Goal: Information Seeking & Learning: Check status

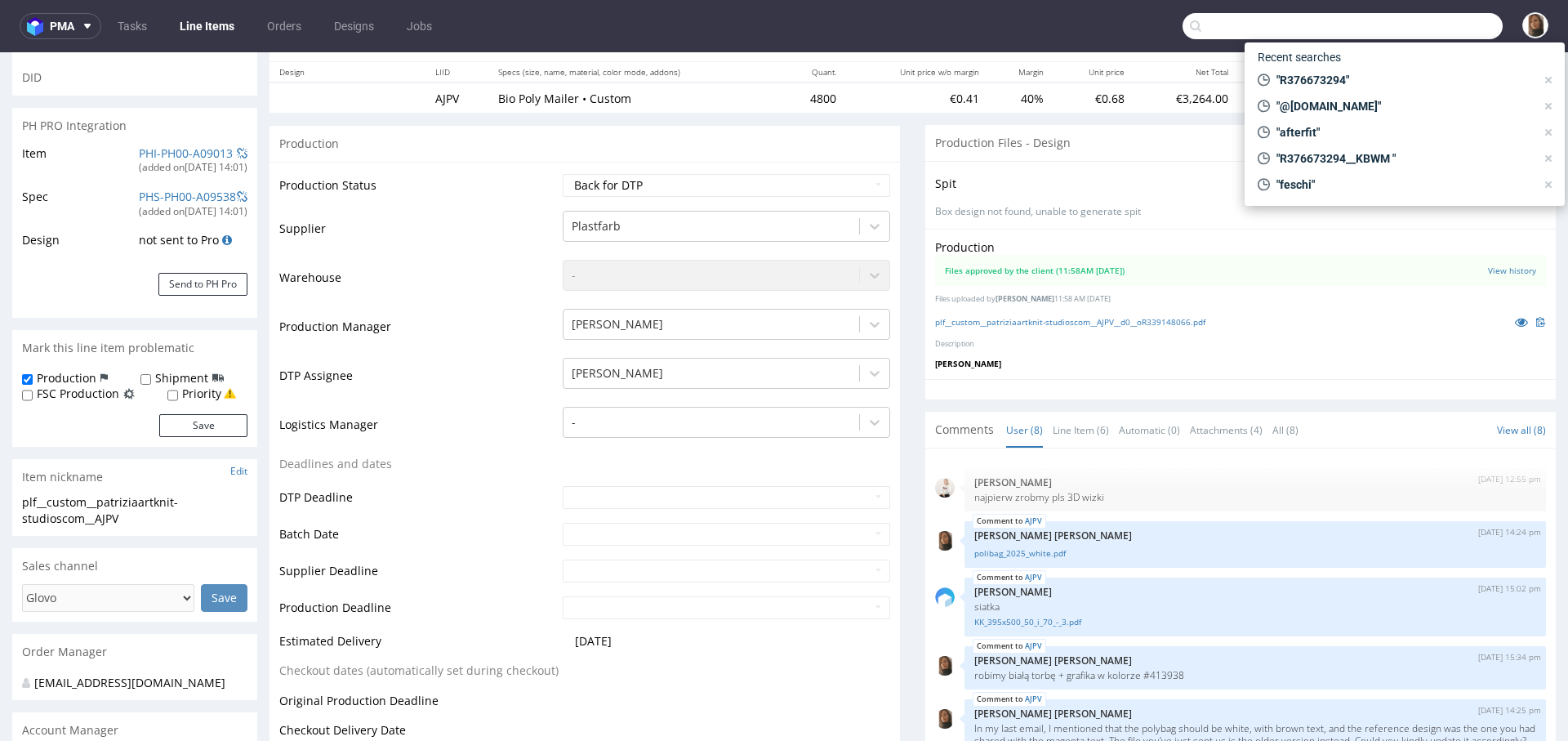
scroll to position [410, 0]
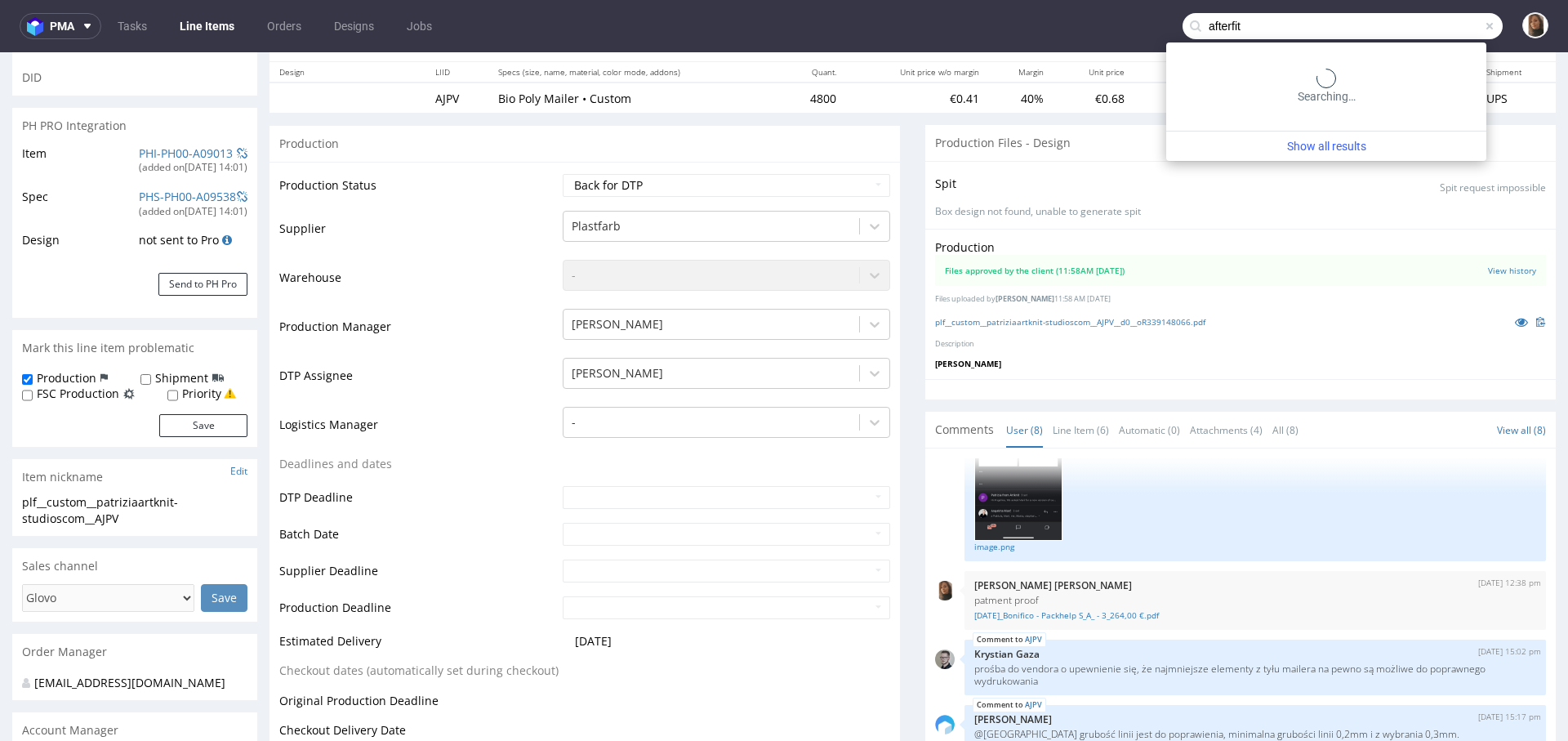
type input "afterfit"
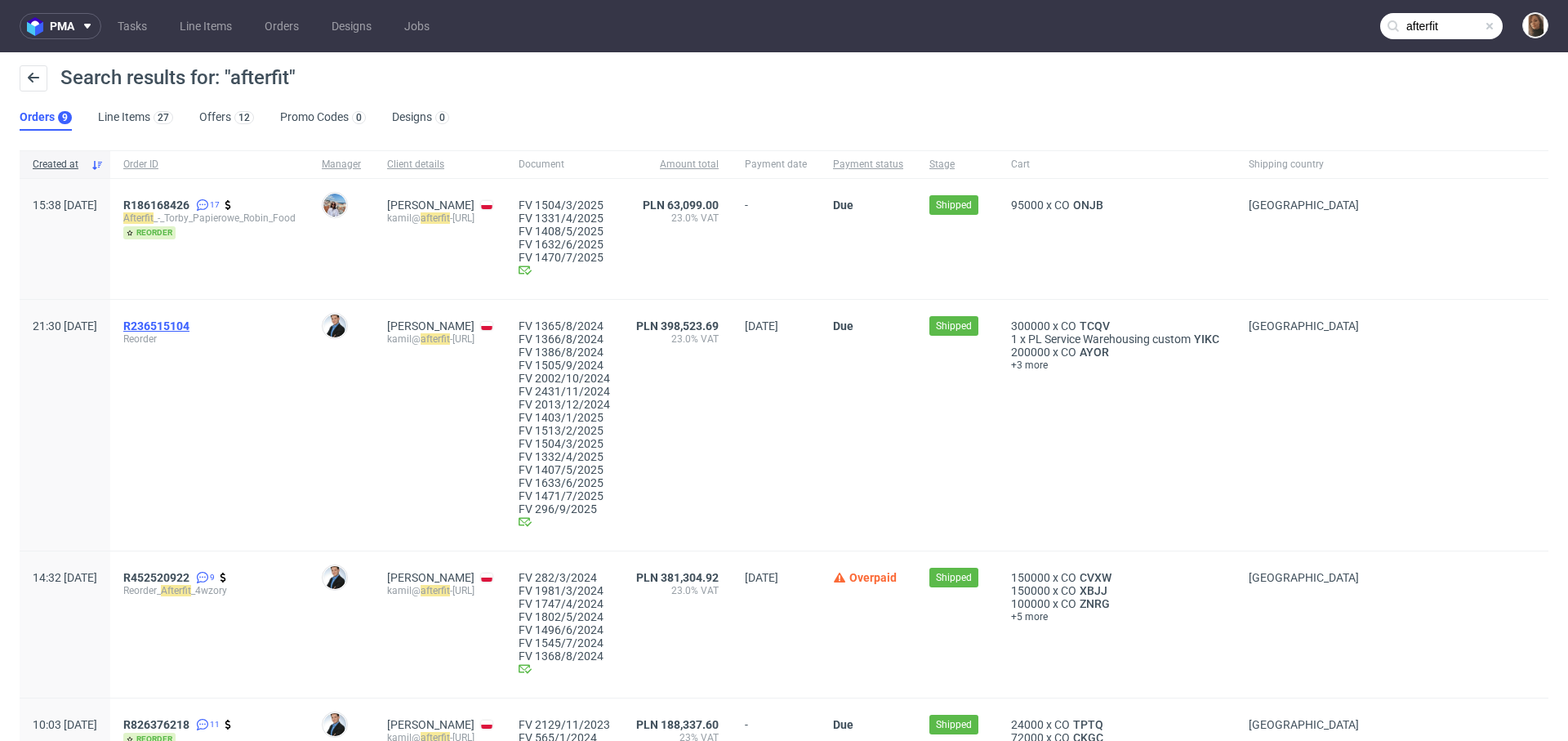
click at [189, 324] on span "R236515104" at bounding box center [156, 326] width 66 height 13
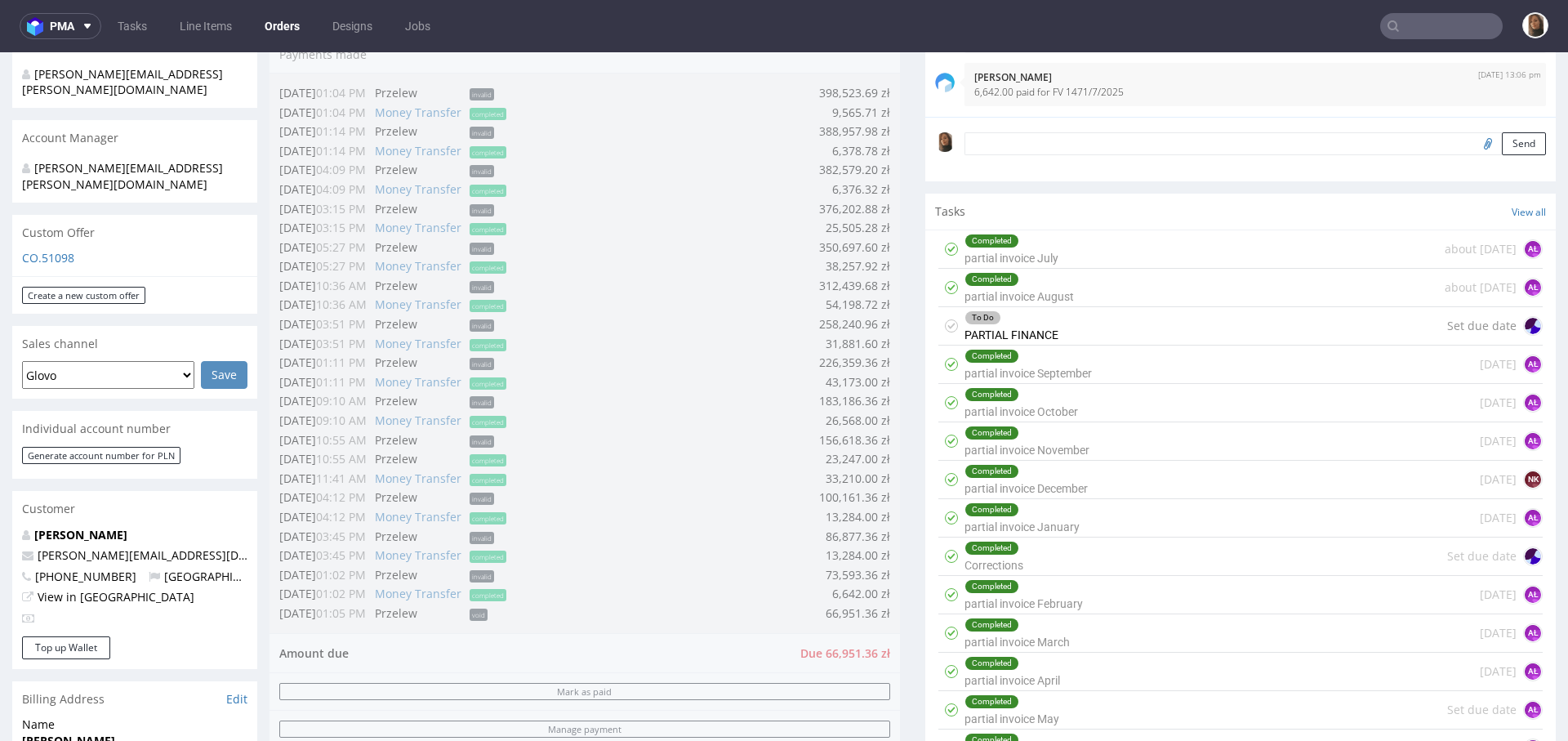
scroll to position [826, 0]
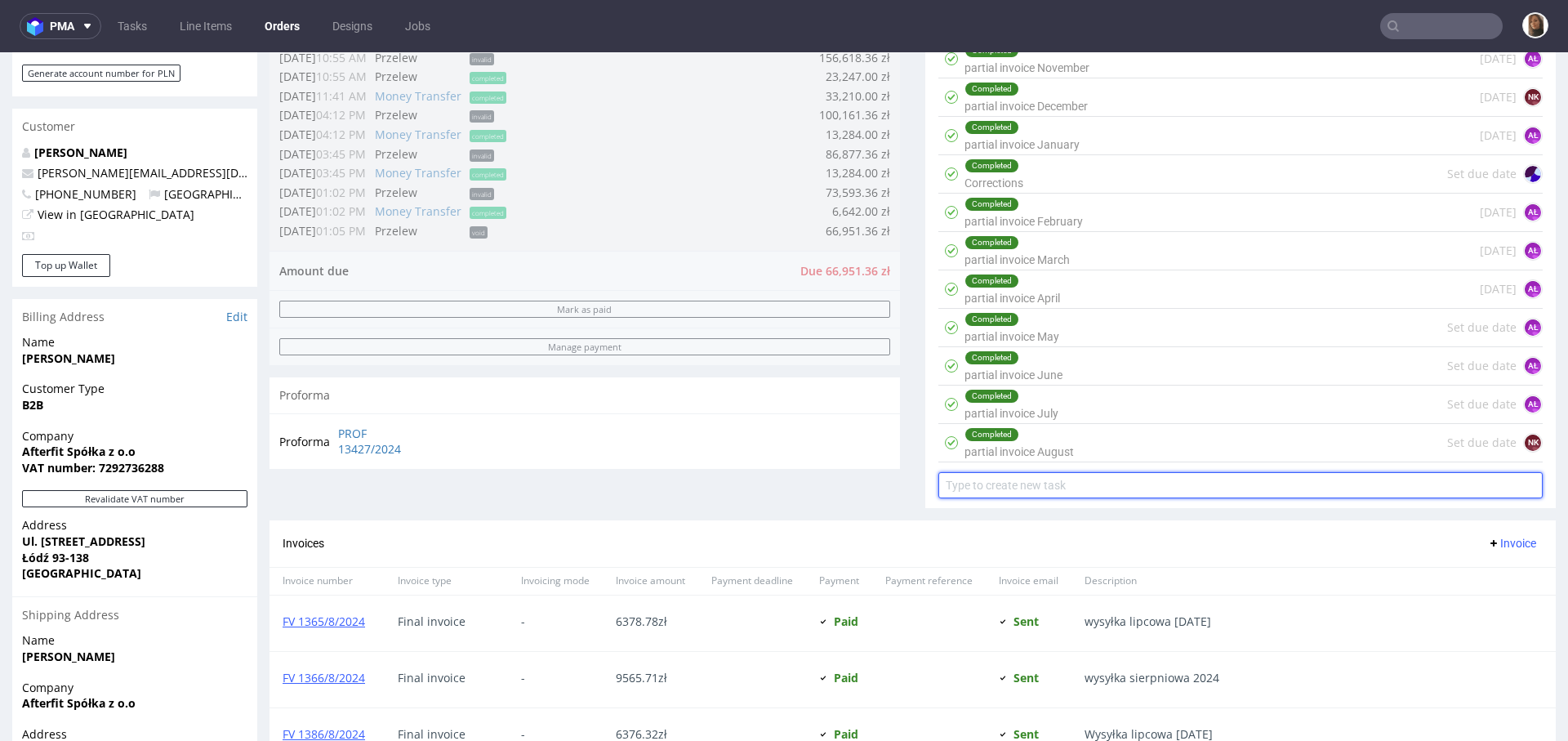
click at [1059, 484] on input "text" at bounding box center [1241, 485] width 604 height 26
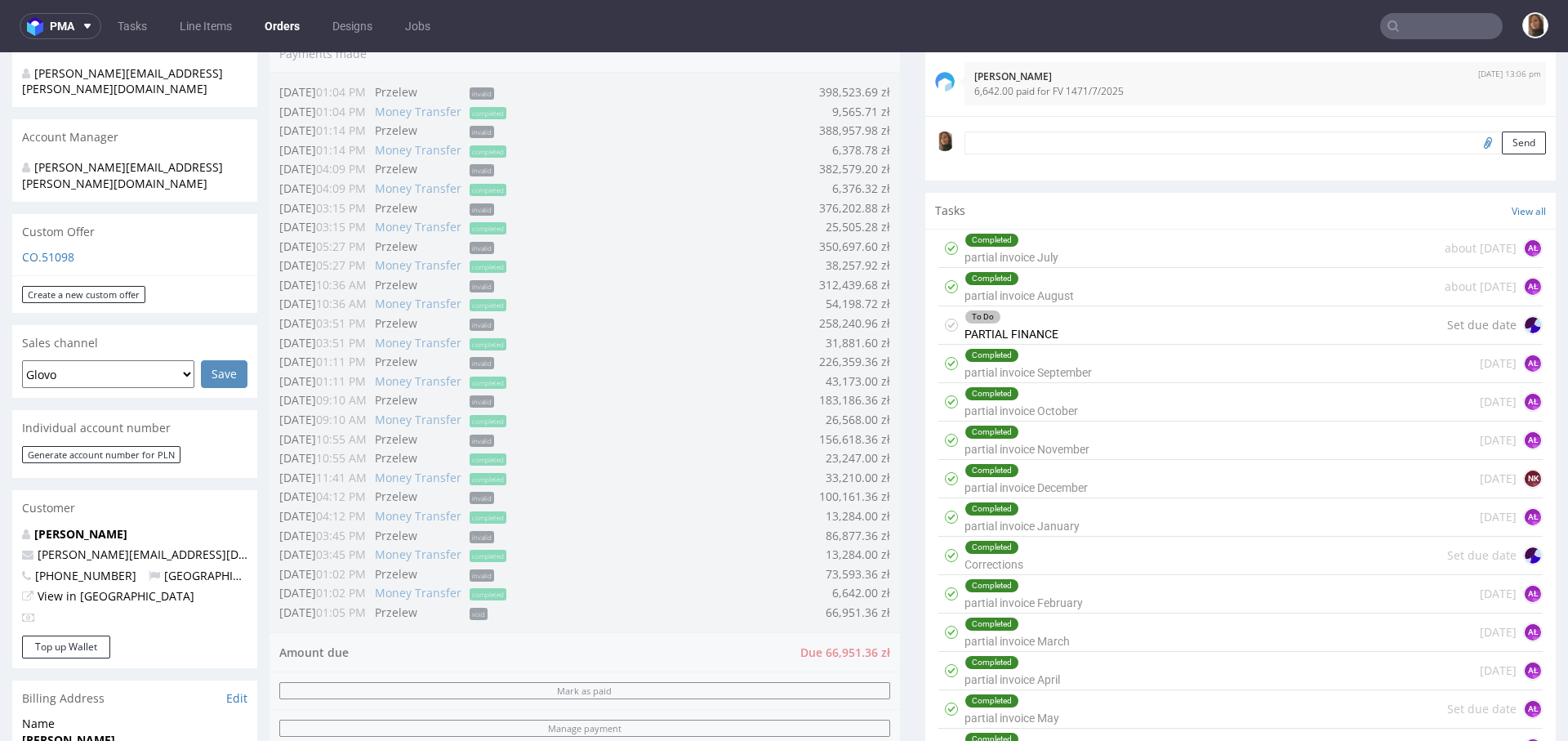
scroll to position [331, 0]
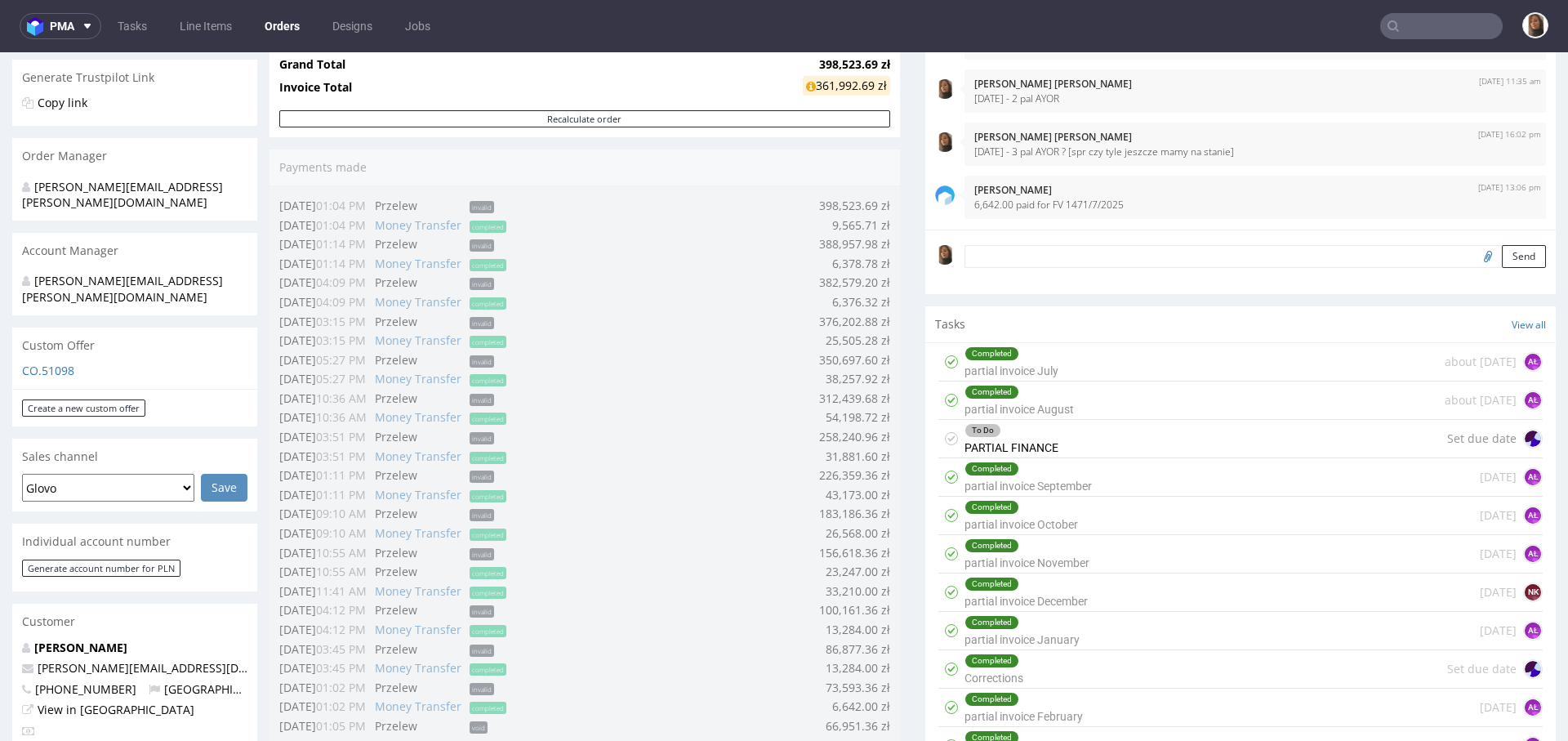
click at [989, 249] on textarea at bounding box center [1255, 256] width 581 height 23
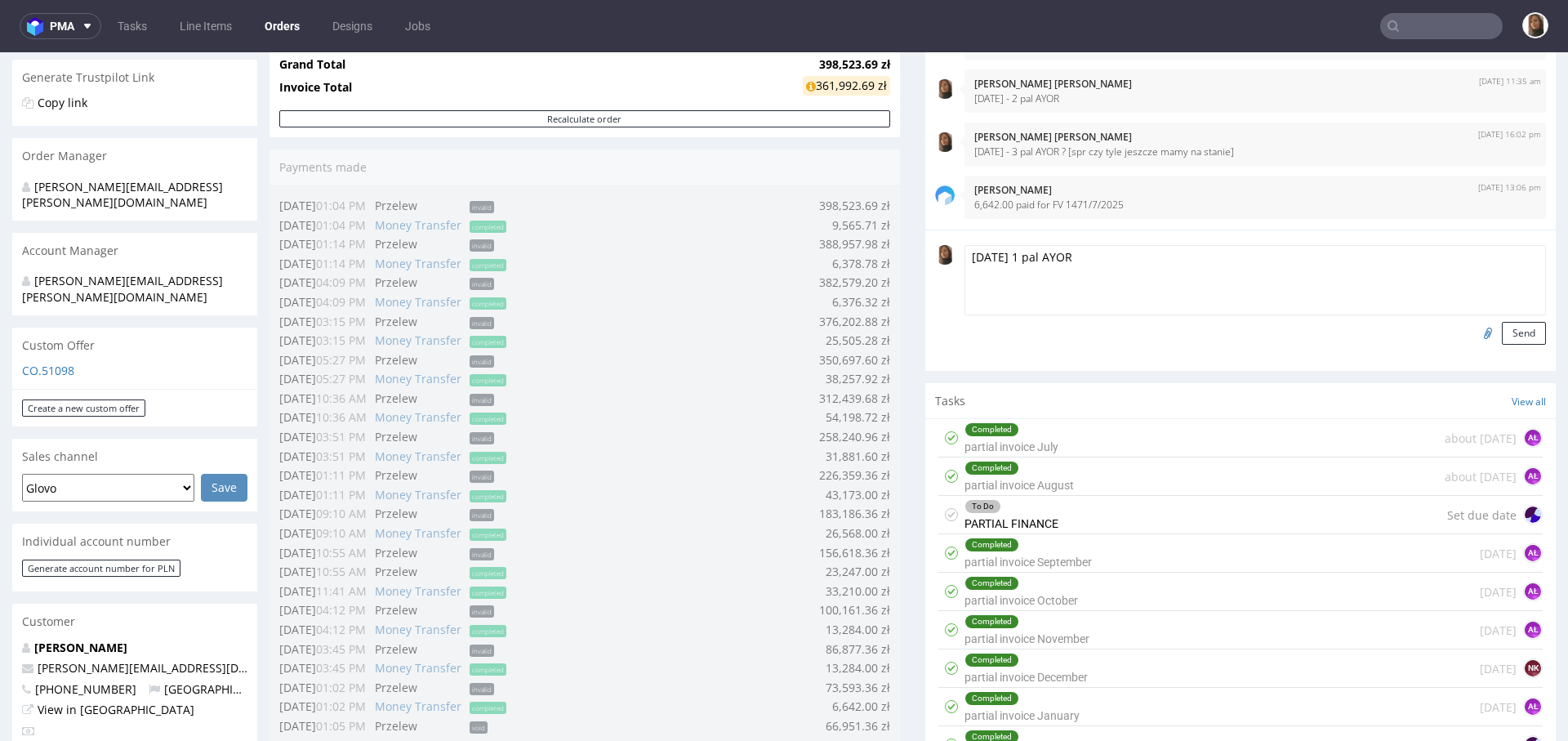
click at [999, 258] on textarea "8/09/25 1 pal AYOR" at bounding box center [1255, 280] width 581 height 70
type textarea "8/09/25 - 1 pal AYOR"
click at [1505, 342] on button "Send" at bounding box center [1524, 332] width 44 height 23
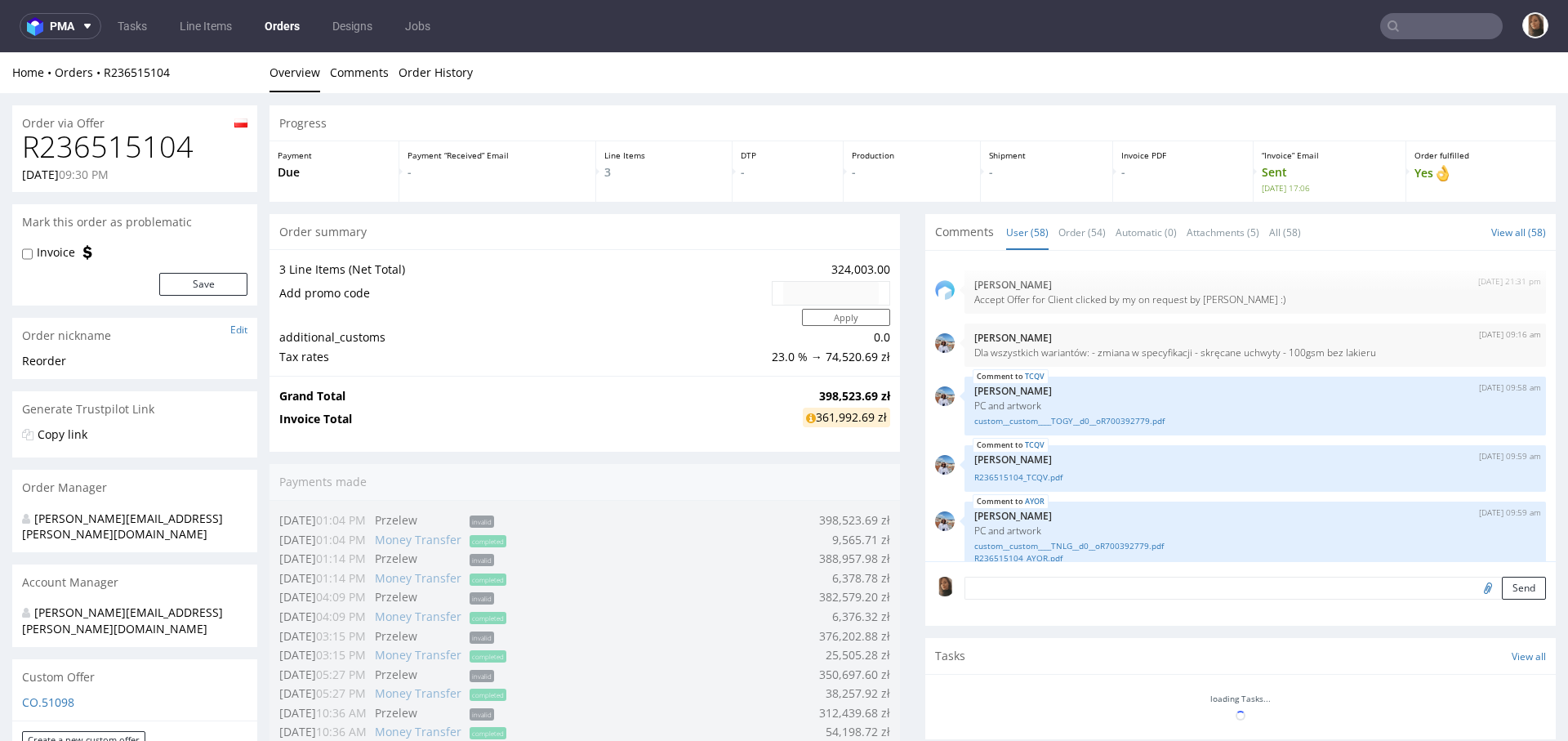
scroll to position [3003, 0]
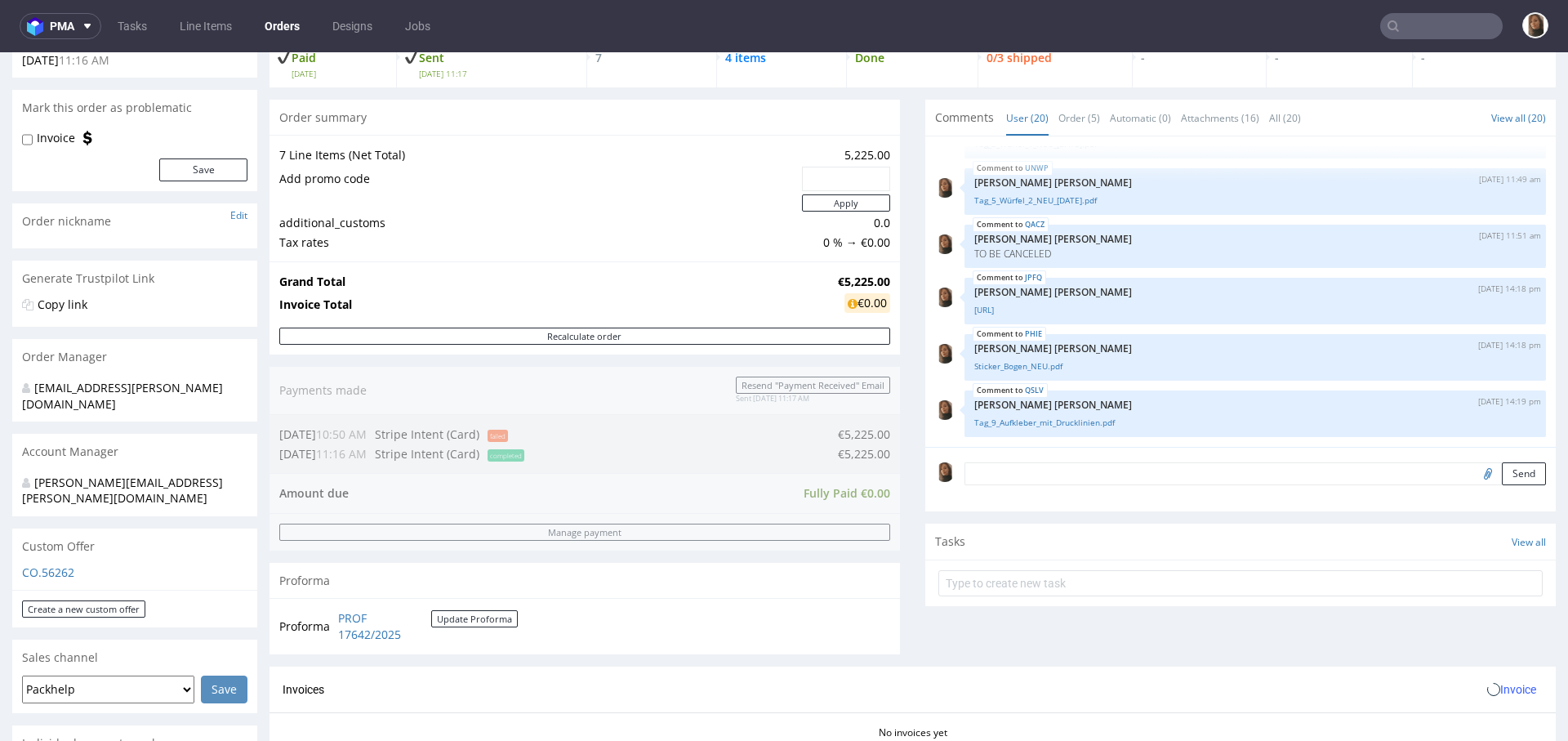
scroll to position [810, 0]
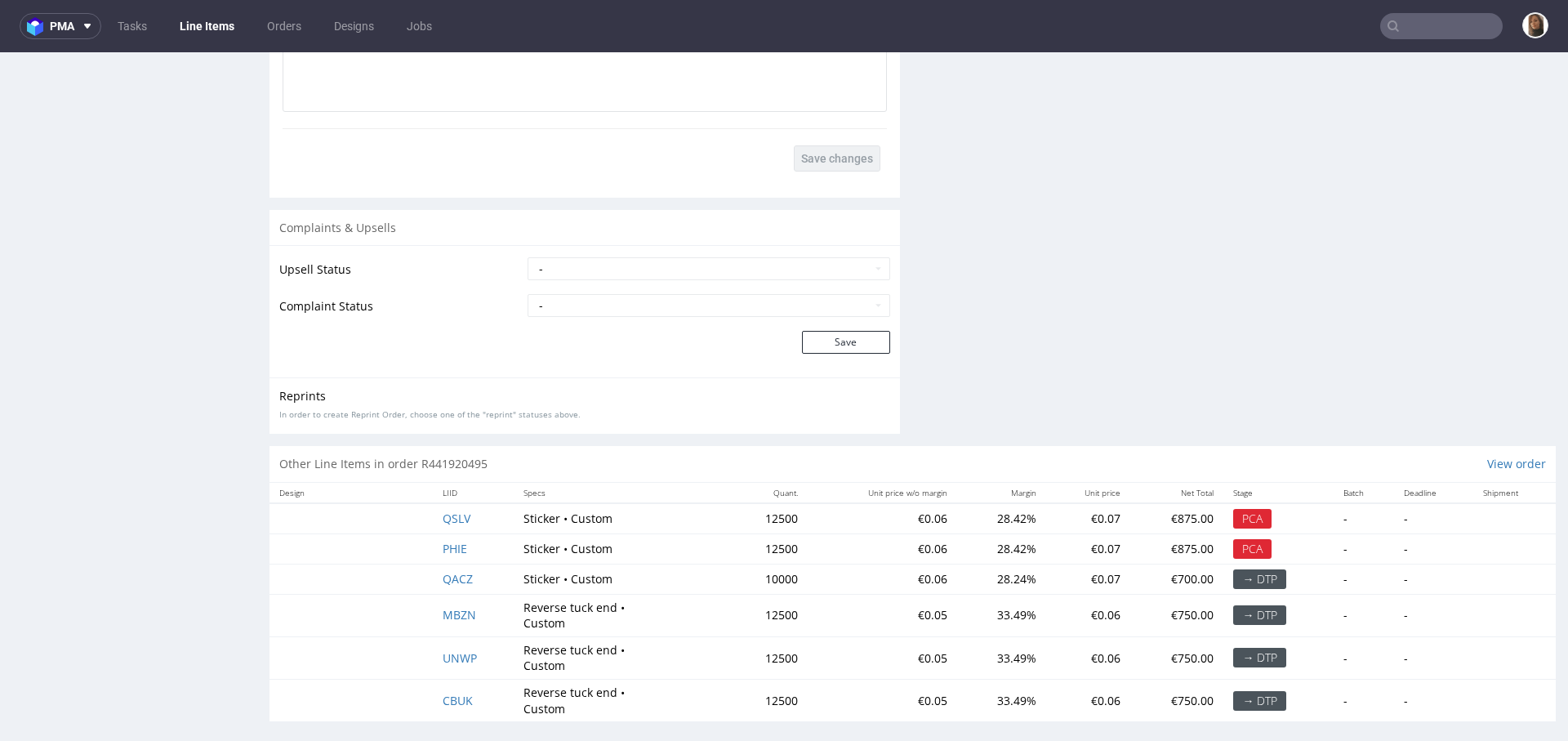
scroll to position [2831, 0]
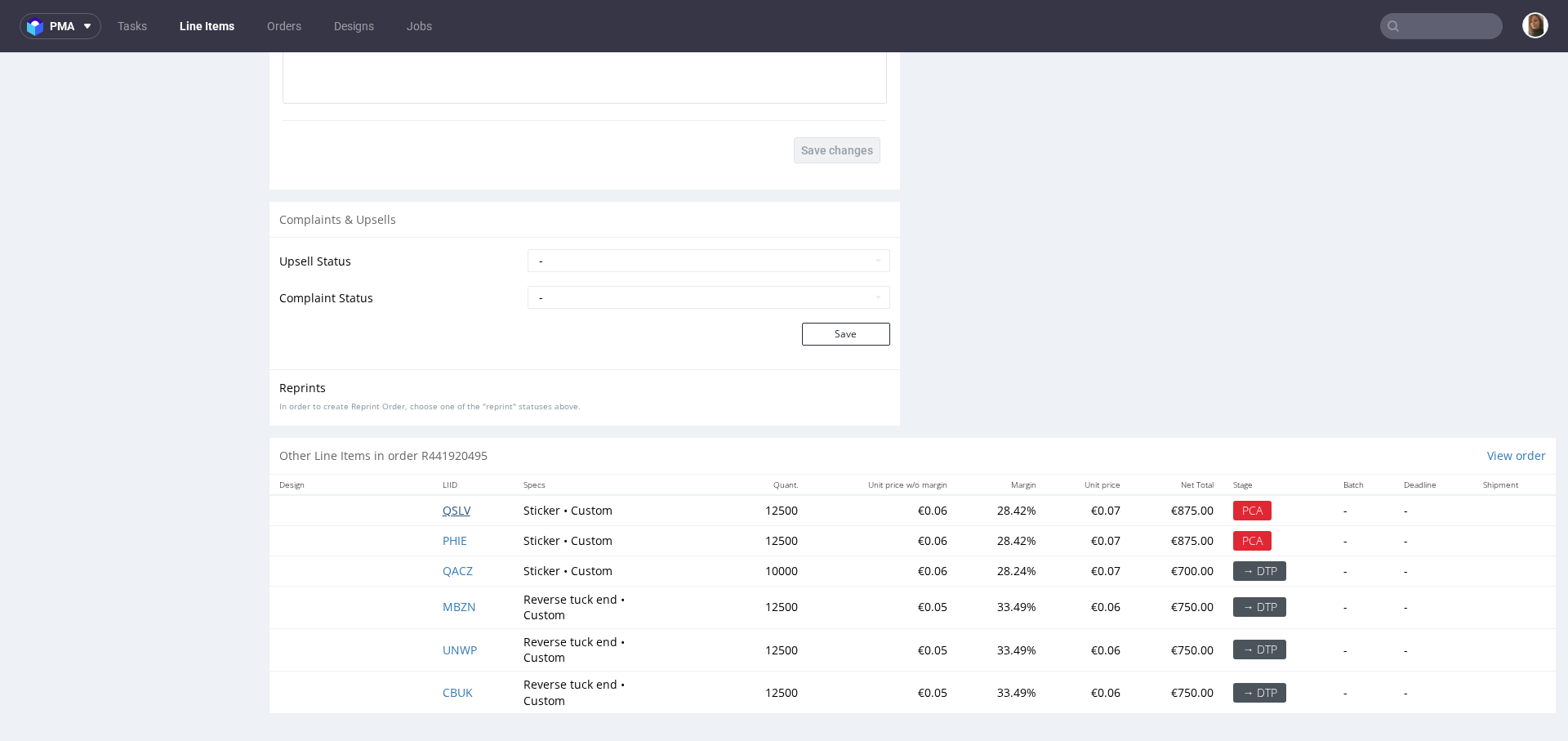
click at [446, 506] on span "QSLV" at bounding box center [457, 510] width 28 height 16
click at [446, 533] on span "PHIE" at bounding box center [455, 540] width 25 height 16
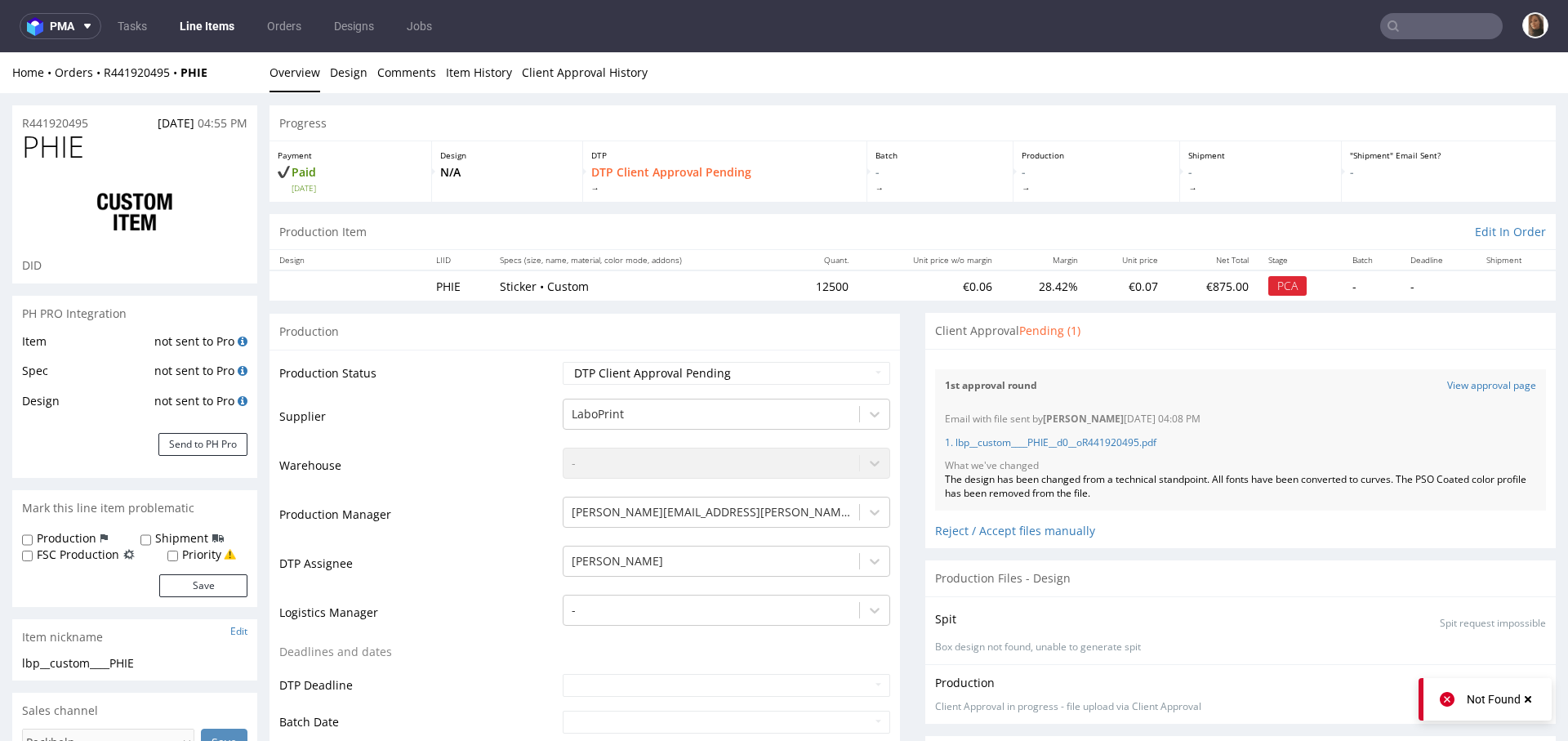
scroll to position [933, 0]
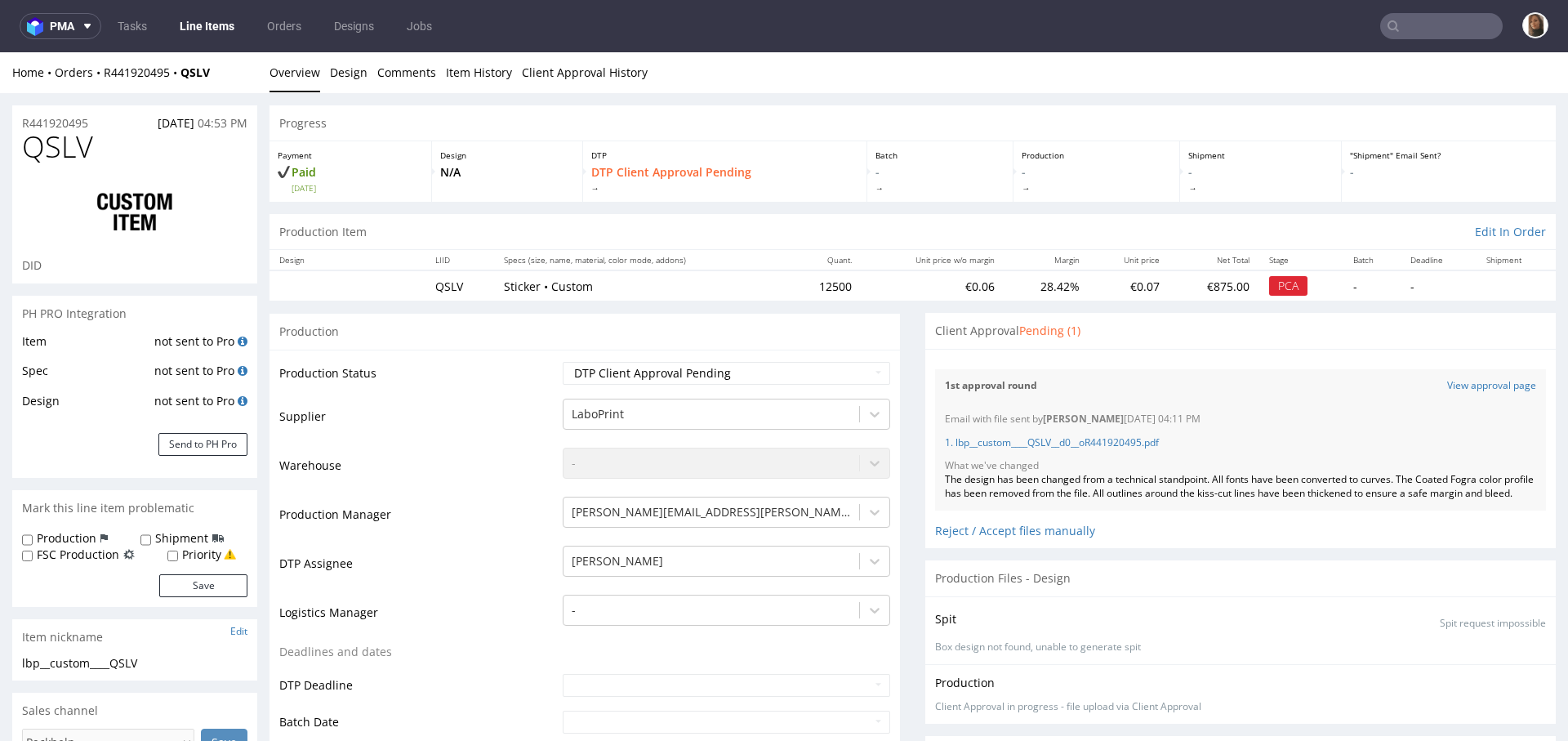
scroll to position [933, 0]
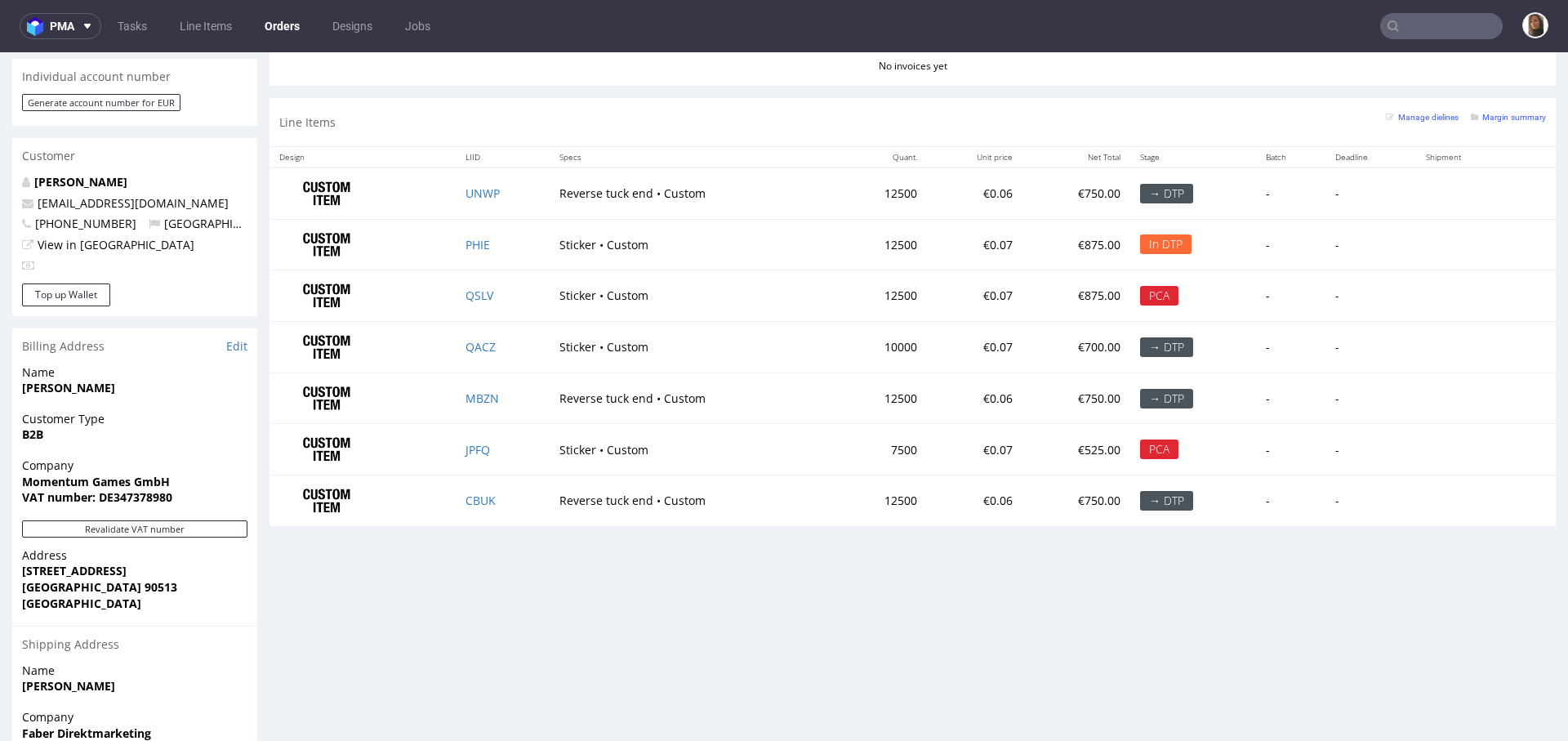
scroll to position [634, 0]
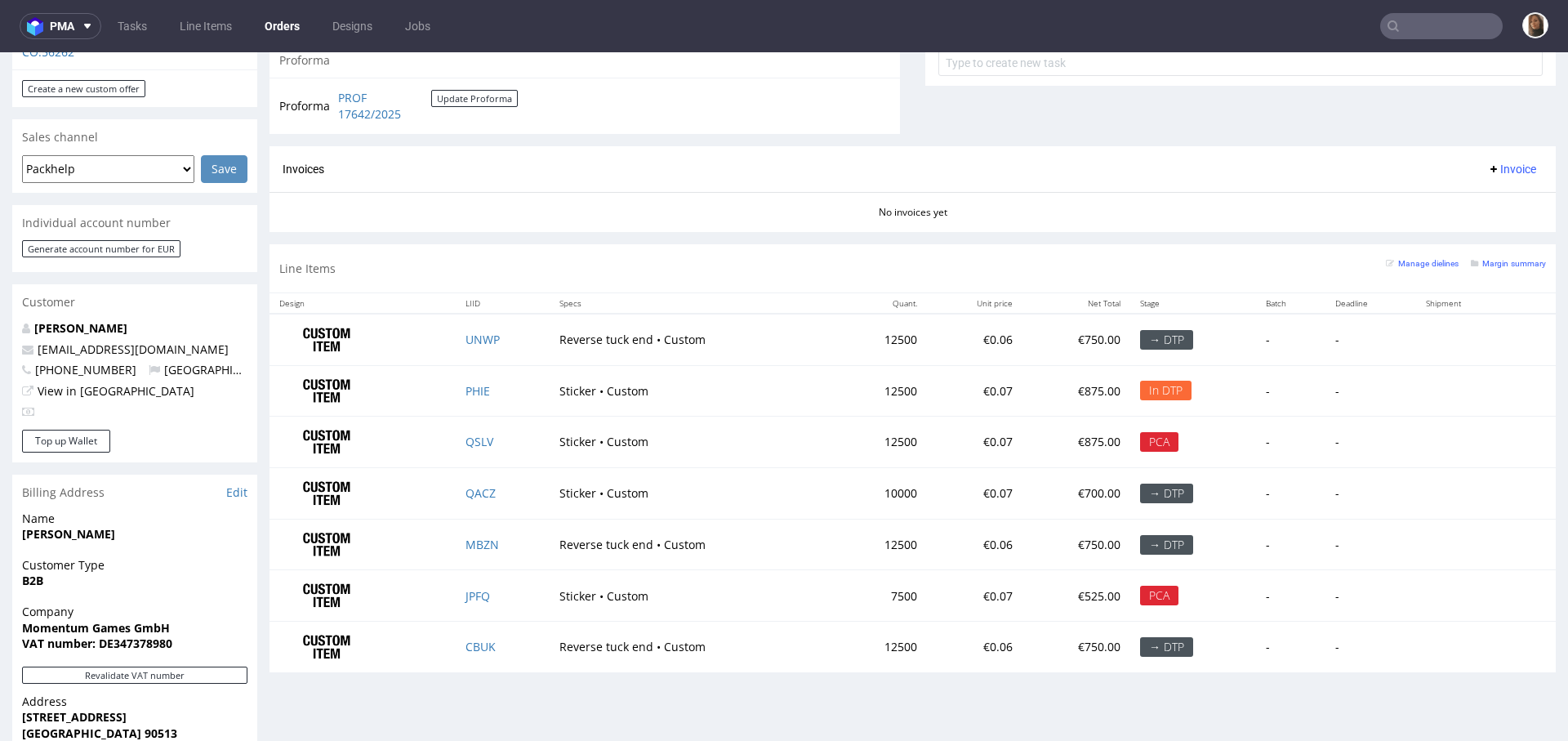
click at [296, 28] on link "Orders" at bounding box center [282, 26] width 55 height 26
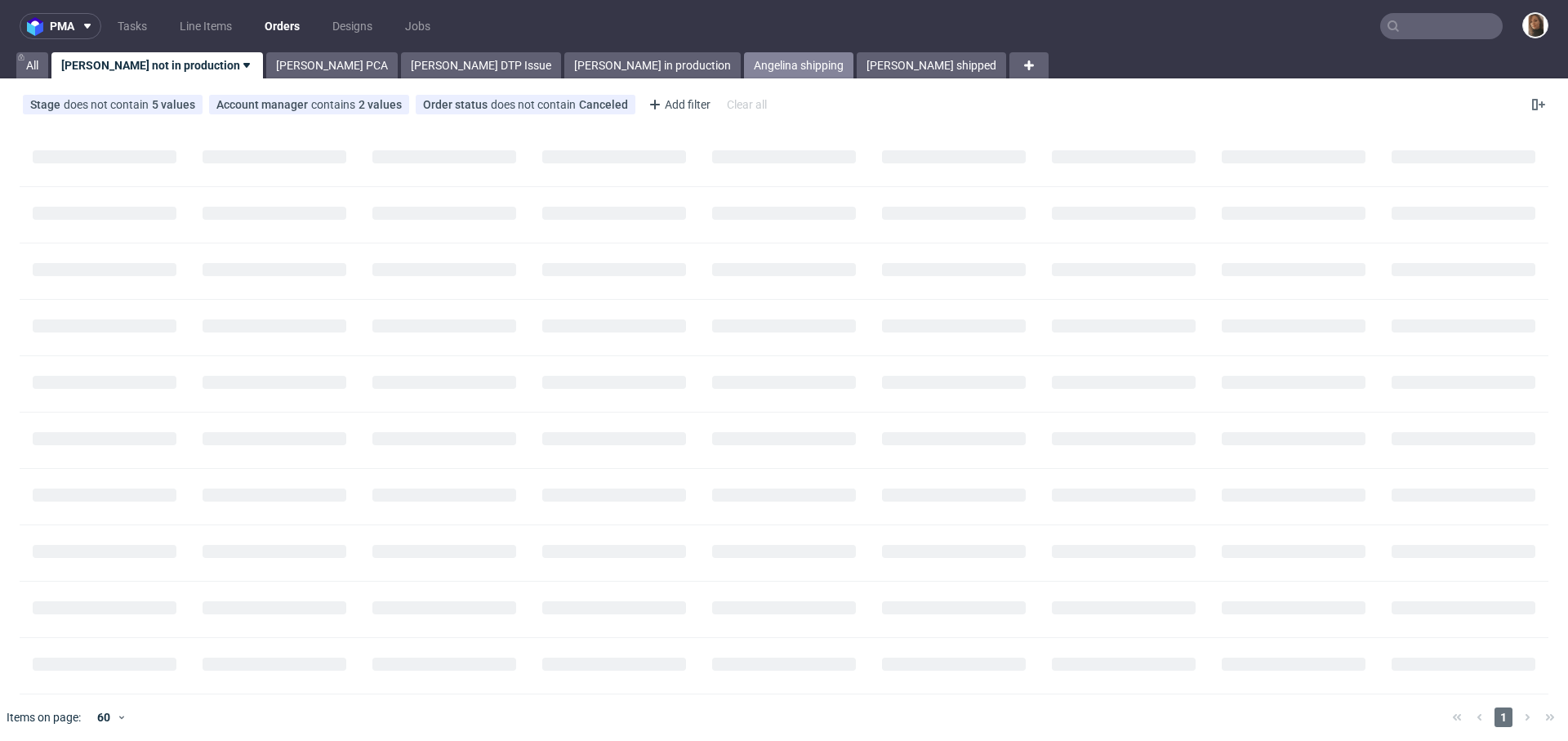
click at [744, 66] on link "Angelina shipping" at bounding box center [798, 65] width 109 height 26
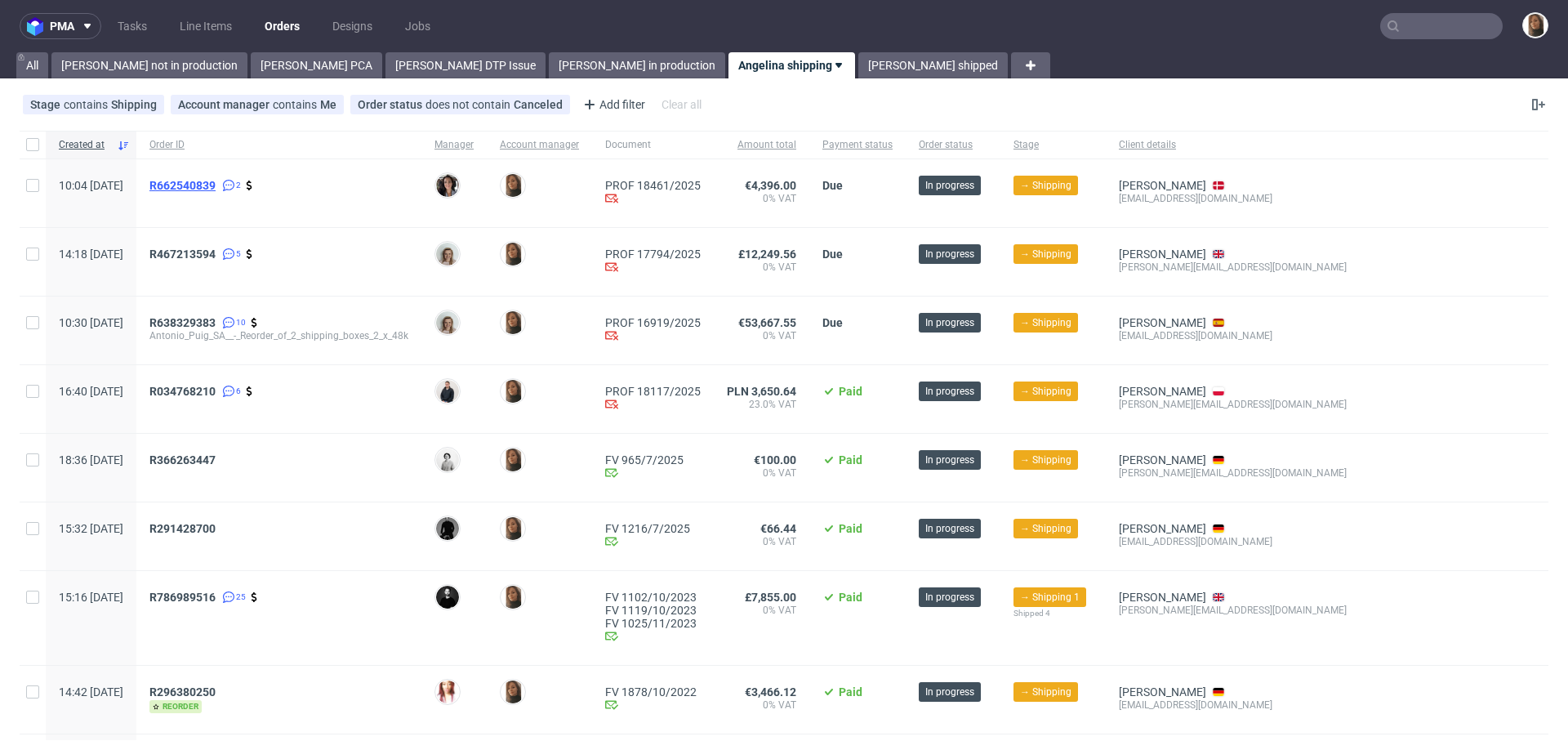
click at [216, 179] on span "R662540839" at bounding box center [183, 185] width 66 height 13
click at [216, 252] on span "R467213594" at bounding box center [183, 253] width 66 height 13
click at [216, 394] on span "R034768210" at bounding box center [183, 391] width 66 height 13
click at [859, 71] on link "Angelina shipped" at bounding box center [933, 65] width 150 height 26
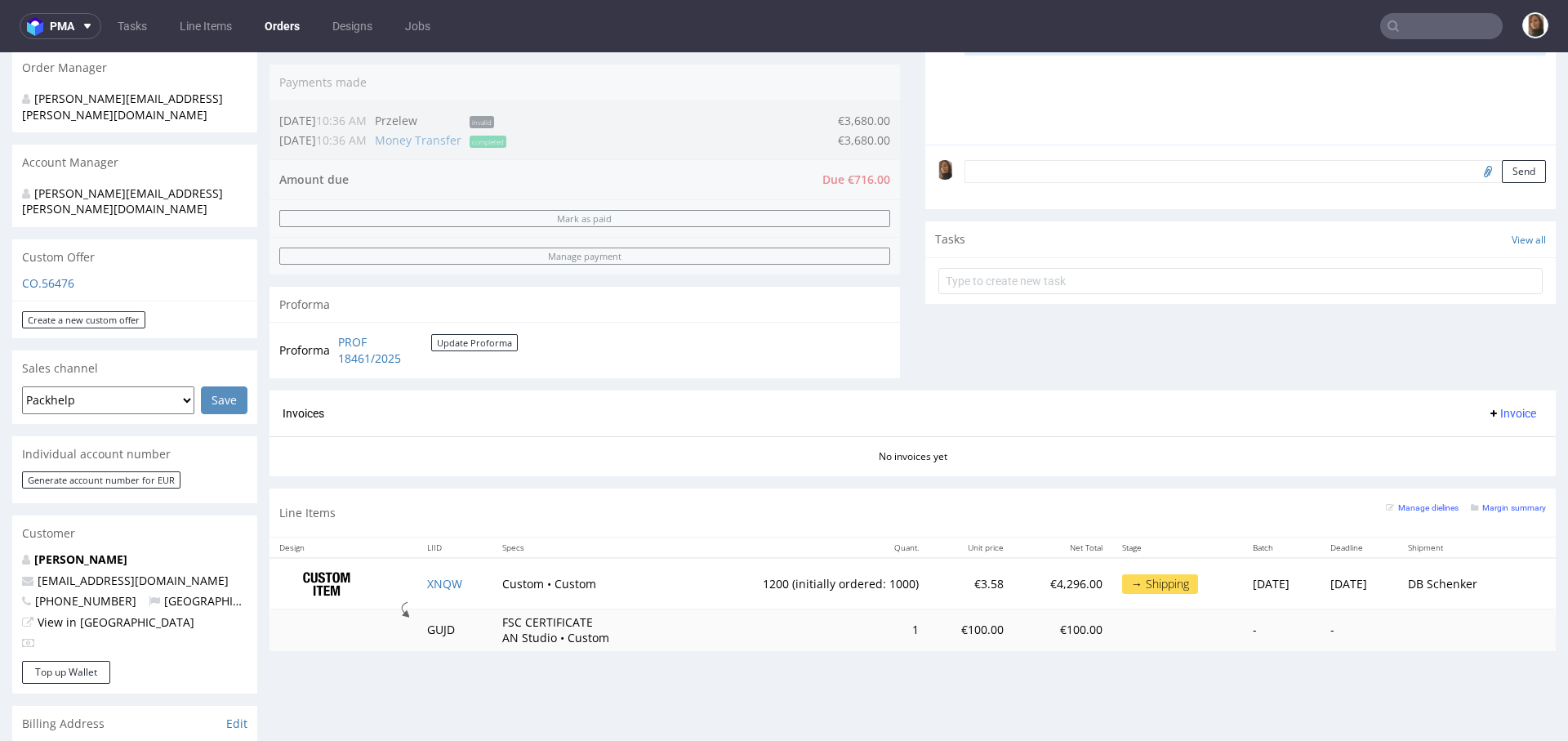
scroll to position [432, 0]
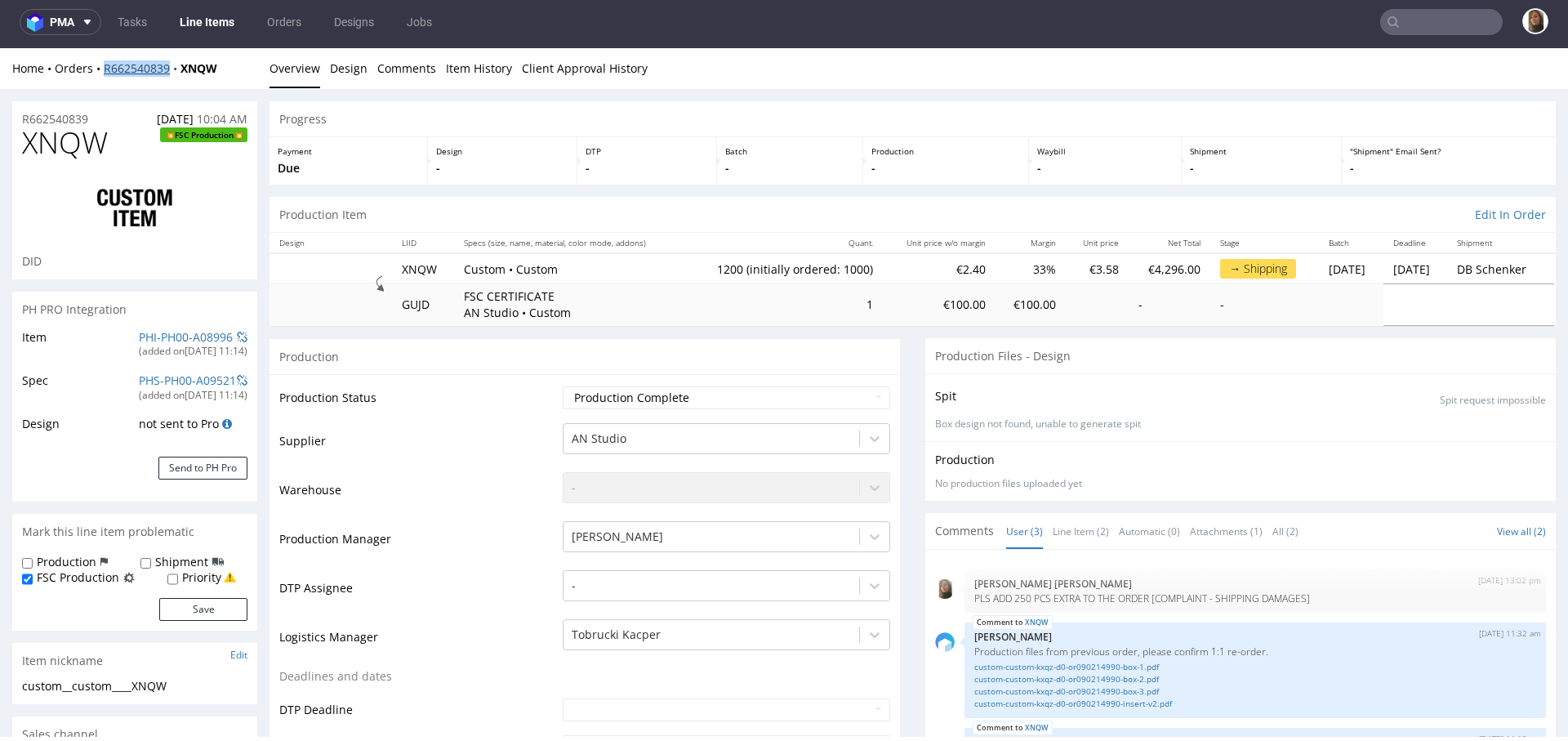
copy link "R662540839"
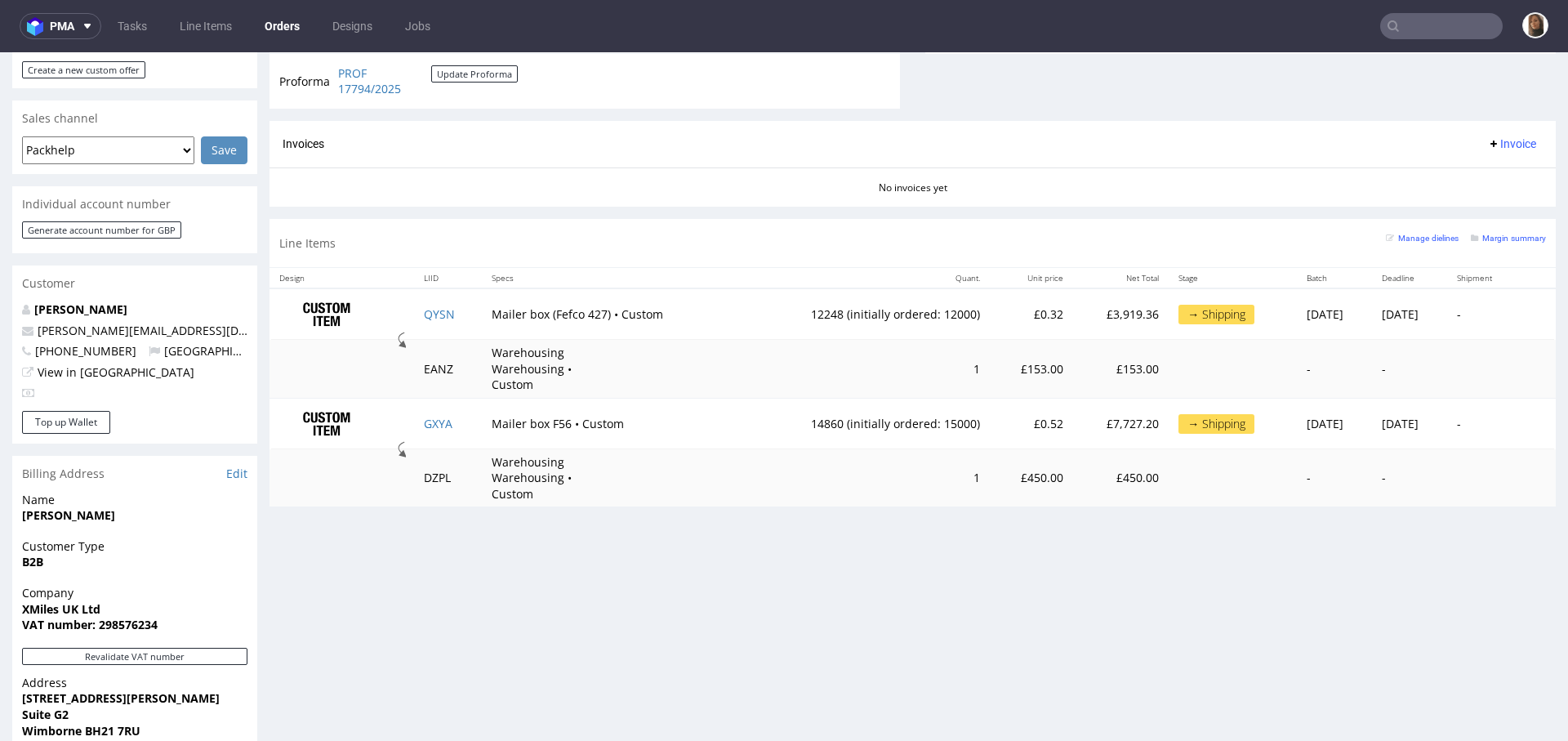
scroll to position [583, 0]
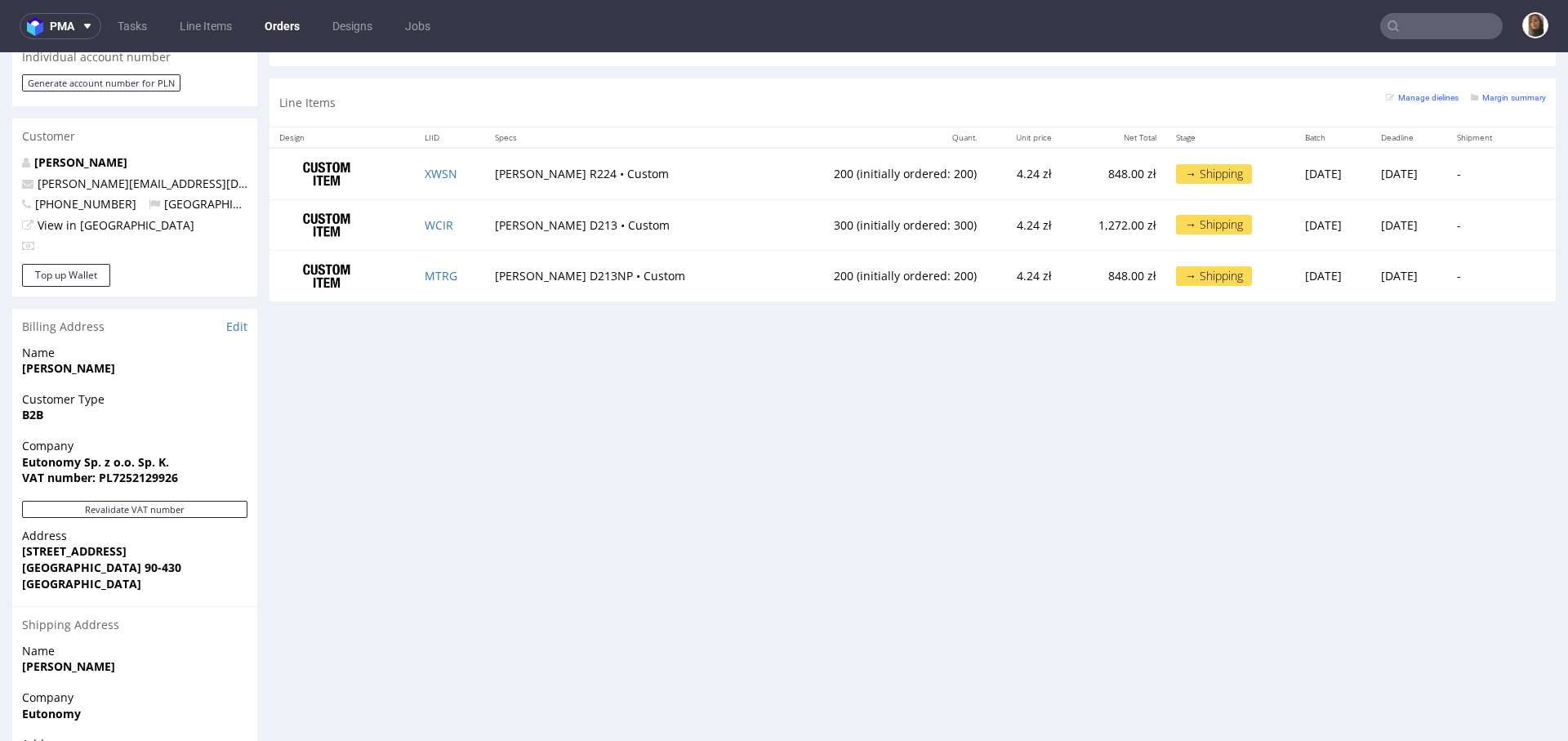
scroll to position [799, 0]
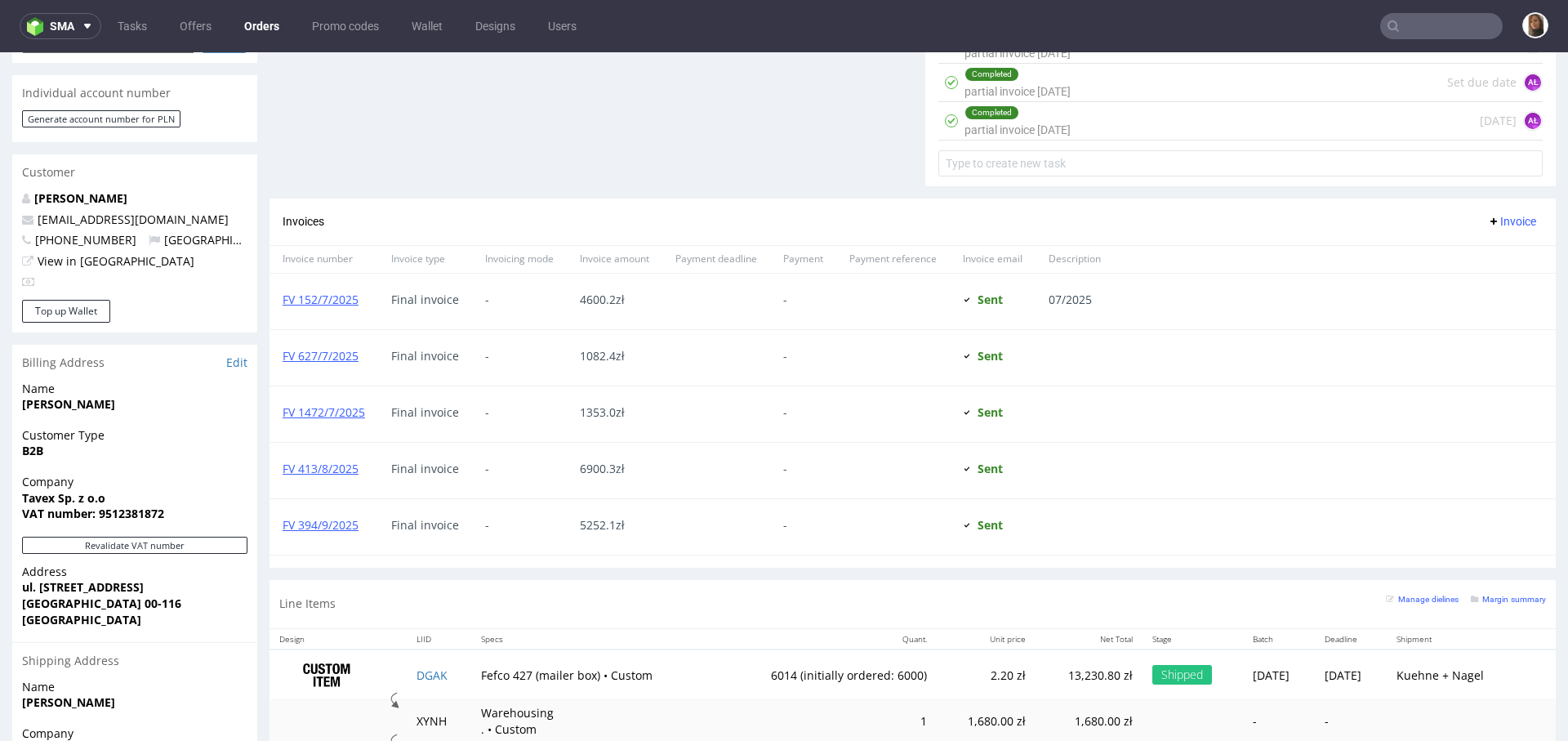
scroll to position [807, 0]
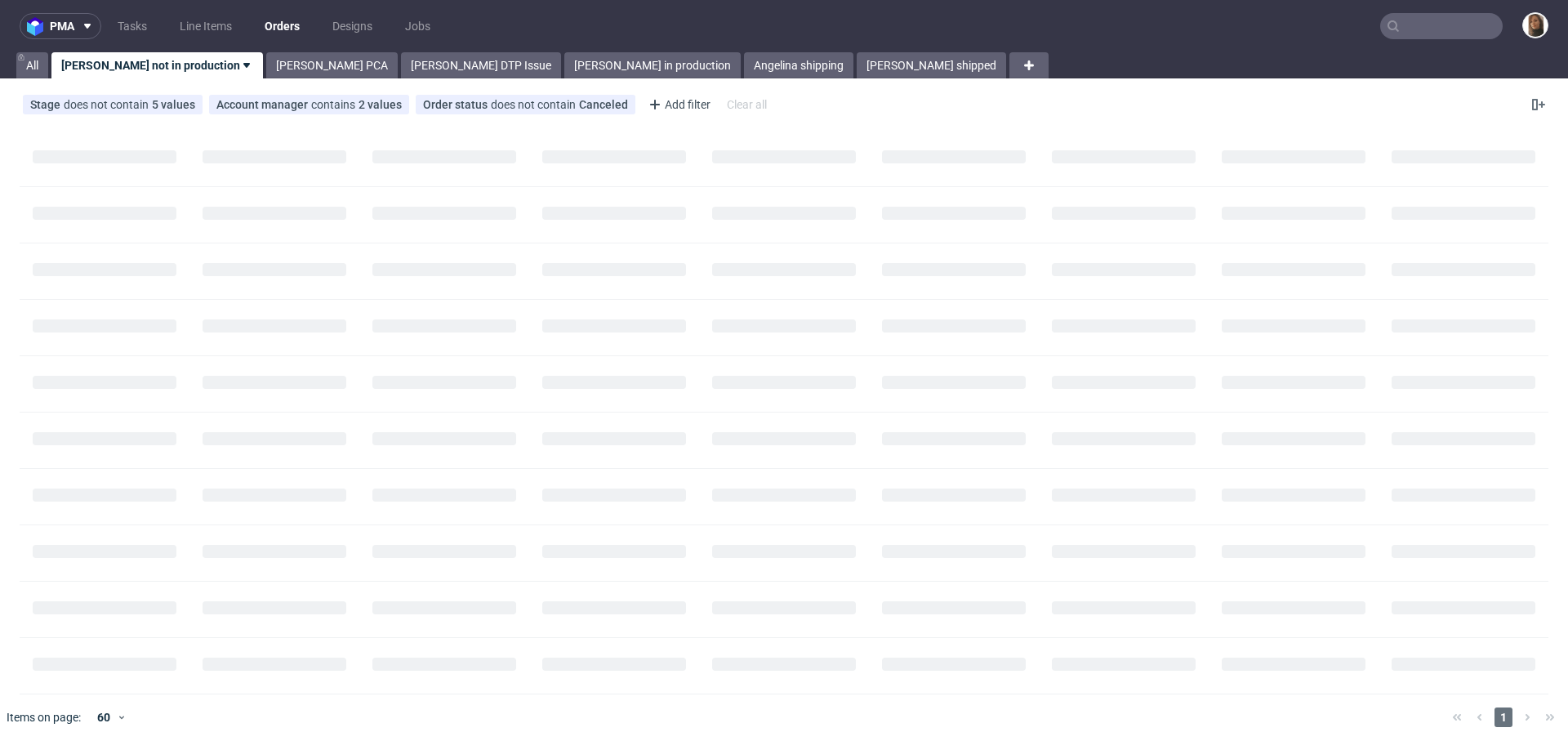
click at [1417, 26] on input "text" at bounding box center [1441, 26] width 122 height 26
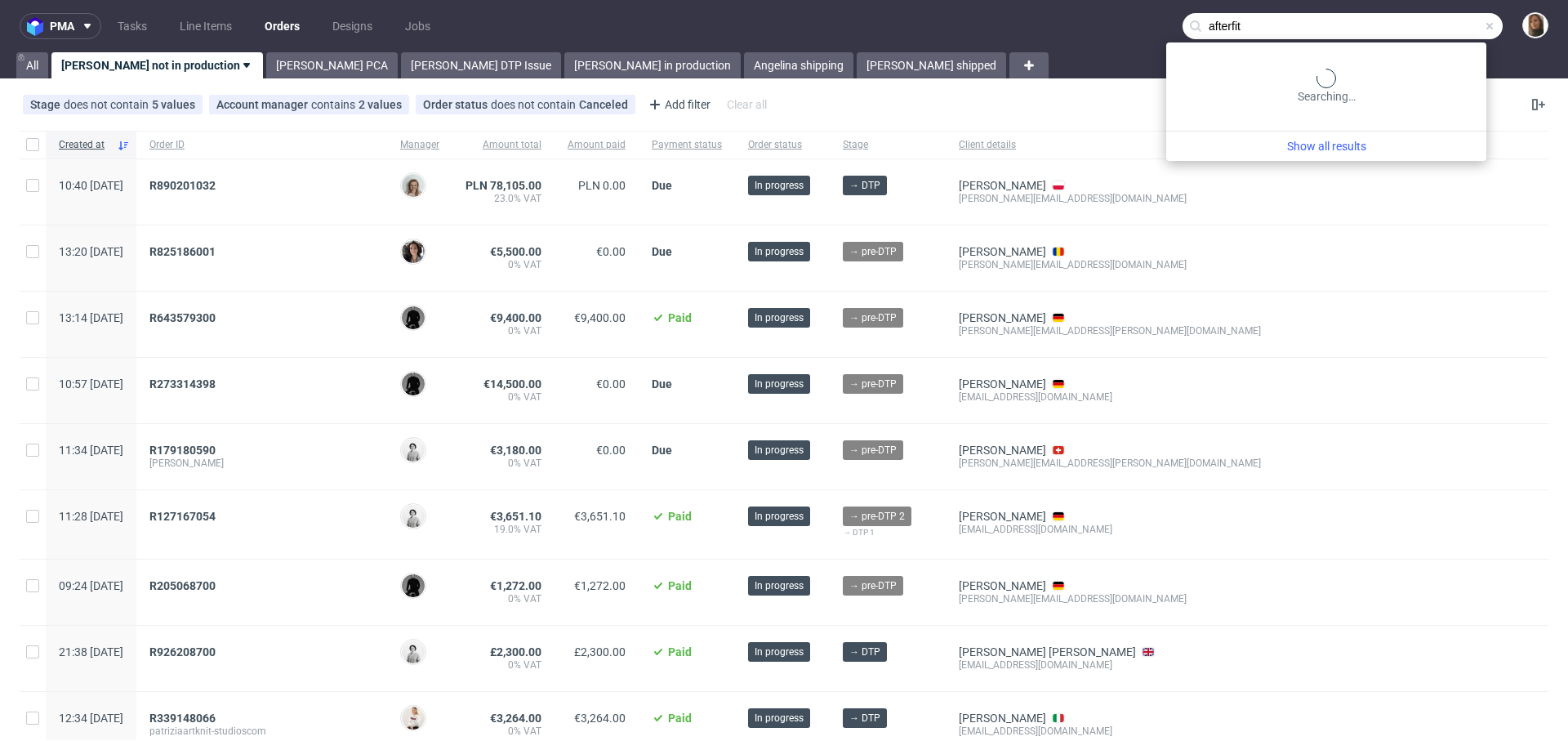
type input "afterfit"
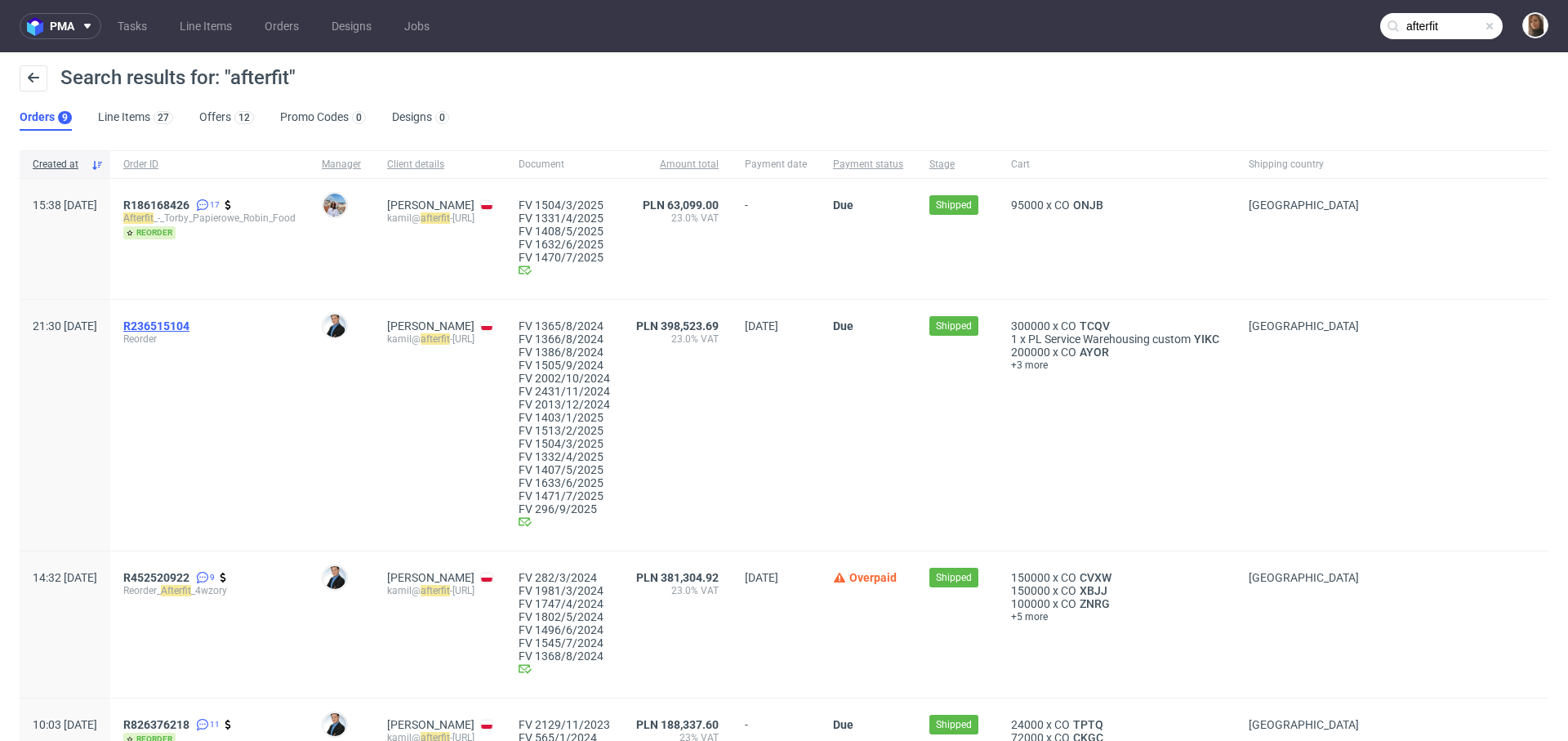
click at [189, 328] on span "R236515104" at bounding box center [156, 326] width 66 height 13
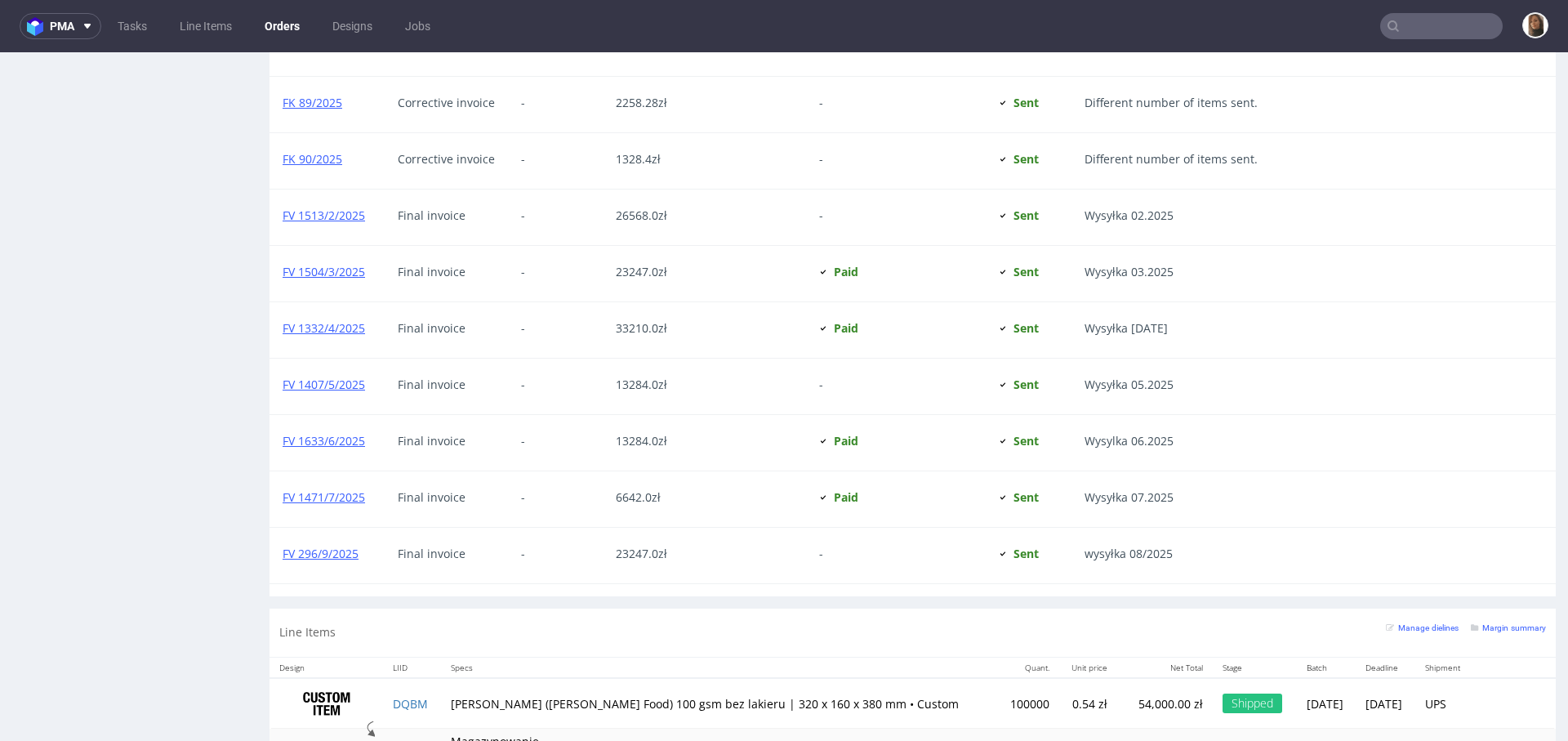
scroll to position [2076, 0]
copy link "FV 296/9/2025"
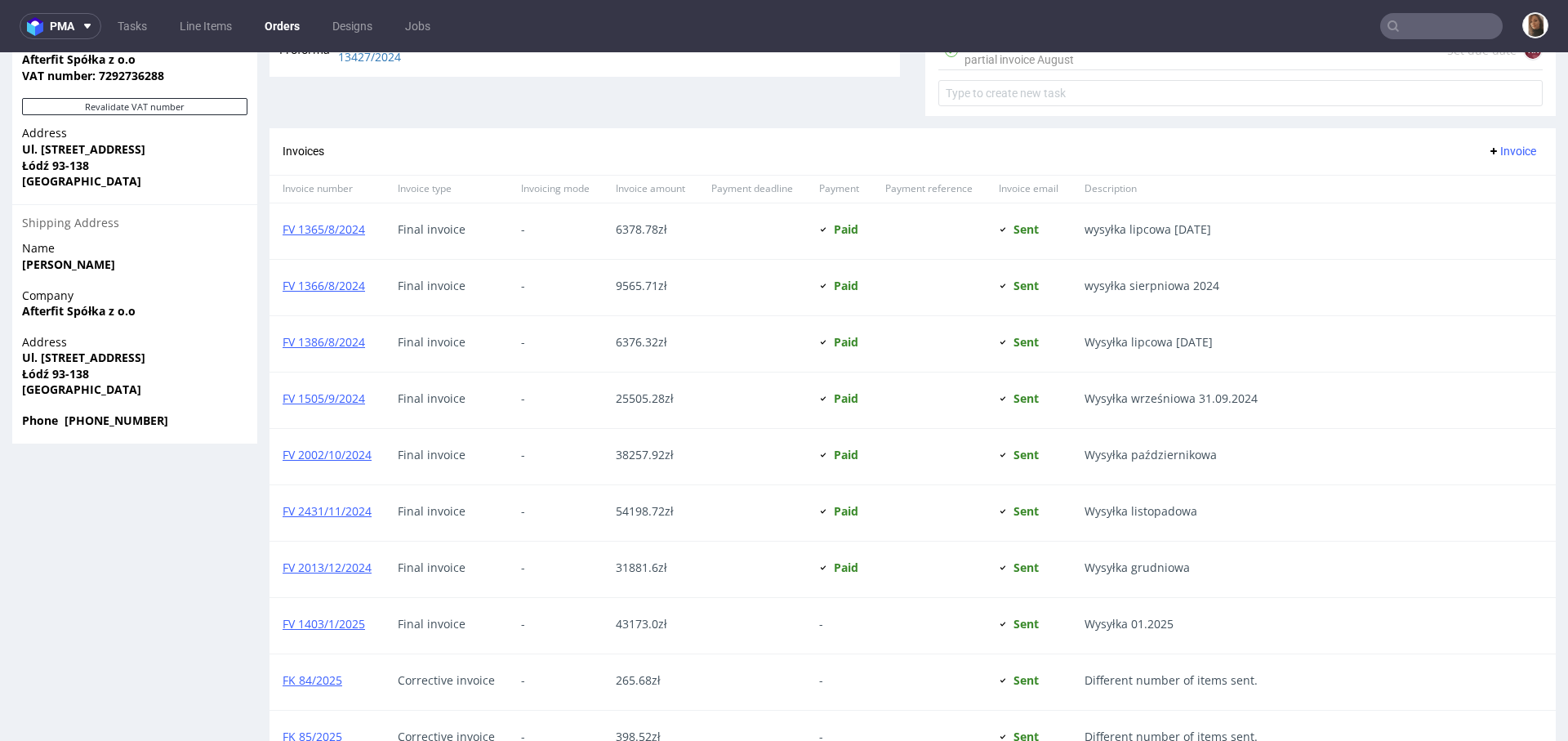
scroll to position [2251, 0]
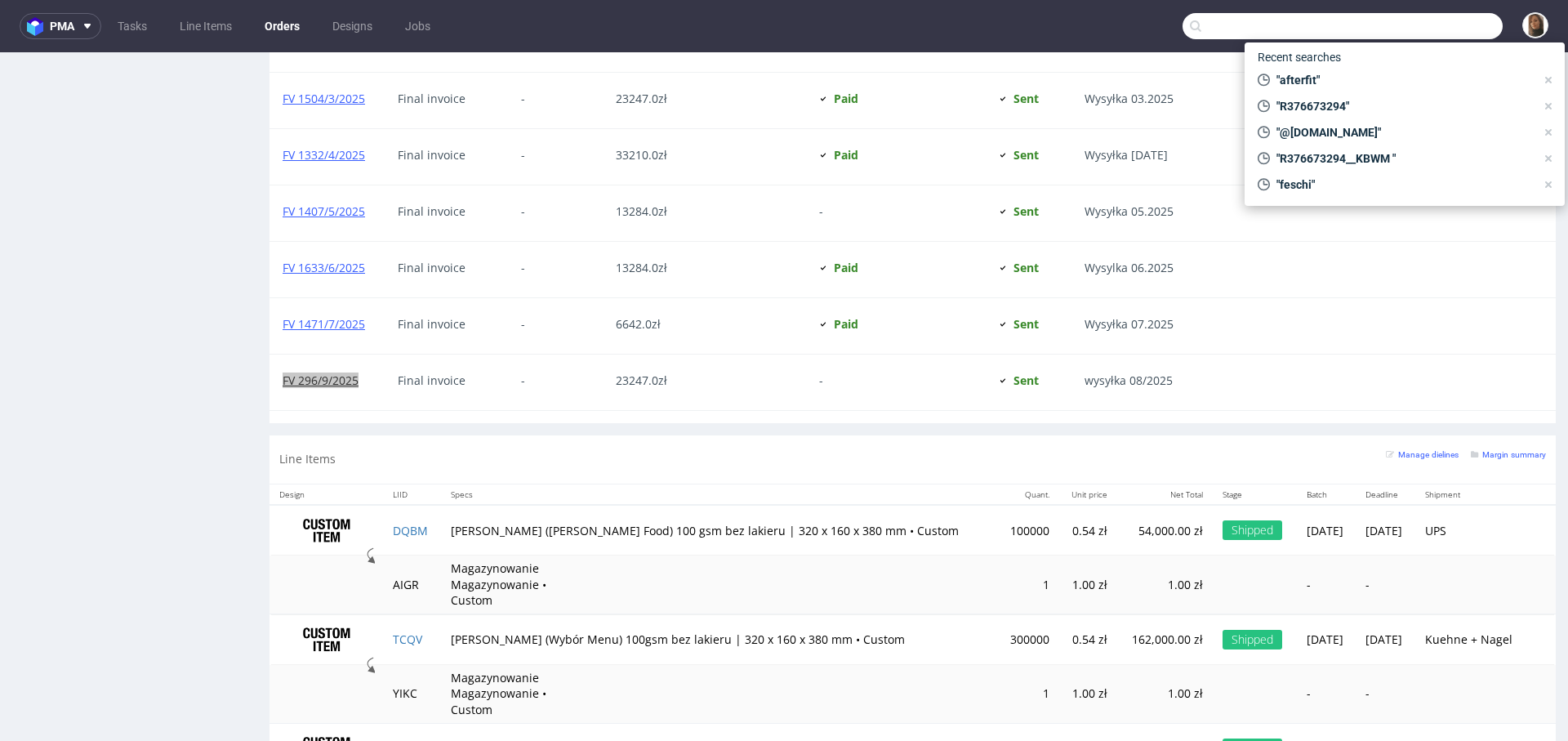
click at [1440, 26] on input "text" at bounding box center [1343, 26] width 321 height 26
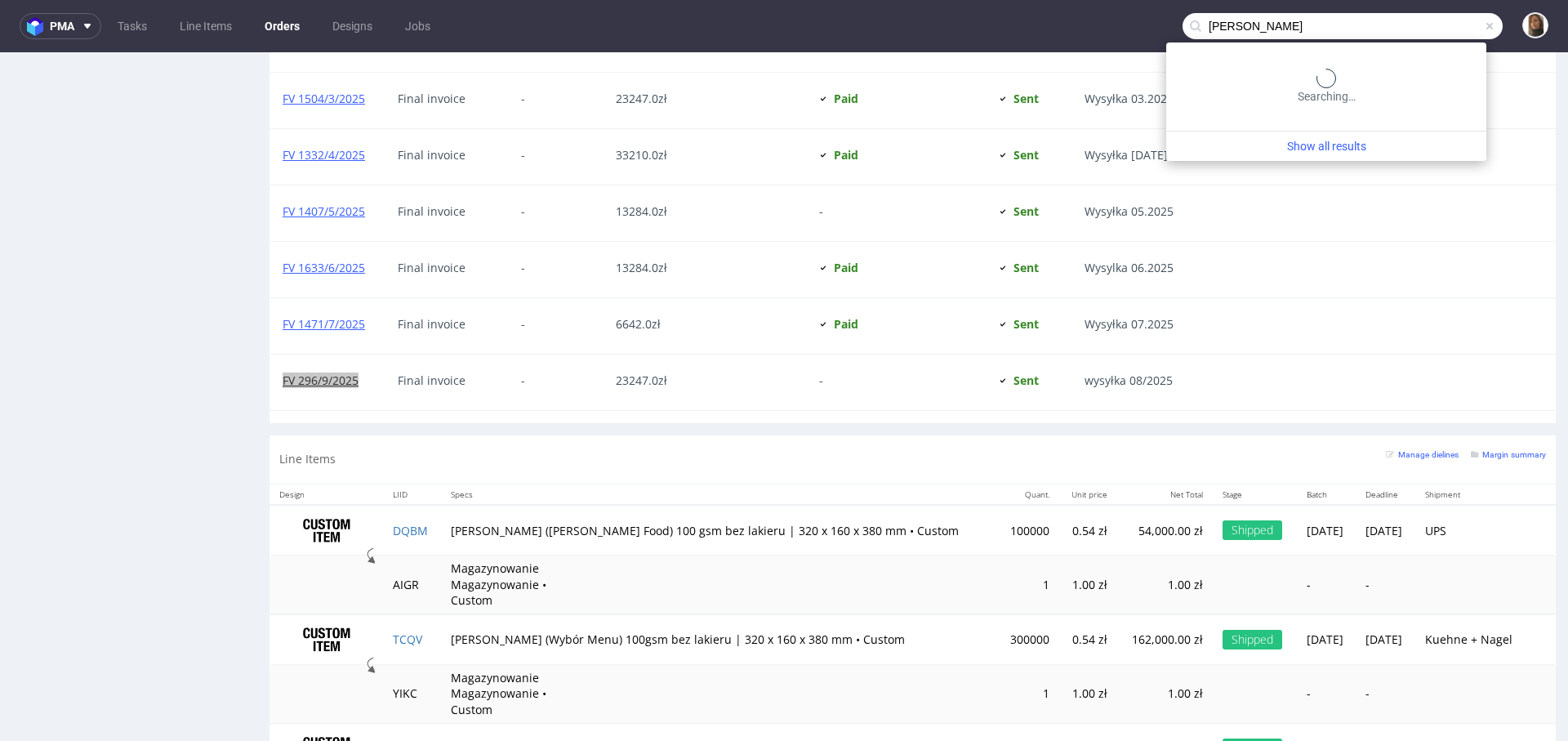
type input "hannes geng"
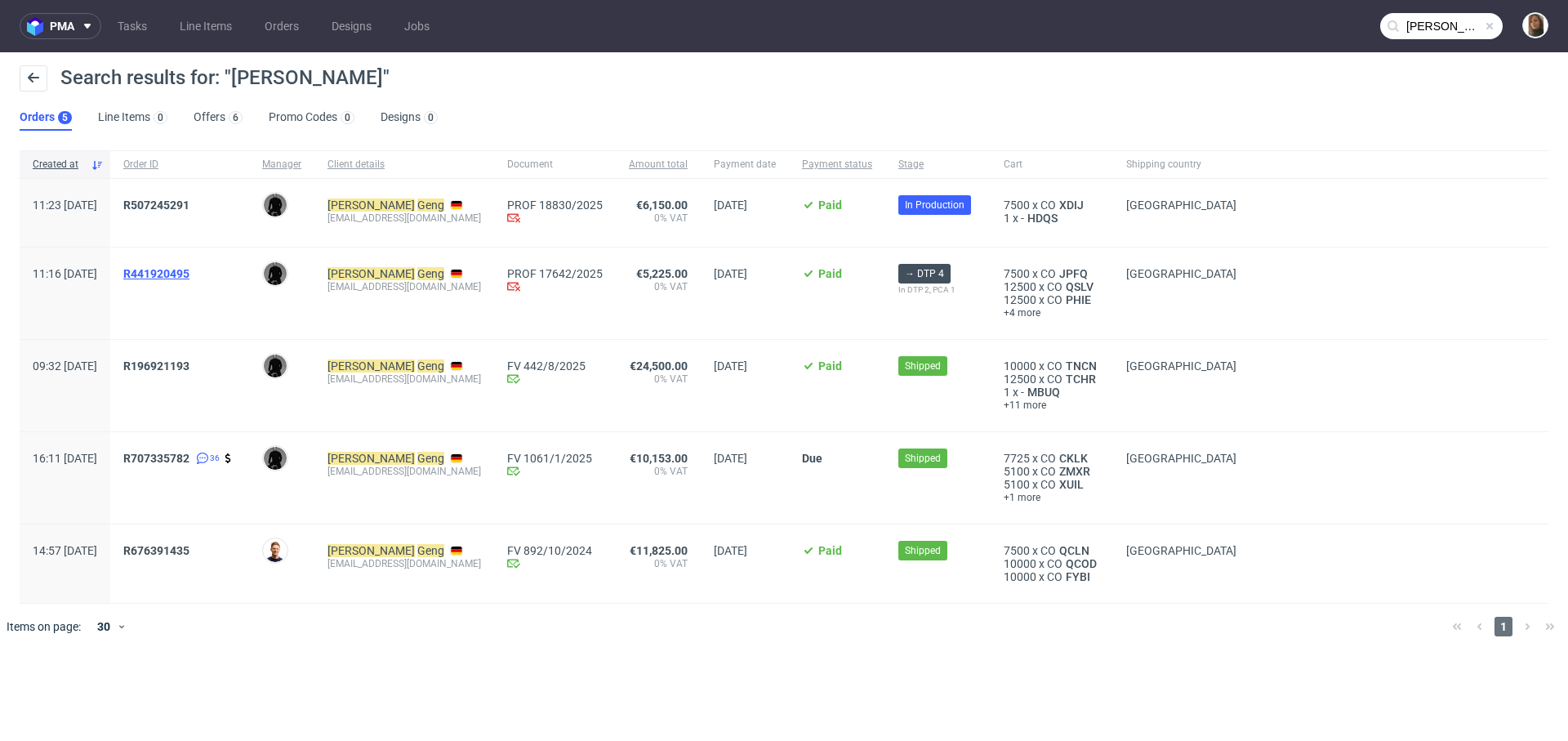
click at [188, 267] on span "R441920495" at bounding box center [156, 274] width 66 height 13
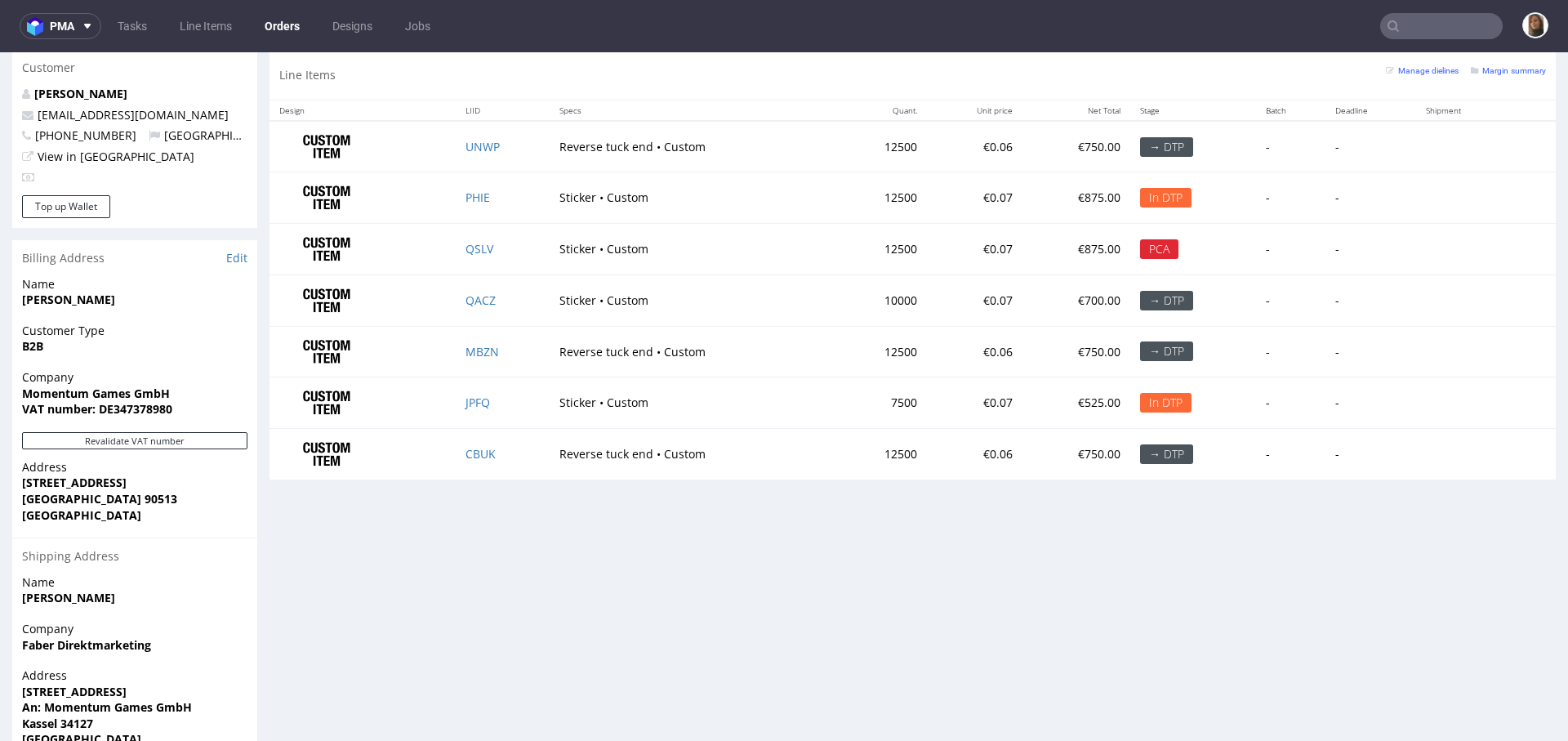
scroll to position [933, 0]
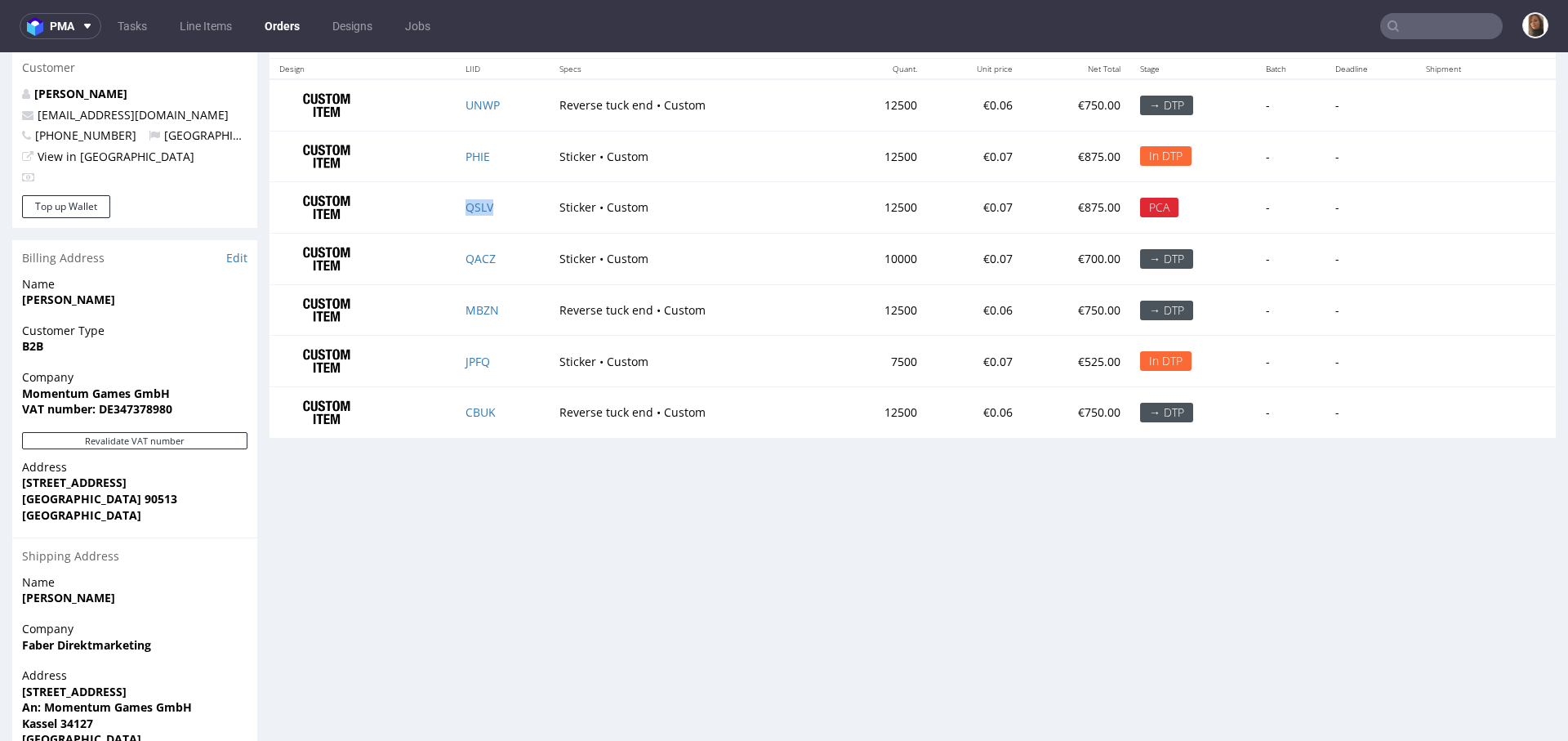
click at [482, 196] on td "QSLV" at bounding box center [502, 208] width 93 height 51
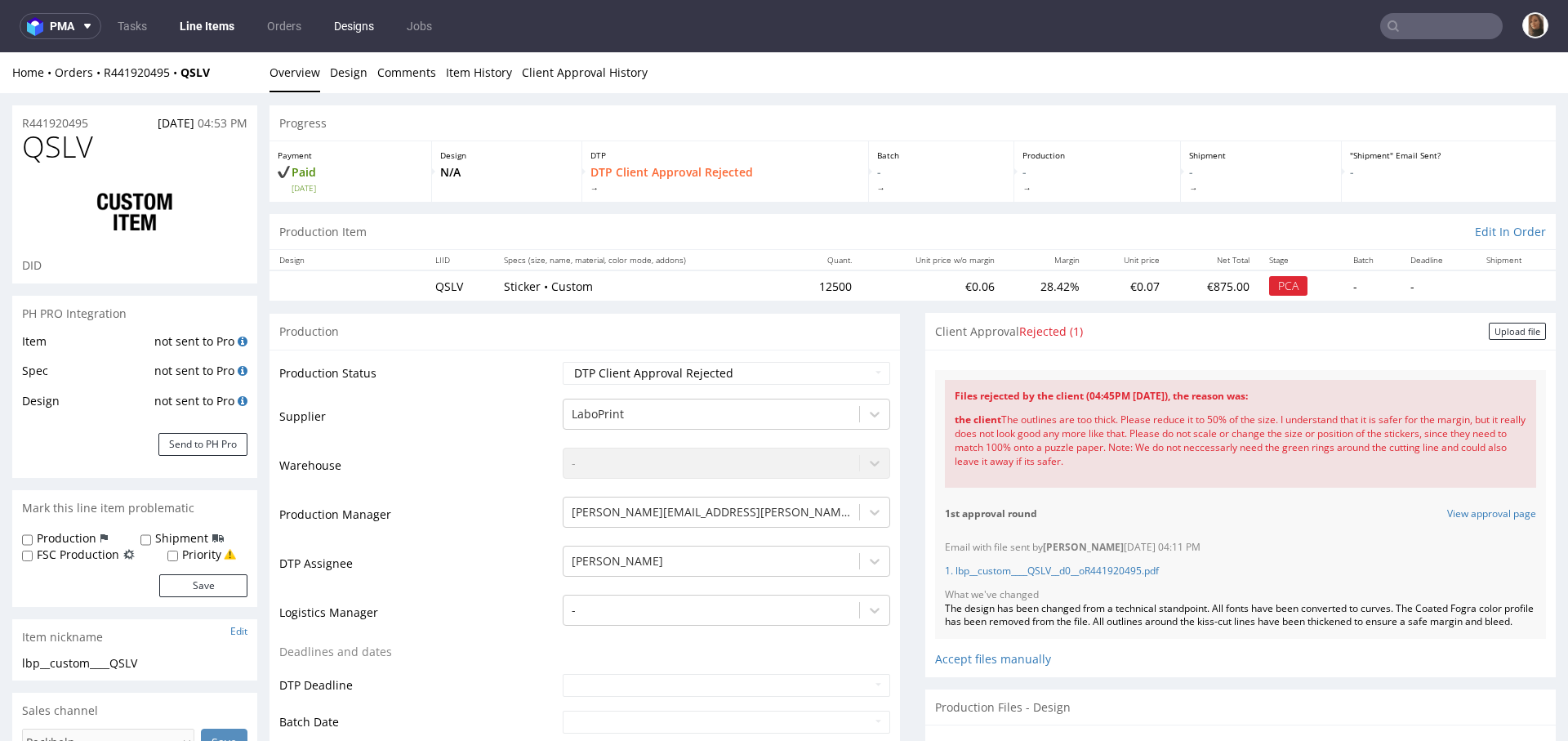
scroll to position [933, 0]
click at [1088, 572] on link "1. lbp__custom____QSLV__d0__oR441920495.pdf" at bounding box center [1052, 570] width 214 height 14
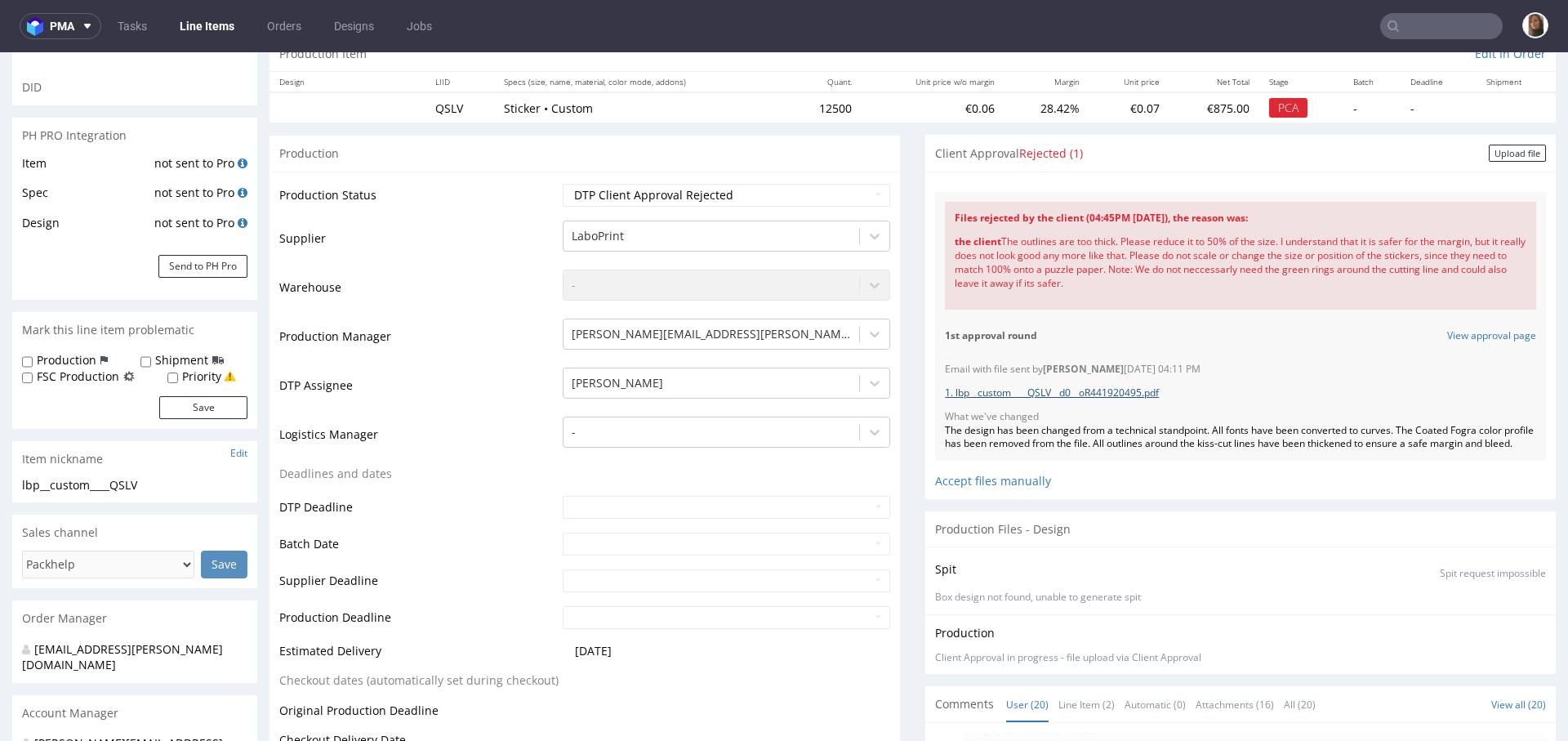
scroll to position [0, 0]
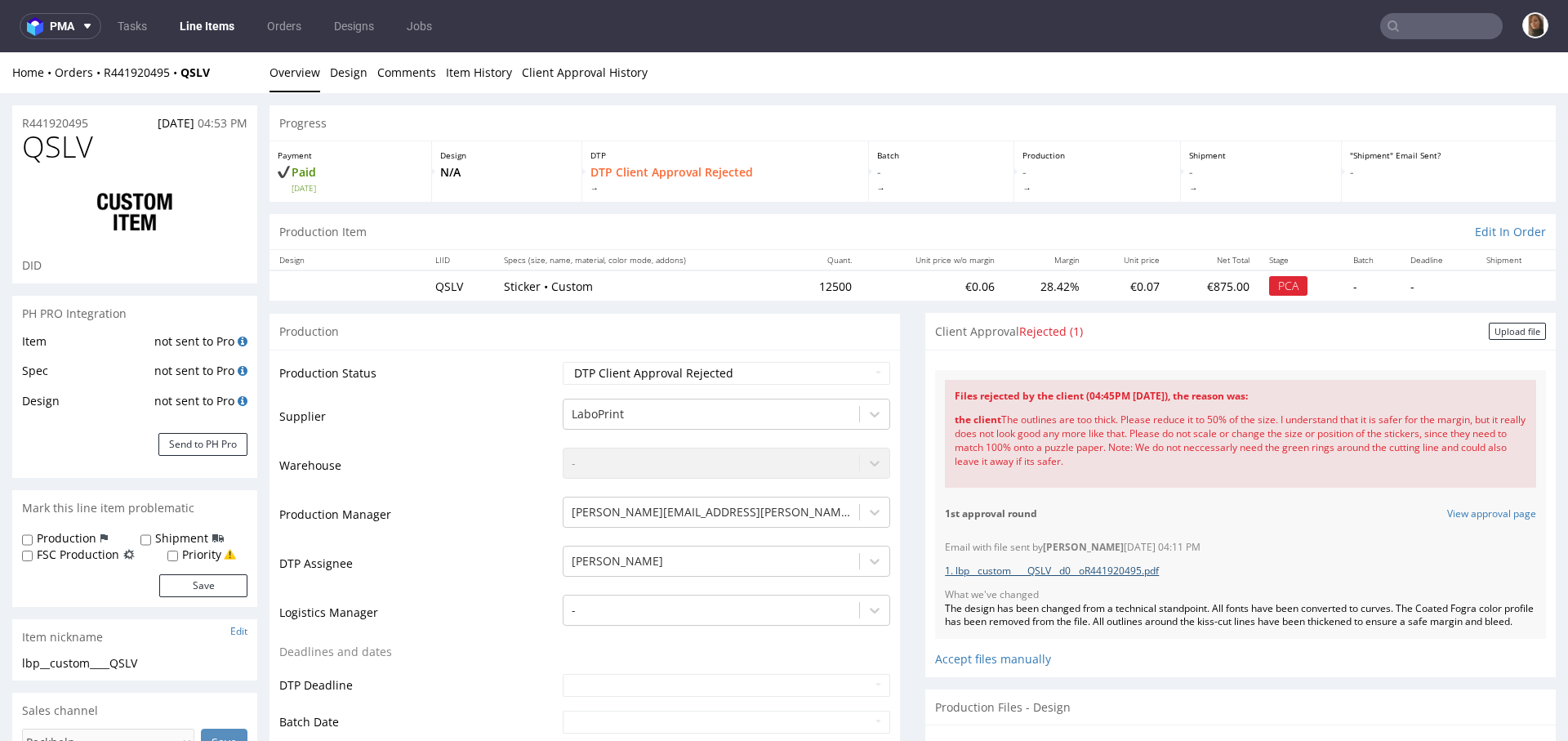
click at [1089, 575] on link "1. lbp__custom____QSLV__d0__oR441920495.pdf" at bounding box center [1052, 570] width 214 height 14
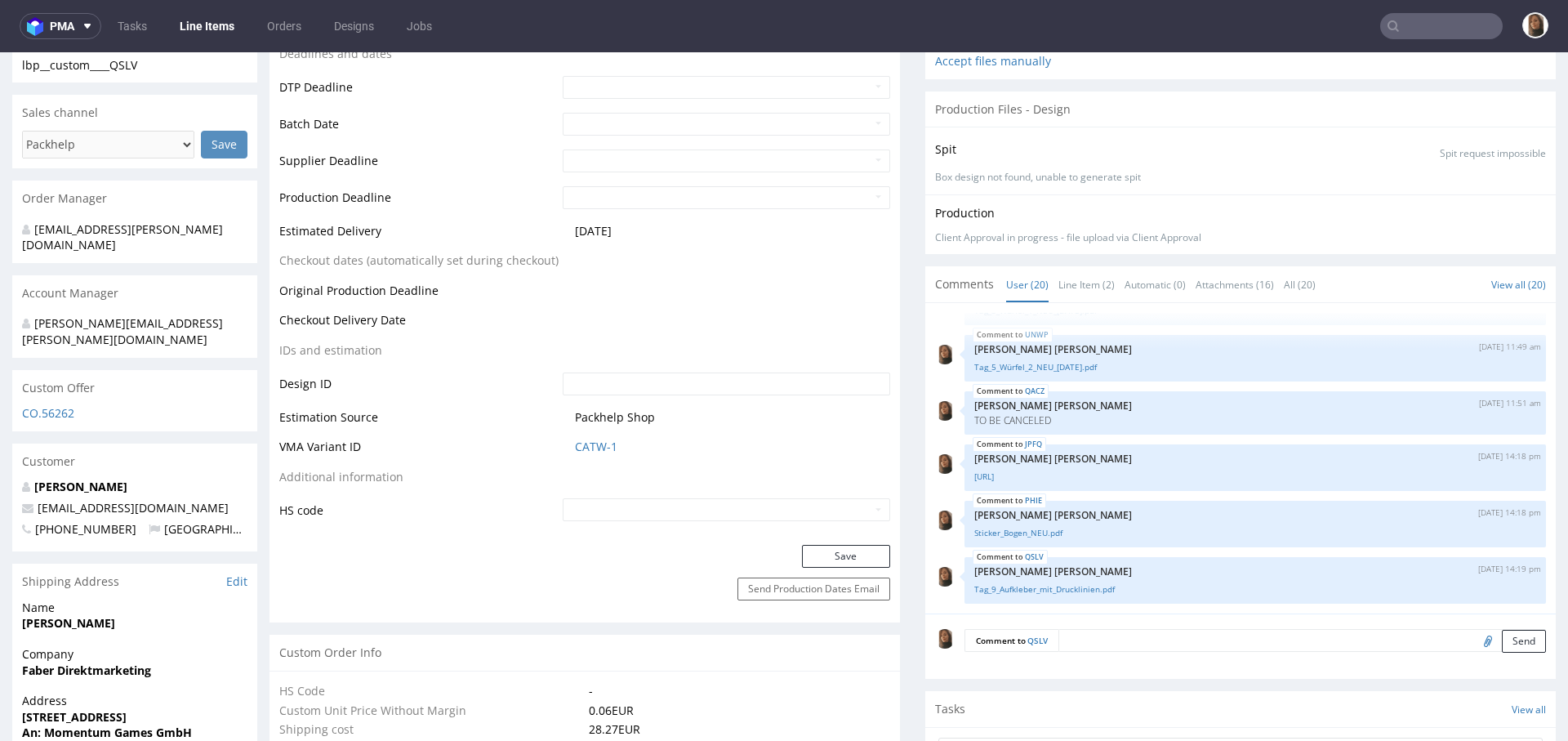
scroll to position [740, 0]
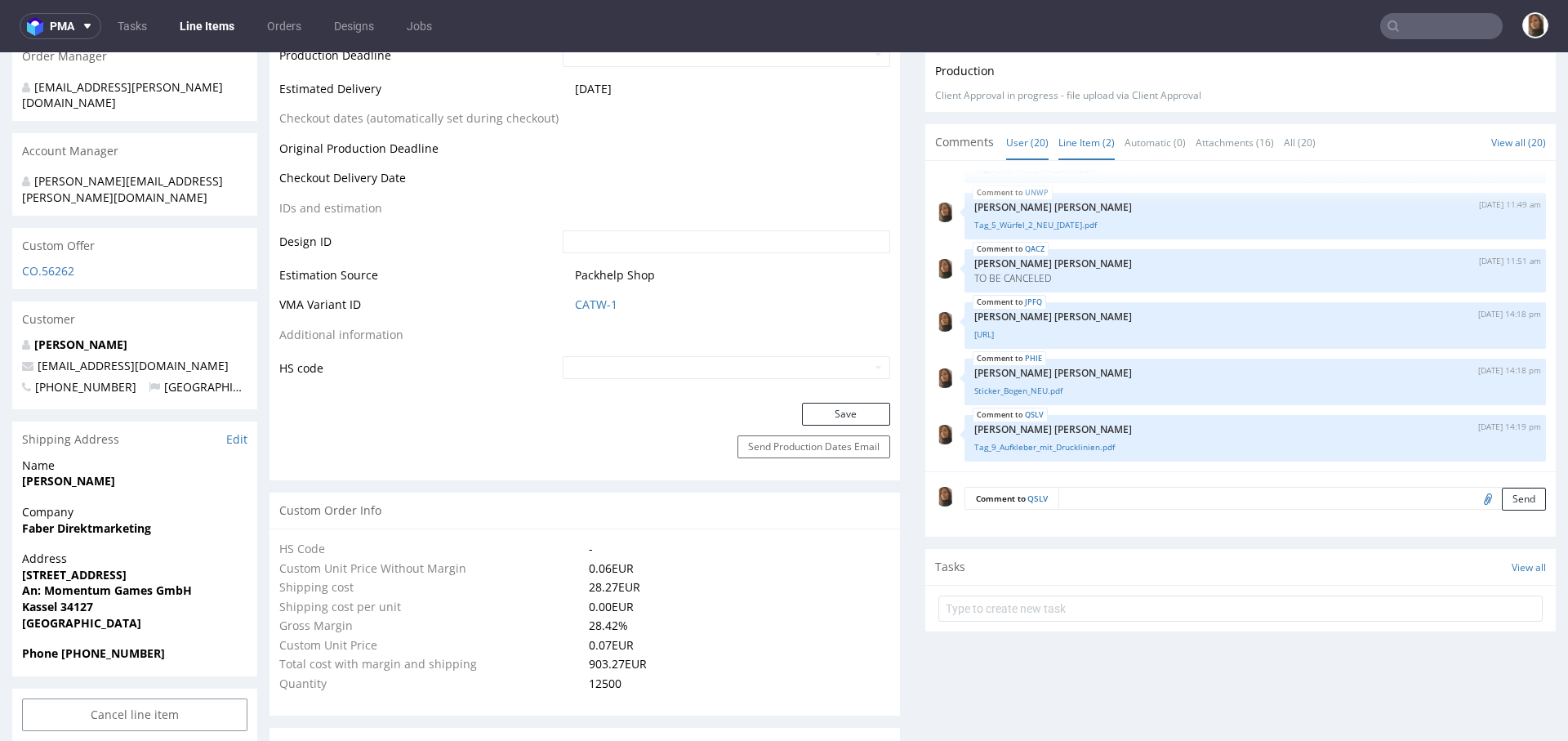
click at [1081, 144] on link "Line Item (2)" at bounding box center [1087, 142] width 56 height 35
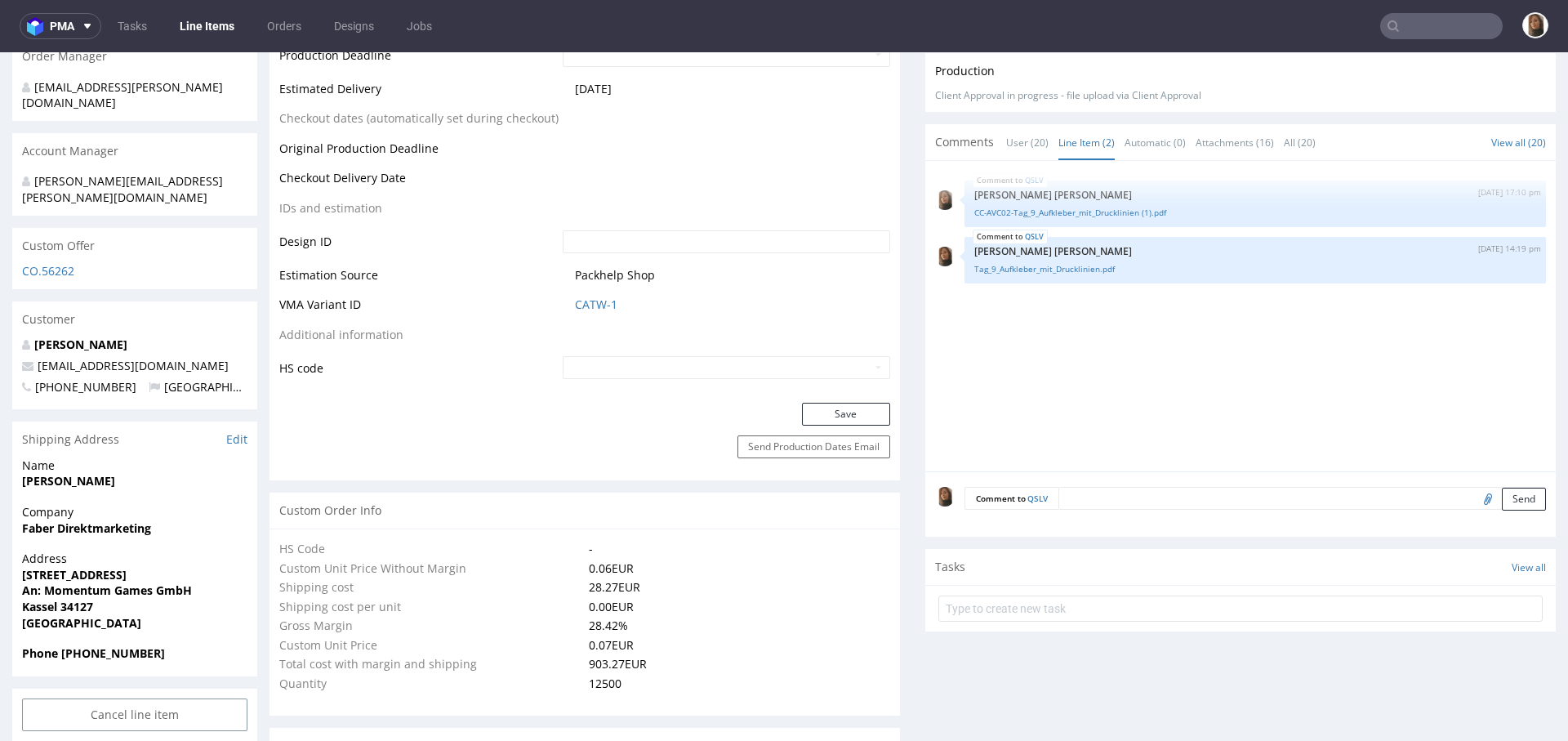
click at [1474, 508] on input "file" at bounding box center [1485, 498] width 23 height 21
type input "C:\fakepath\Tag_9_Türsteuerung.pdf"
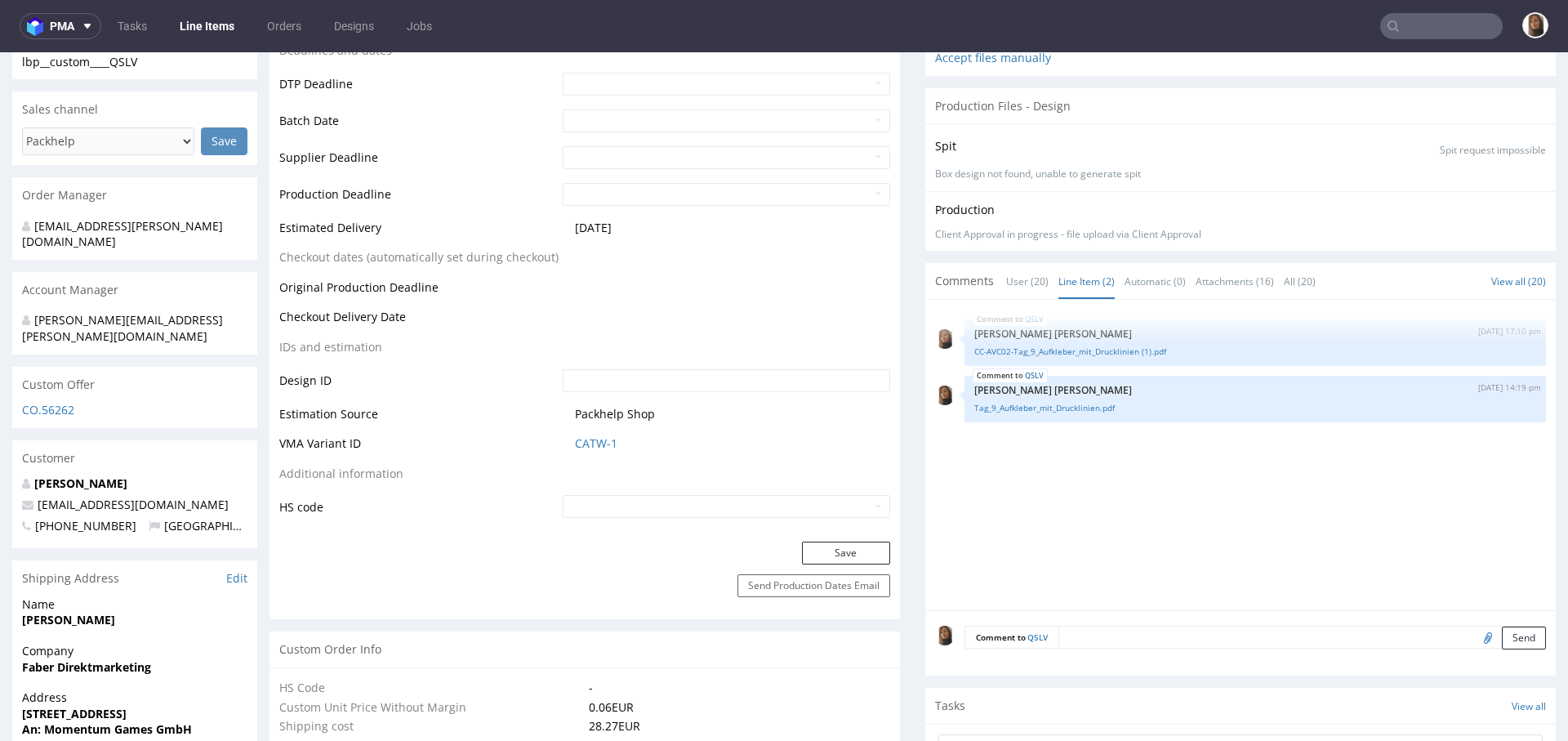
scroll to position [732, 0]
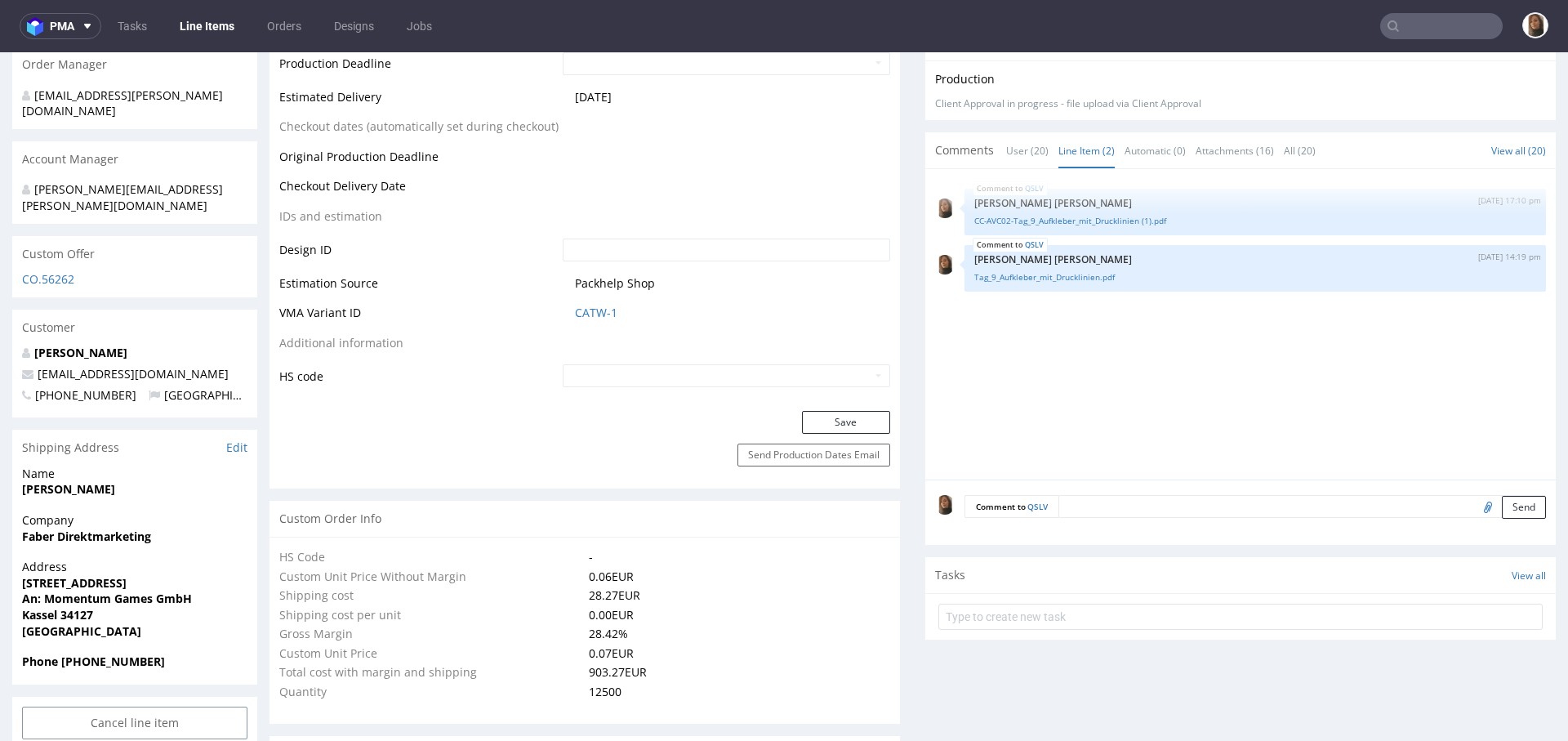
click at [1105, 503] on div "Comment to QSLV Send" at bounding box center [1241, 511] width 631 height 65
click at [1109, 518] on textarea at bounding box center [1303, 506] width 488 height 23
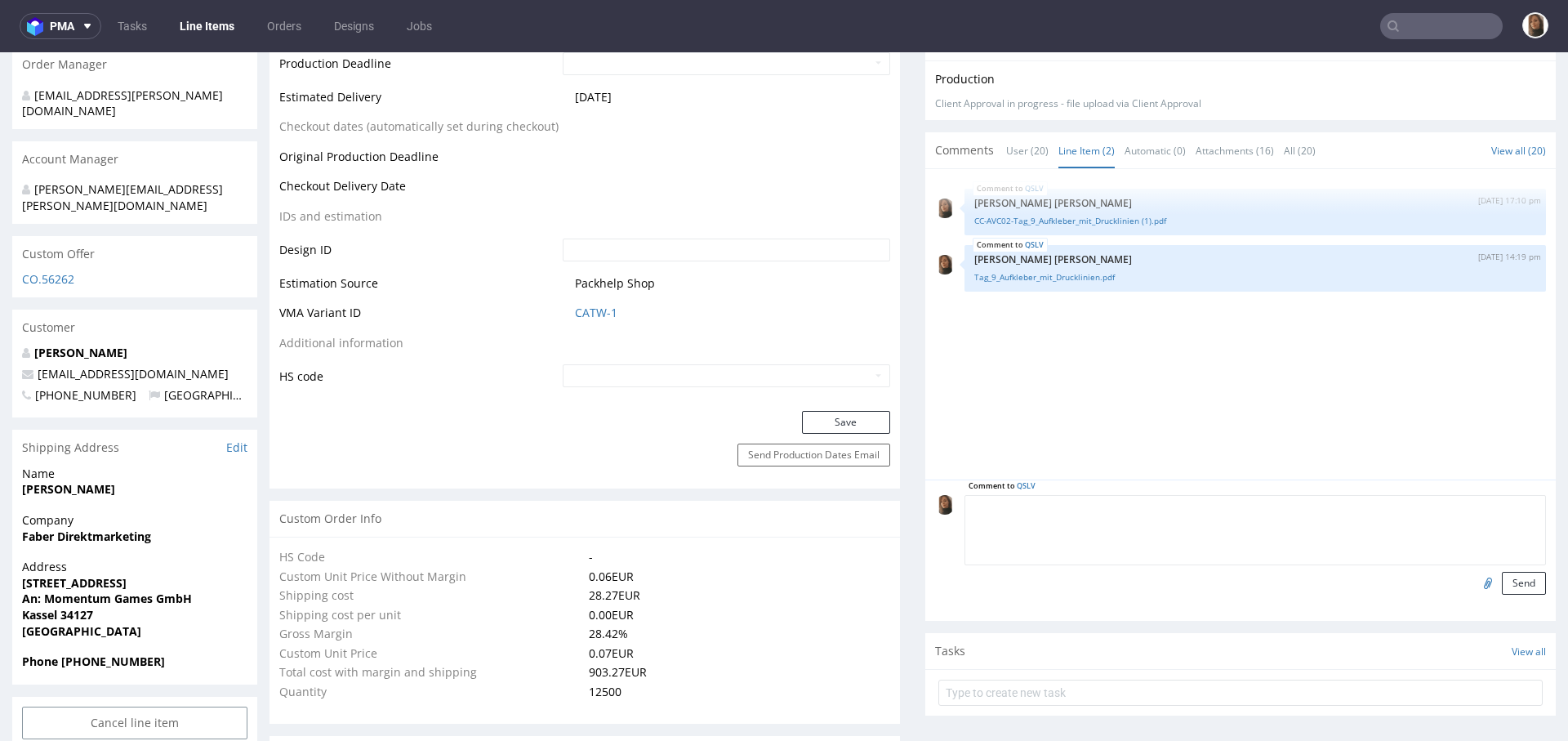
paste textarea "The stickers that got the green line adjusted need to perfectly fit into the at…"
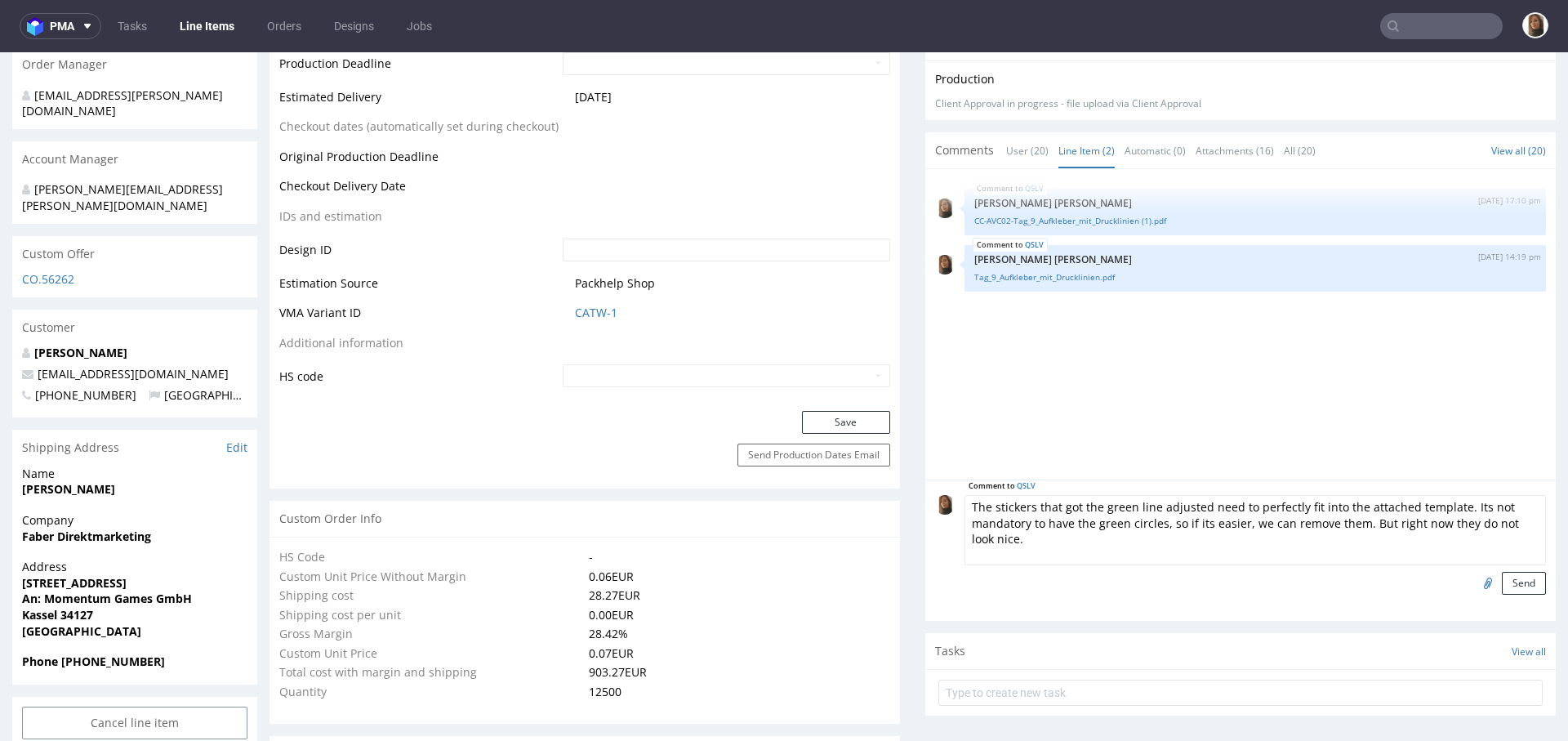
type textarea "The stickers that got the green line adjusted need to perfectly fit into the at…"
click at [1474, 593] on input "file" at bounding box center [1485, 582] width 23 height 21
click at [1502, 594] on button "Send" at bounding box center [1524, 583] width 44 height 23
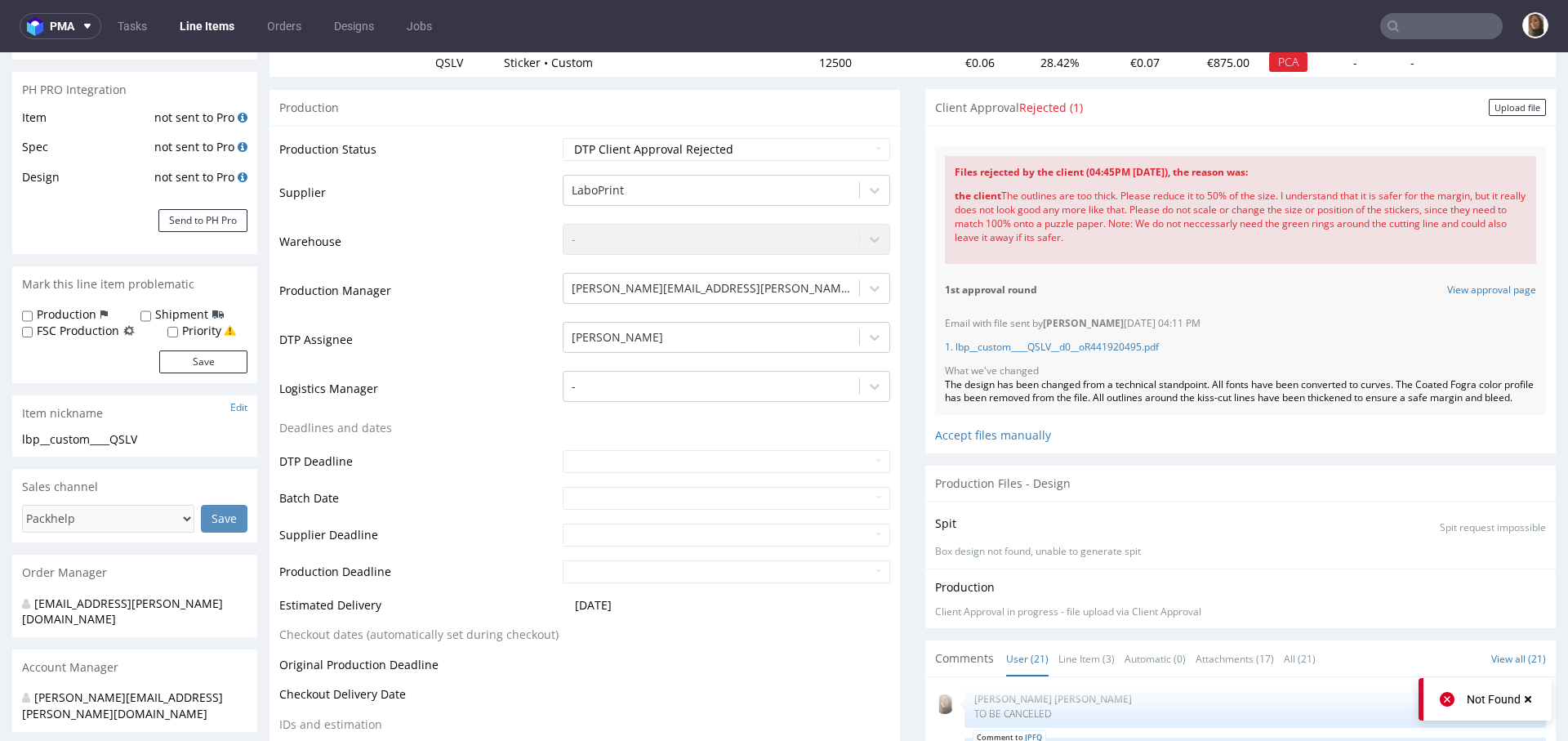
scroll to position [112, 0]
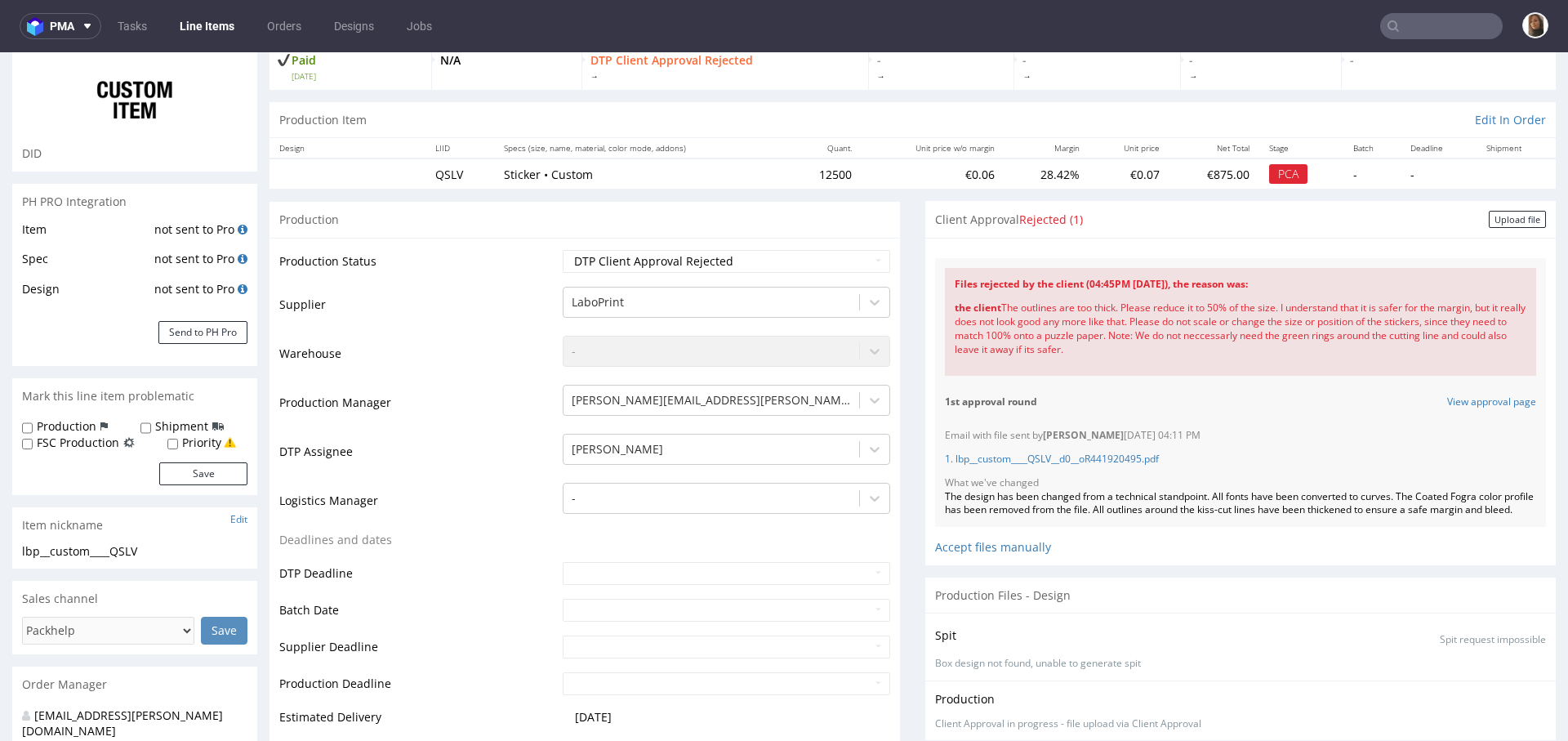
drag, startPoint x: 934, startPoint y: 302, endPoint x: 1152, endPoint y: 356, distance: 224.6
click at [1152, 356] on div "Files rejected by the client (04:45PM 08 Sep 2025), the reason was: the client …" at bounding box center [1241, 321] width 592 height 107
drag, startPoint x: 935, startPoint y: 281, endPoint x: 1189, endPoint y: 369, distance: 268.8
click at [1189, 369] on div "Files rejected by the client (04:45PM 08 Sep 2025), the reason was: the client …" at bounding box center [1241, 321] width 592 height 107
copy div "Files rejected by the client (04:45PM 08 Sep 2025), the reason was: the client …"
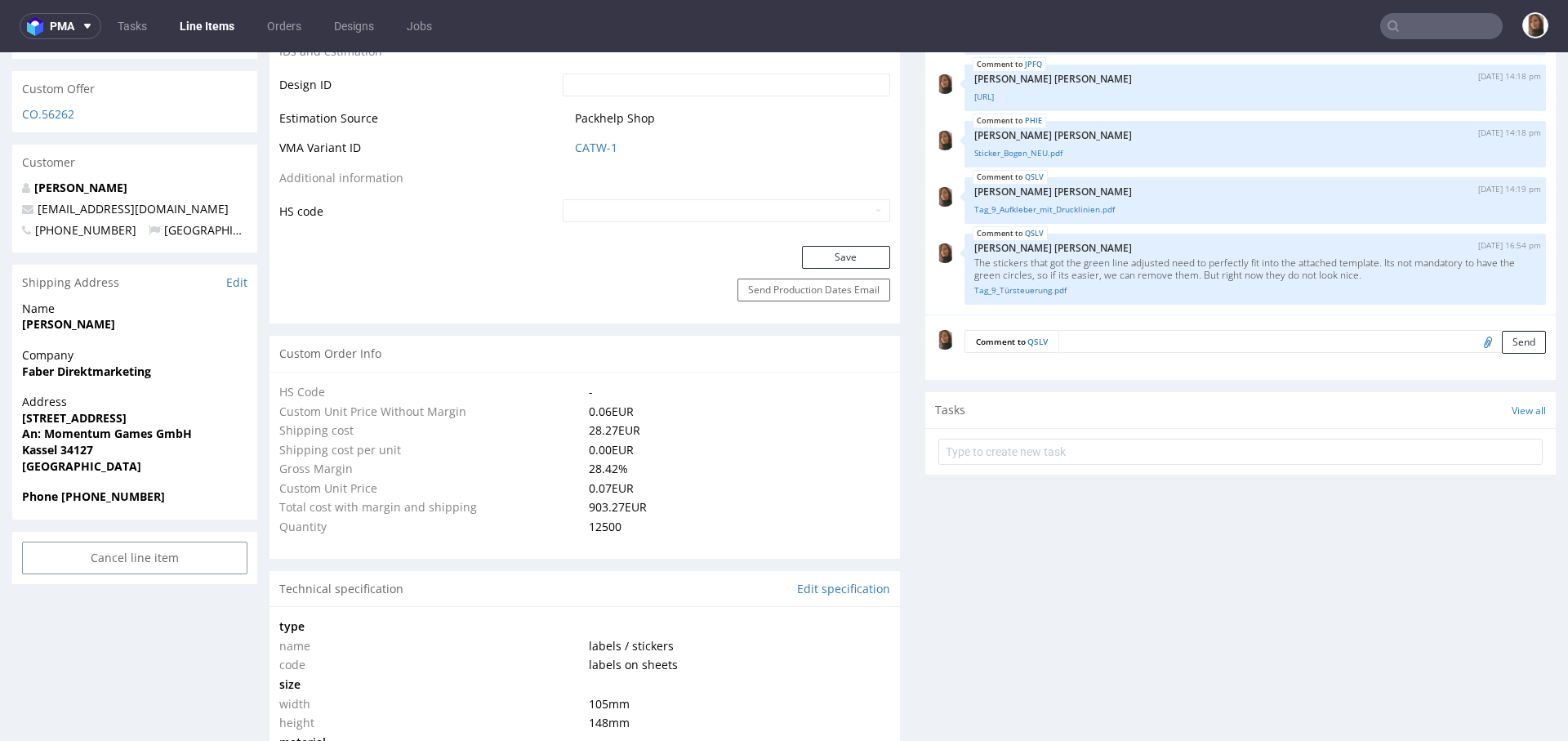
scroll to position [820, 0]
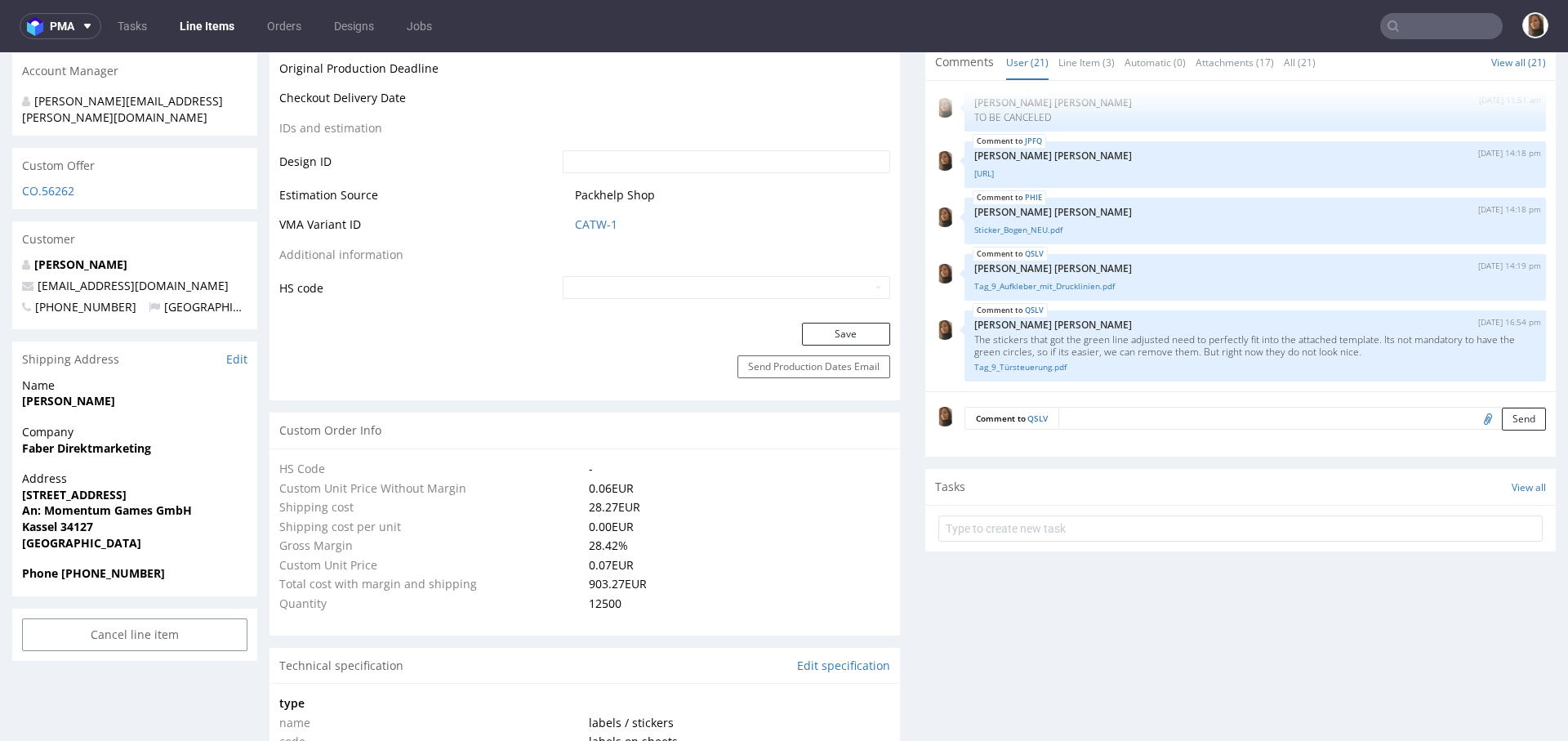
click at [1104, 430] on textarea at bounding box center [1303, 418] width 488 height 23
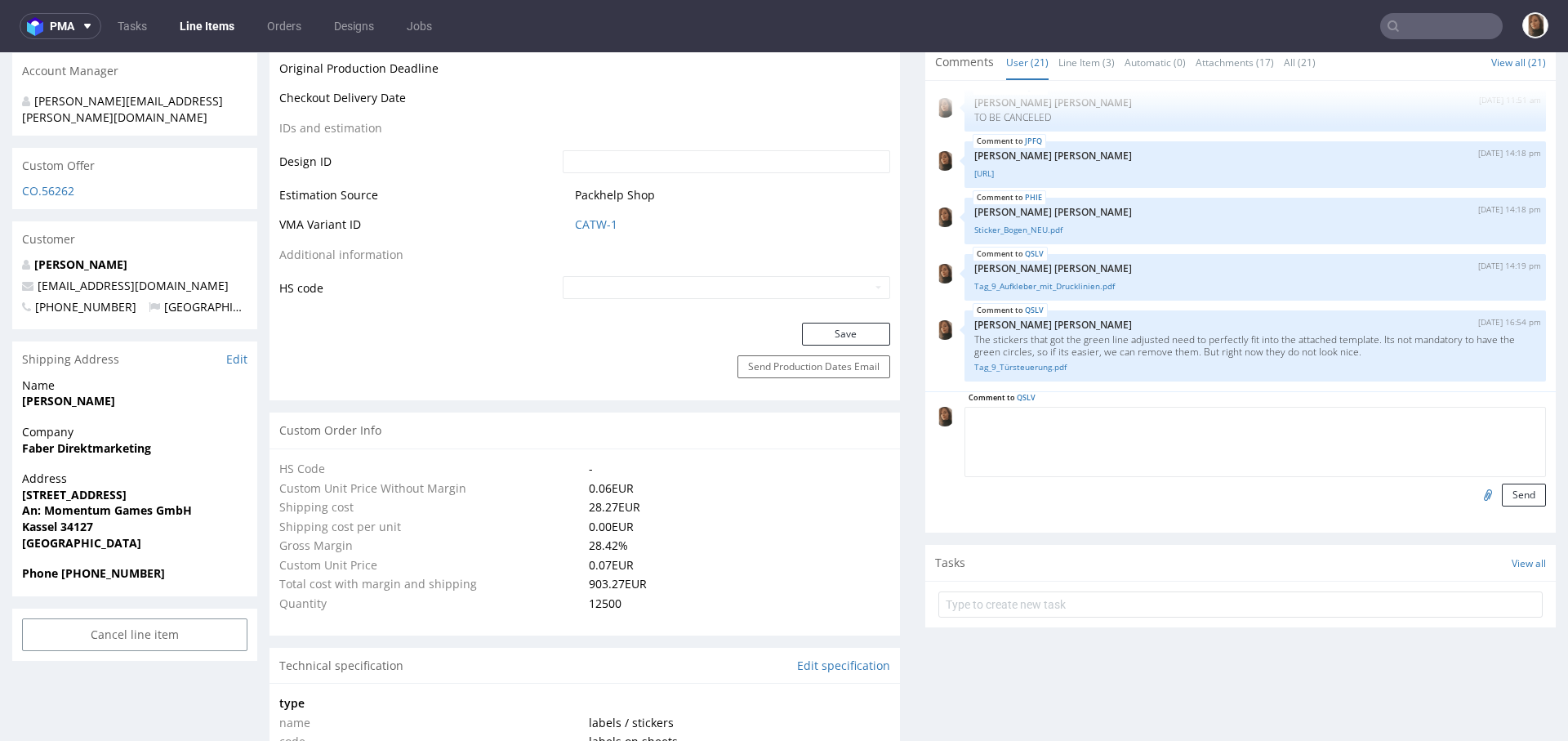
paste textarea "Files rejected by the client (04:45PM [DATE]), the reason was: the client The o…"
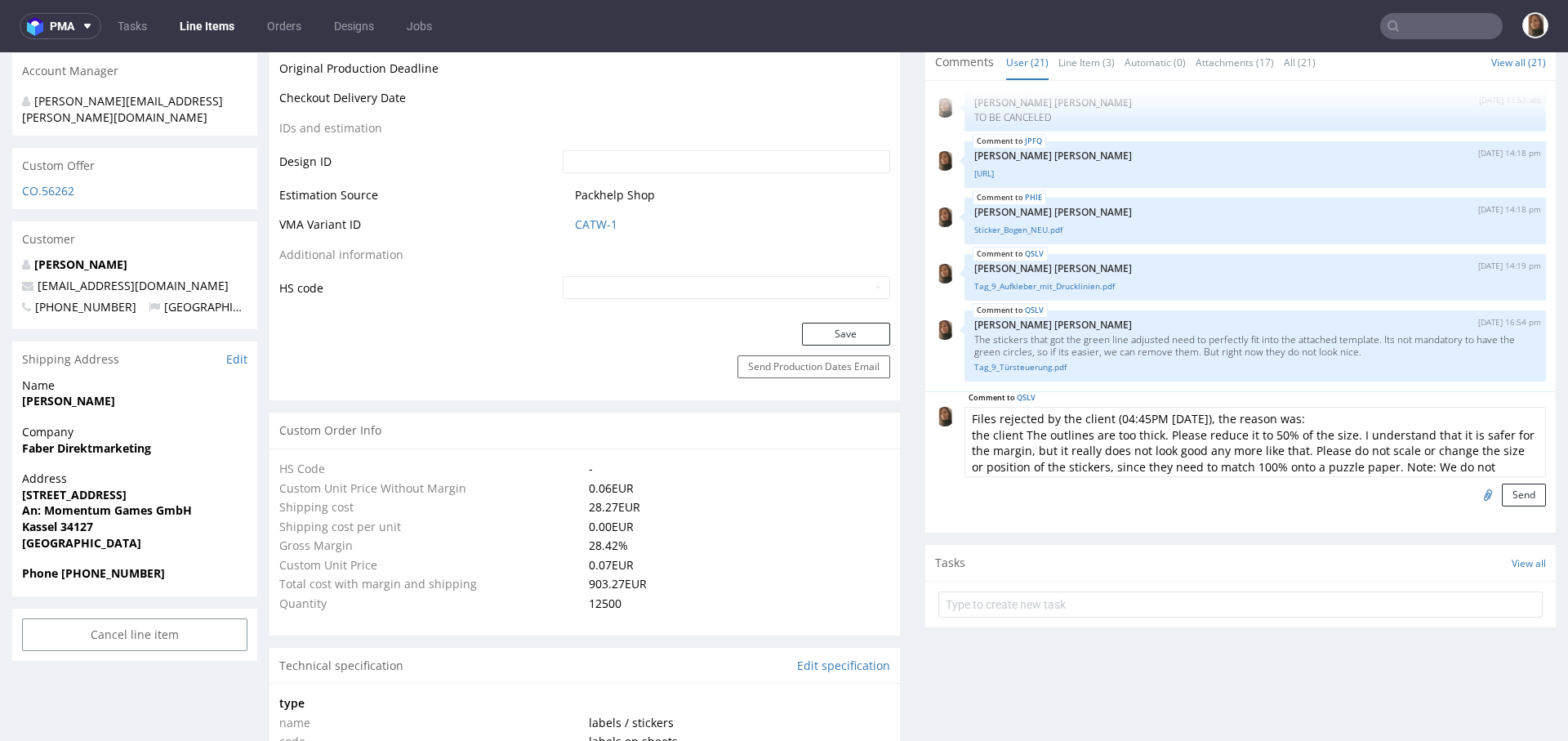
scroll to position [17, 0]
type textarea "Files rejected by the client (04:45PM 08 Sep 2025), the reason was: the client …"
click at [1502, 506] on button "Send" at bounding box center [1524, 494] width 44 height 23
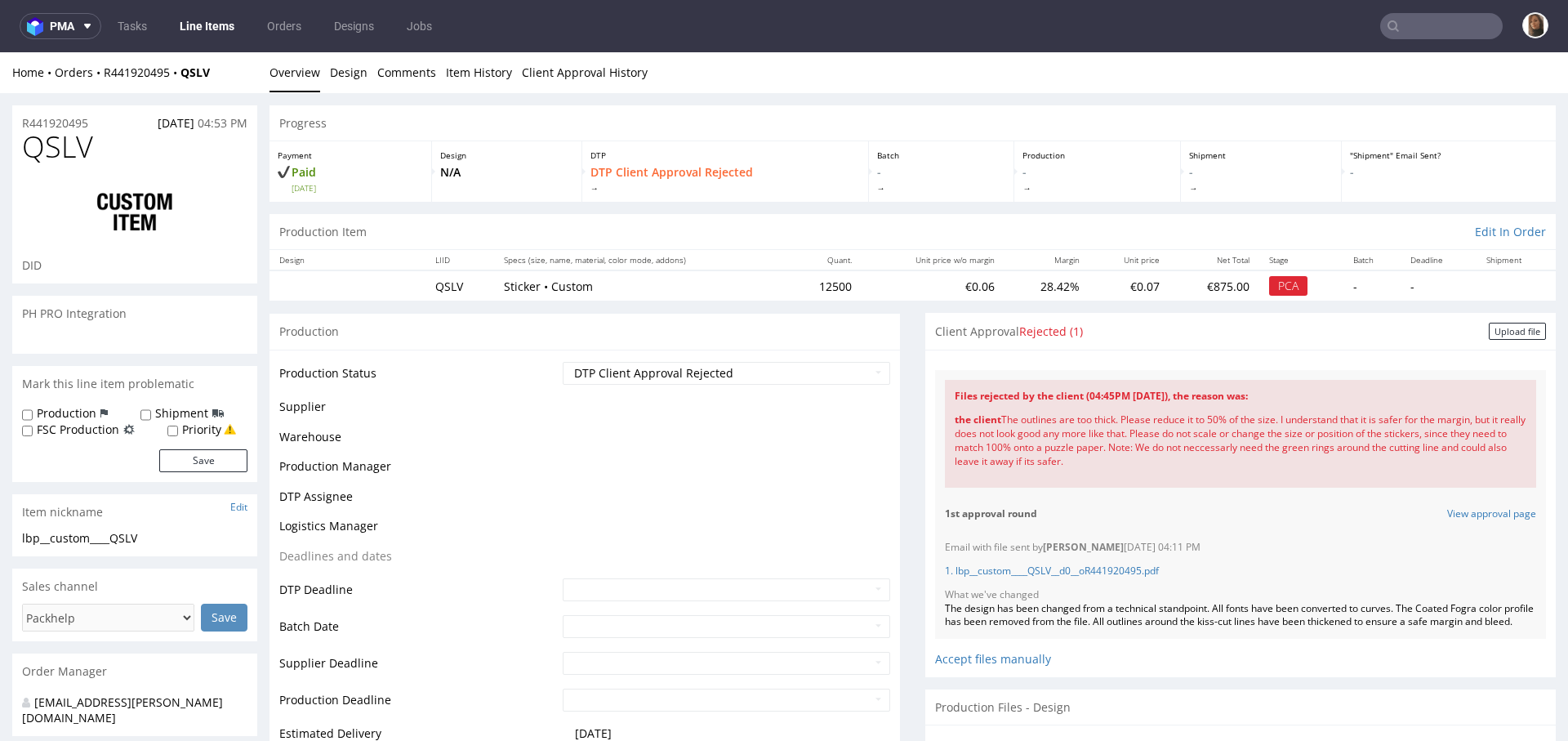
scroll to position [1117, 0]
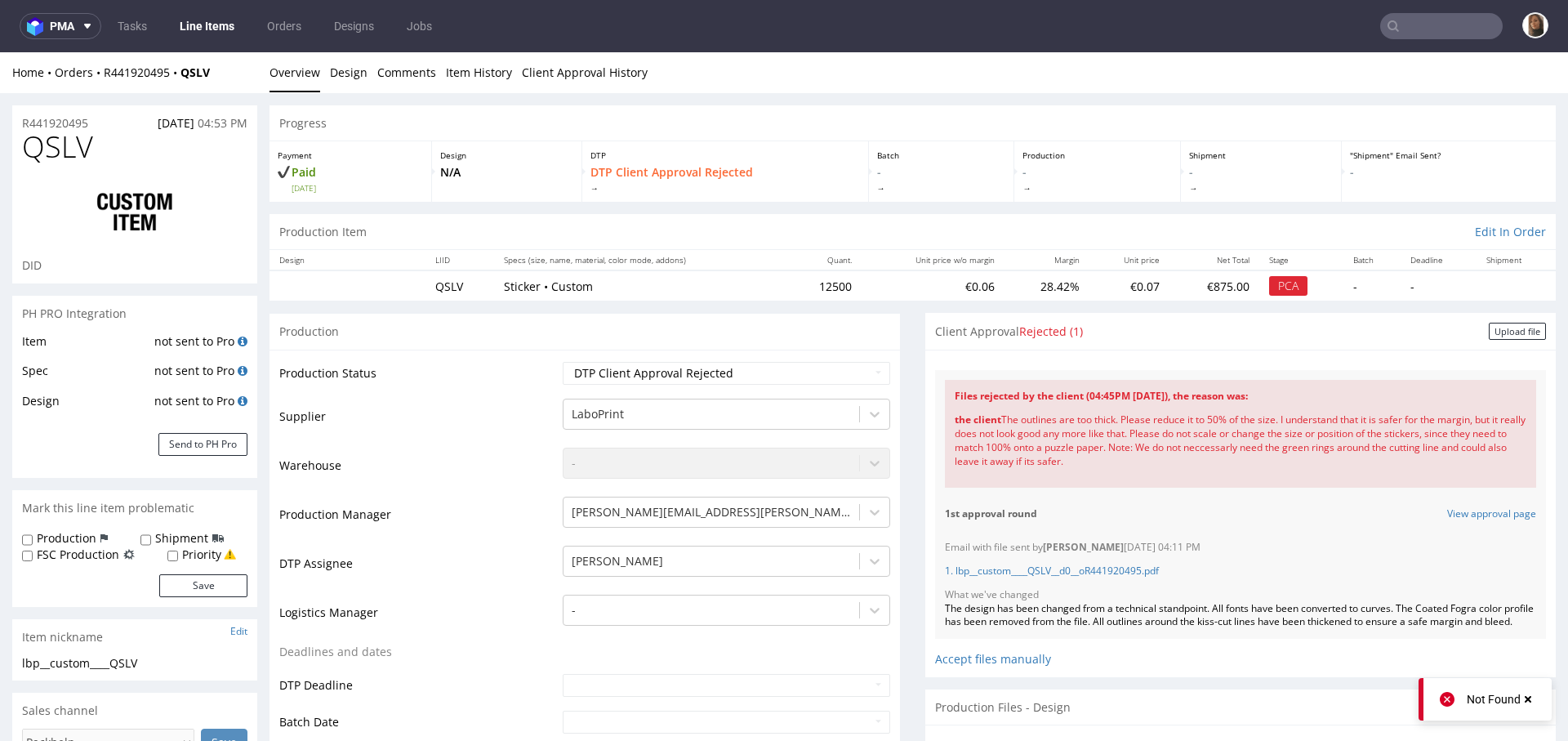
click at [740, 356] on div "Production Status Waiting for Artwork Waiting for Diecut Waiting for Mockup Wai…" at bounding box center [584, 747] width 631 height 793
click at [740, 365] on select "Waiting for Artwork Waiting for Diecut Waiting for Mockup Waiting for DTP Waiti…" at bounding box center [727, 373] width 328 height 23
select select "back_for_dtp"
click at [563, 362] on select "Waiting for Artwork Waiting for Diecut Waiting for Mockup Waiting for DTP Waiti…" at bounding box center [727, 373] width 328 height 23
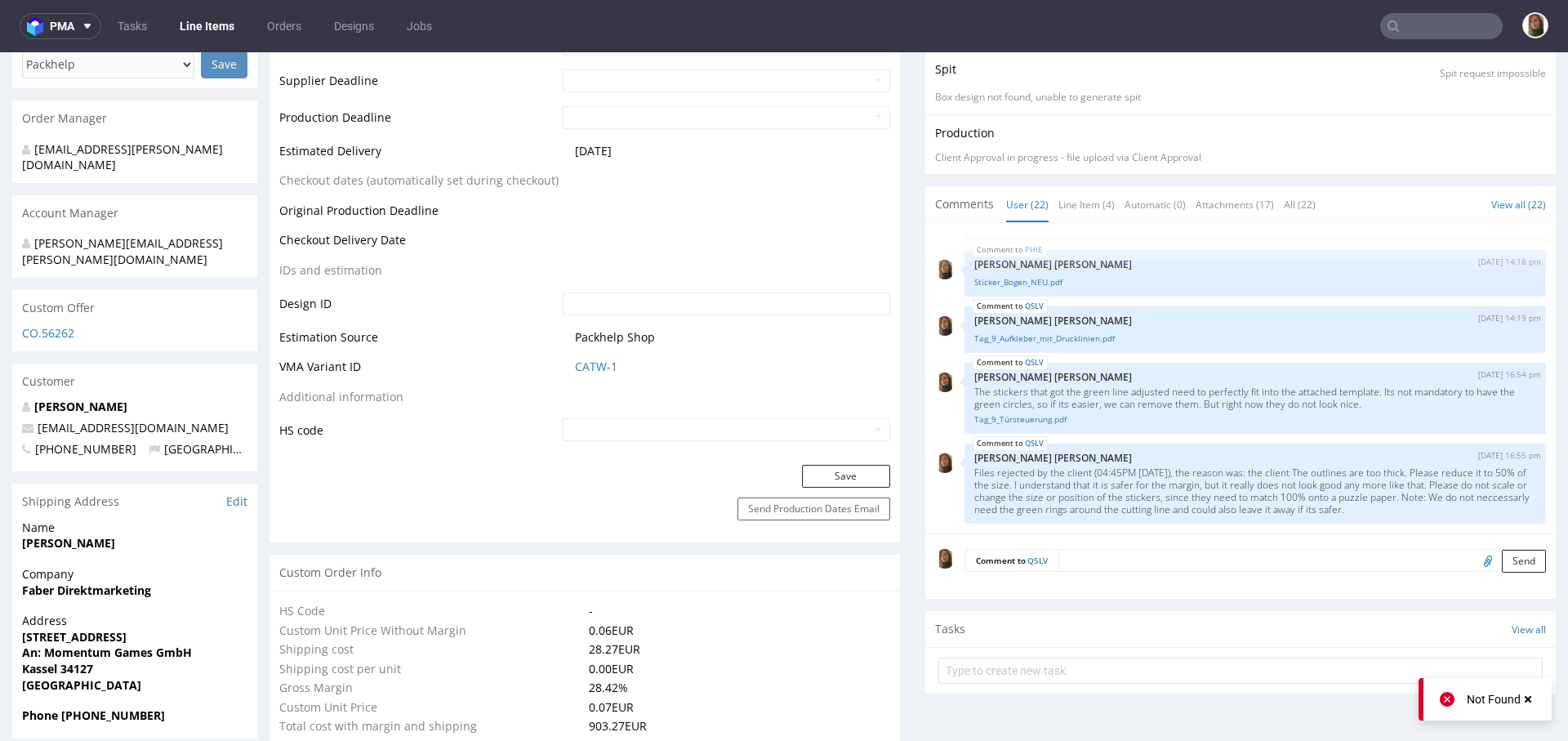
scroll to position [816, 0]
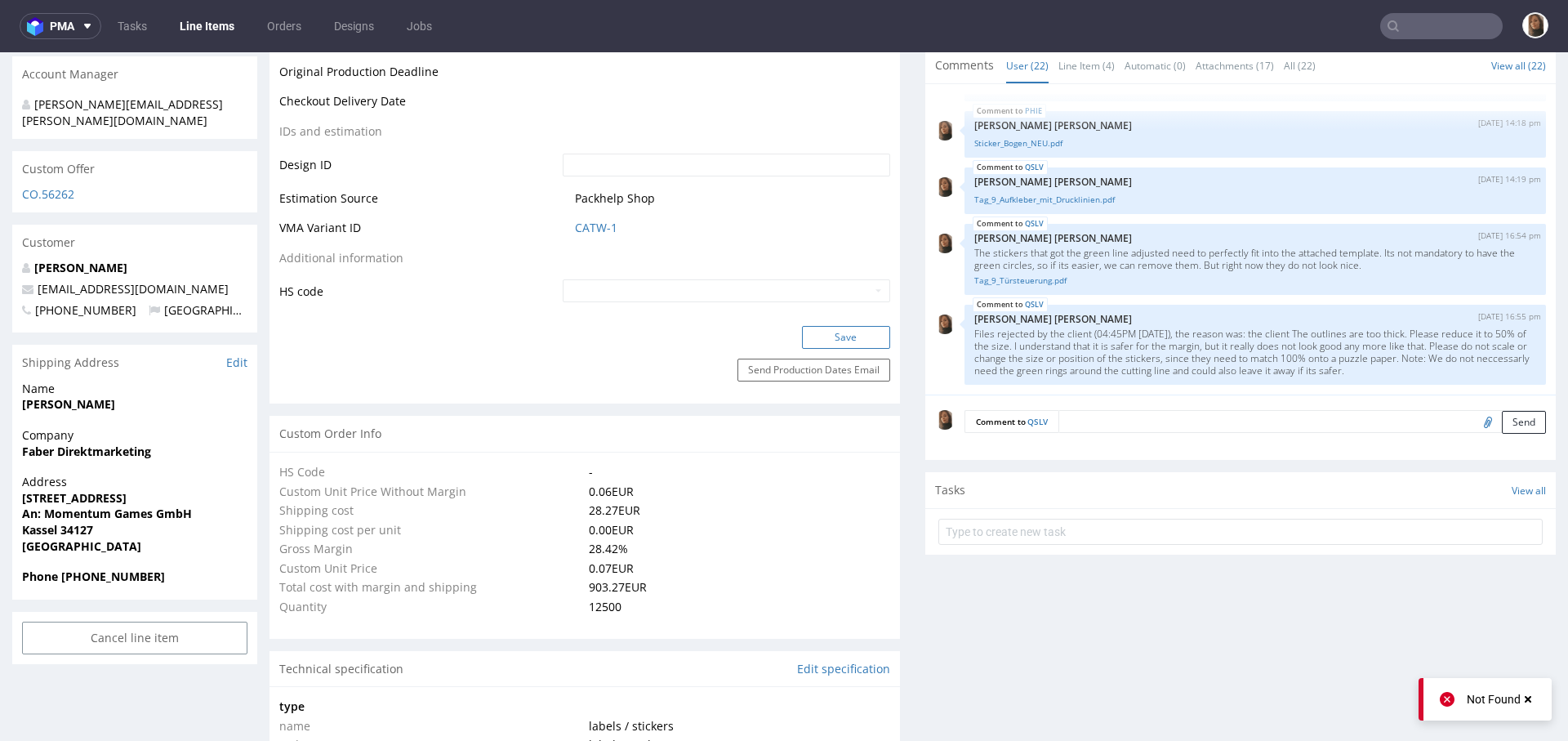
click at [822, 329] on button "Save" at bounding box center [846, 337] width 88 height 23
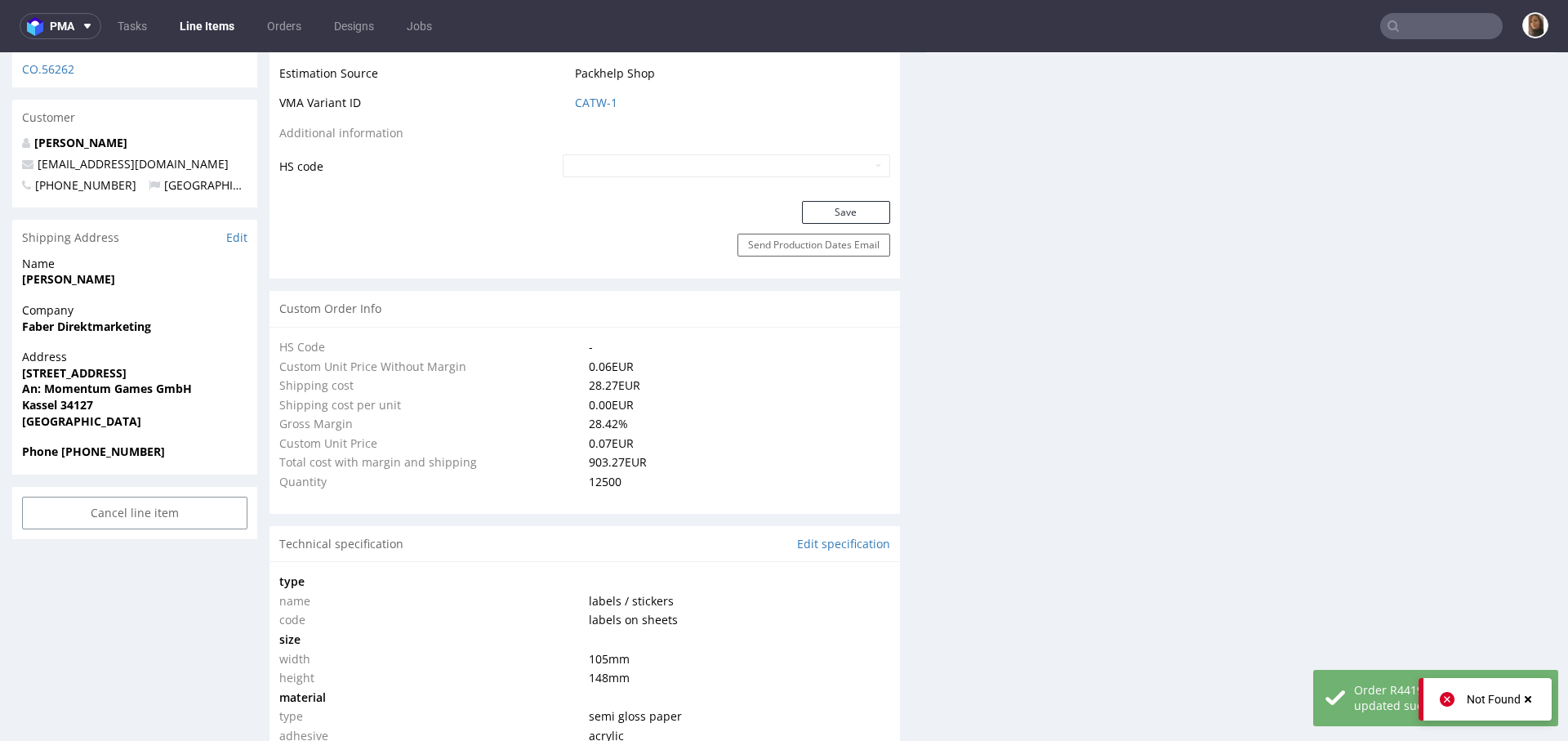
scroll to position [0, 0]
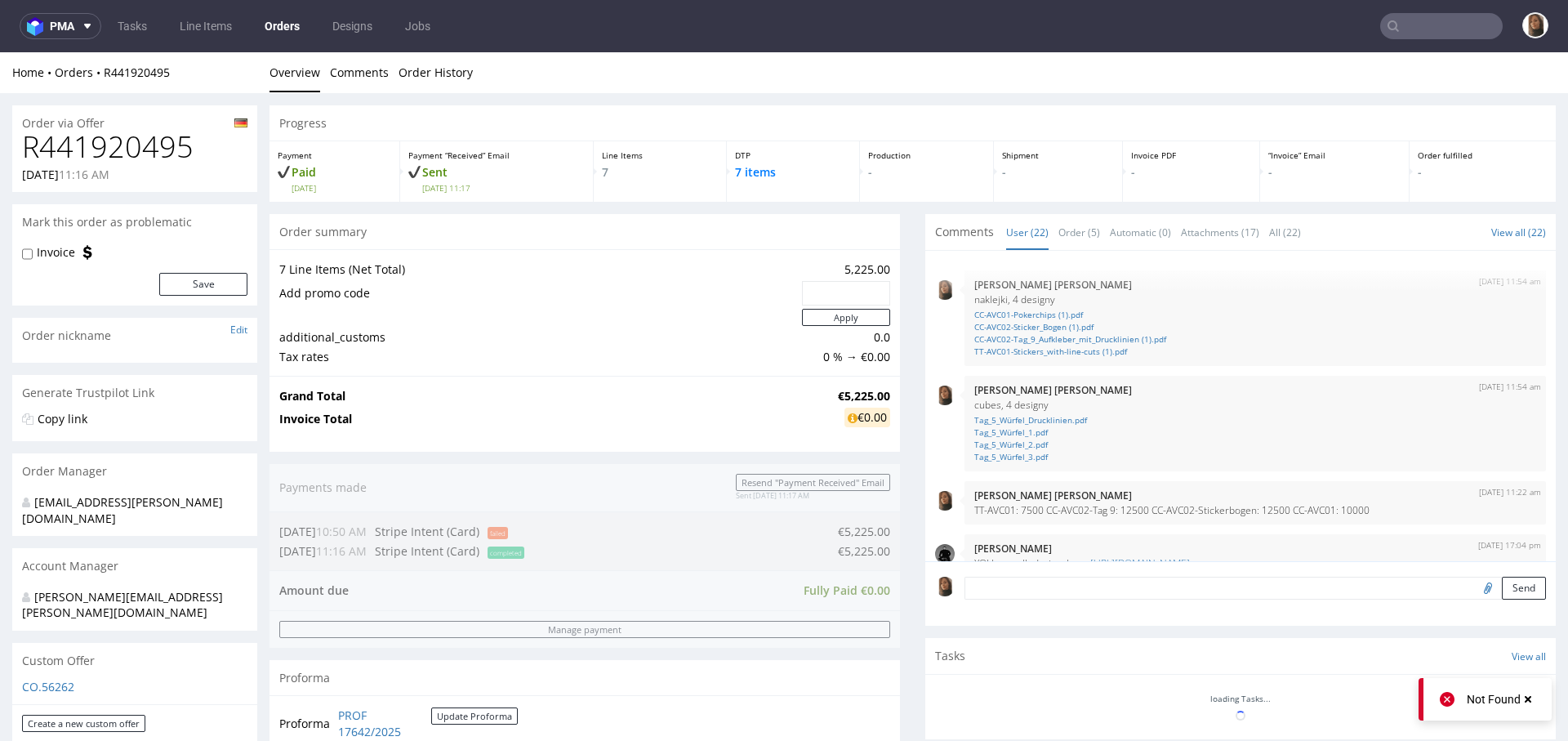
scroll to position [1117, 0]
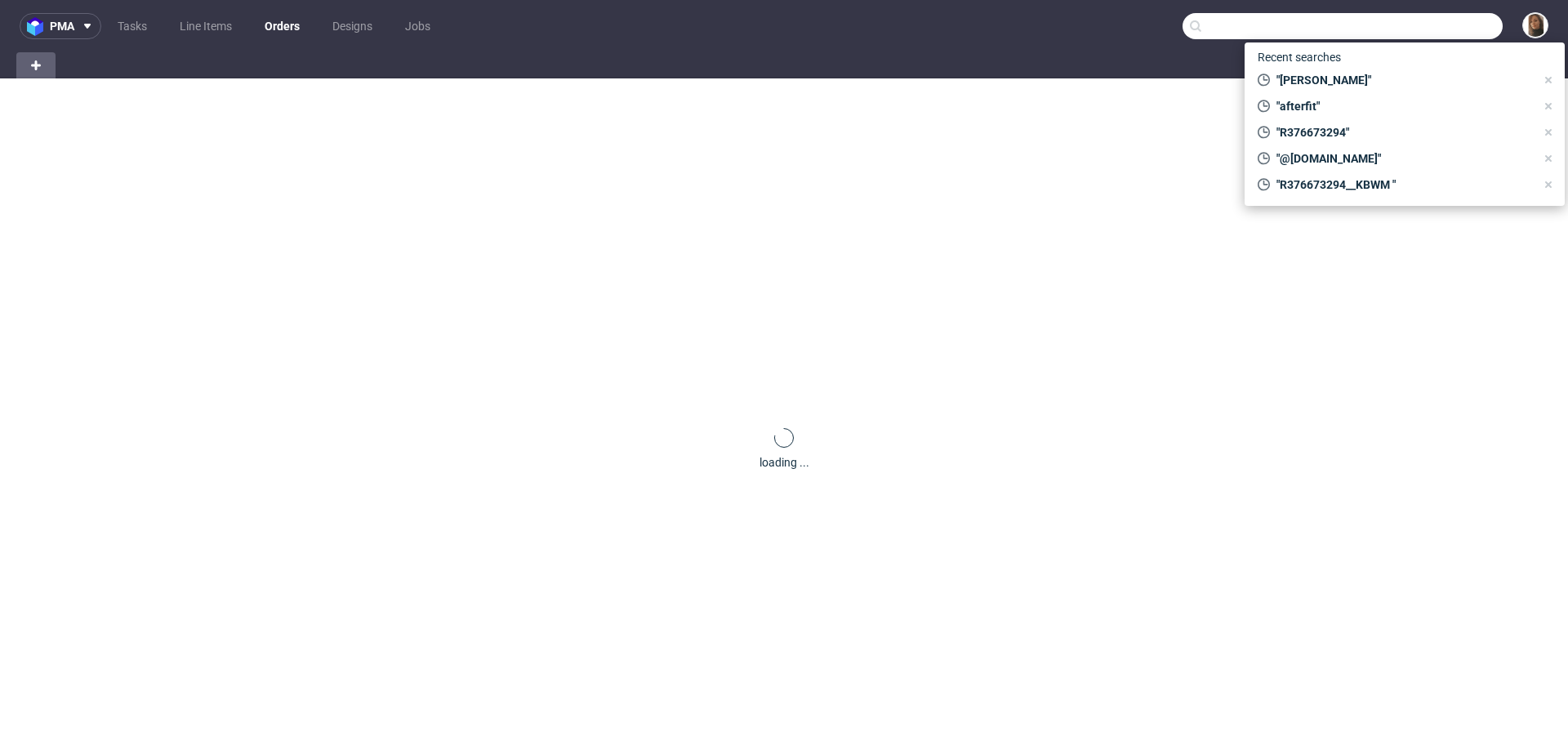
click at [1416, 26] on input "text" at bounding box center [1343, 26] width 321 height 26
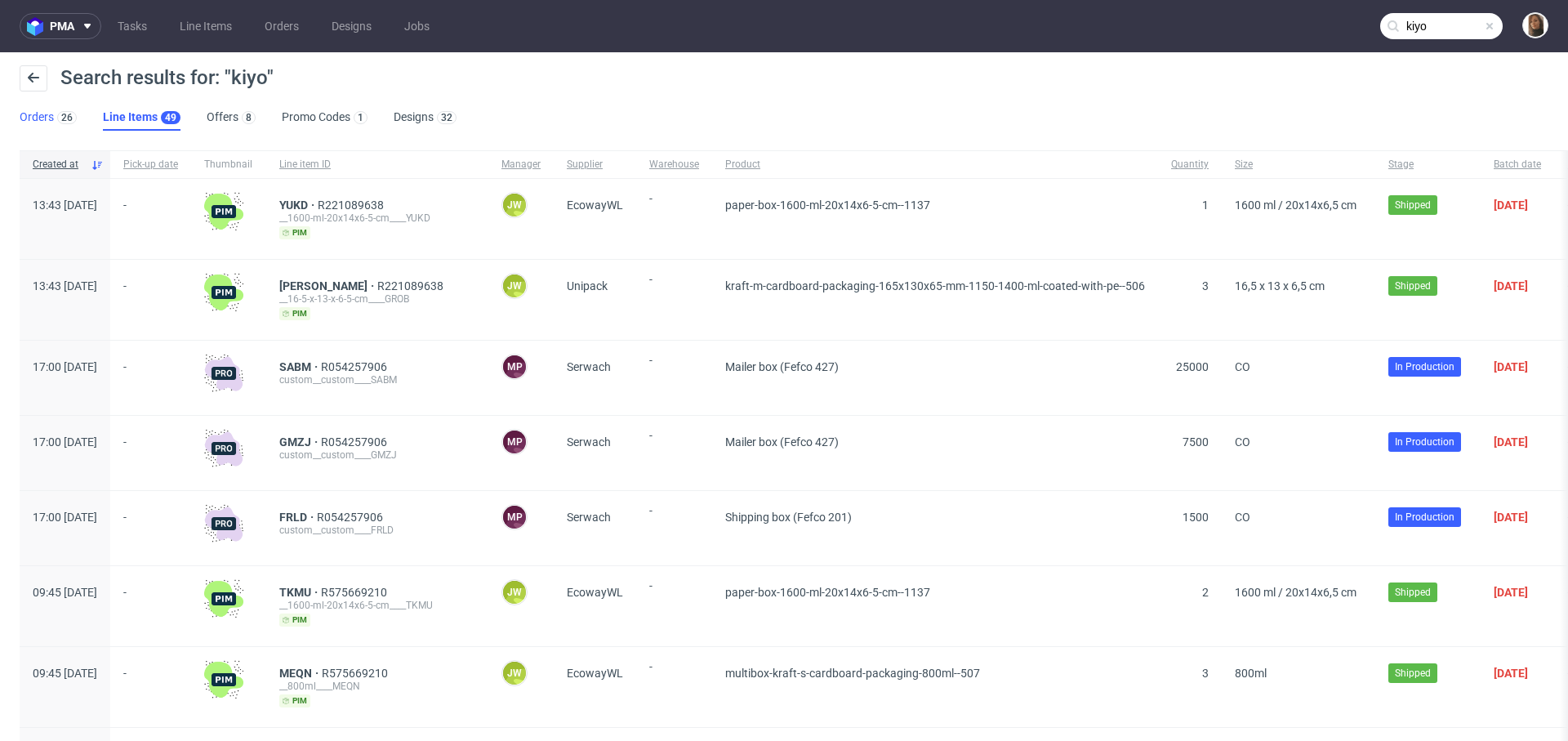
click at [47, 116] on link "Orders 26" at bounding box center [48, 118] width 57 height 26
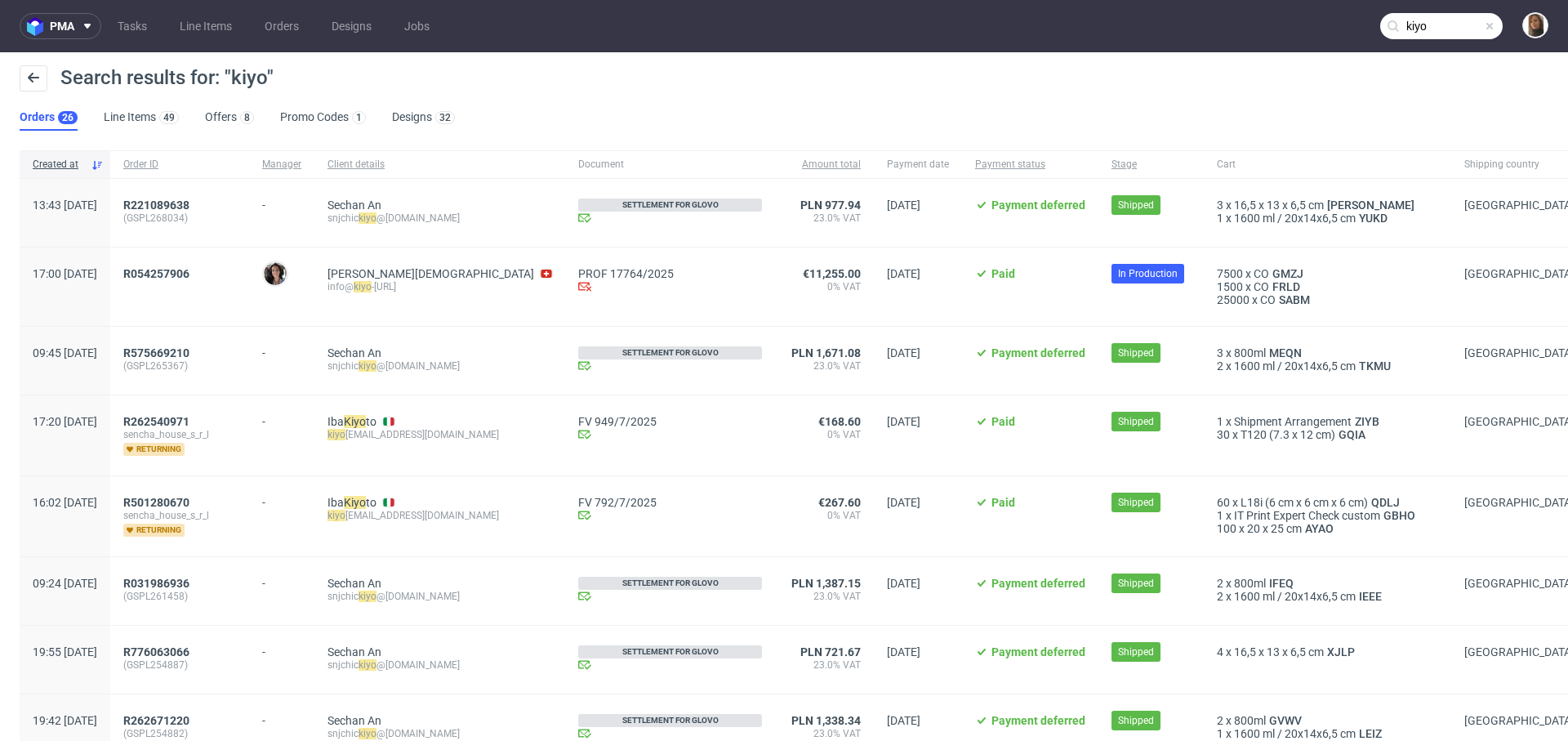
click at [203, 261] on div "R054257906" at bounding box center [179, 286] width 139 height 78
click at [189, 272] on span "R054257906" at bounding box center [156, 274] width 66 height 13
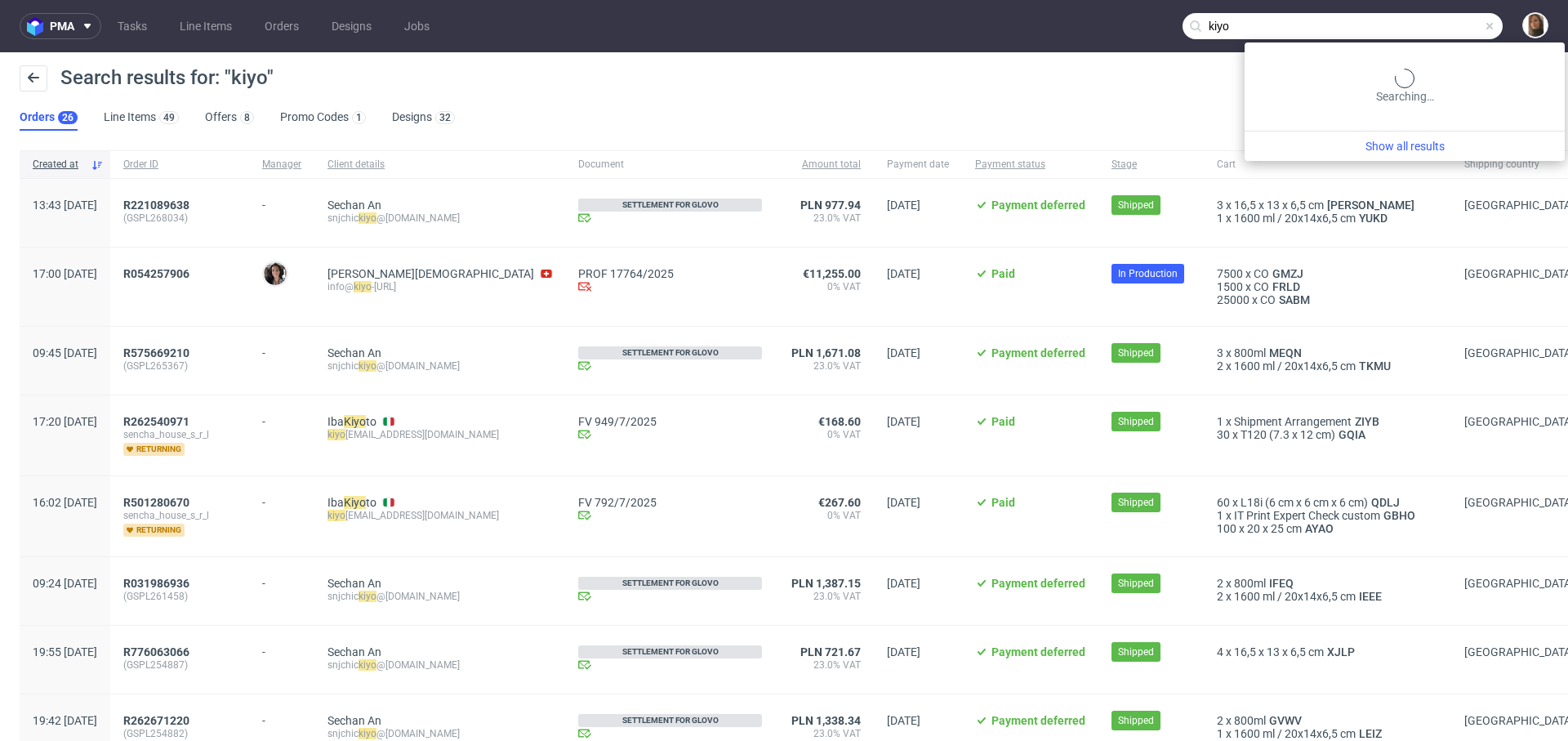
click at [1446, 29] on input "kiyo" at bounding box center [1343, 26] width 321 height 26
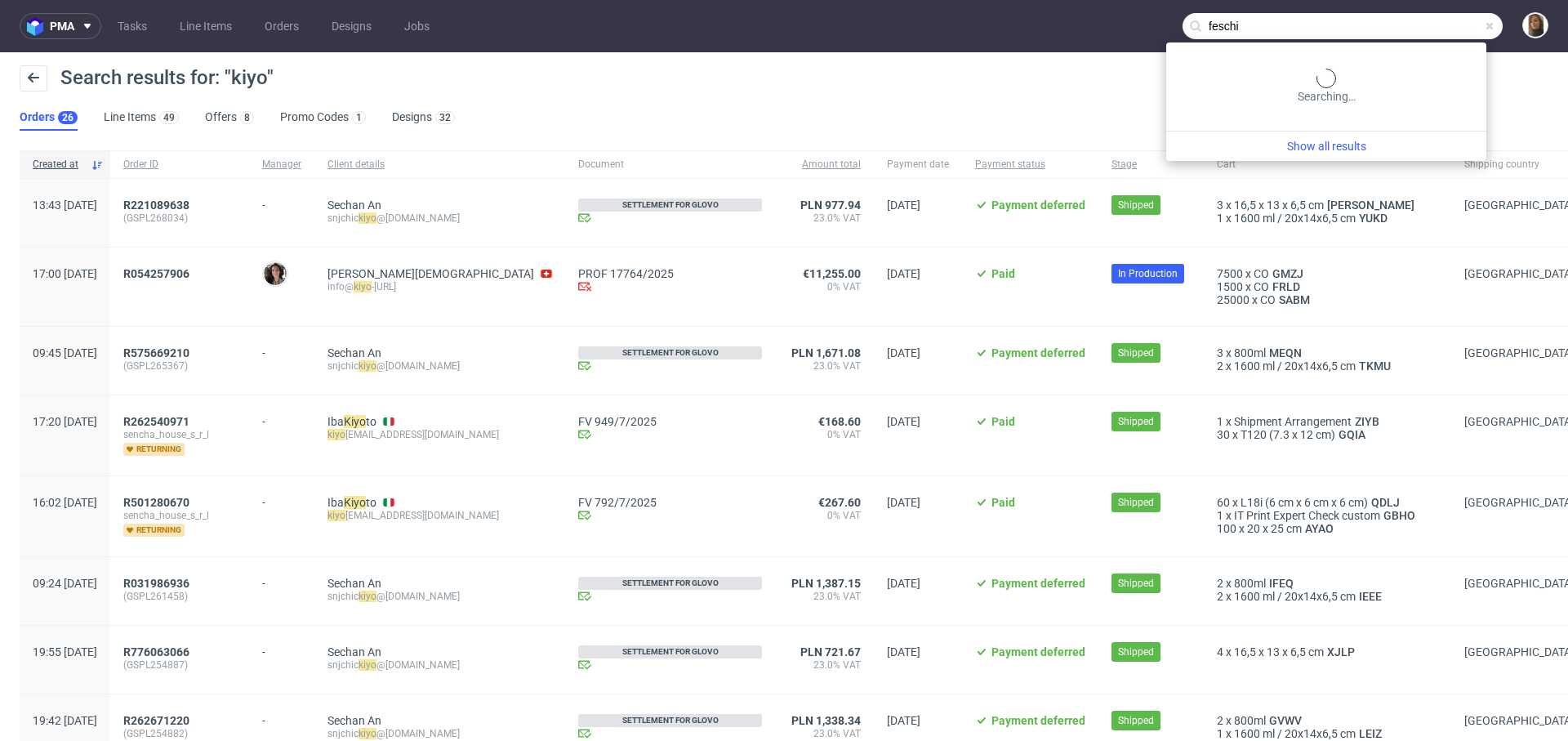
type input "feschi"
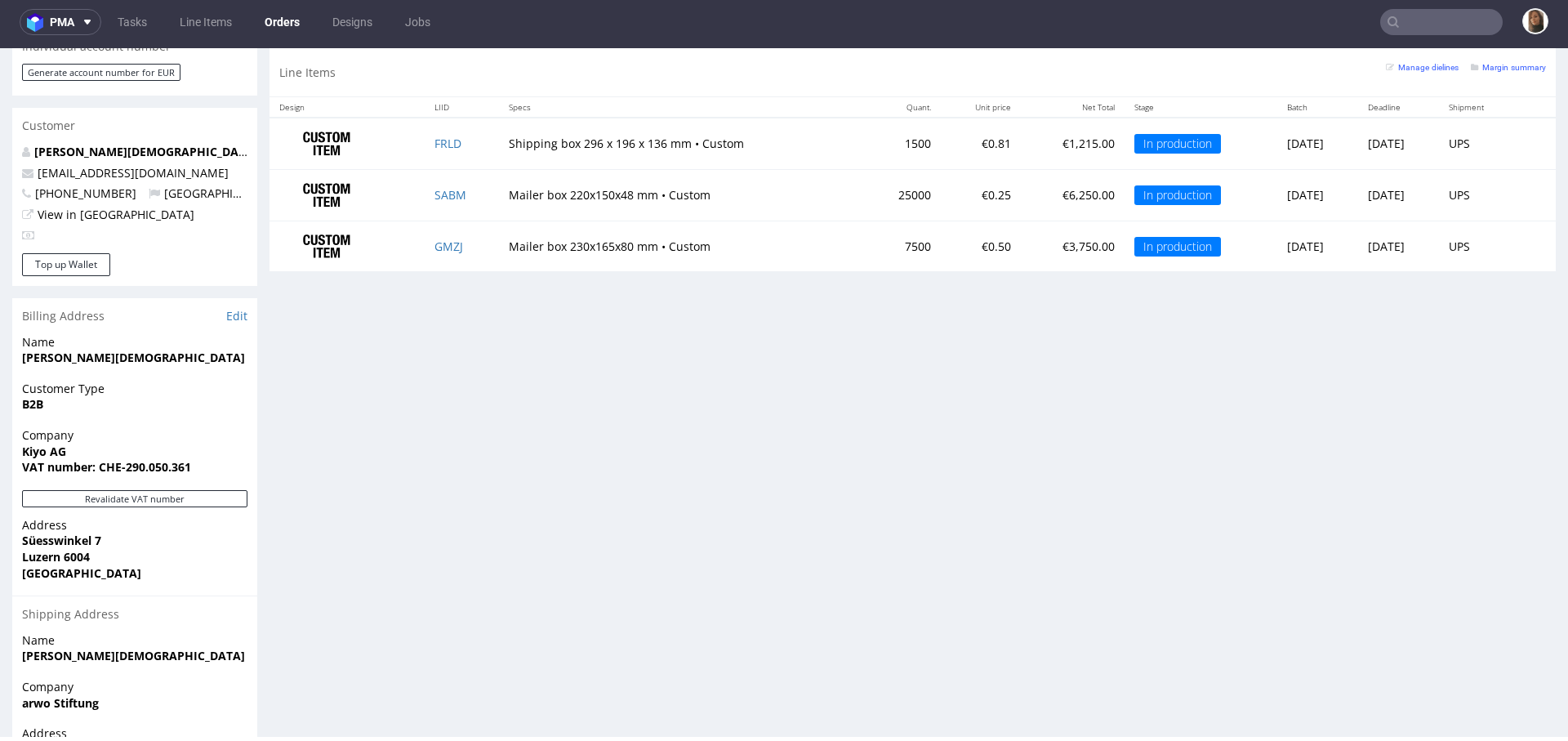
scroll to position [808, 0]
drag, startPoint x: 68, startPoint y: 420, endPoint x: 4, endPoint y: 420, distance: 64.0
click at [4, 420] on div "Order via Offer R054257906 [DATE] 05:00 PM [PERSON_NAME] this order as problema…" at bounding box center [784, 72] width 1568 height 1581
copy strong "Kiyo AG"
click at [1416, 35] on nav "pma Tasks Line Items Orders Designs Jobs" at bounding box center [784, 22] width 1568 height 52
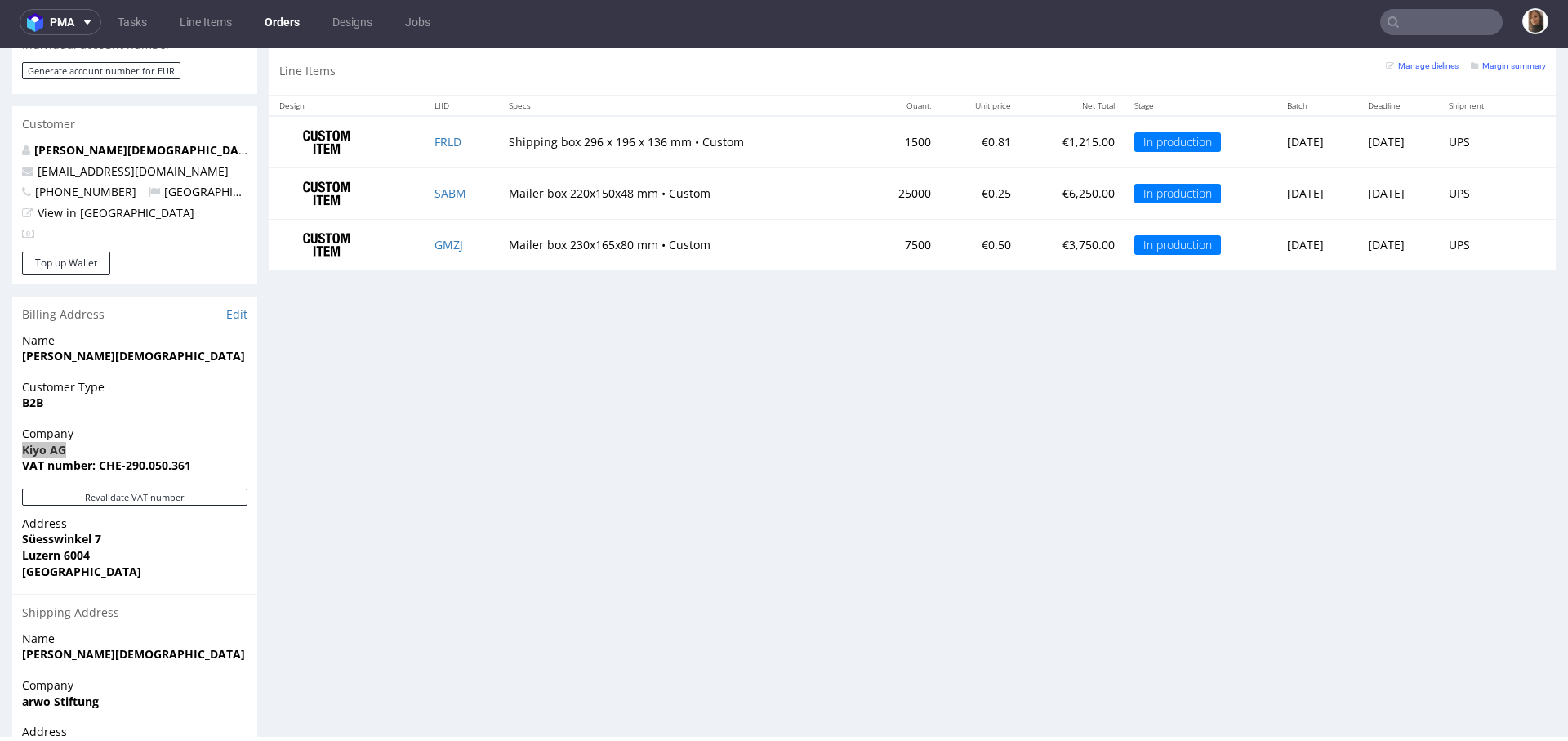
click at [1413, 24] on input "text" at bounding box center [1441, 22] width 122 height 26
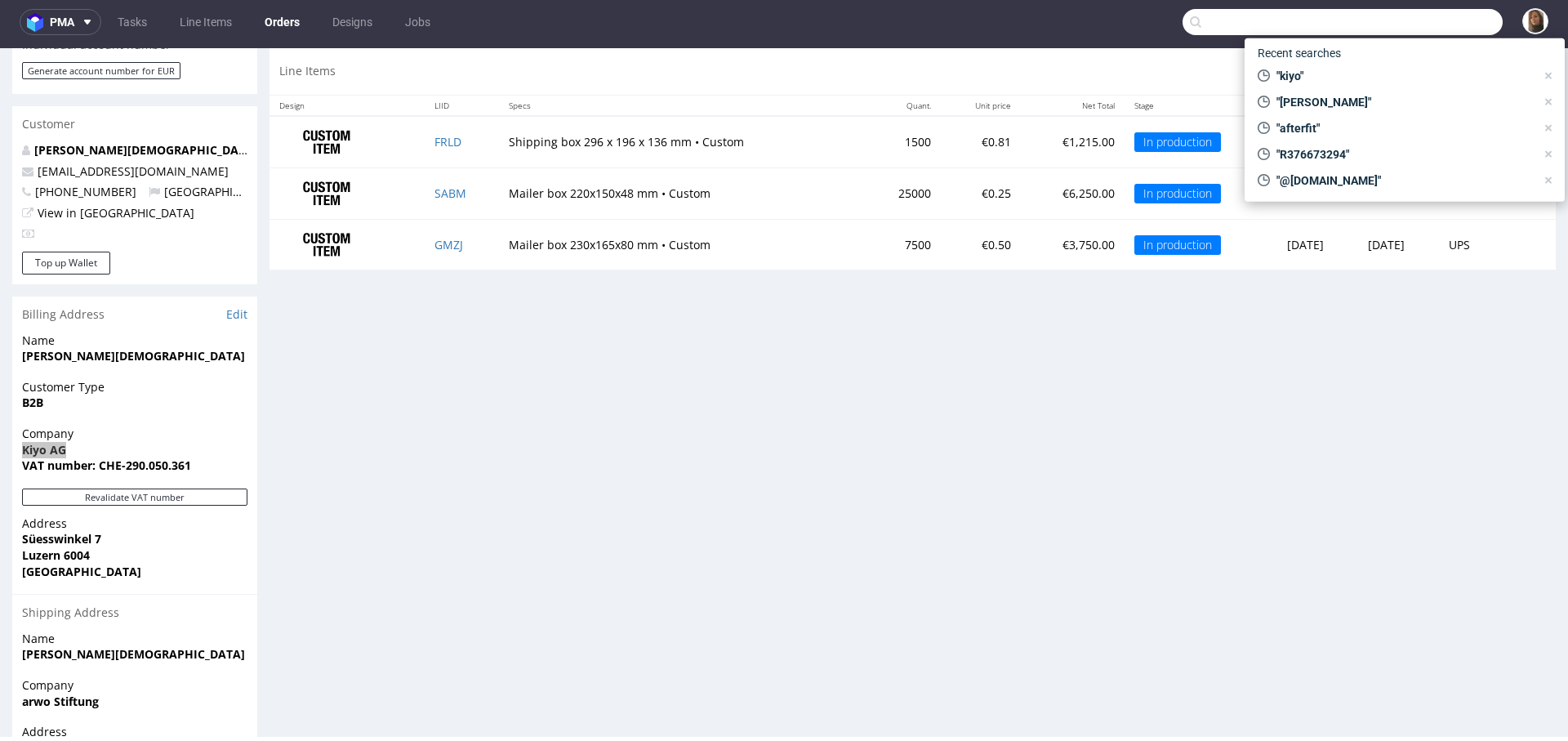
paste input "Kiyo AG"
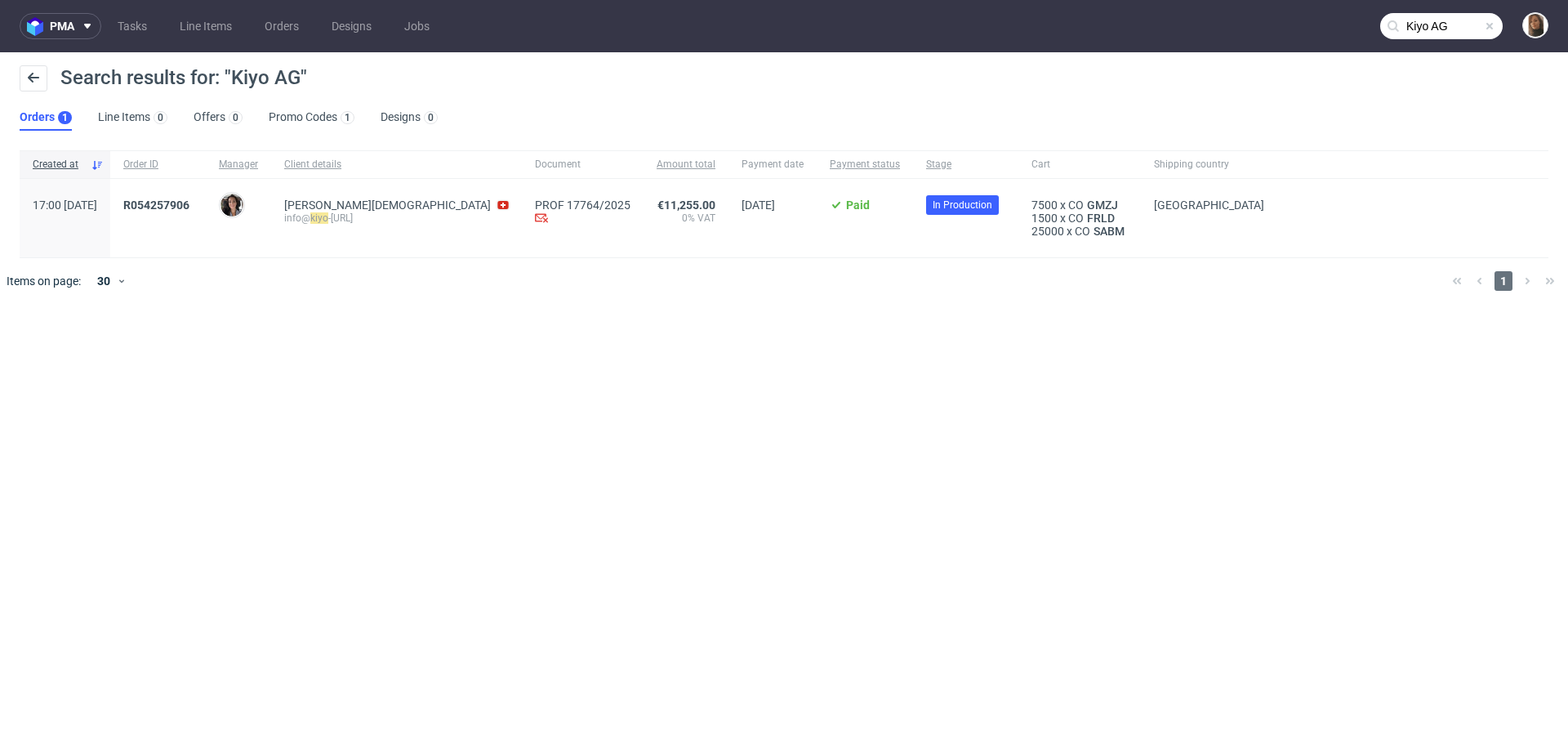
click at [1451, 19] on input "Kiyo AG" at bounding box center [1441, 26] width 122 height 26
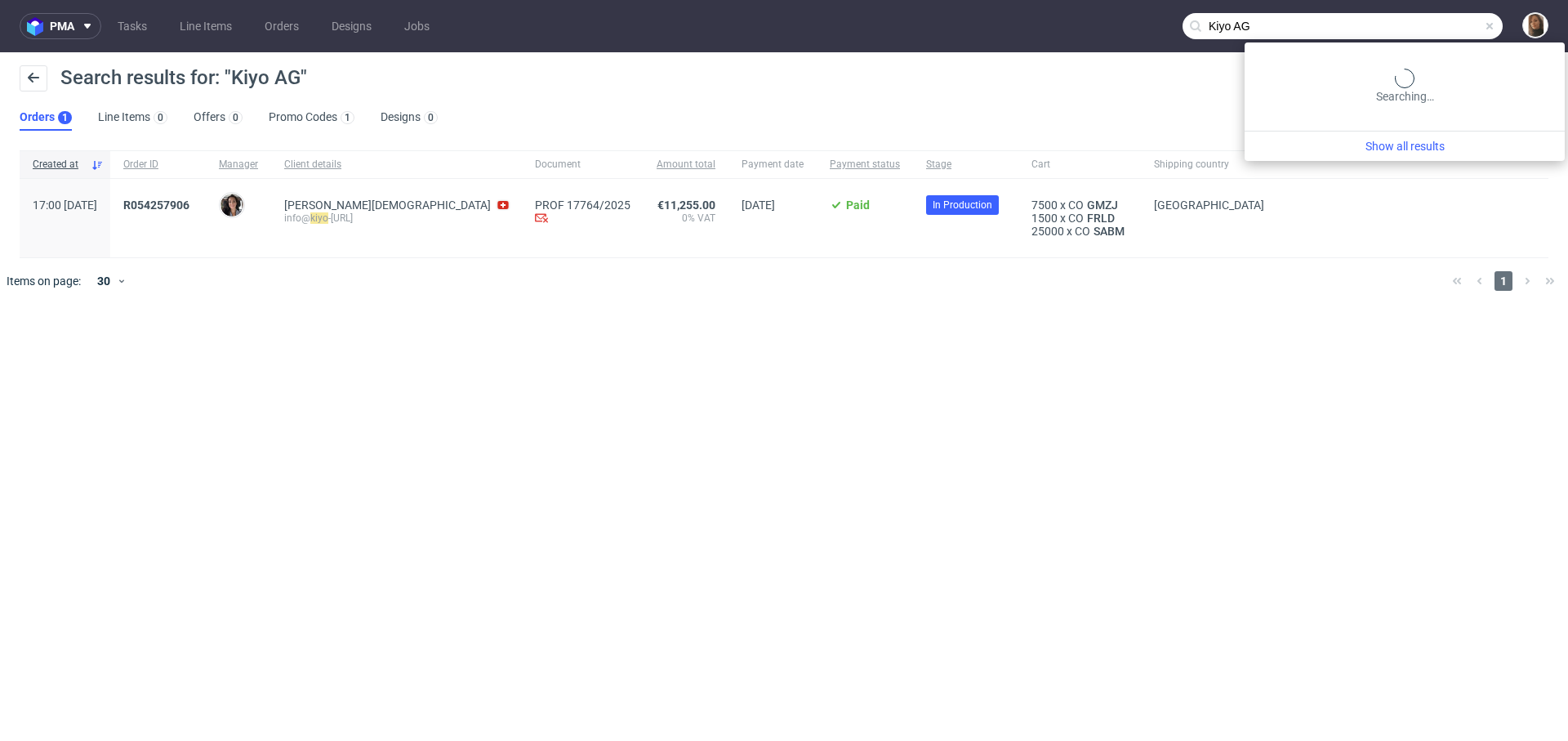
click at [1451, 19] on input "Kiyo AG" at bounding box center [1343, 26] width 321 height 26
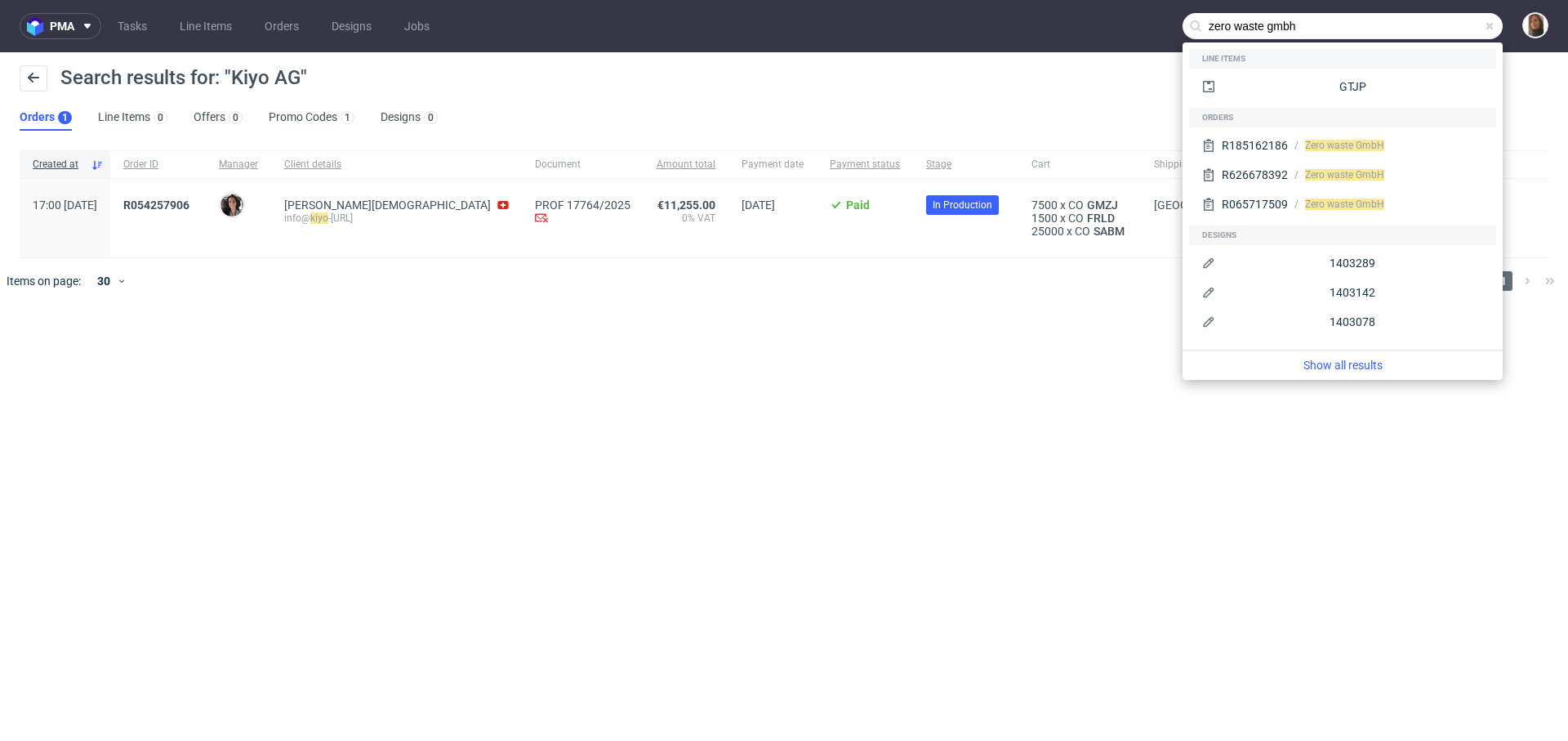
type input "zero waste gmbh"
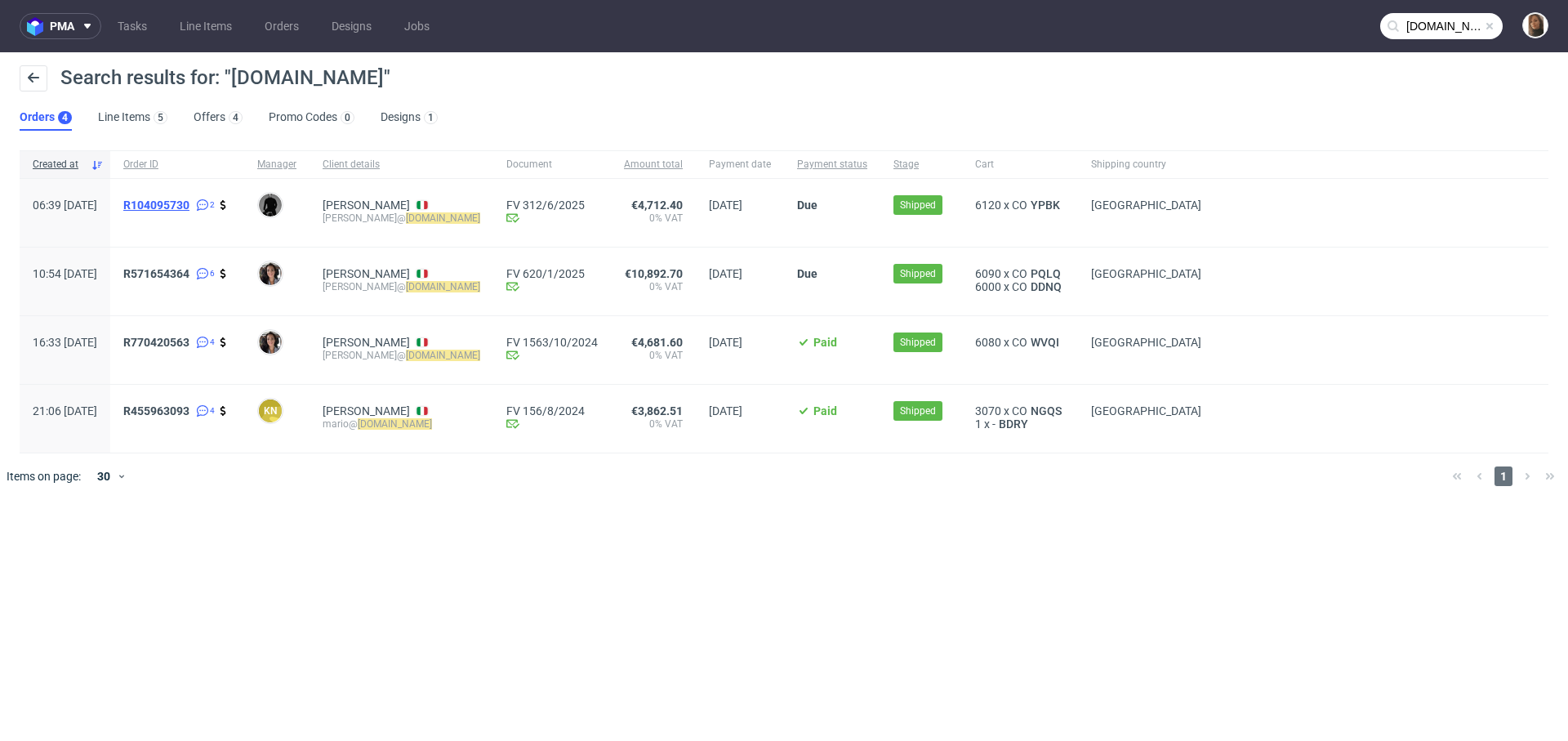
click at [189, 207] on span "R104095730" at bounding box center [156, 205] width 66 height 13
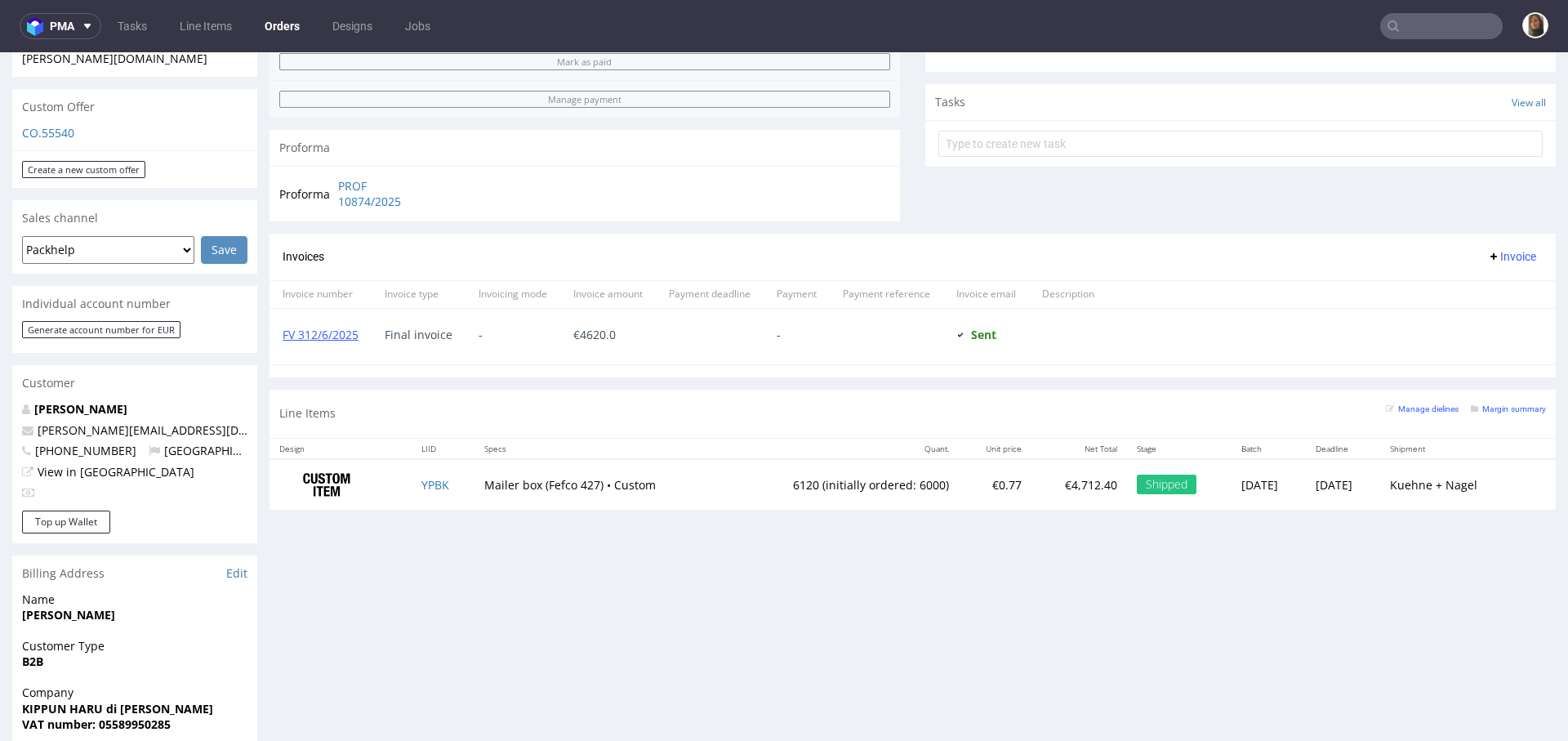
scroll to position [543, 0]
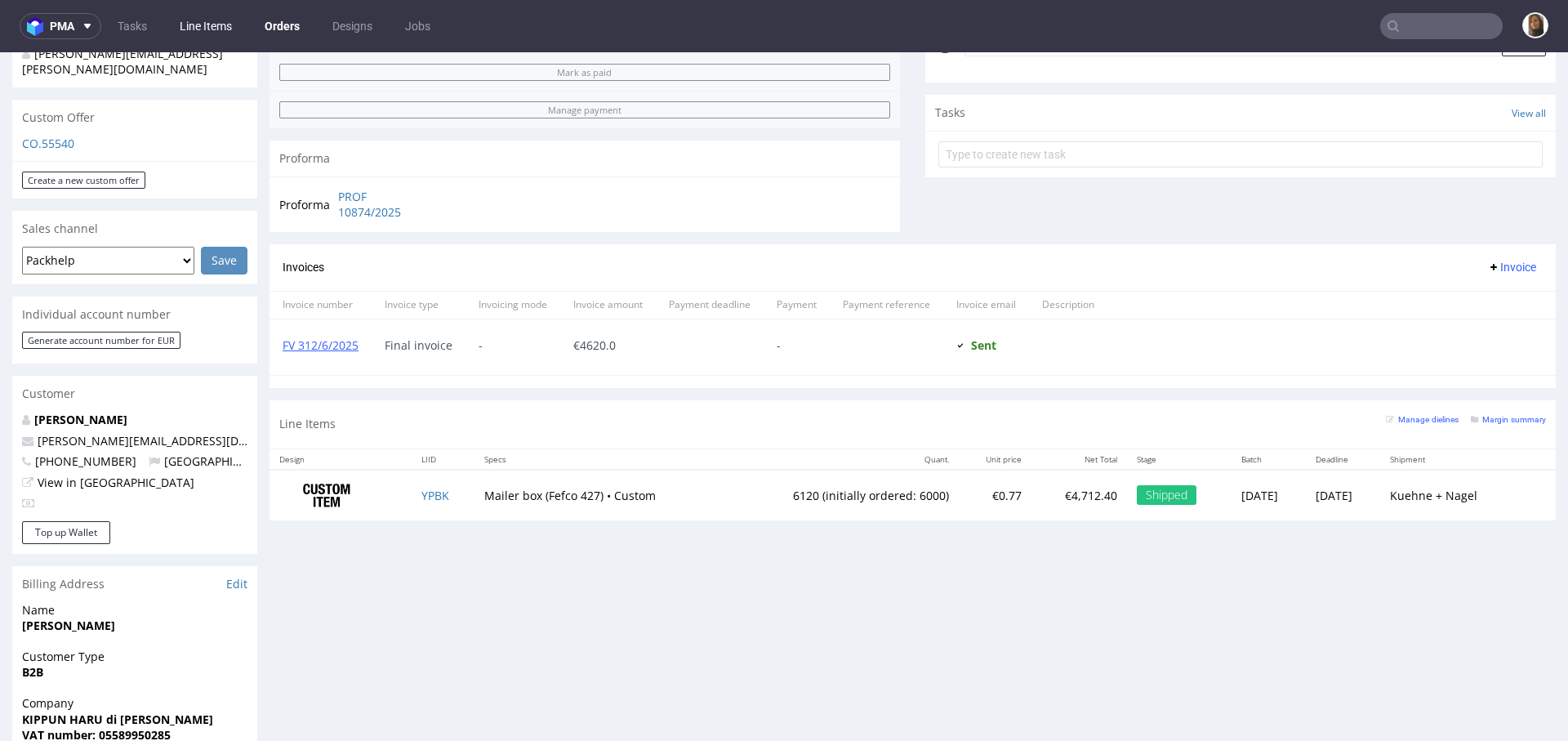
type input "[DOMAIN_NAME]"
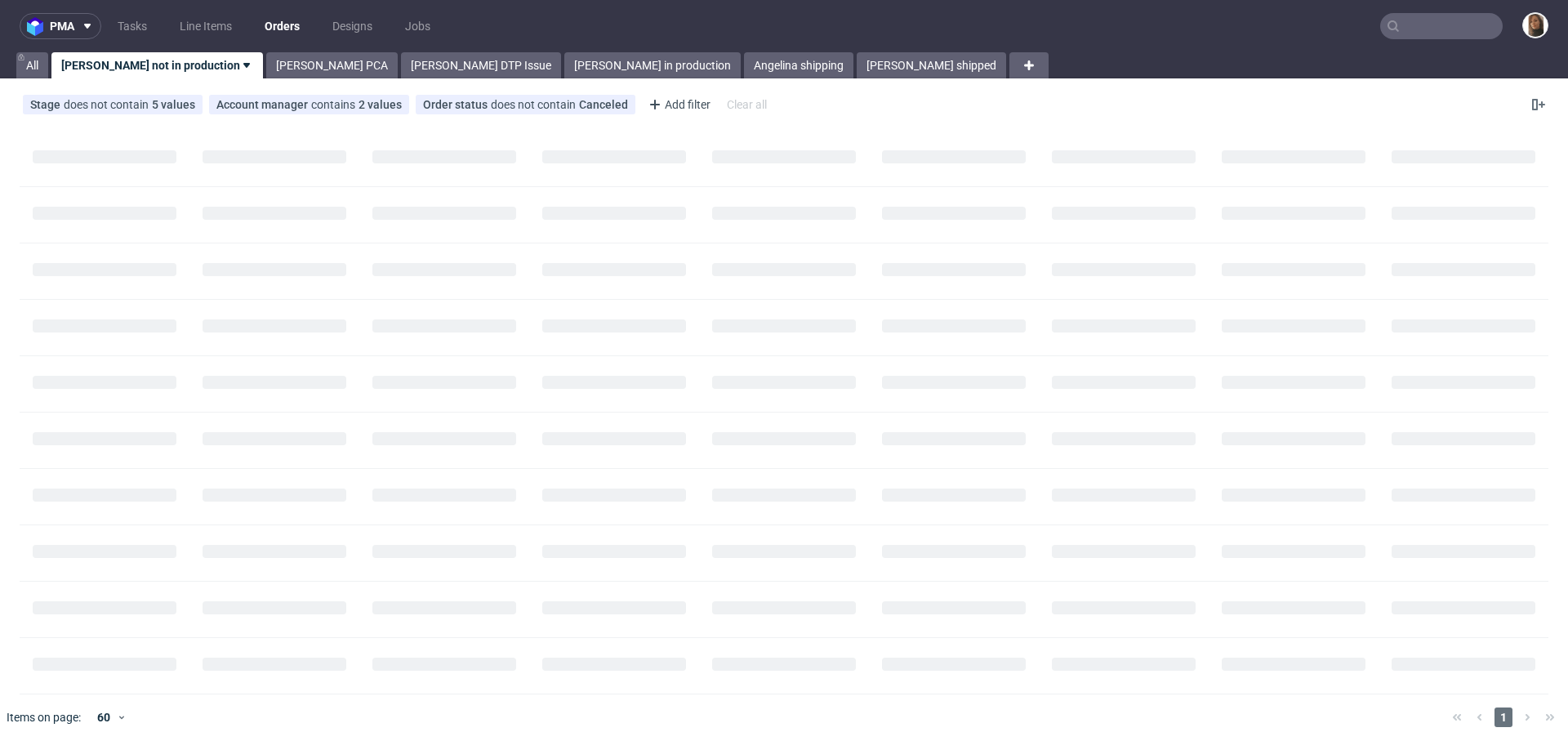
click at [1403, 24] on input "text" at bounding box center [1441, 26] width 122 height 26
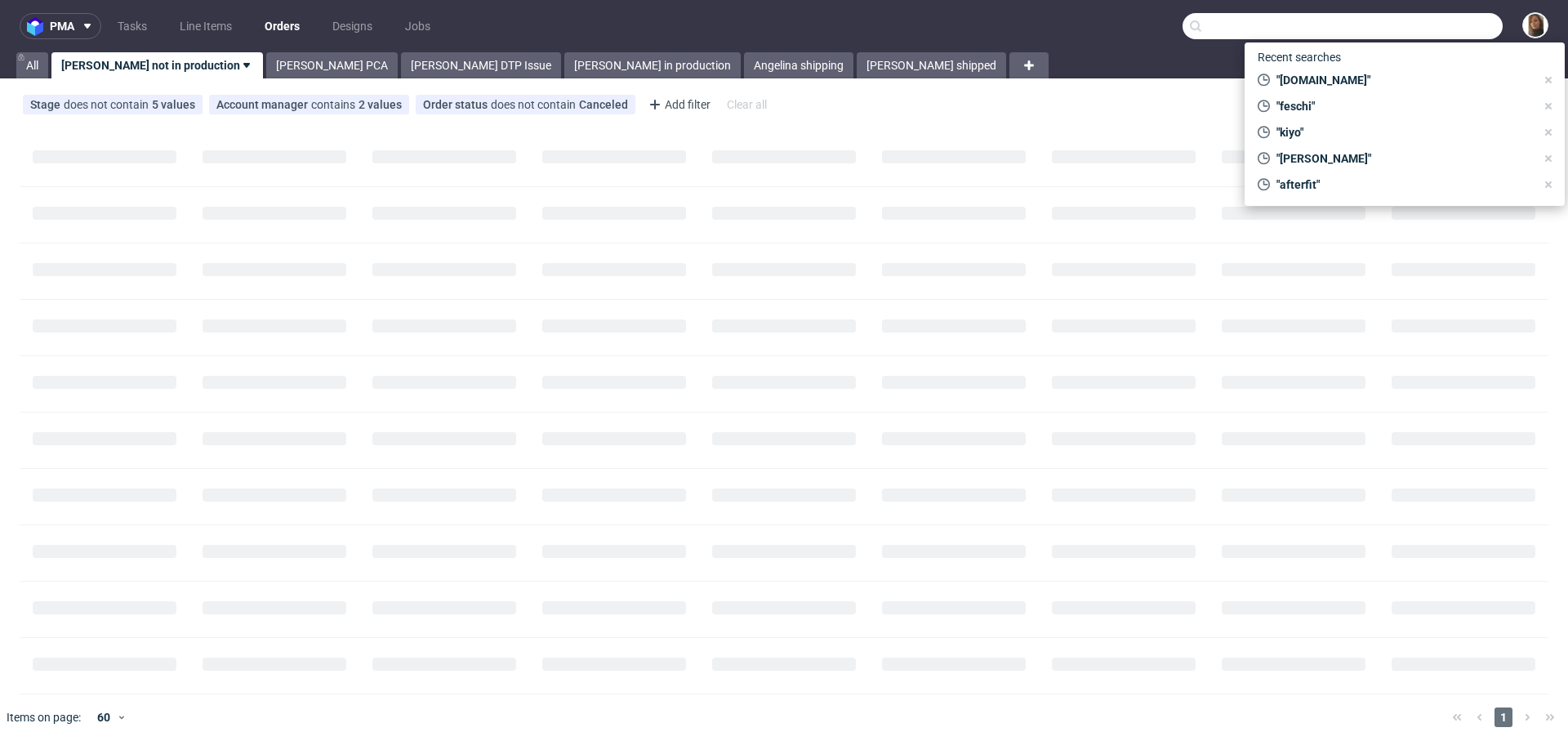
paste input "[PERSON_NAME][EMAIL_ADDRESS][DOMAIN_NAME]"
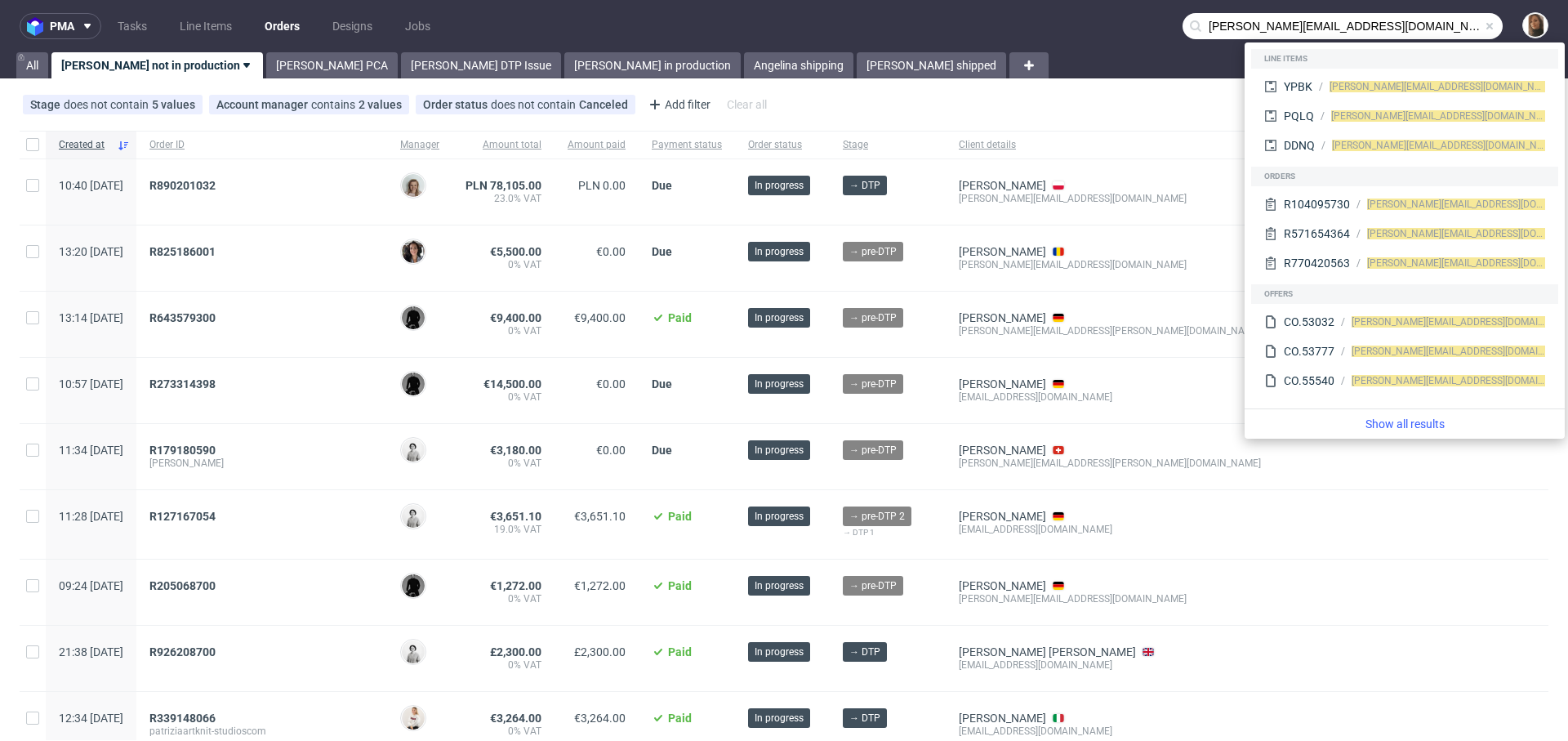
drag, startPoint x: 1217, startPoint y: 28, endPoint x: 1136, endPoint y: 27, distance: 81.0
click at [1135, 28] on nav "pma Tasks Line Items Orders Designs Jobs [PERSON_NAME][EMAIL_ADDRESS][DOMAIN_NA…" at bounding box center [784, 26] width 1568 height 52
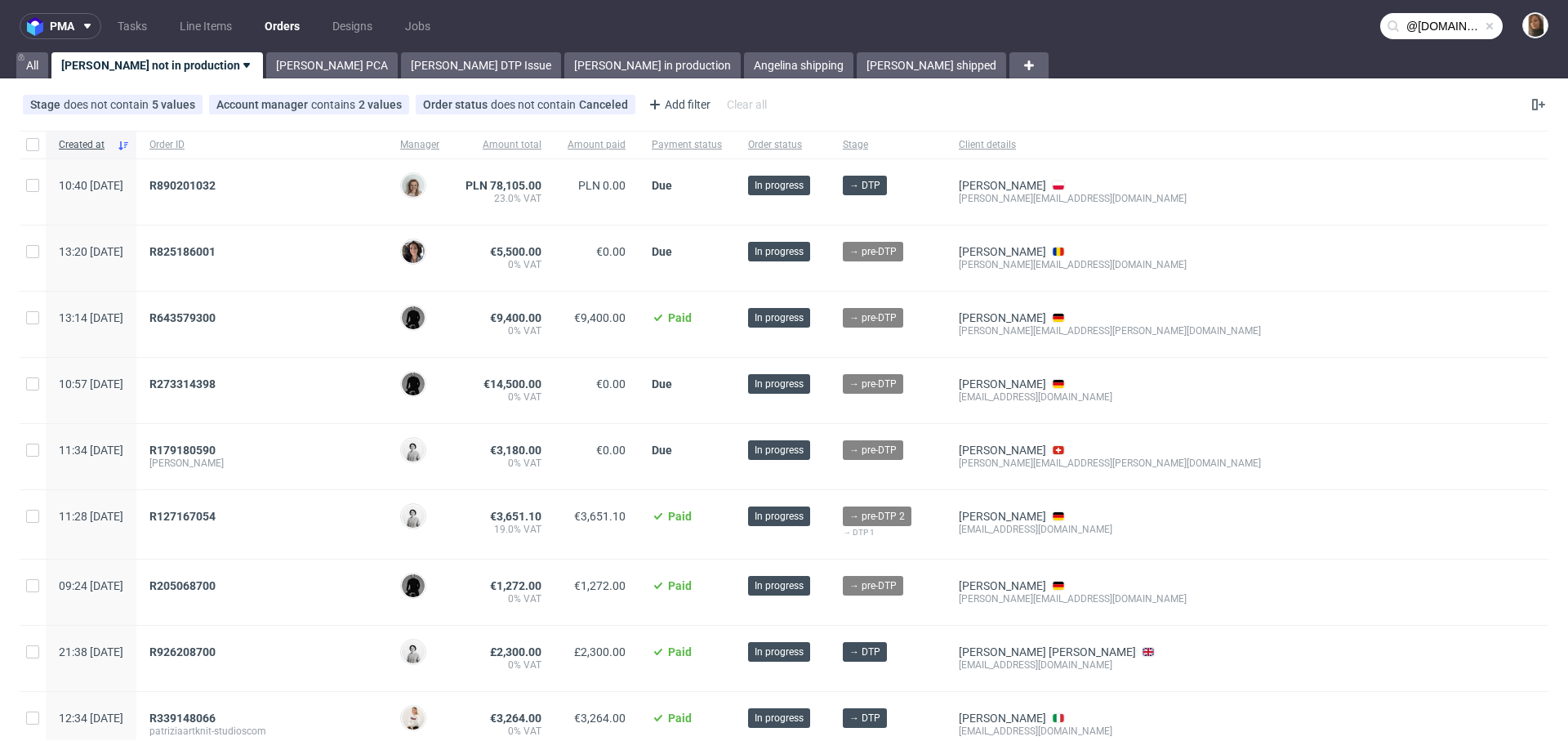
type input "@[DOMAIN_NAME]"
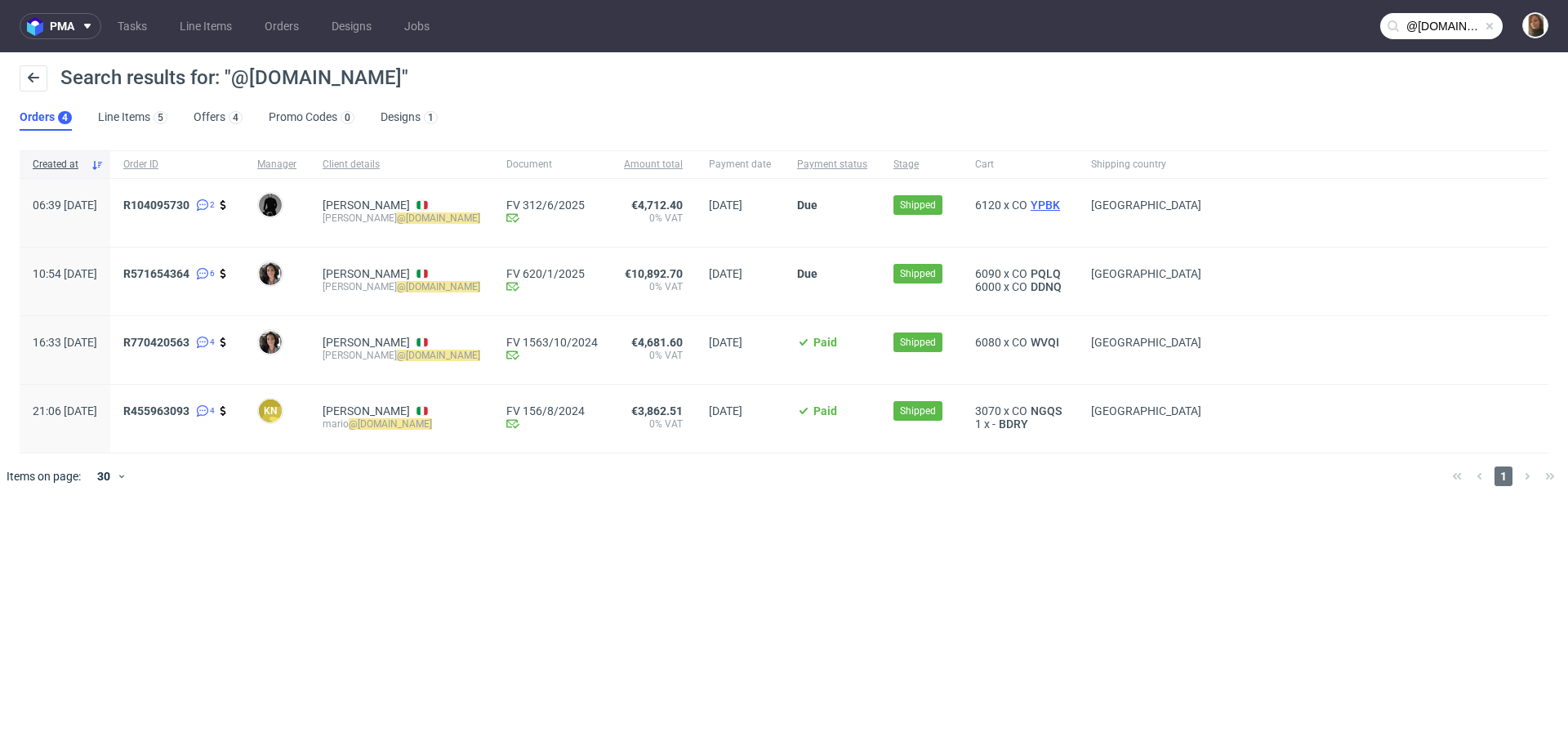
click at [1044, 205] on span "YPBK" at bounding box center [1045, 205] width 36 height 13
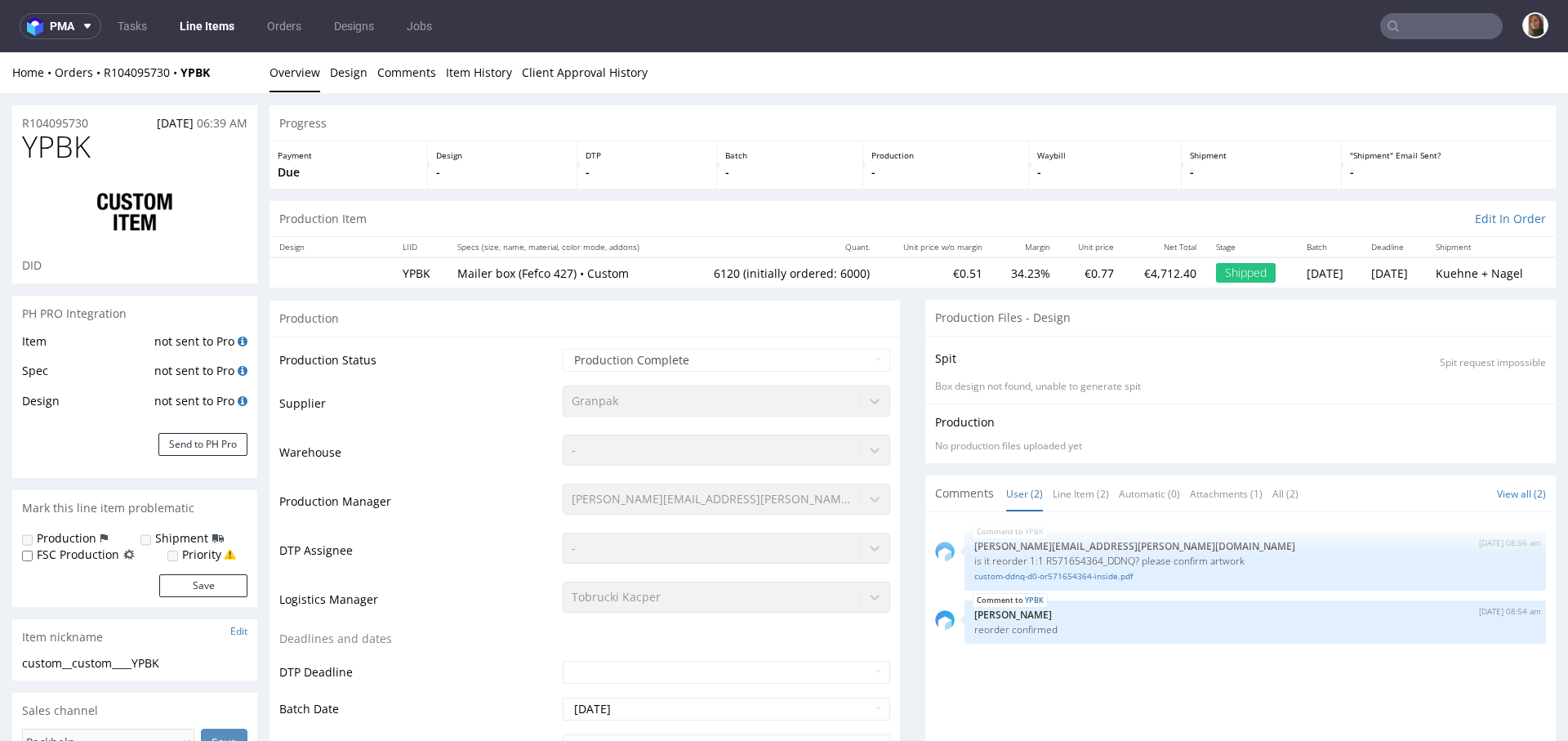
type input "6120"
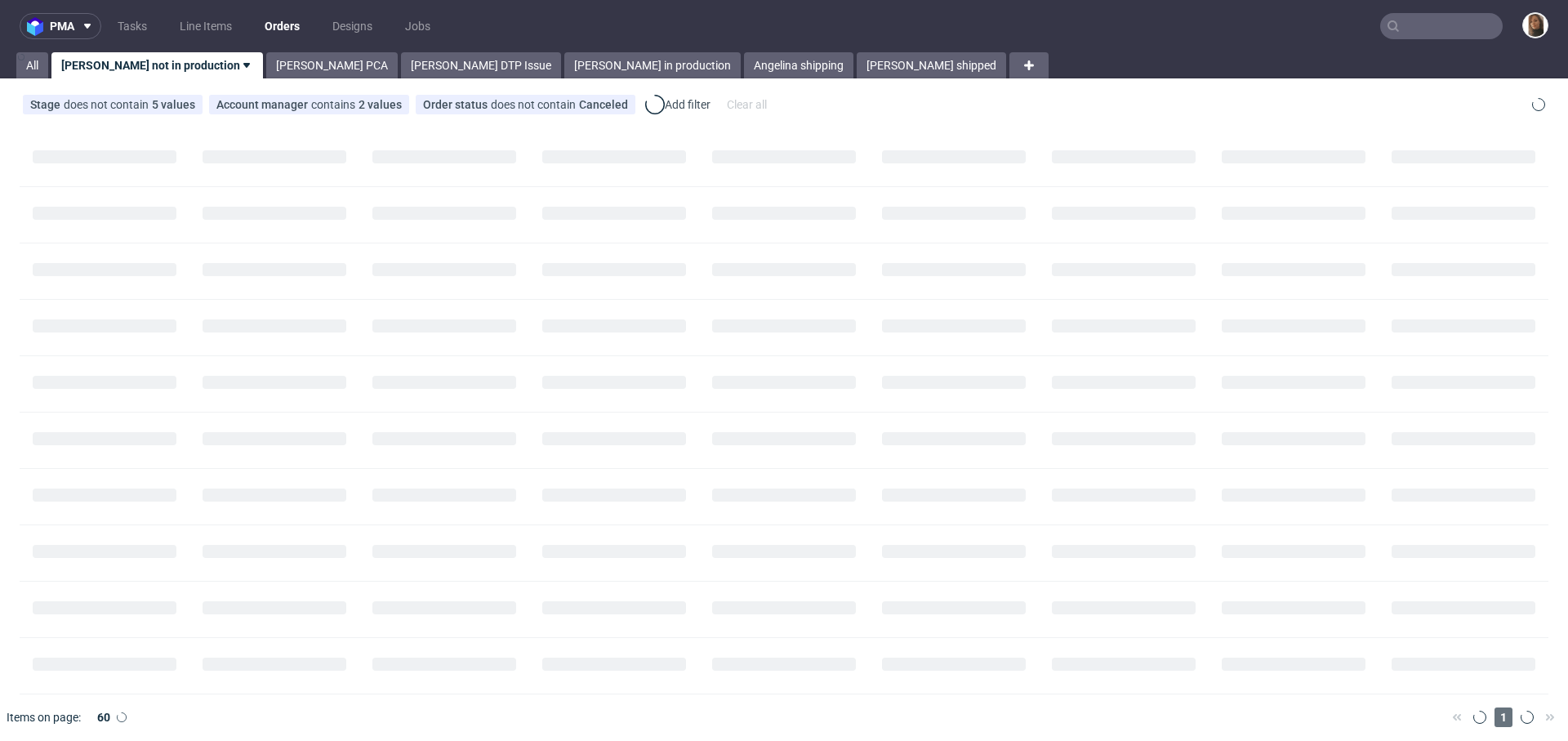
click at [1423, 15] on input "text" at bounding box center [1441, 26] width 122 height 26
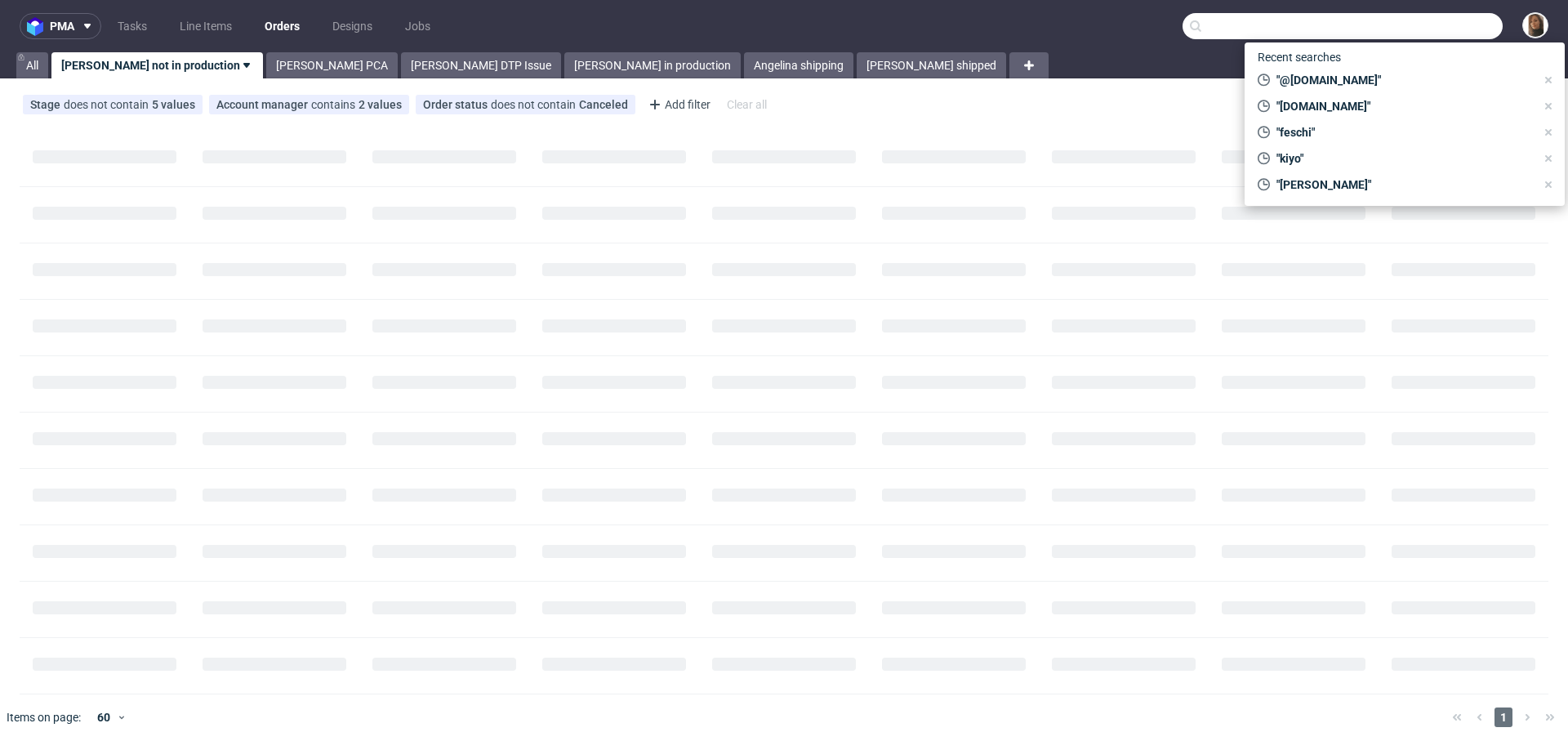
paste input "https://lyx-verlag.de"
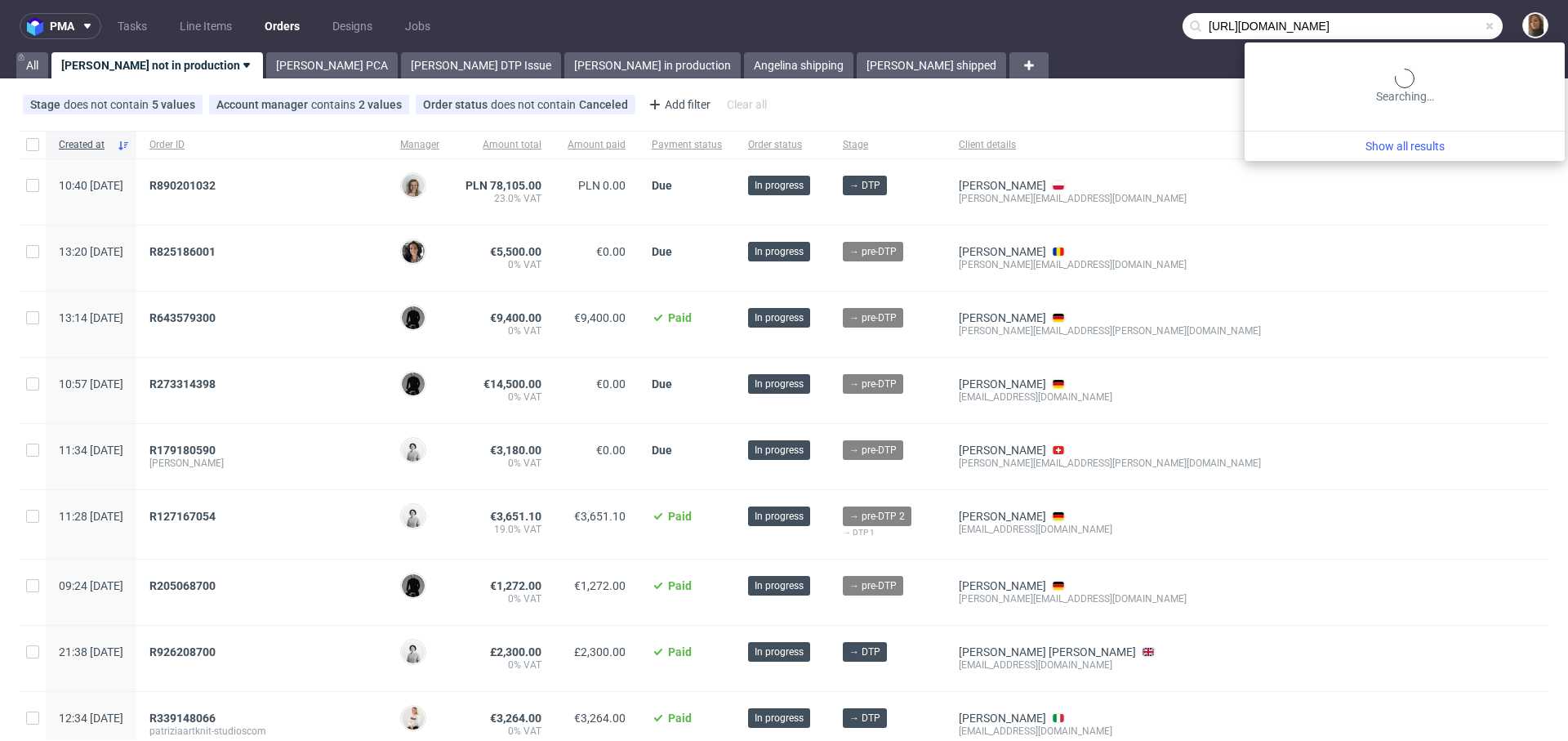
drag, startPoint x: 1224, startPoint y: 28, endPoint x: 1141, endPoint y: 28, distance: 83.0
click at [1141, 28] on nav "pma Tasks Line Items Orders Designs Jobs https://lyx-verlag.de" at bounding box center [784, 26] width 1568 height 52
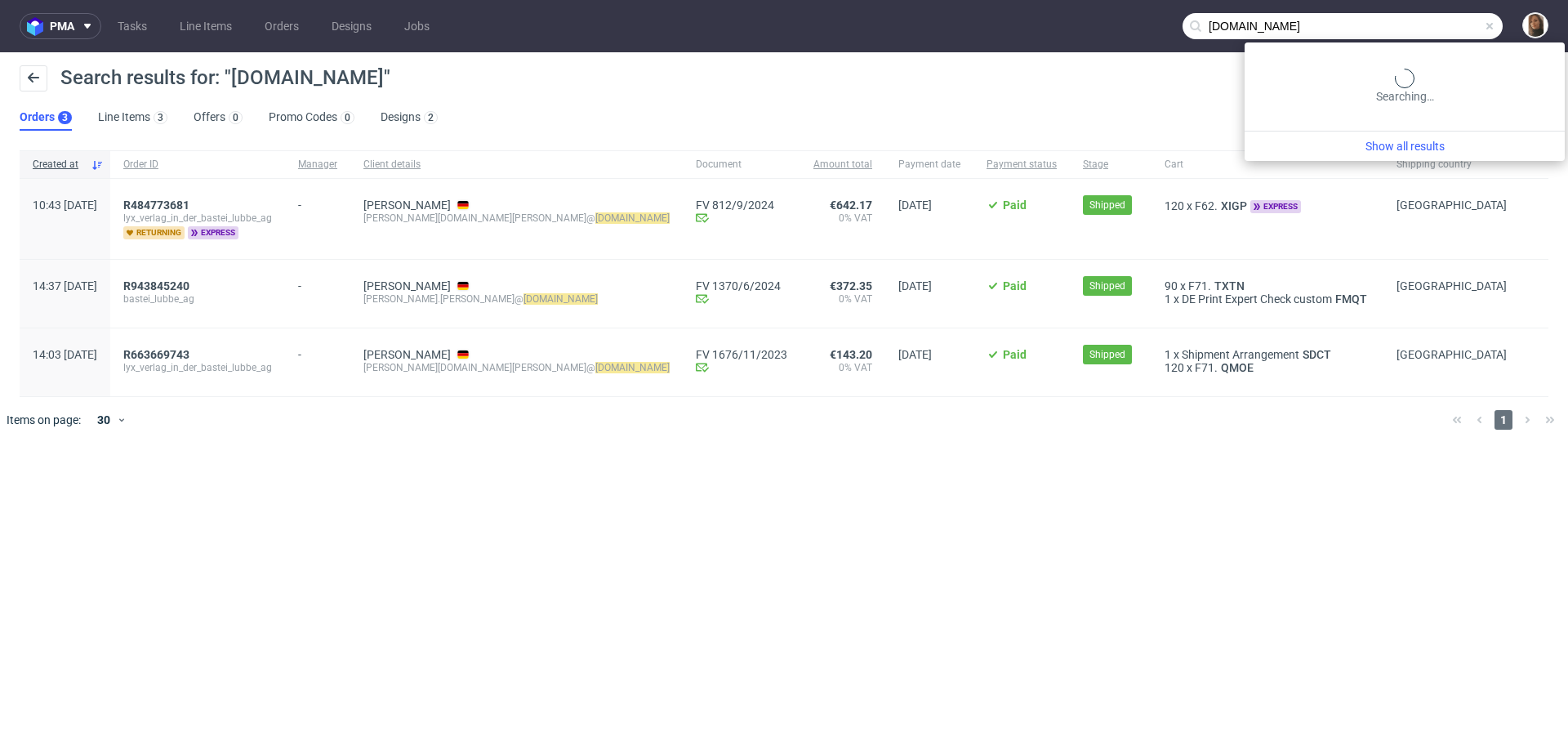
click at [1435, 26] on input "lyx-verlag.de" at bounding box center [1343, 26] width 321 height 26
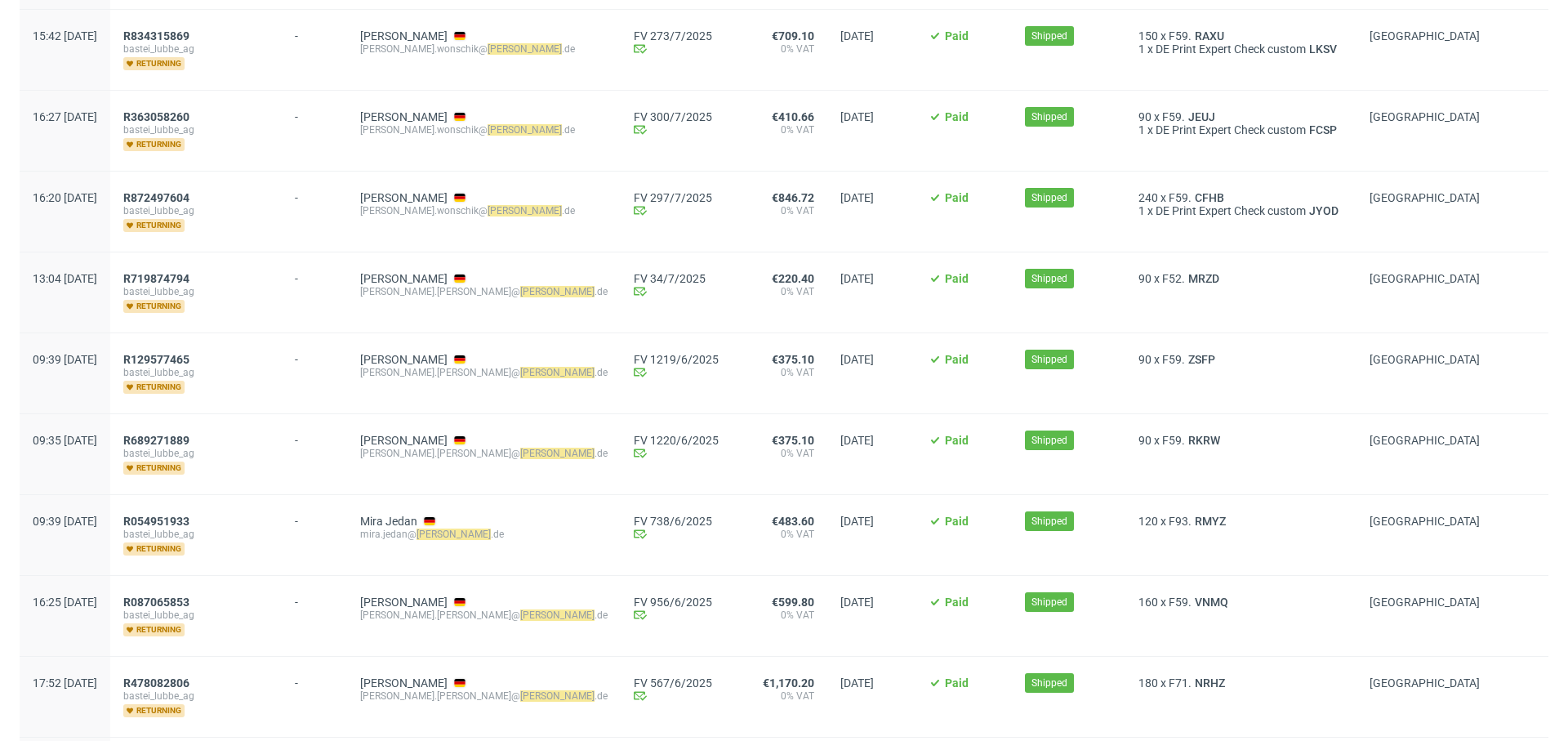
scroll to position [1899, 0]
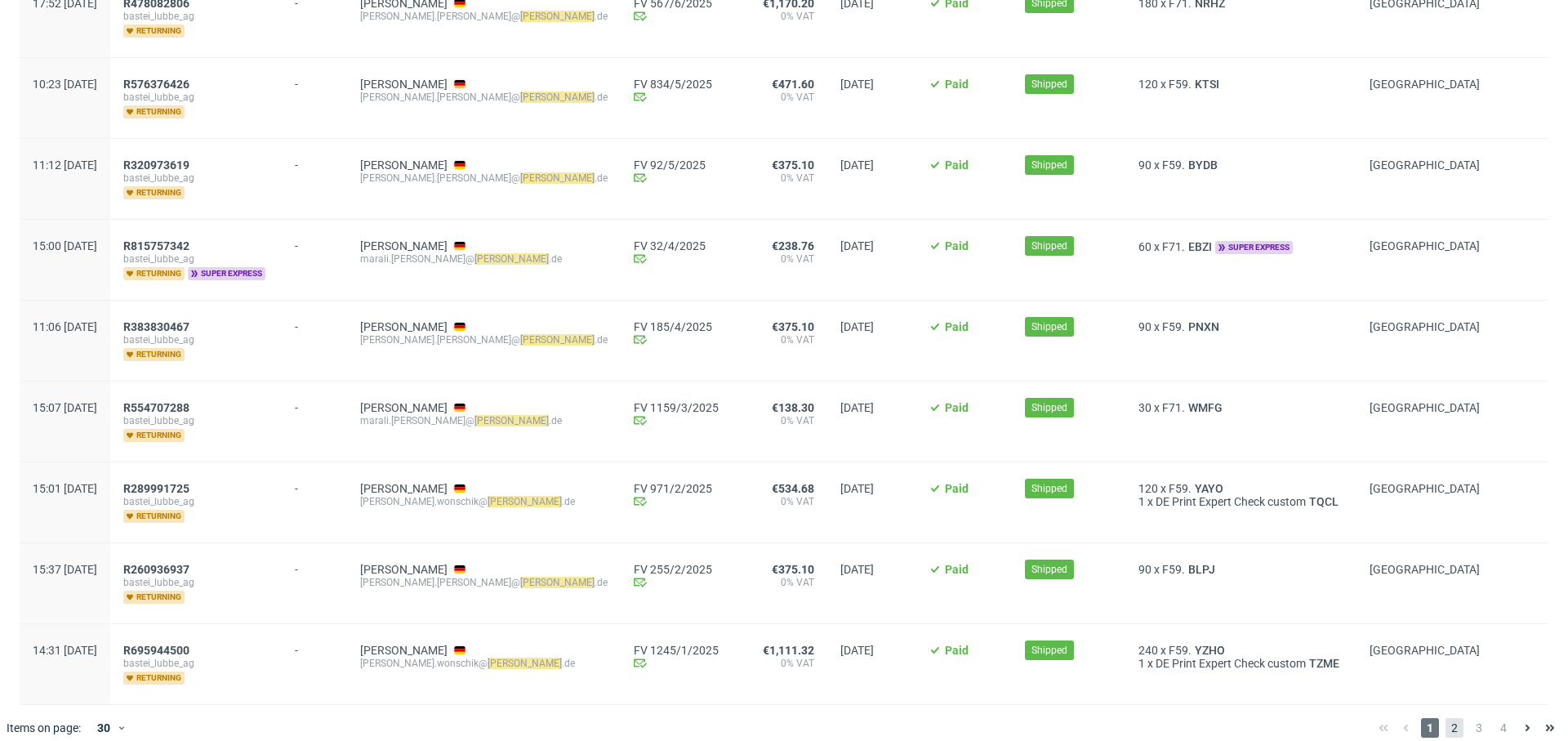
click at [1446, 718] on span "2" at bounding box center [1455, 727] width 18 height 19
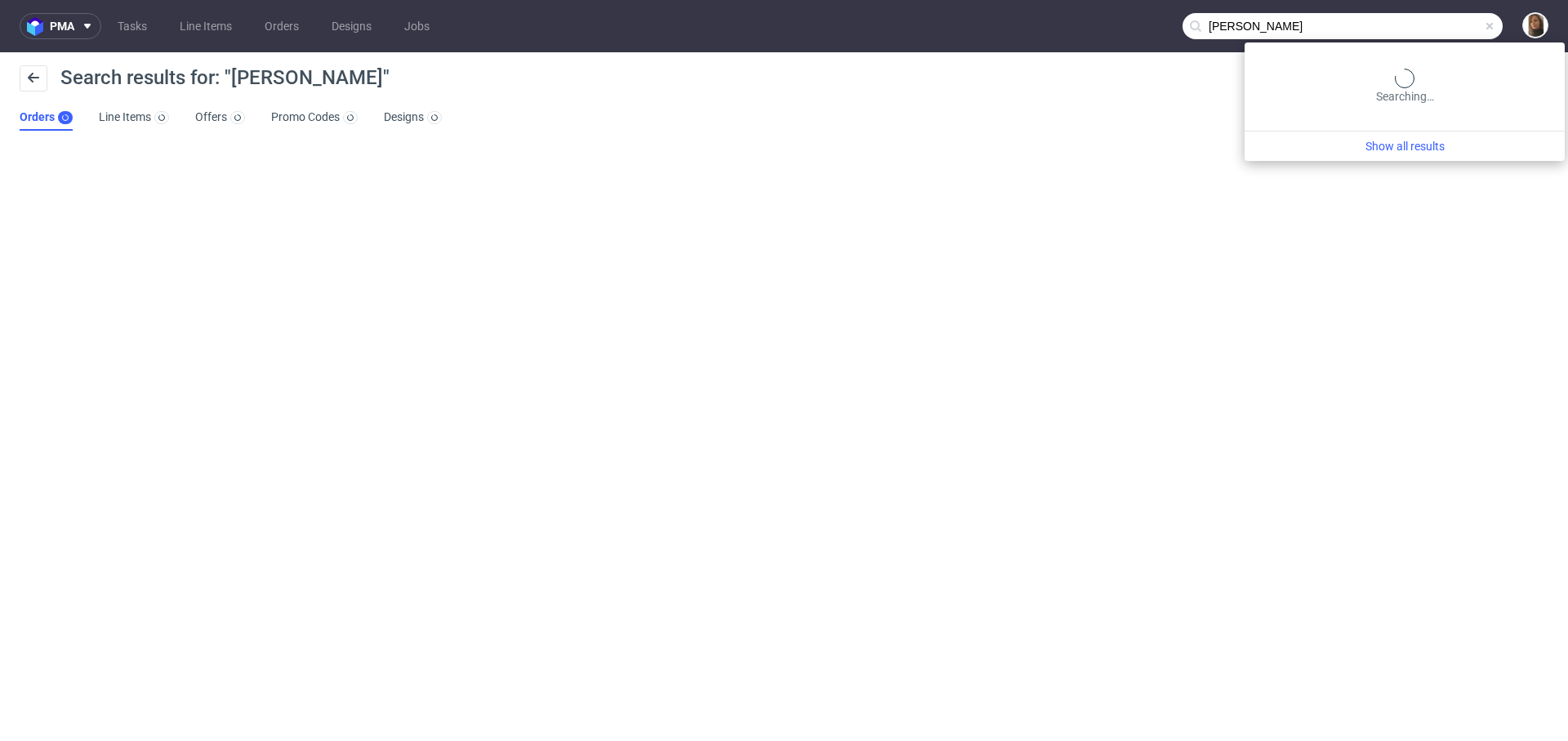
click at [1461, 24] on input "luebbe" at bounding box center [1343, 26] width 321 height 26
paste input "givelove.business@gmail.com"
type input "givelove.business@gmail.com"
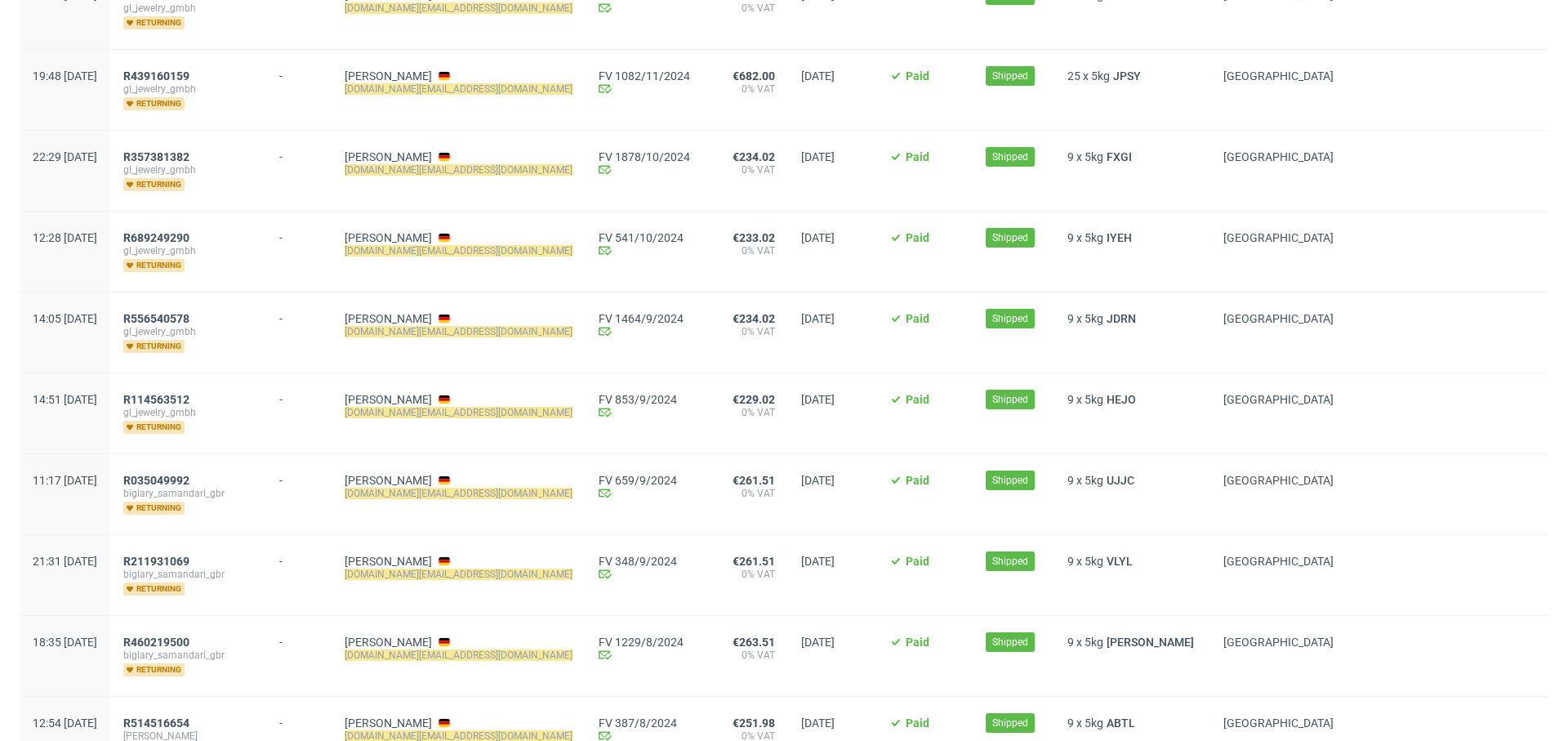
scroll to position [1899, 0]
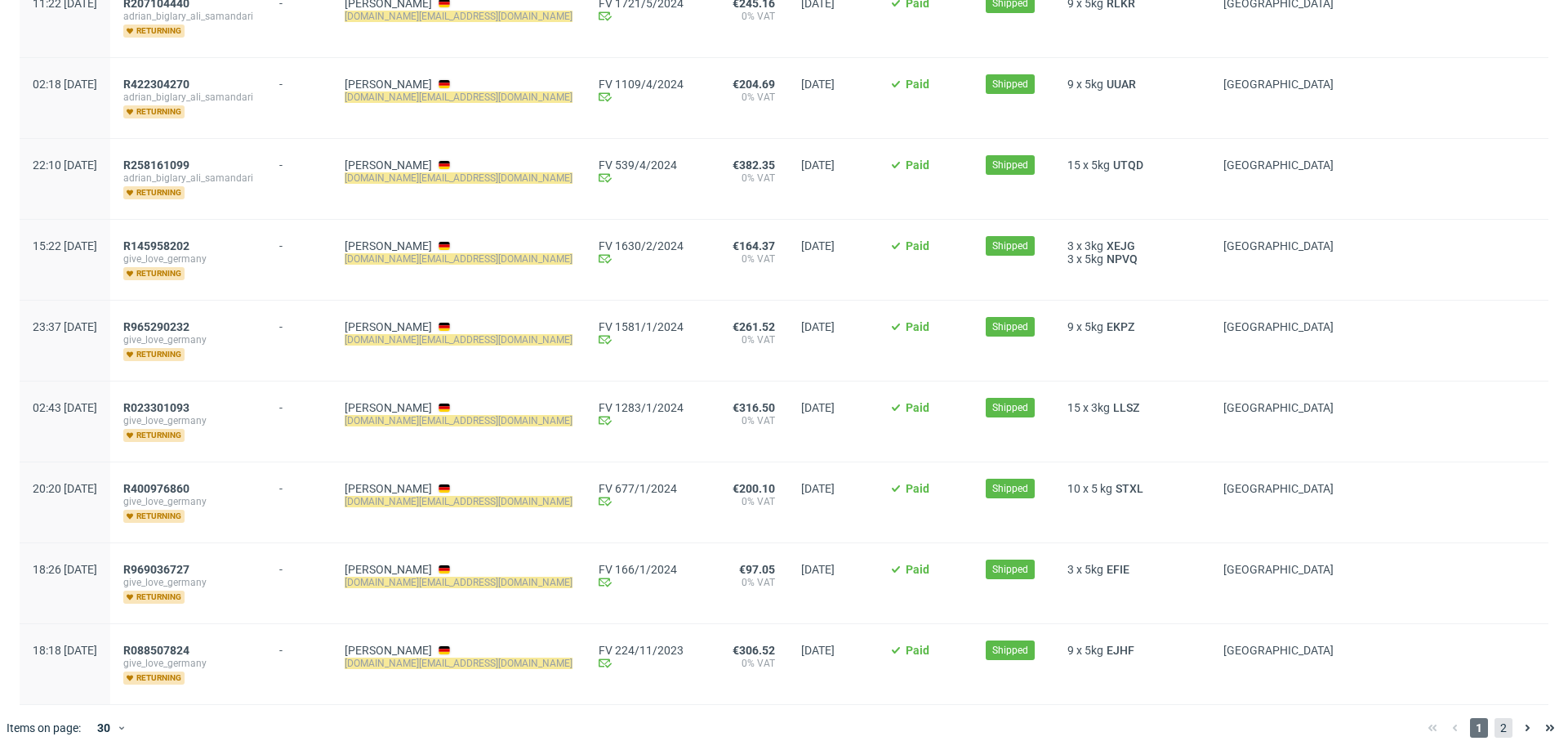
click at [1495, 718] on span "2" at bounding box center [1504, 727] width 18 height 19
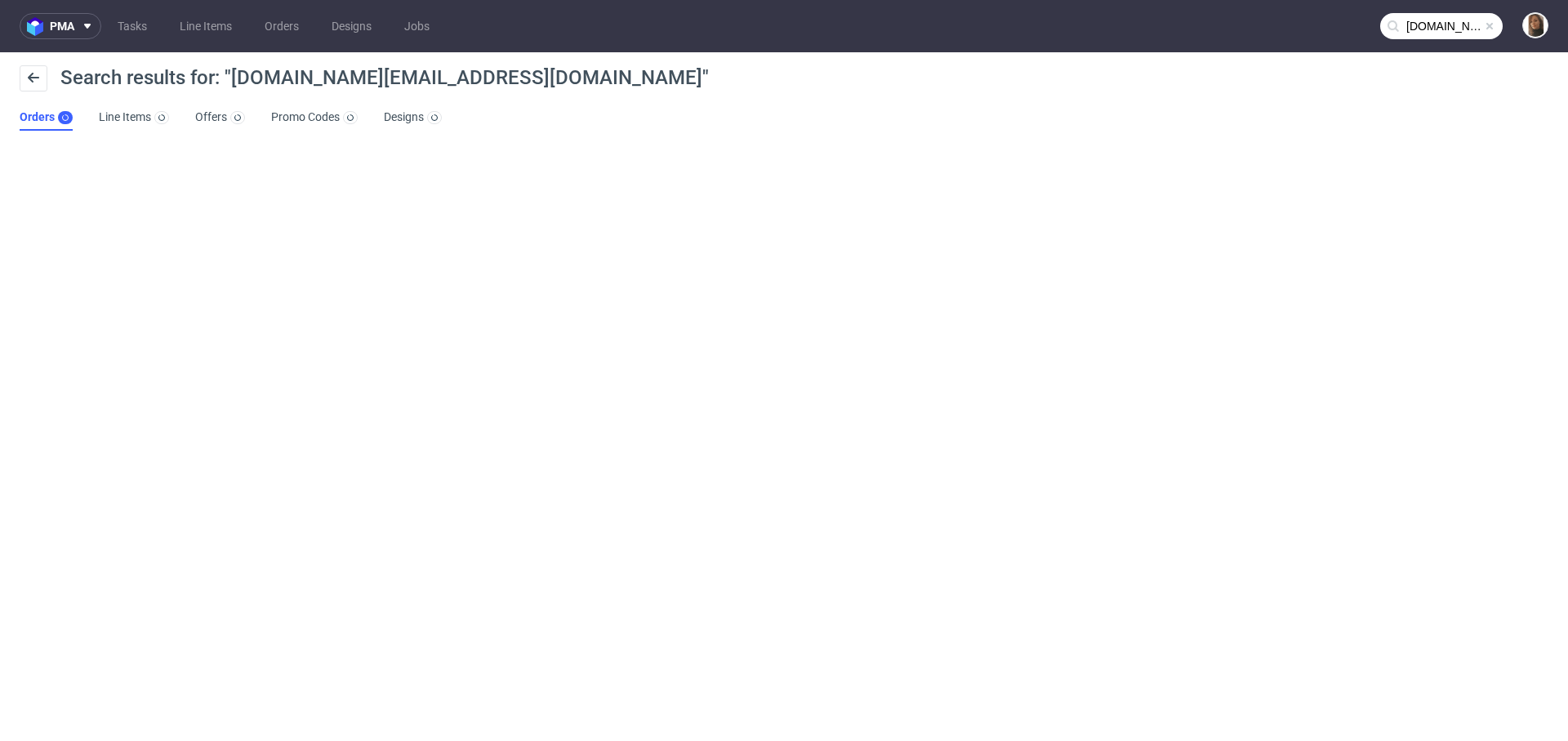
click at [1436, 24] on input "givelove.business@gmail.com" at bounding box center [1441, 26] width 122 height 26
click at [1440, 31] on input "givelove.business@gmail.com" at bounding box center [1441, 26] width 122 height 26
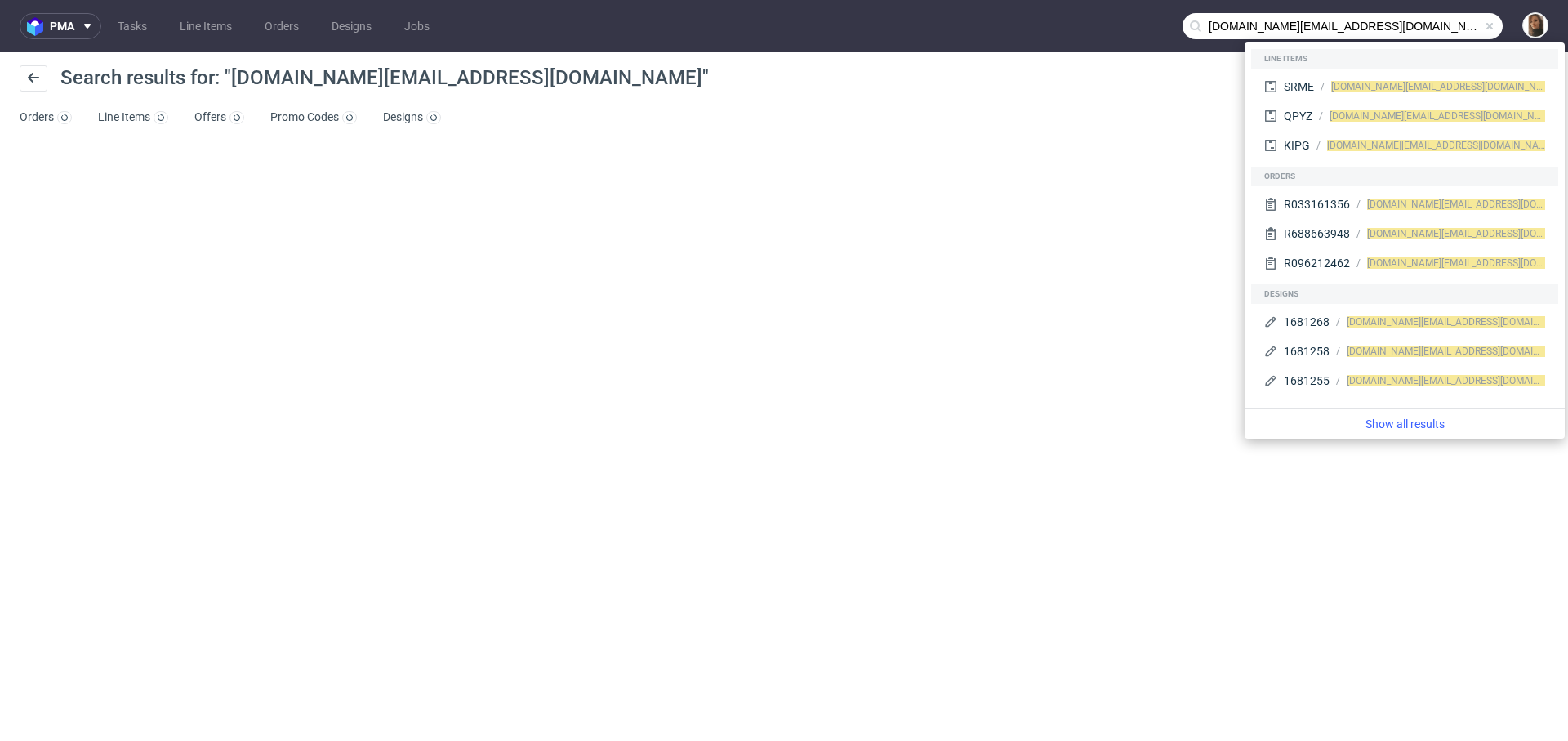
click at [1405, 28] on input "givelove.business@gmail.com" at bounding box center [1343, 26] width 321 height 26
click at [1297, 31] on input "givelove.business@gmail.com" at bounding box center [1343, 26] width 321 height 26
click at [1305, 84] on div "SRME" at bounding box center [1299, 86] width 30 height 17
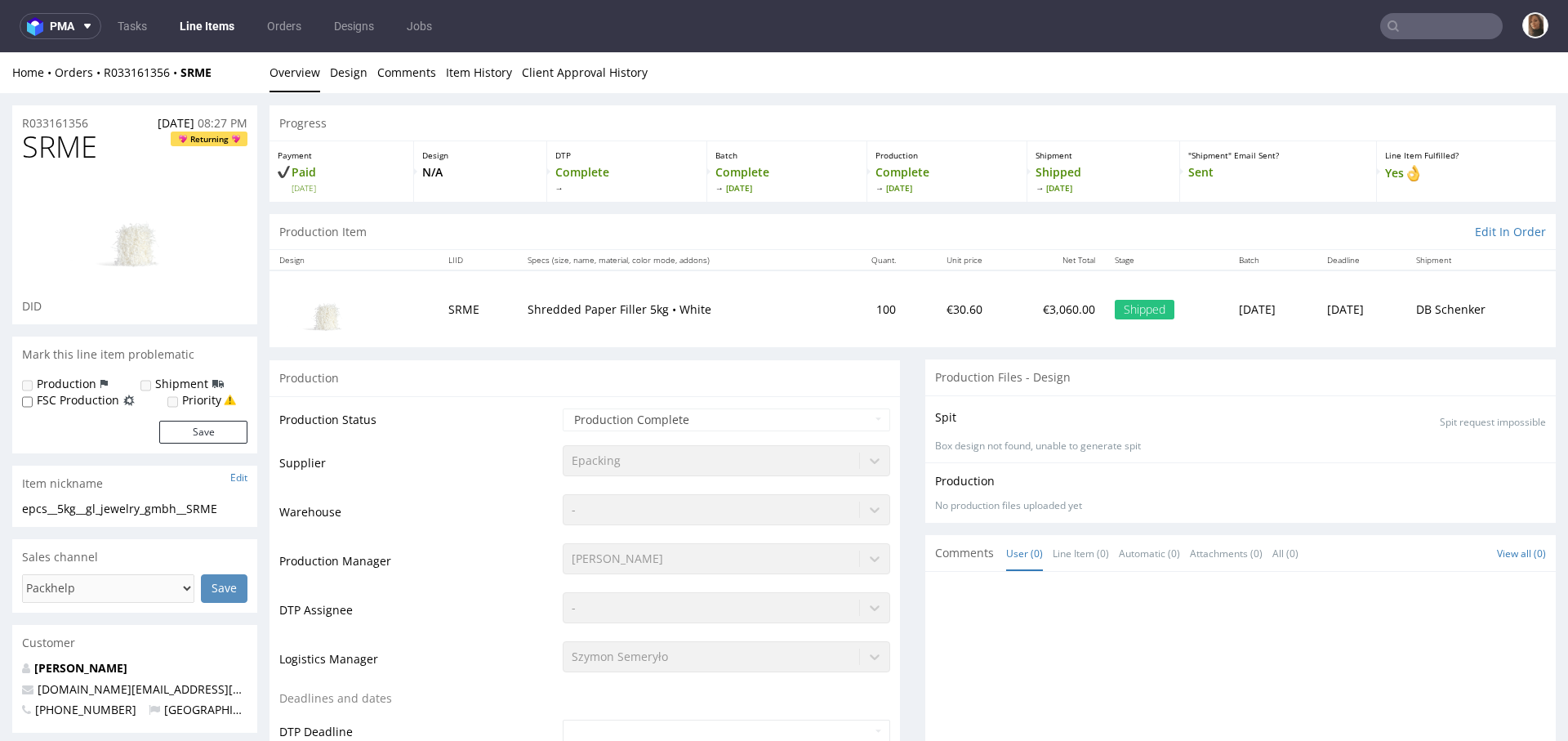
scroll to position [461, 0]
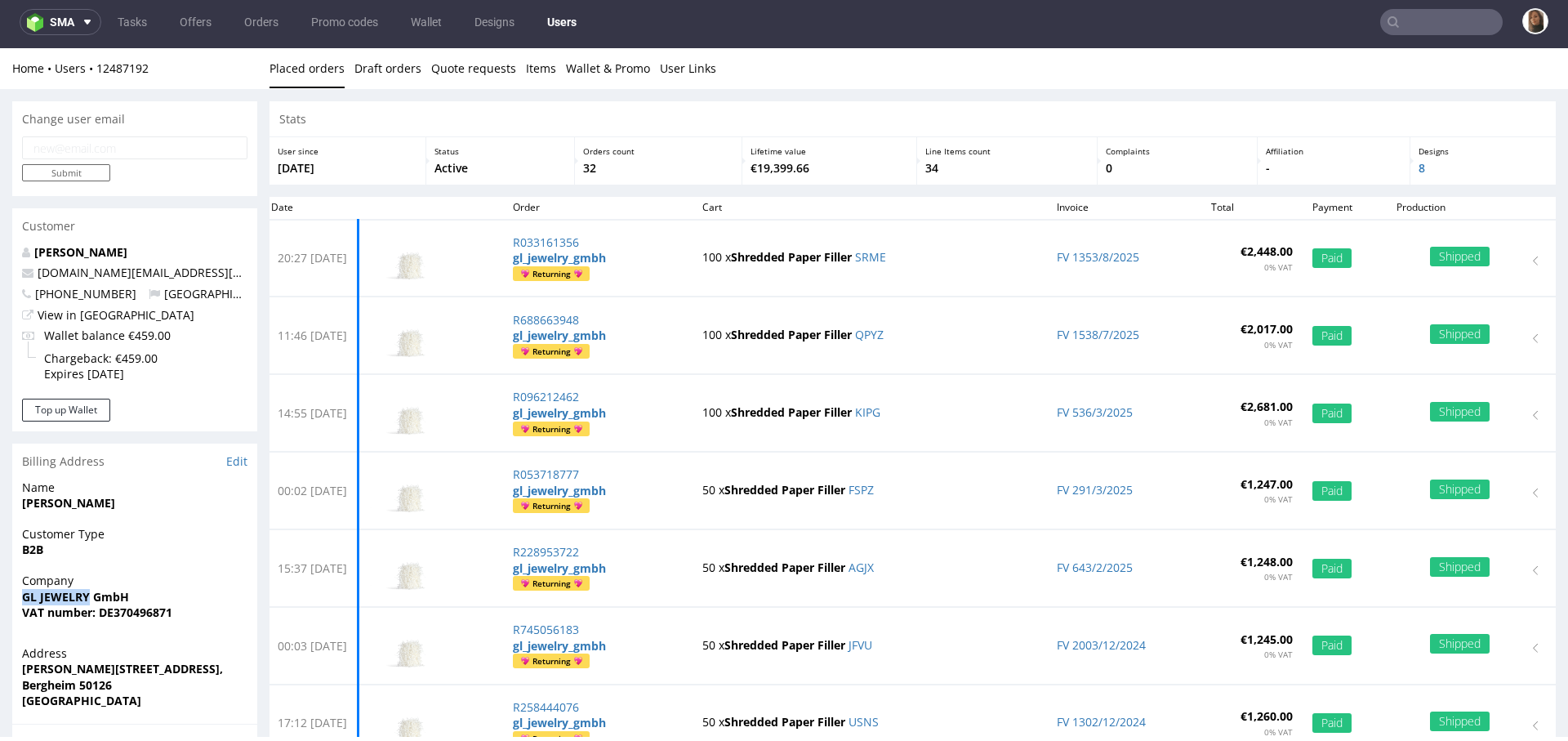
drag, startPoint x: 96, startPoint y: 595, endPoint x: 5, endPoint y: 594, distance: 91.0
drag, startPoint x: 144, startPoint y: 596, endPoint x: 0, endPoint y: 596, distance: 144.0
copy strong "GL JEWELRY GmbH"
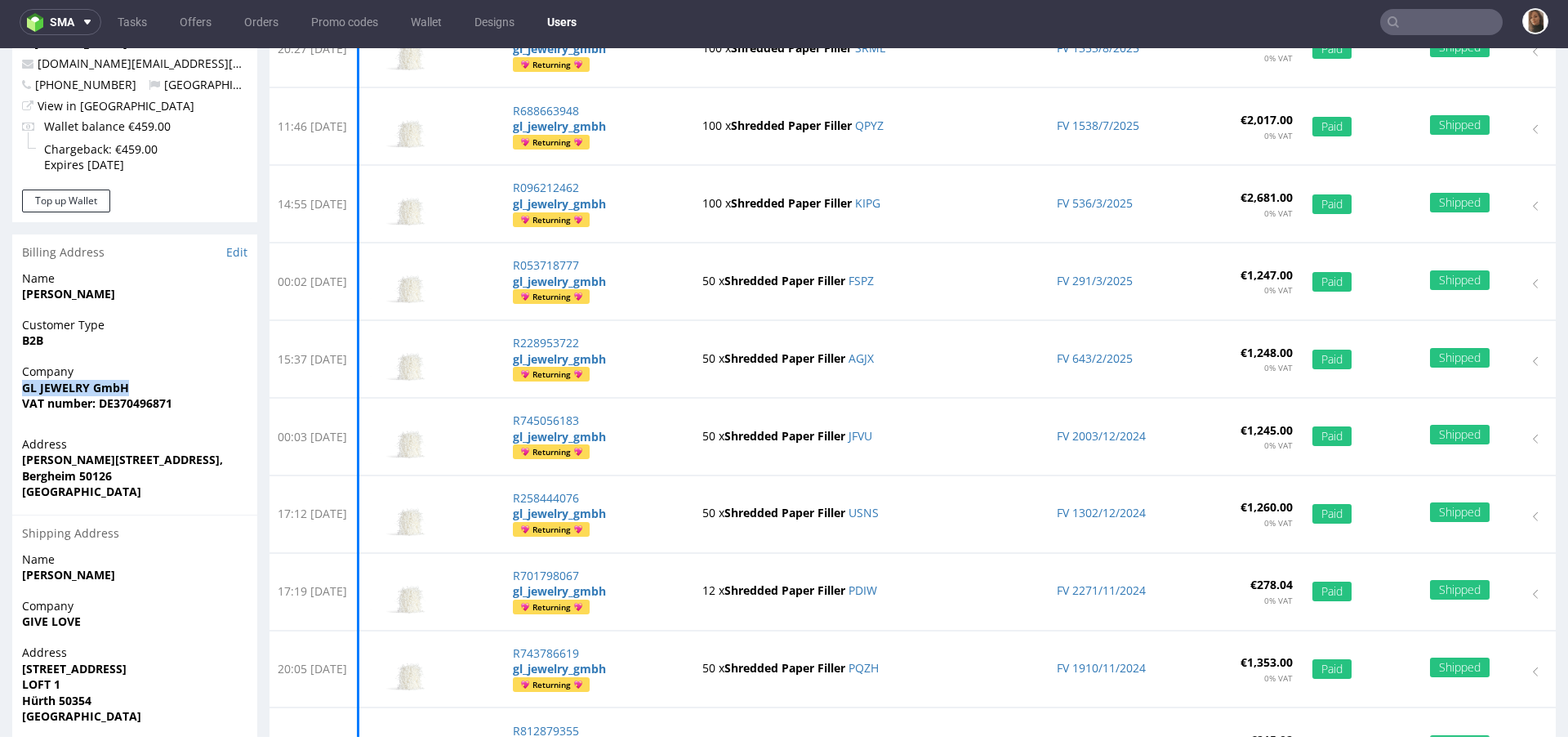
scroll to position [291, 0]
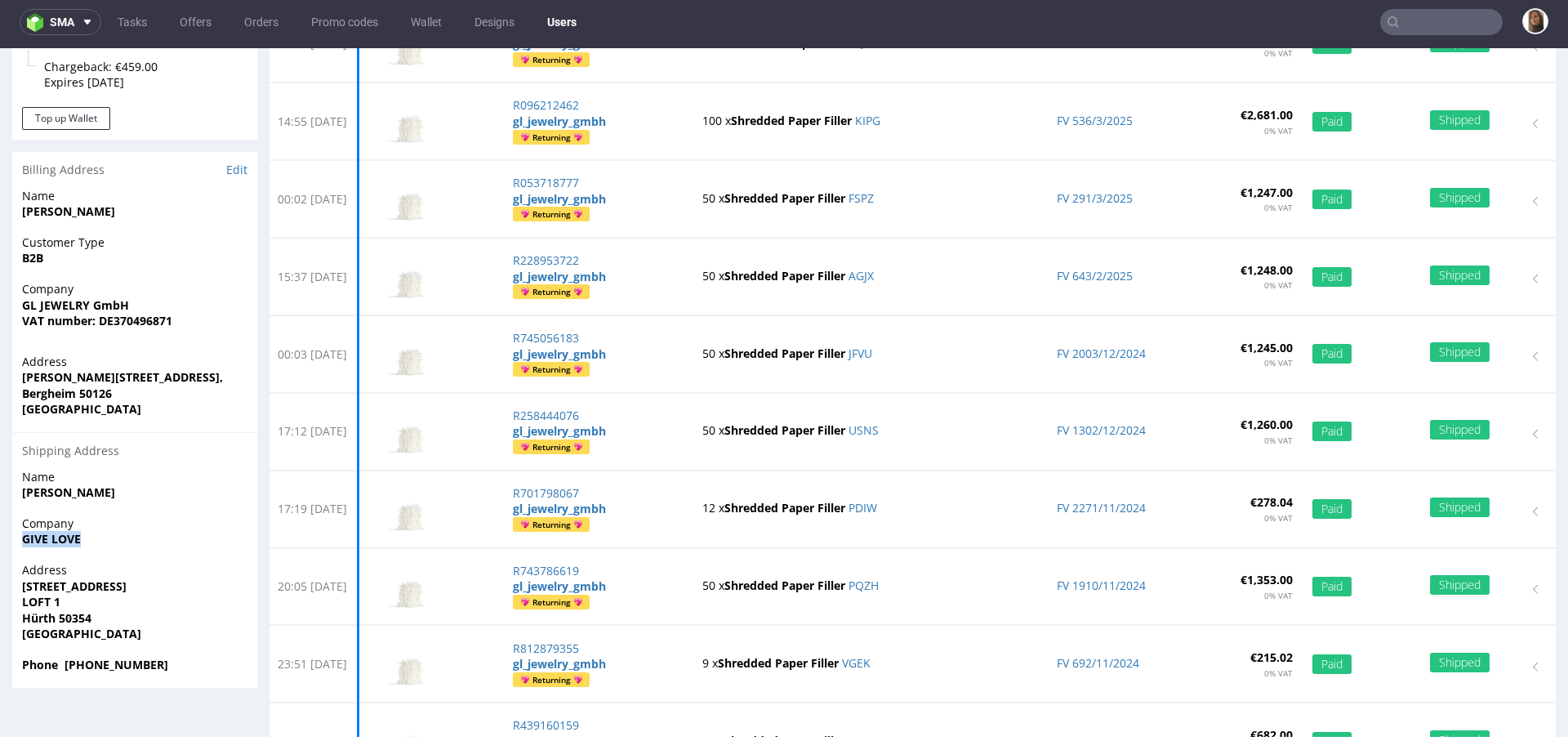
drag, startPoint x: 89, startPoint y: 534, endPoint x: 13, endPoint y: 535, distance: 76.0
click at [13, 535] on div "Company GIVE LOVE" at bounding box center [134, 538] width 245 height 47
copy strong "GIVE LOVE"
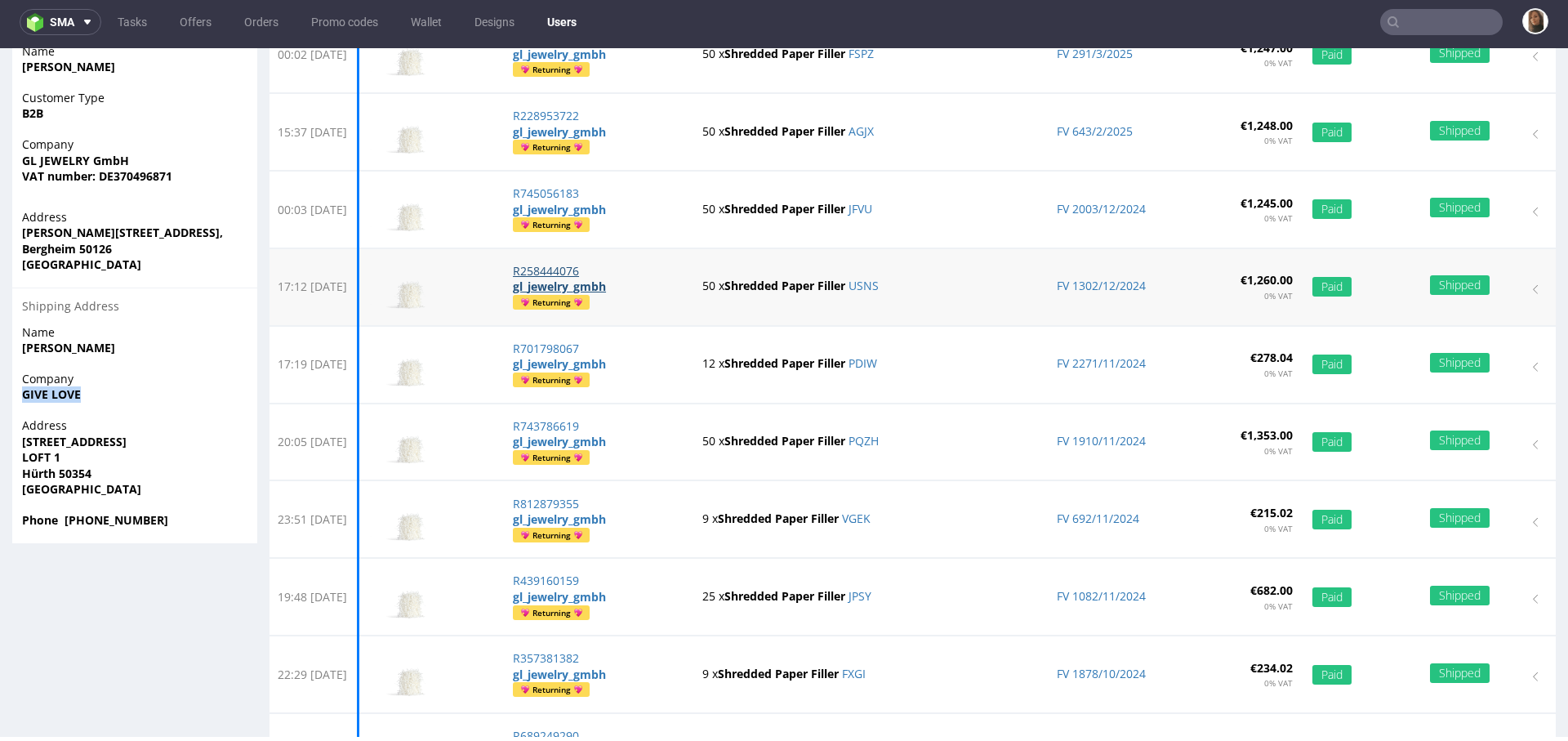
scroll to position [0, 0]
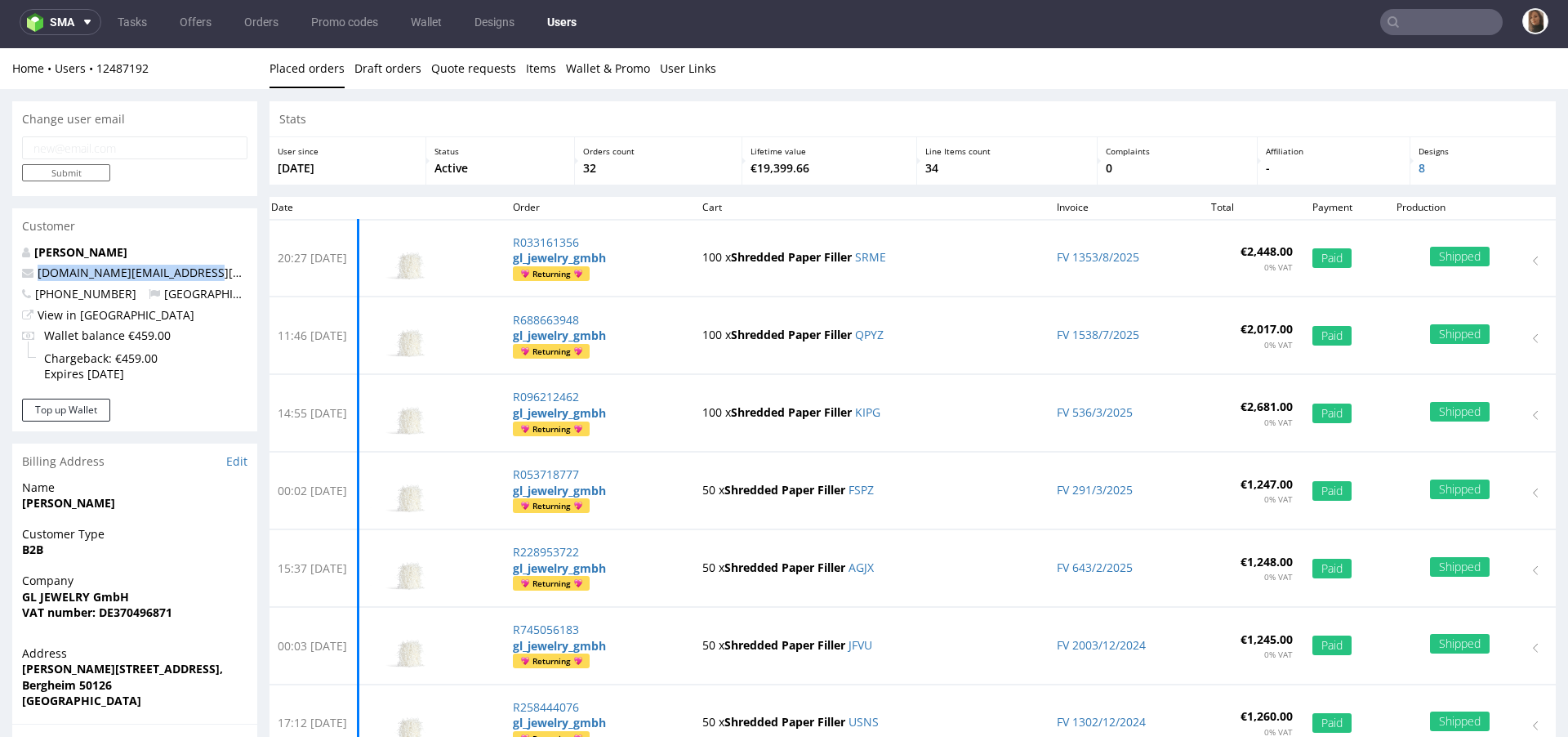
drag, startPoint x: 197, startPoint y: 275, endPoint x: 32, endPoint y: 275, distance: 165.0
click at [32, 275] on p "givelove.business@gmail.com" at bounding box center [134, 273] width 225 height 17
copy span "givelove.business@gmail.com"
click at [1448, 26] on input "text" at bounding box center [1441, 22] width 122 height 26
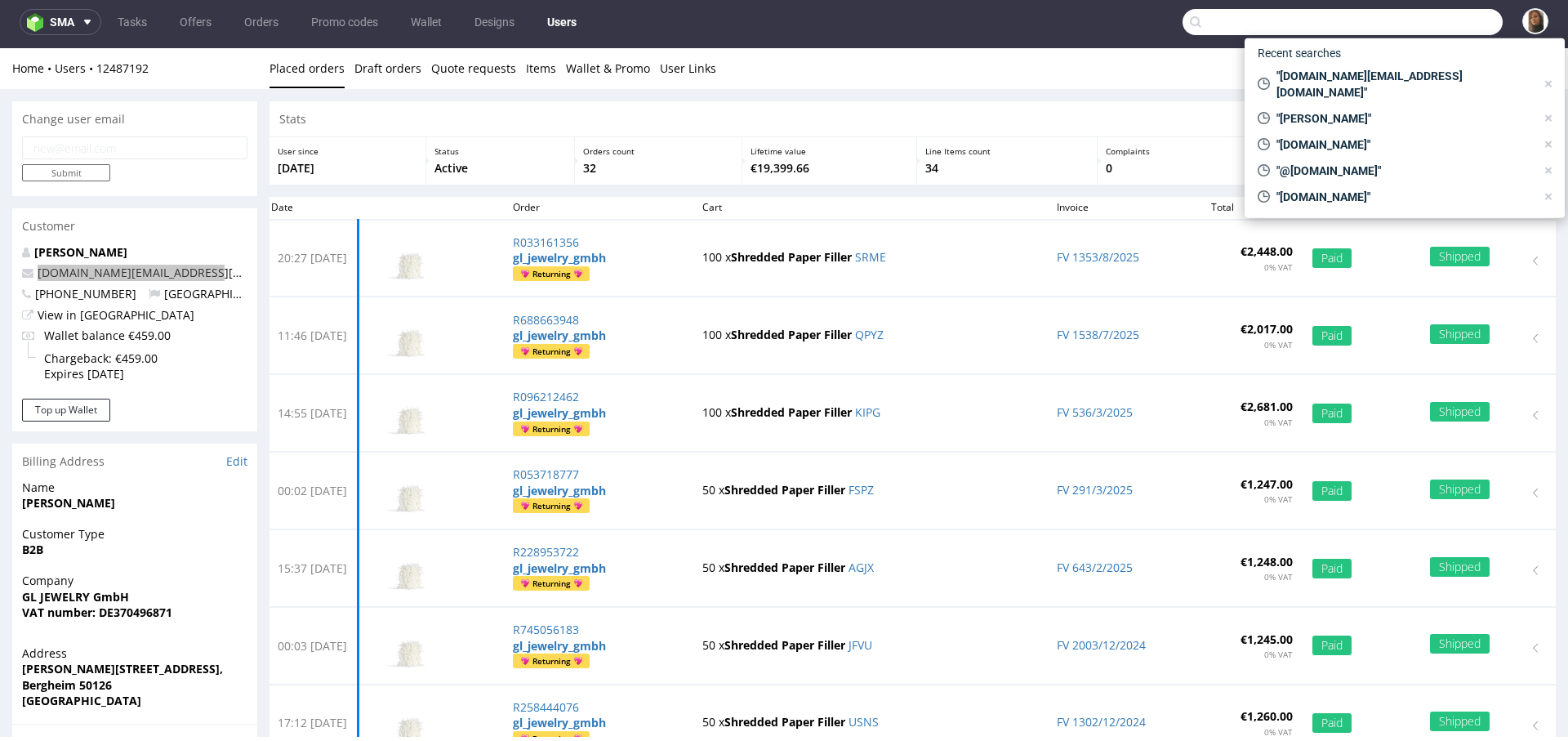
paste input "lucas@clubaurea.com"
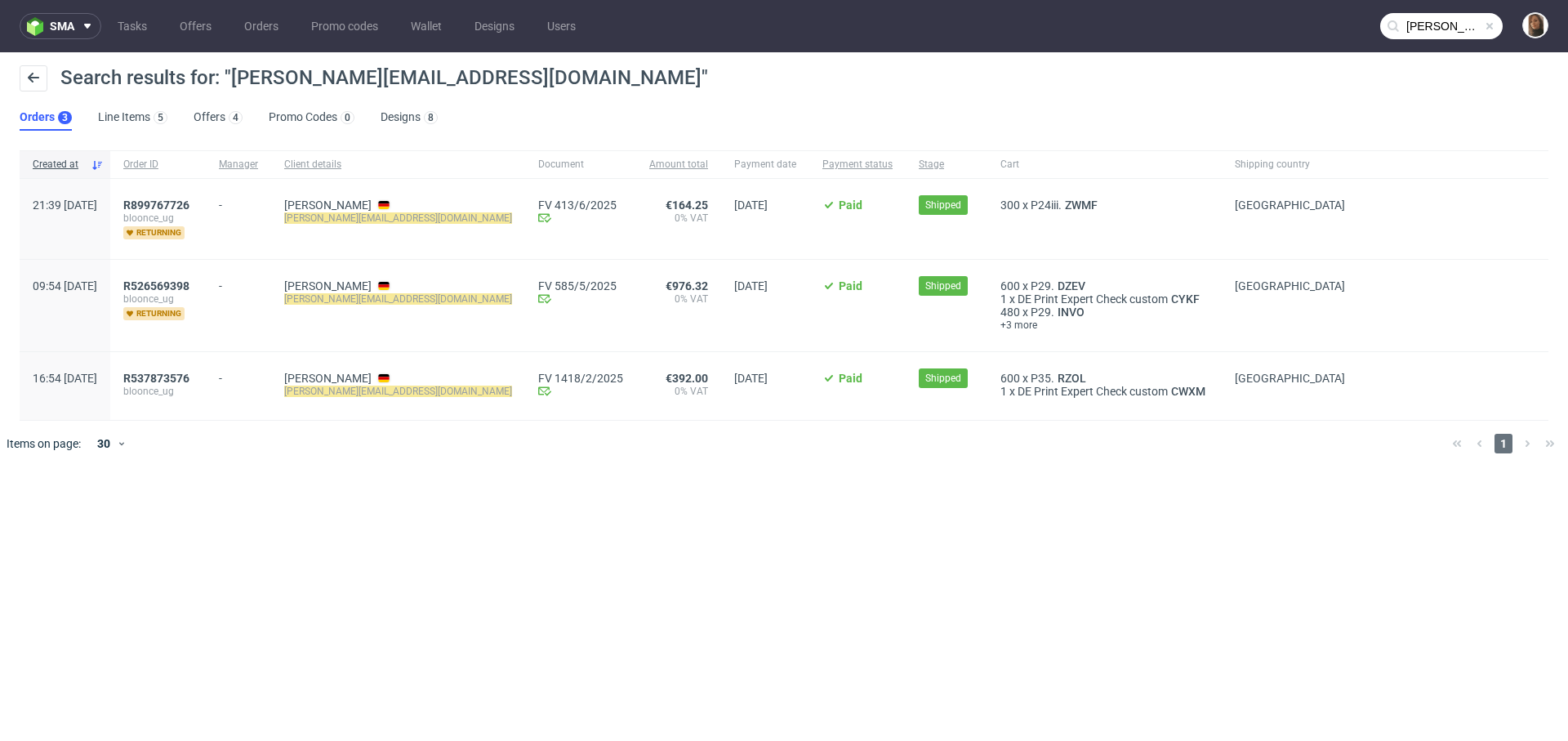
click at [788, 523] on div "sma Tasks Offers Orders Promo codes Wallet Designs Users lucas@clubaurea.com Se…" at bounding box center [784, 370] width 1568 height 741
click at [1436, 27] on input "lucas@clubaurea.com" at bounding box center [1441, 26] width 122 height 26
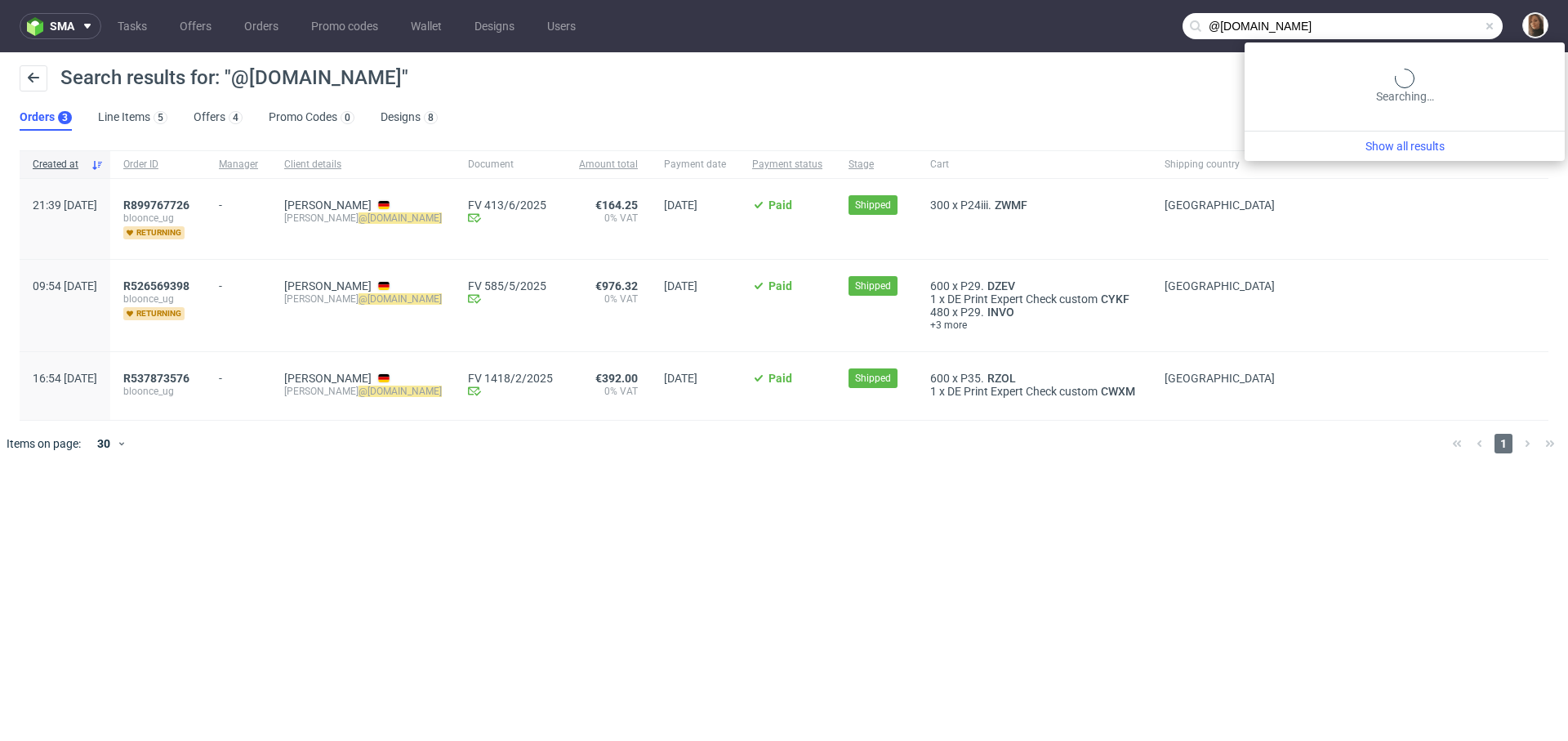
click at [1461, 26] on input "@clubaurea.com" at bounding box center [1343, 26] width 321 height 26
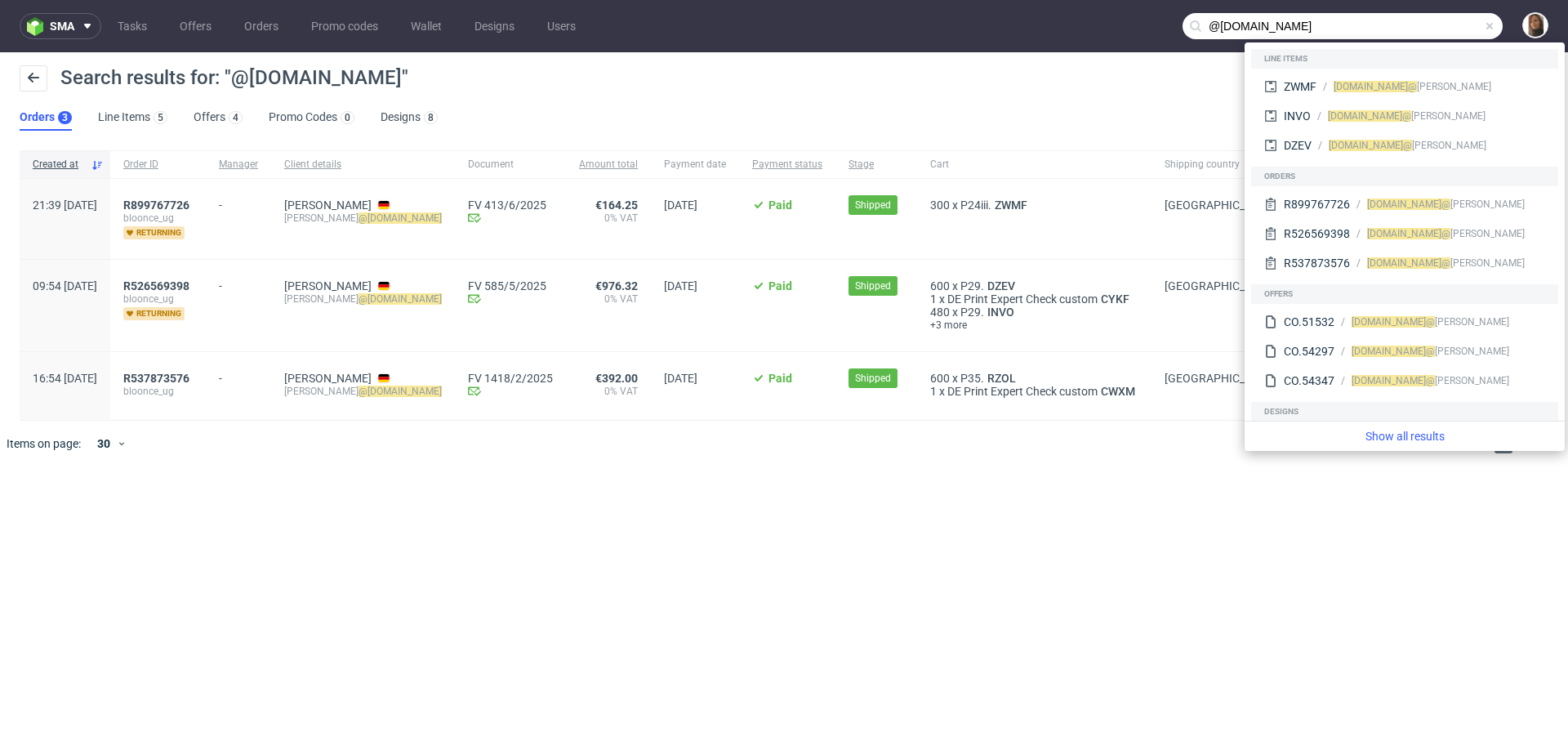
click at [1461, 26] on input "@clubaurea.com" at bounding box center [1343, 26] width 321 height 26
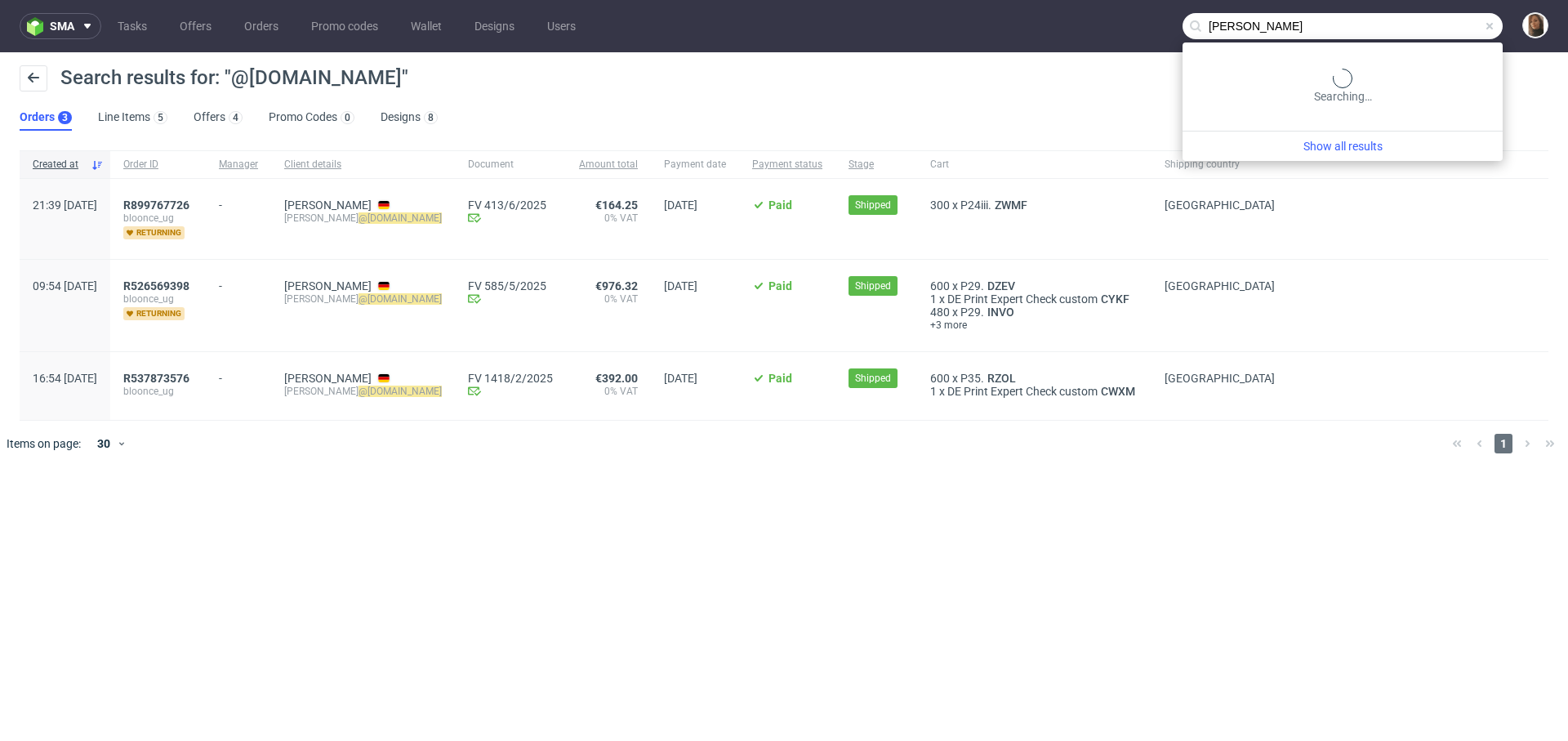
type input "jaskolka"
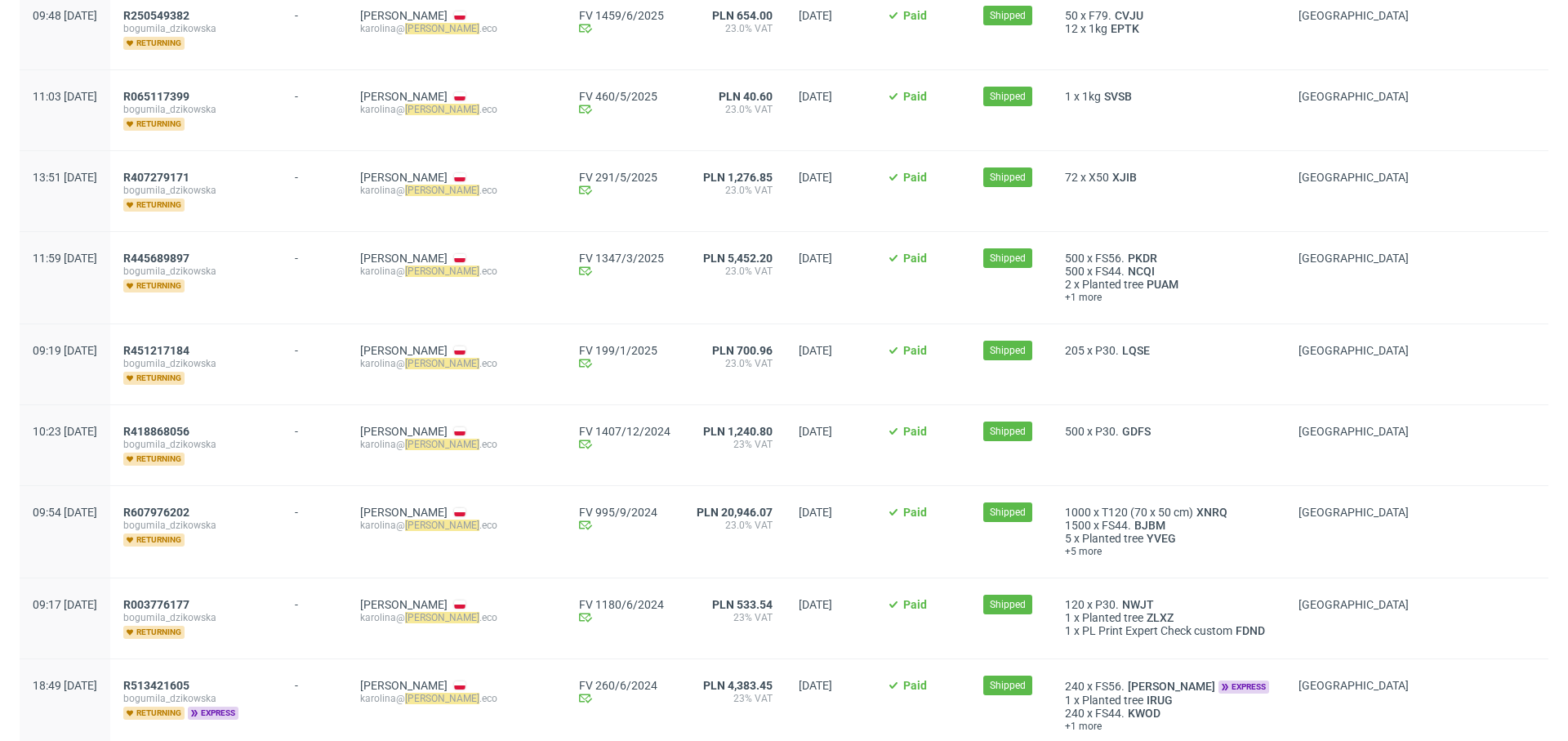
scroll to position [410, 0]
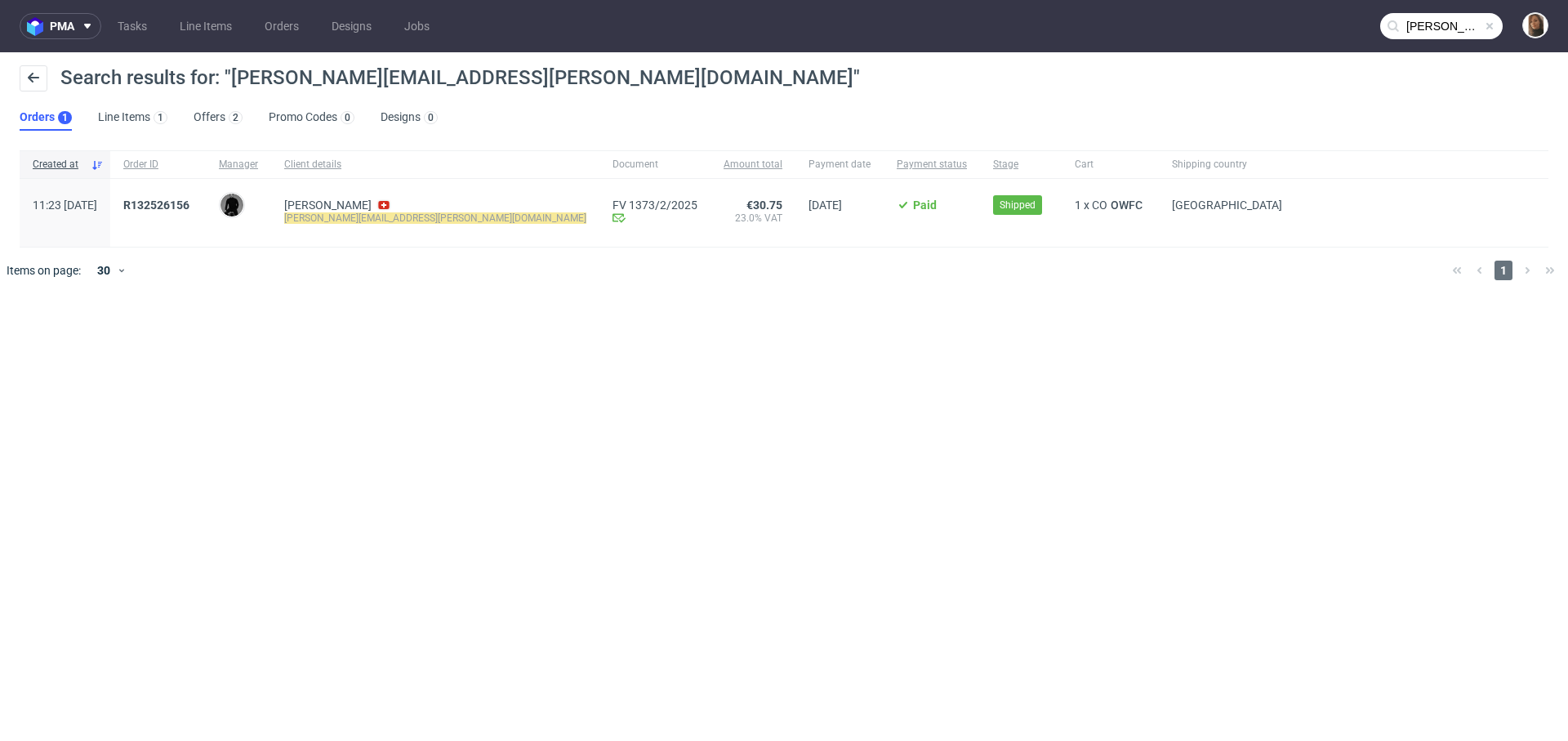
click at [1451, 32] on input "[PERSON_NAME][EMAIL_ADDRESS][PERSON_NAME][DOMAIN_NAME]" at bounding box center [1441, 26] width 122 height 26
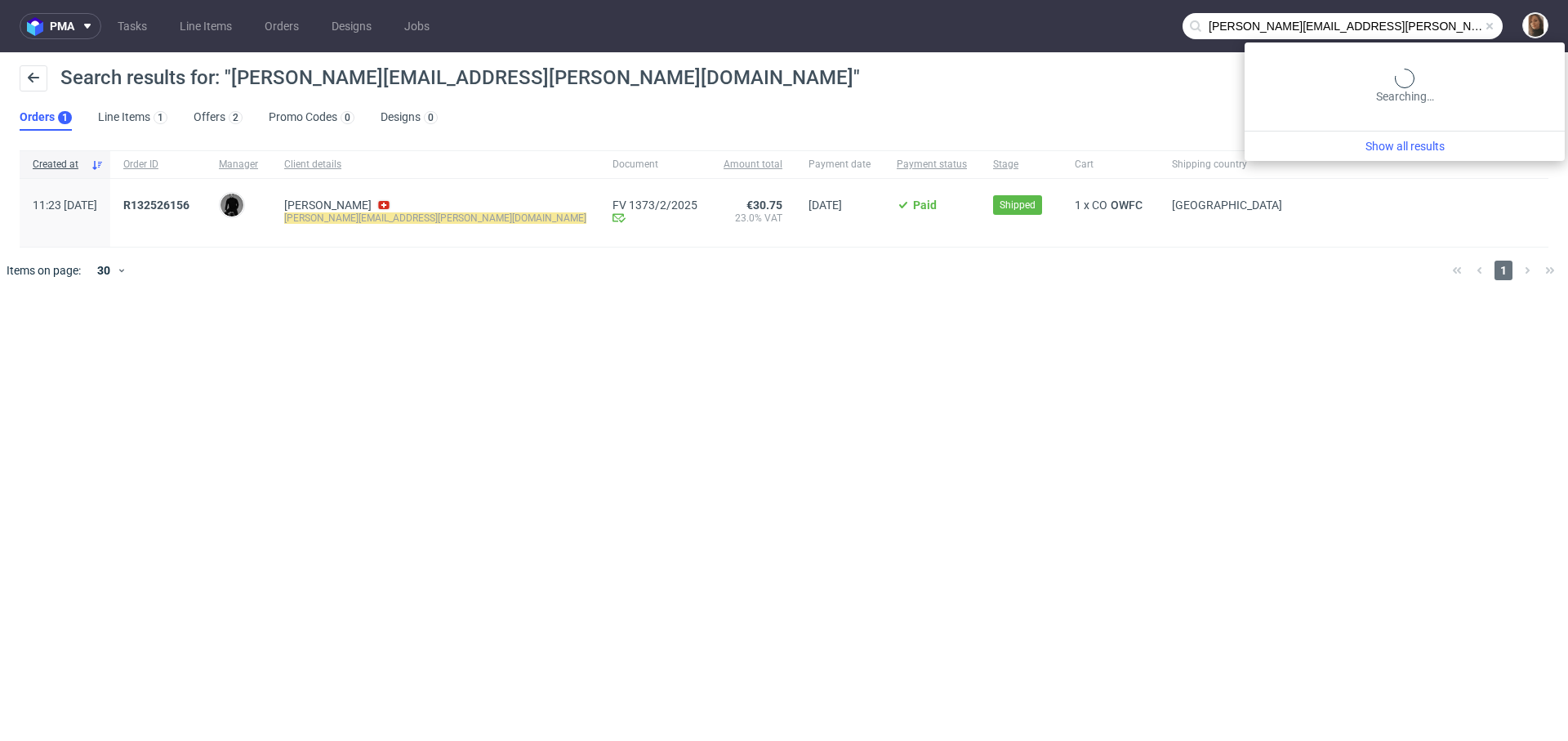
click at [1451, 32] on input "[PERSON_NAME][EMAIL_ADDRESS][PERSON_NAME][DOMAIN_NAME]" at bounding box center [1343, 26] width 321 height 26
paste input "[EMAIL_ADDRESS][DOMAIN_NAME]"
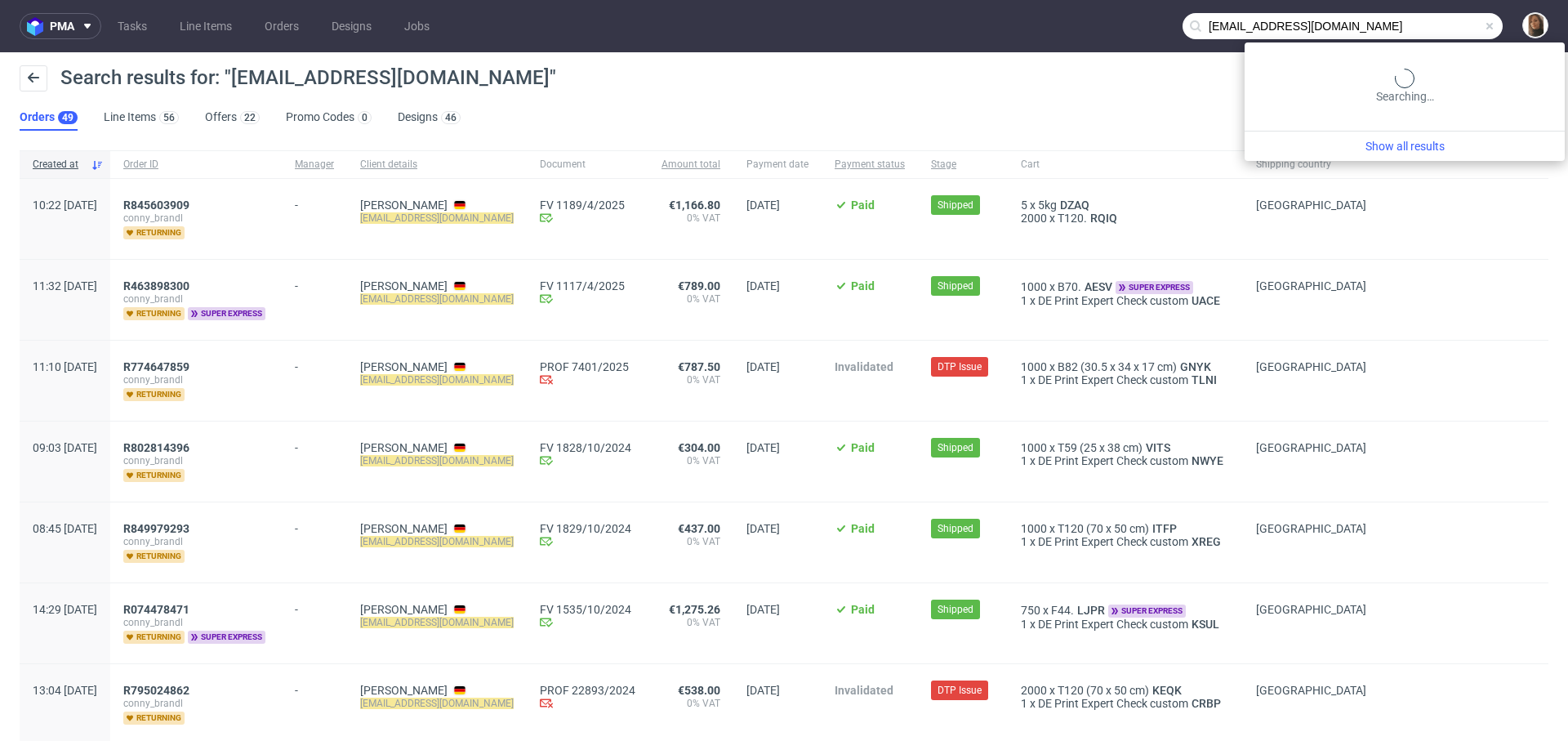
click at [1432, 13] on input "[EMAIL_ADDRESS][DOMAIN_NAME]" at bounding box center [1343, 26] width 321 height 26
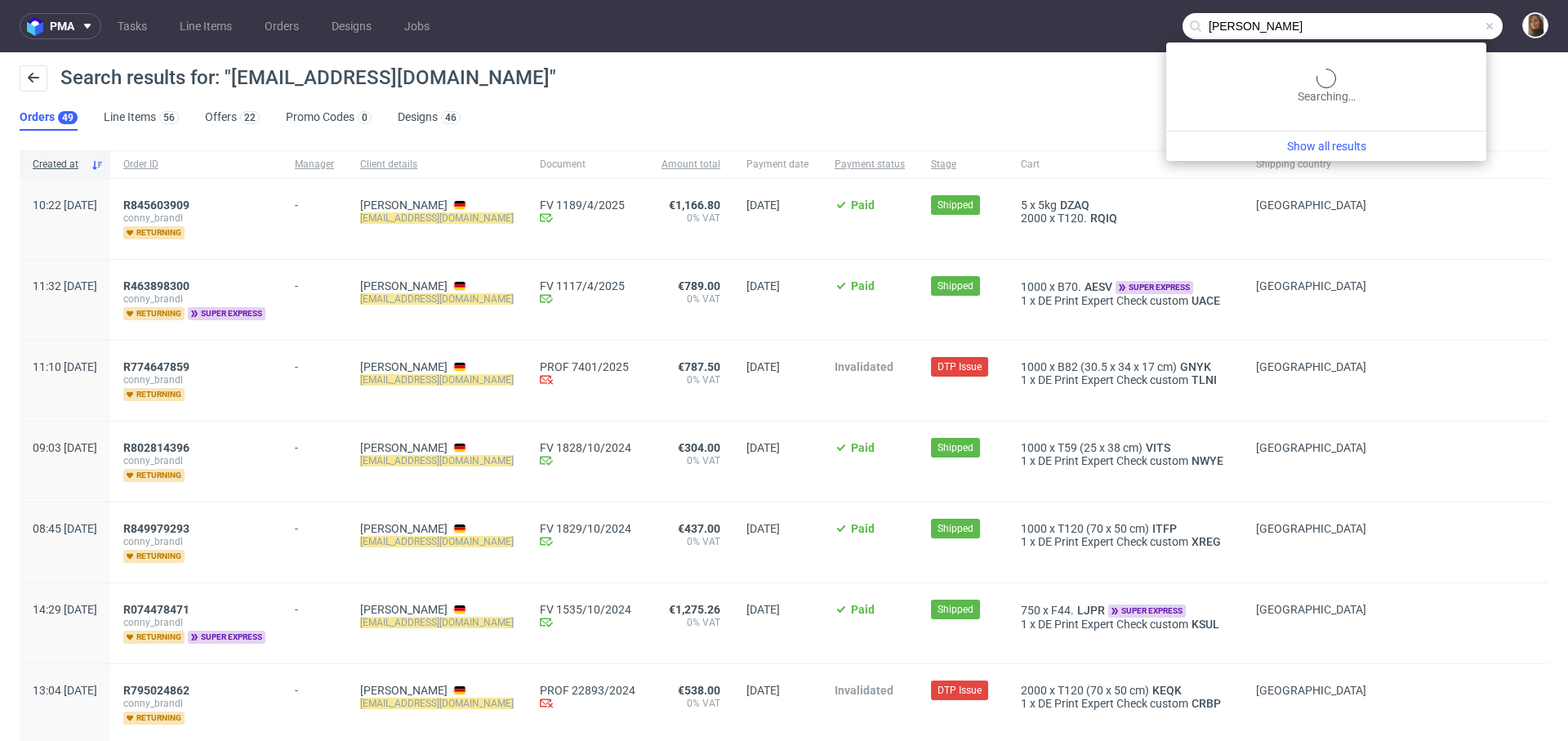
type input "[PERSON_NAME]"
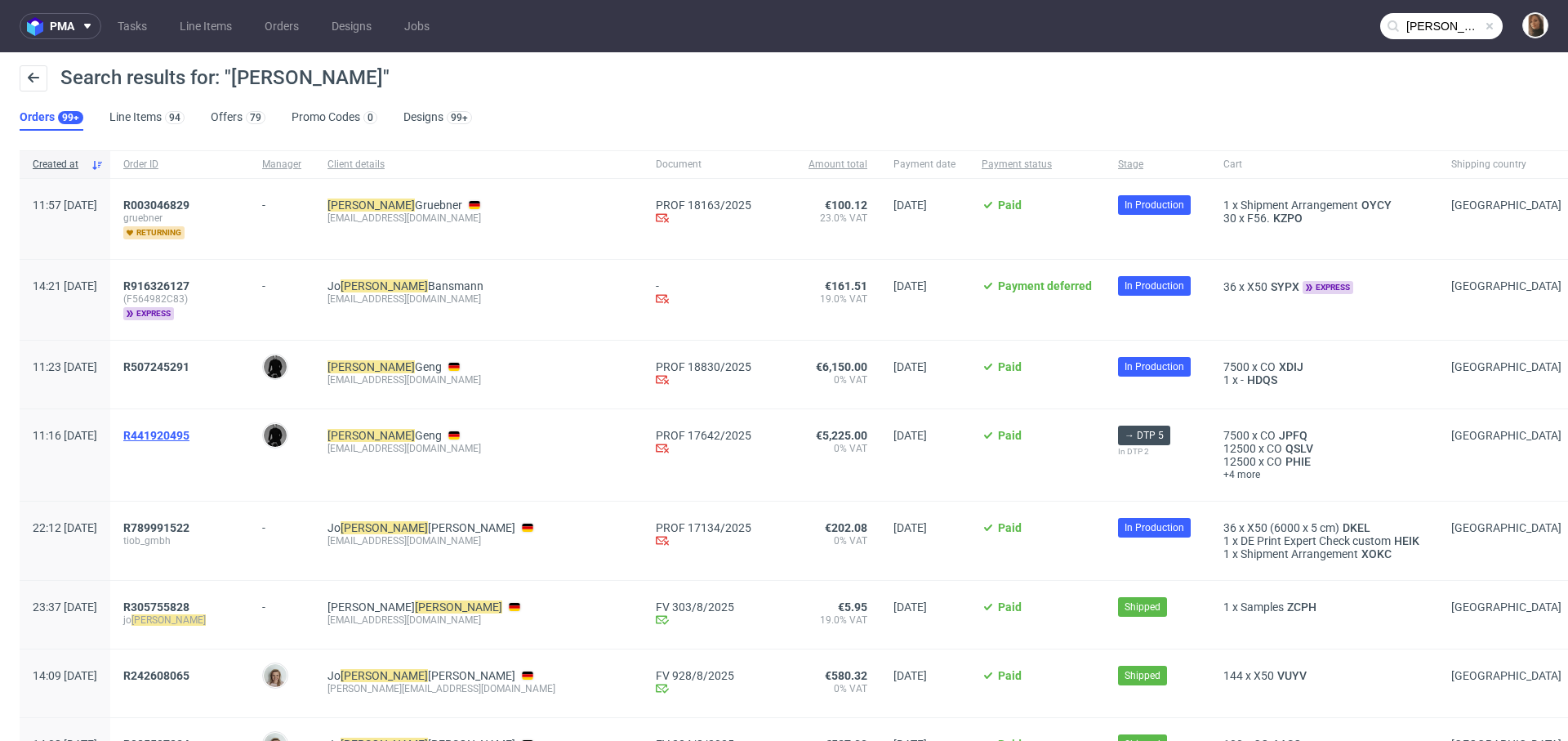
click at [189, 437] on span "R441920495" at bounding box center [156, 435] width 66 height 13
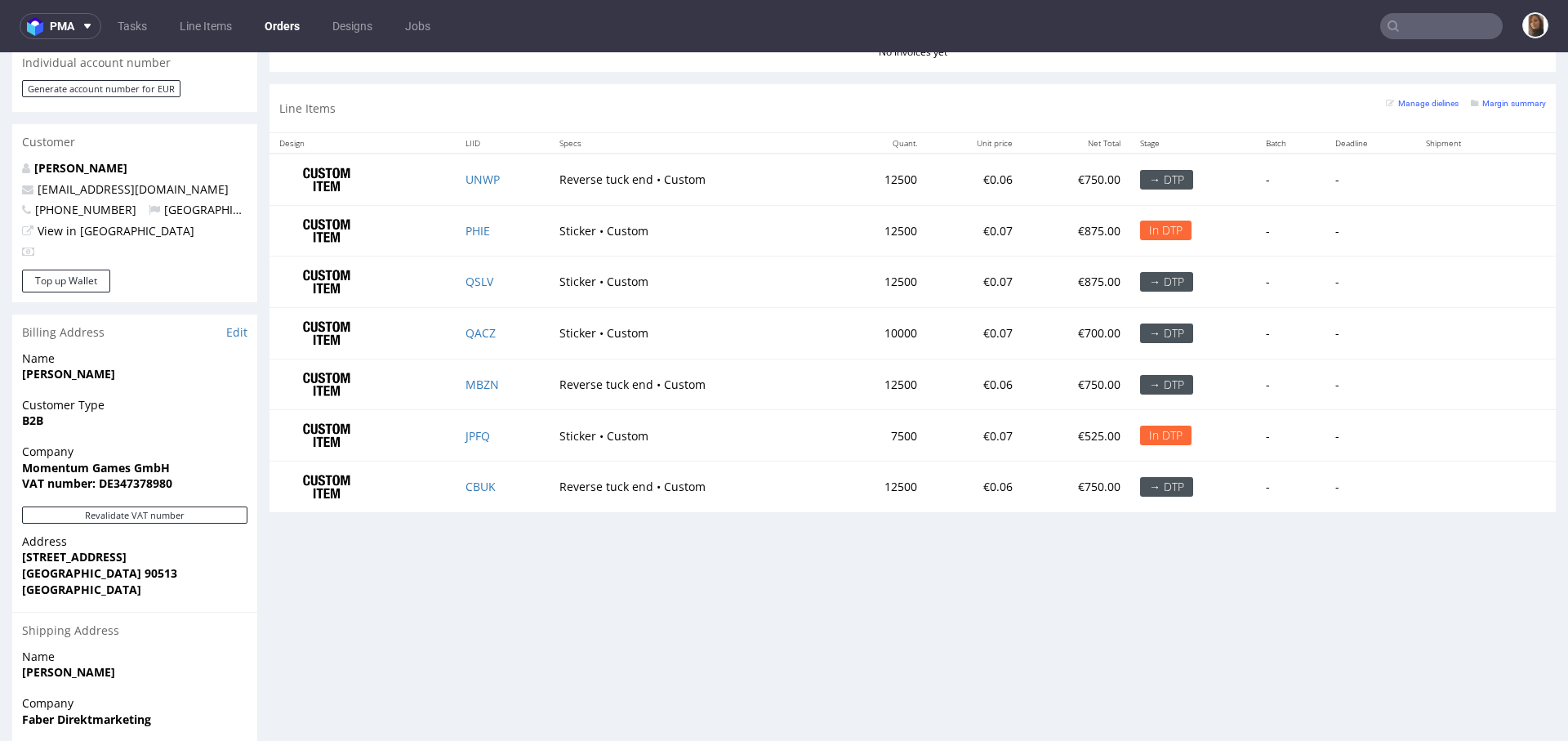
scroll to position [751, 0]
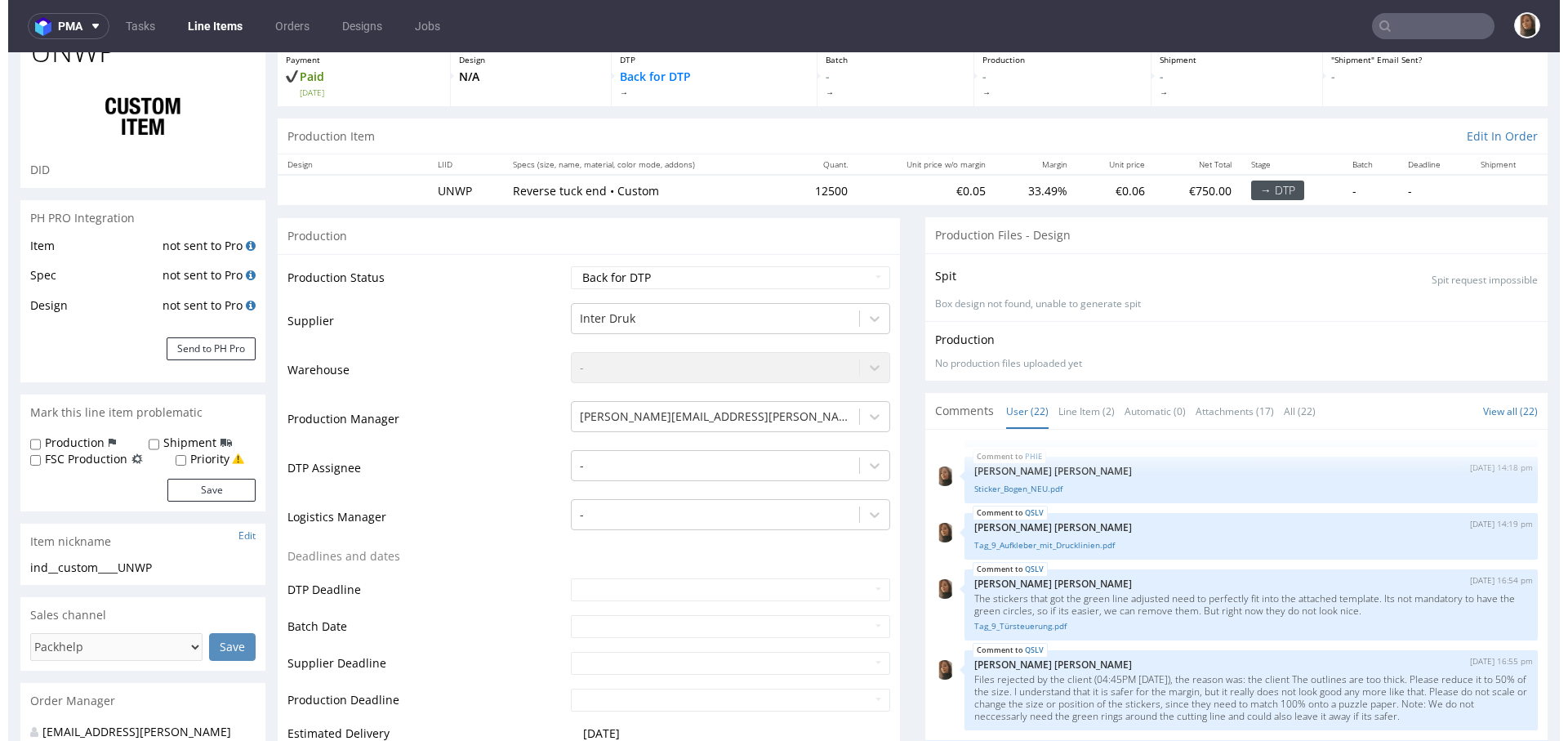
scroll to position [439, 0]
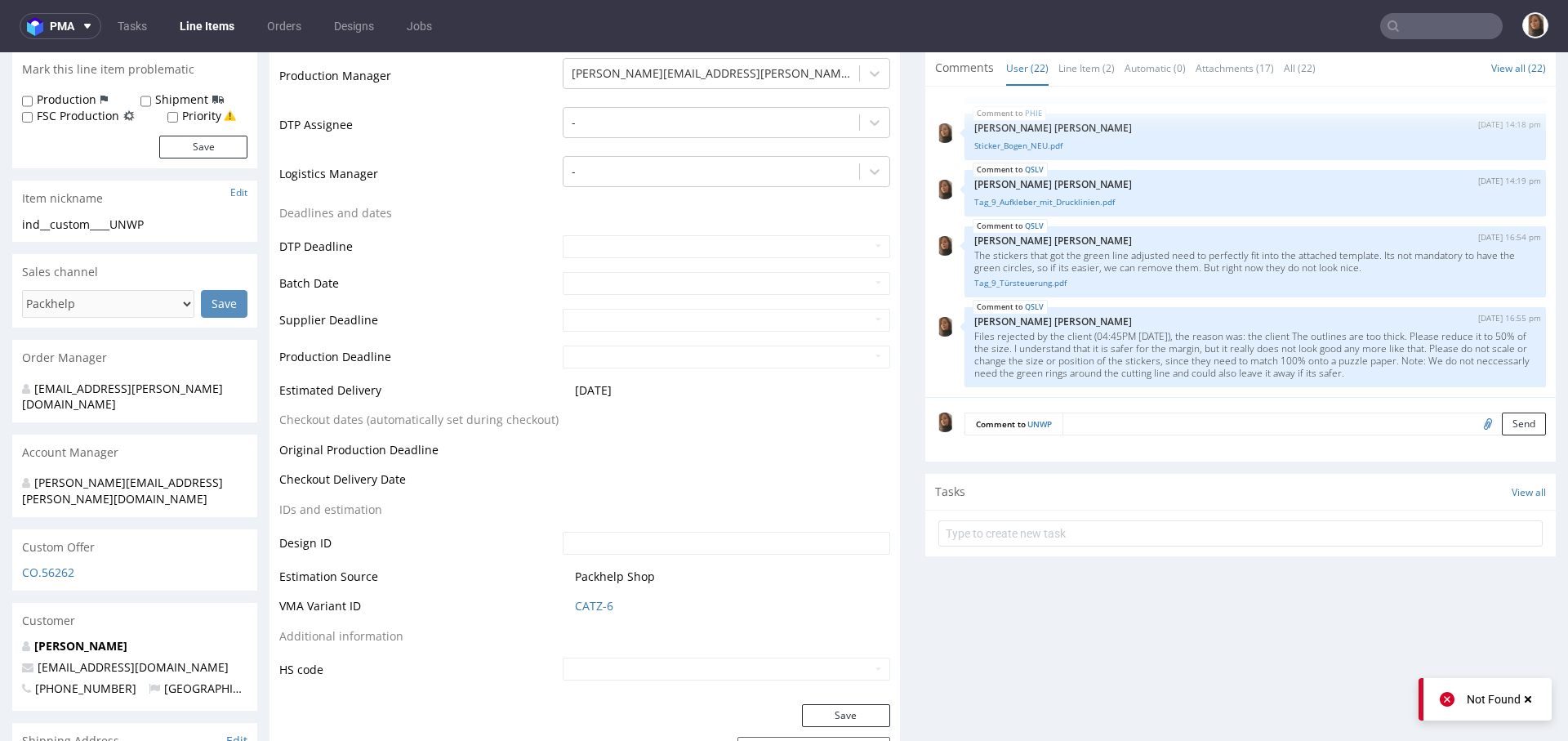
click at [1099, 420] on textarea at bounding box center [1304, 423] width 483 height 23
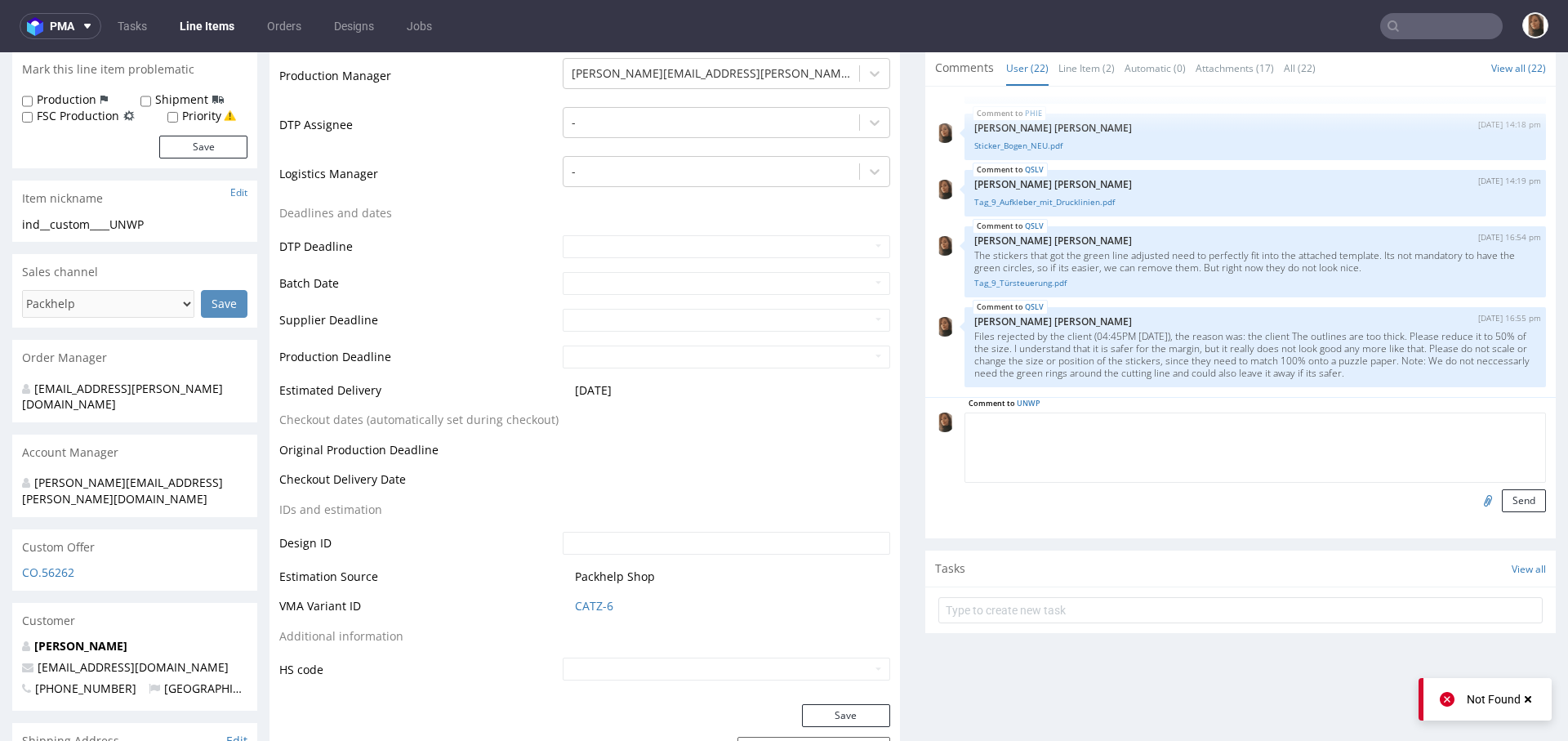
paste textarea "one more information about the paper cubes: The outline of the paper cub materi…"
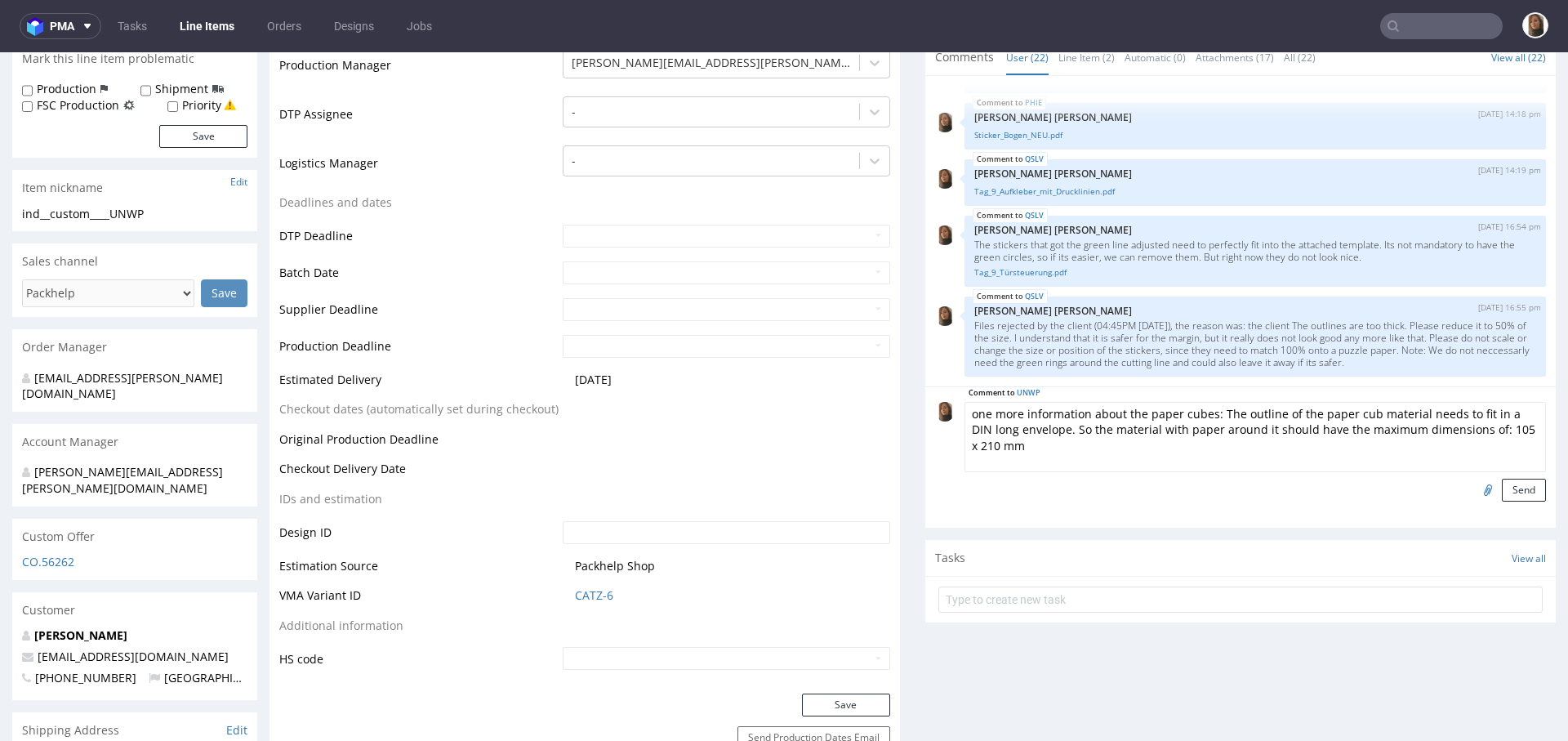
scroll to position [451, 0]
type textarea "one more information about the paper cubes: The outline of the paper cub materi…"
click at [1506, 483] on button "Send" at bounding box center [1524, 488] width 44 height 23
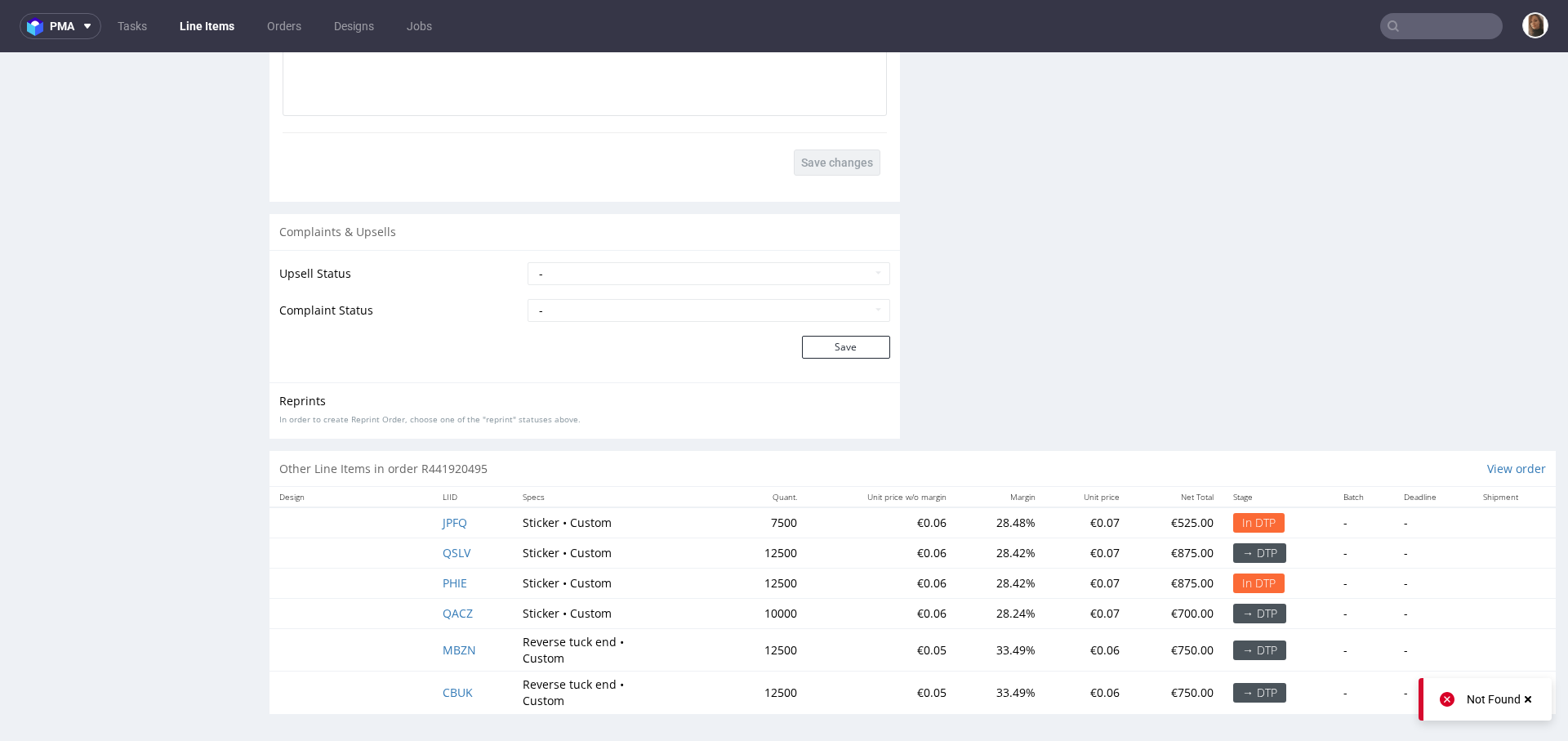
scroll to position [4, 0]
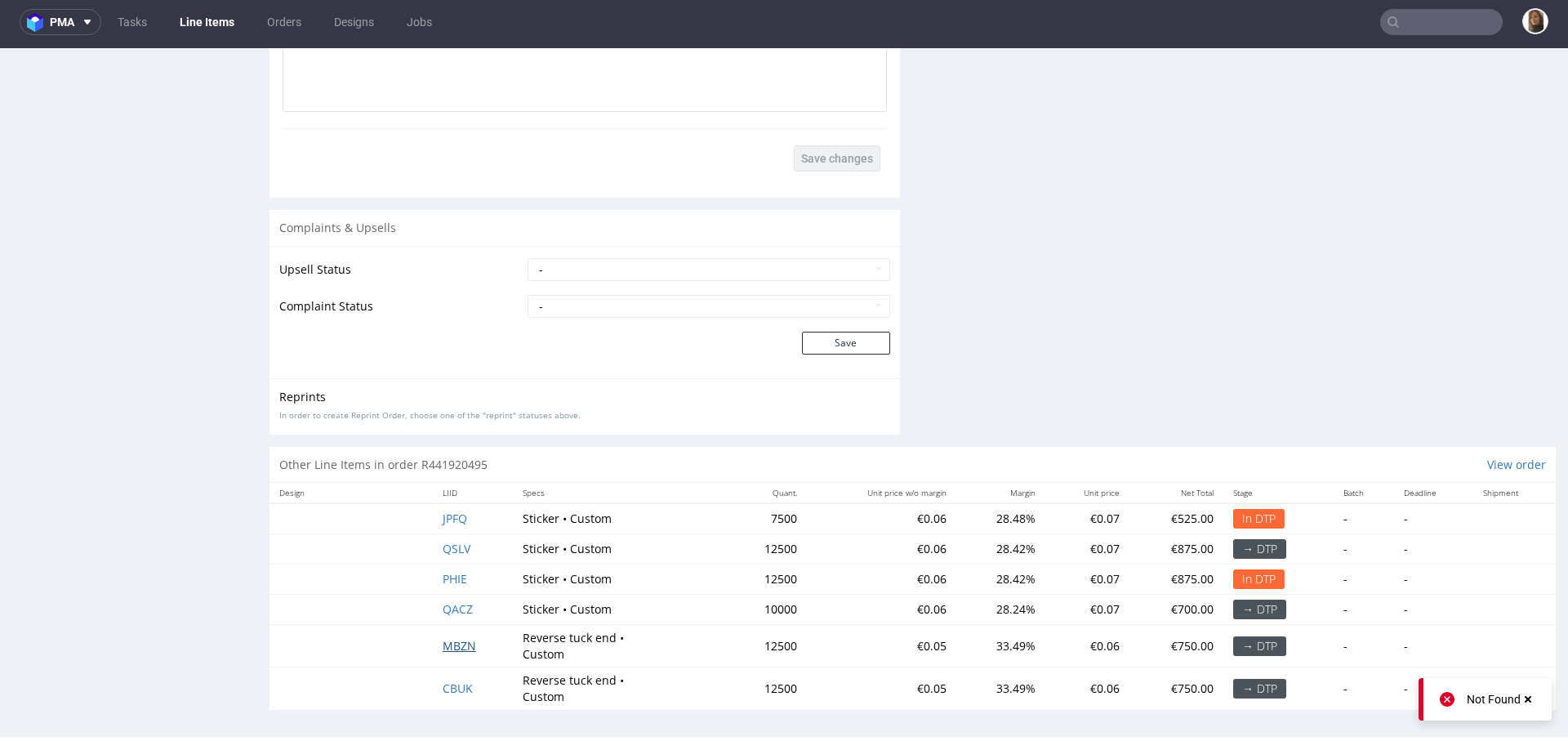
click at [454, 639] on span "MBZN" at bounding box center [459, 646] width 33 height 16
click at [454, 682] on span "CBUK" at bounding box center [457, 688] width 30 height 16
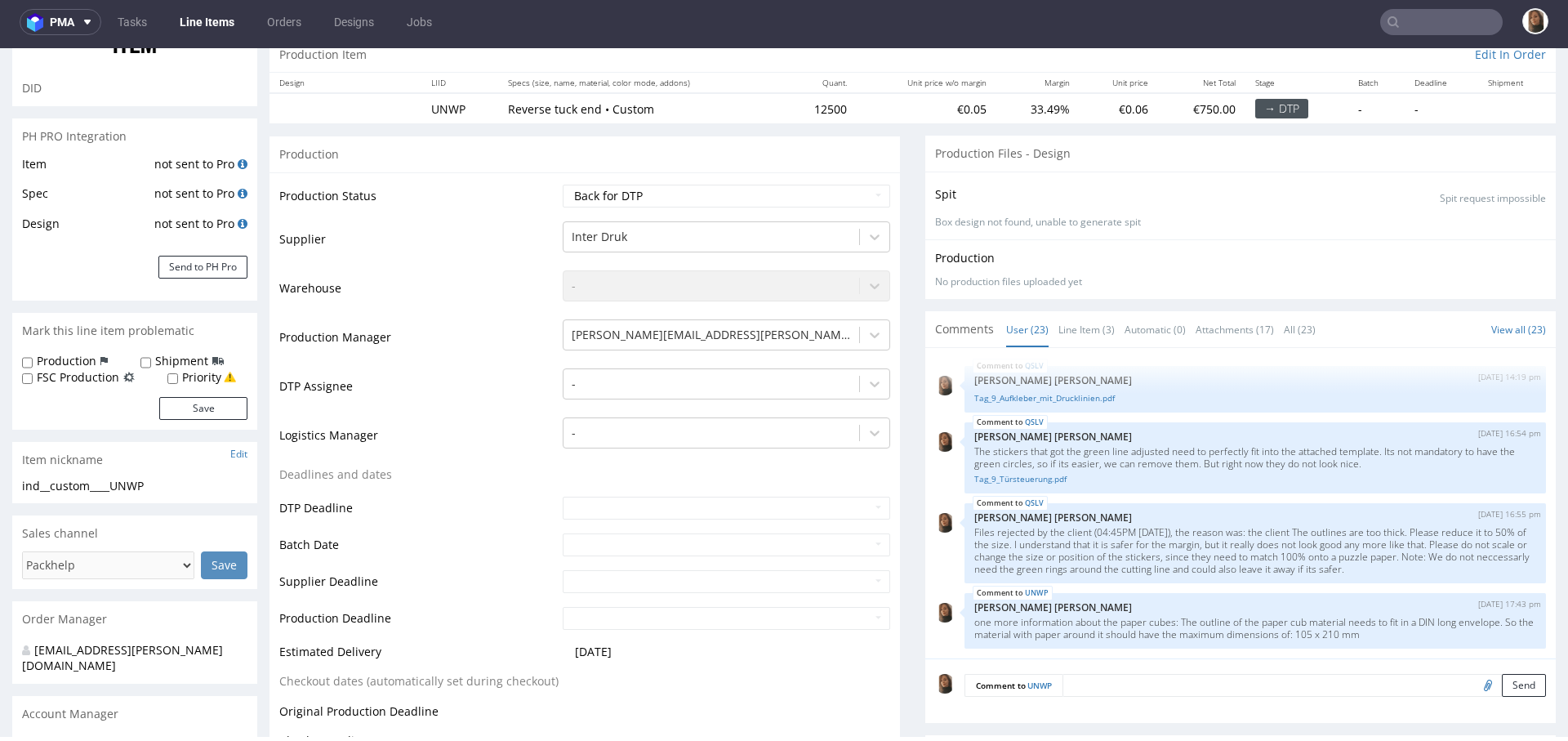
scroll to position [0, 0]
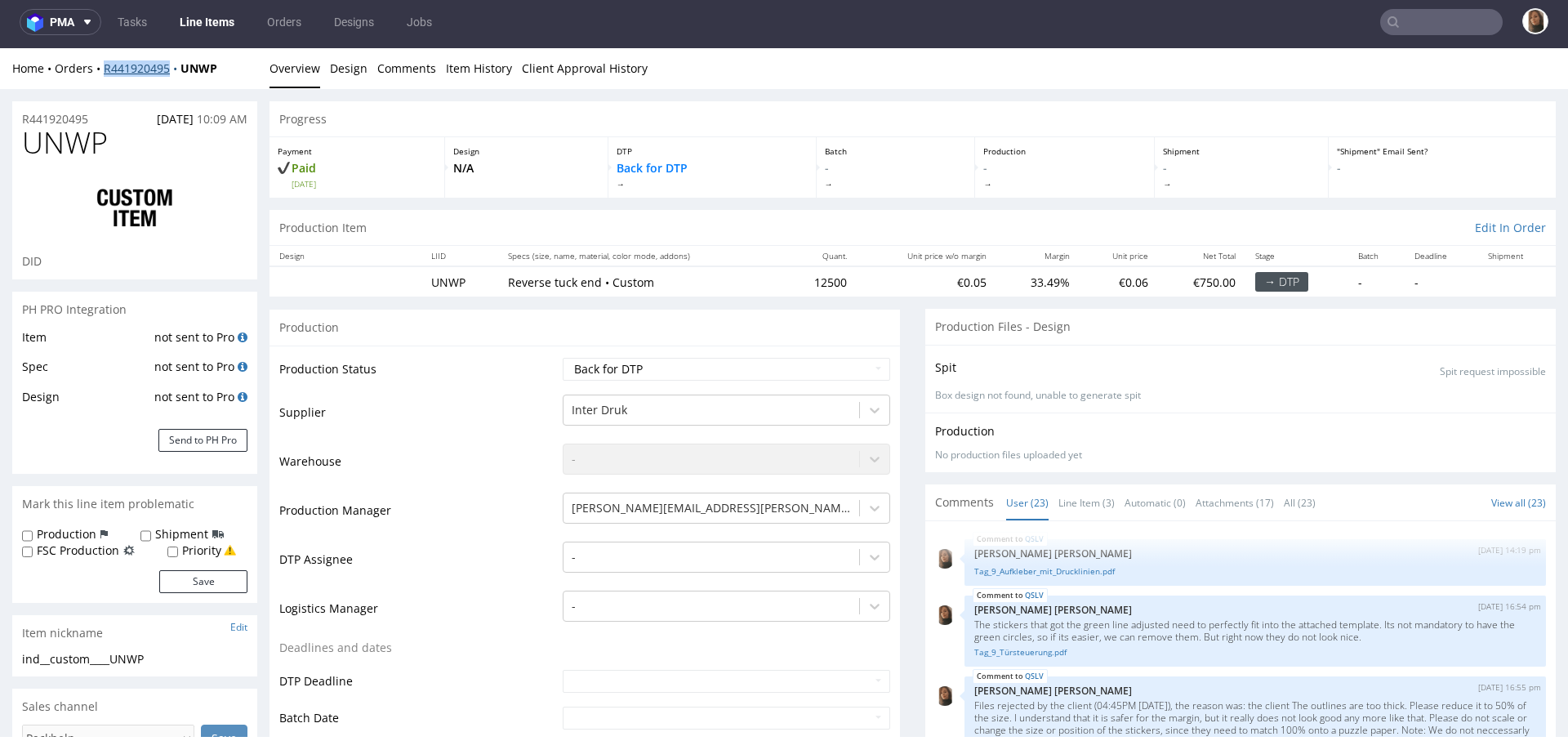
copy link "R441920495"
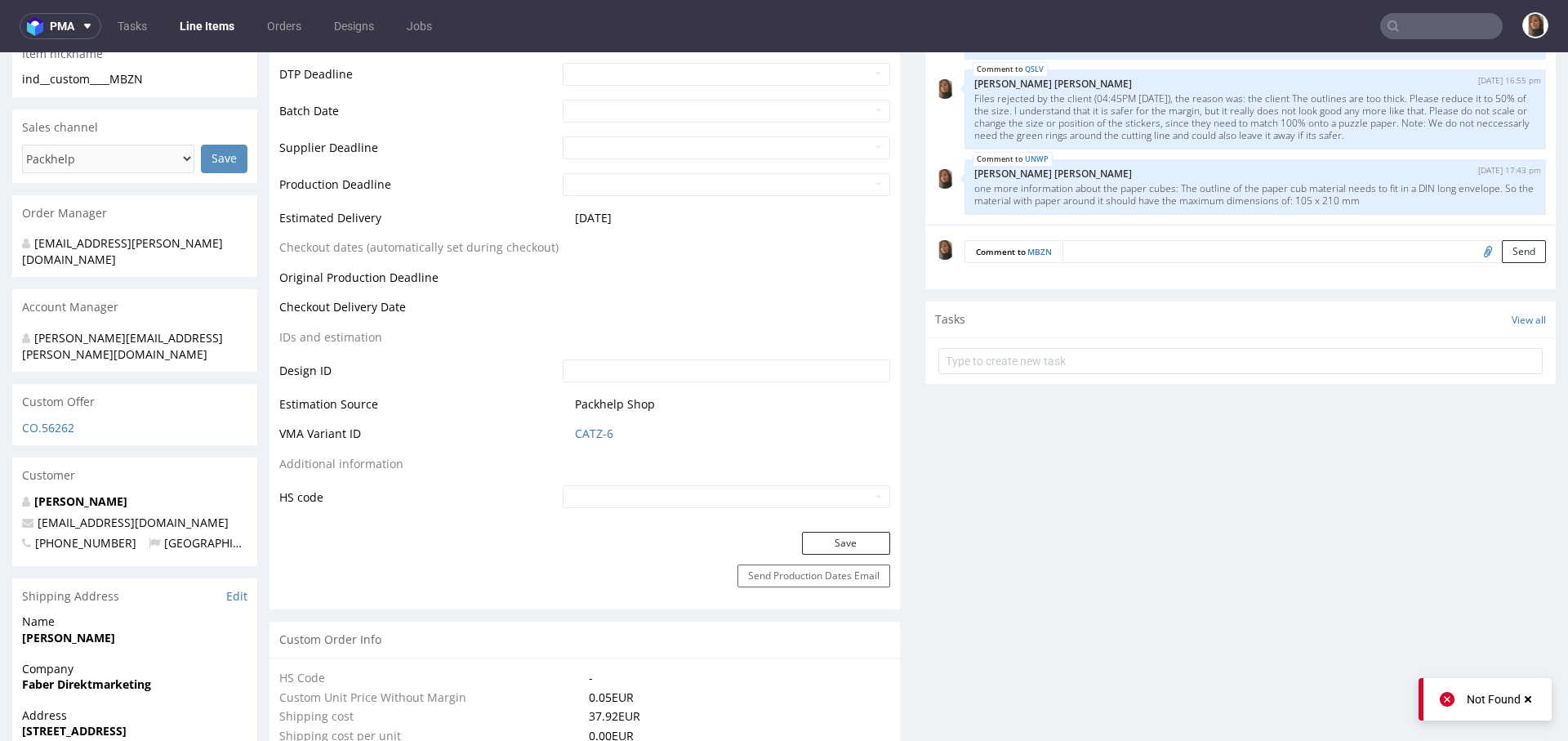
scroll to position [576, 0]
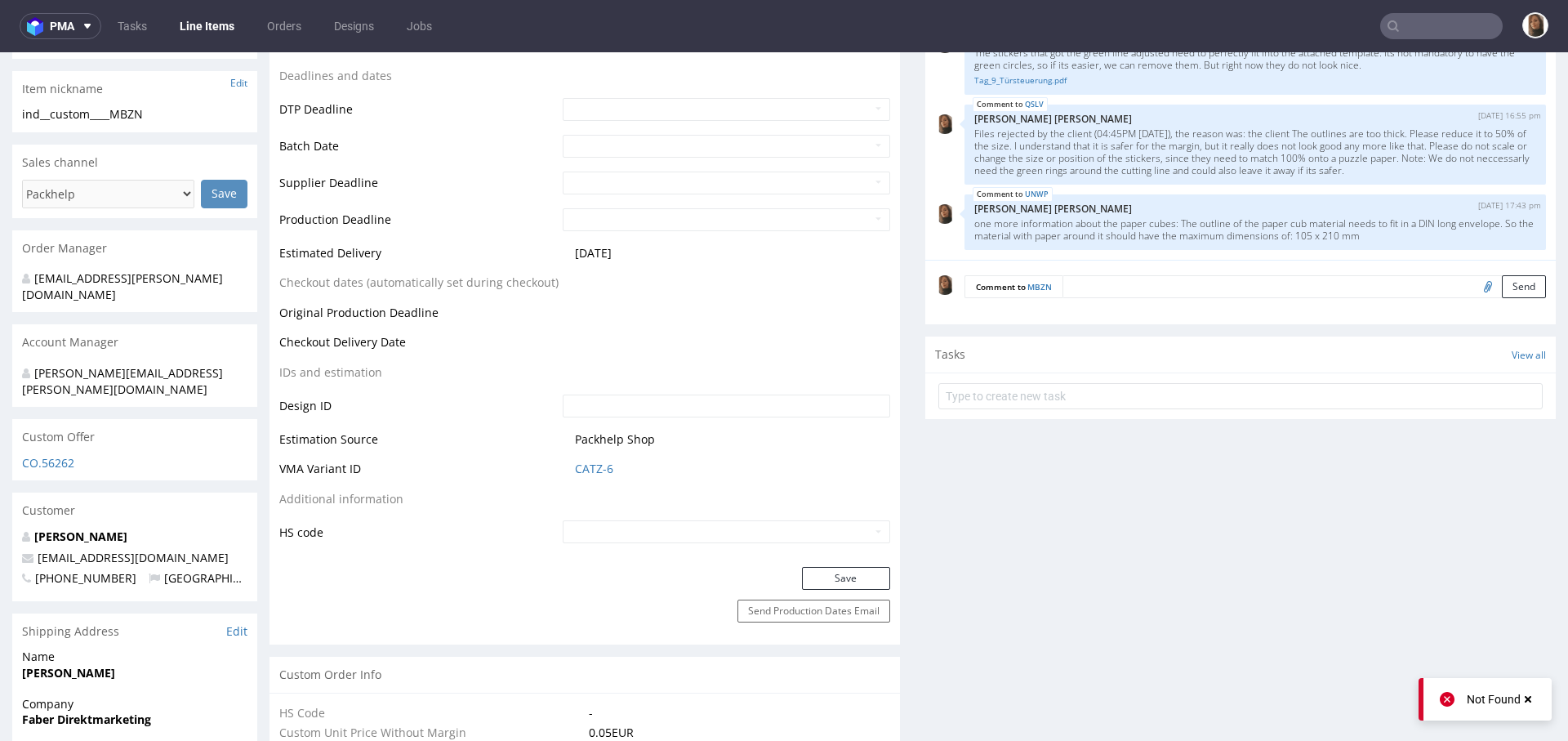
click at [1099, 291] on textarea at bounding box center [1304, 286] width 483 height 23
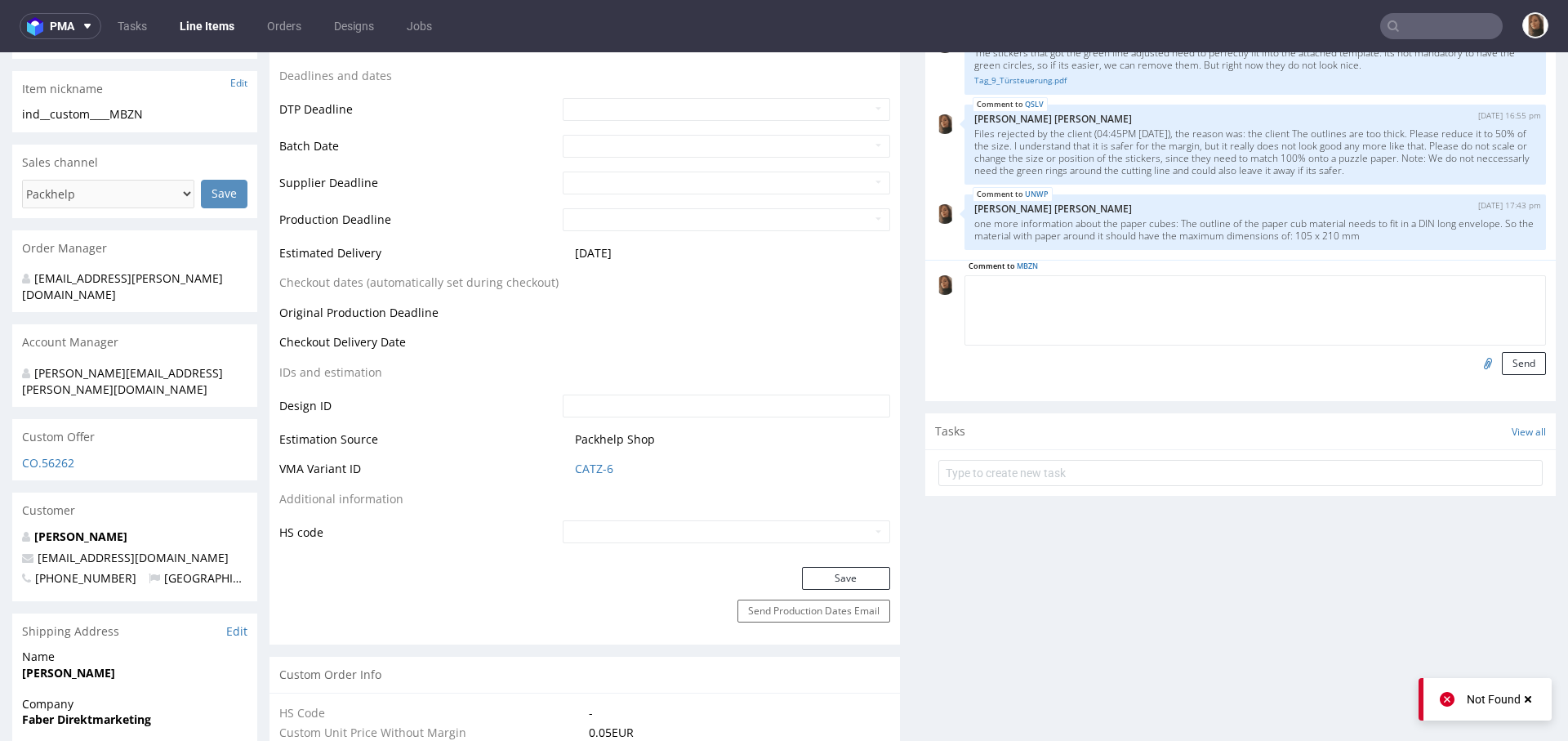
paste textarea "one more information about the paper cubes: The outline of the paper cub materi…"
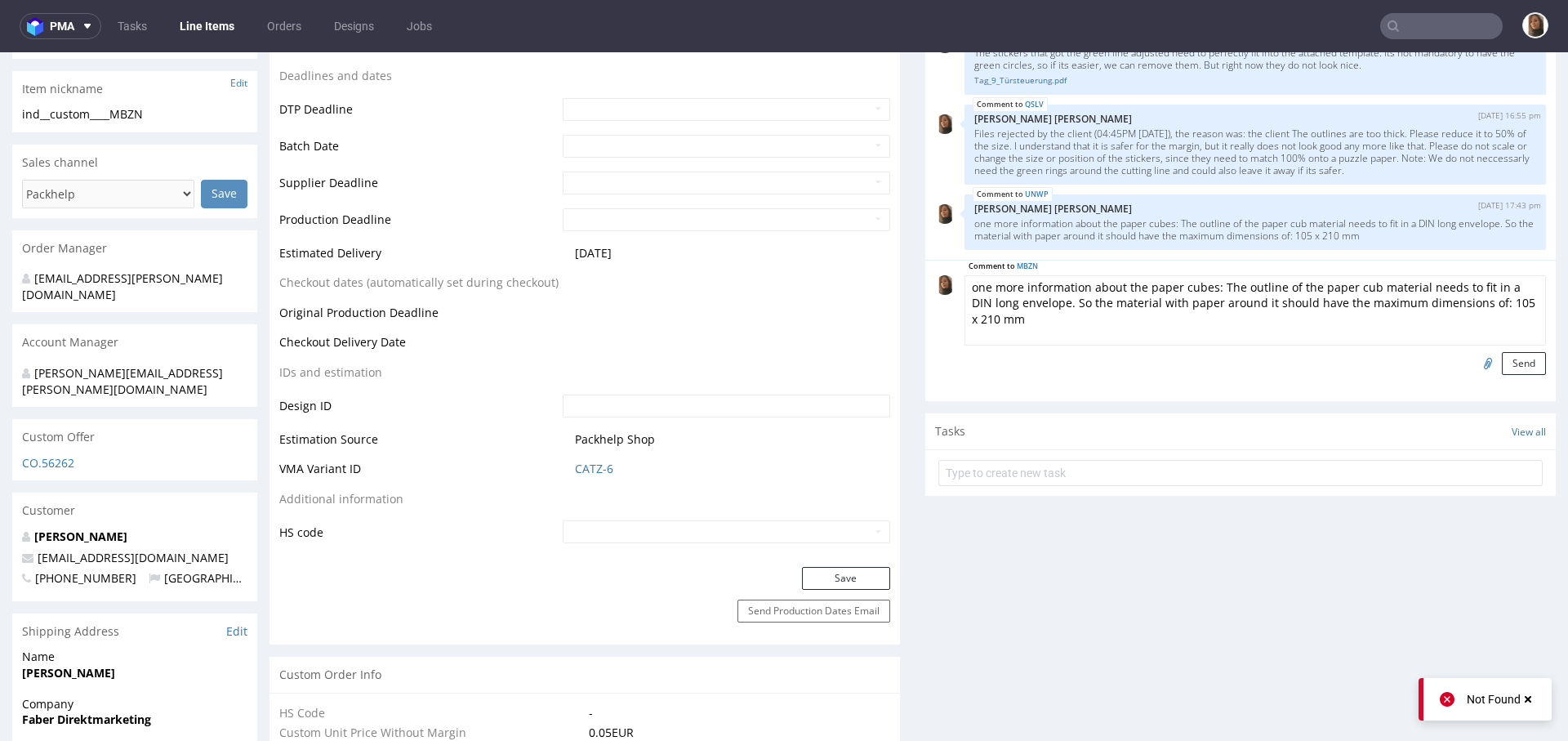
scroll to position [28, 0]
type textarea "one more information about the paper cubes: The outline of the paper cub materi…"
click at [1502, 363] on button "Send" at bounding box center [1524, 363] width 44 height 23
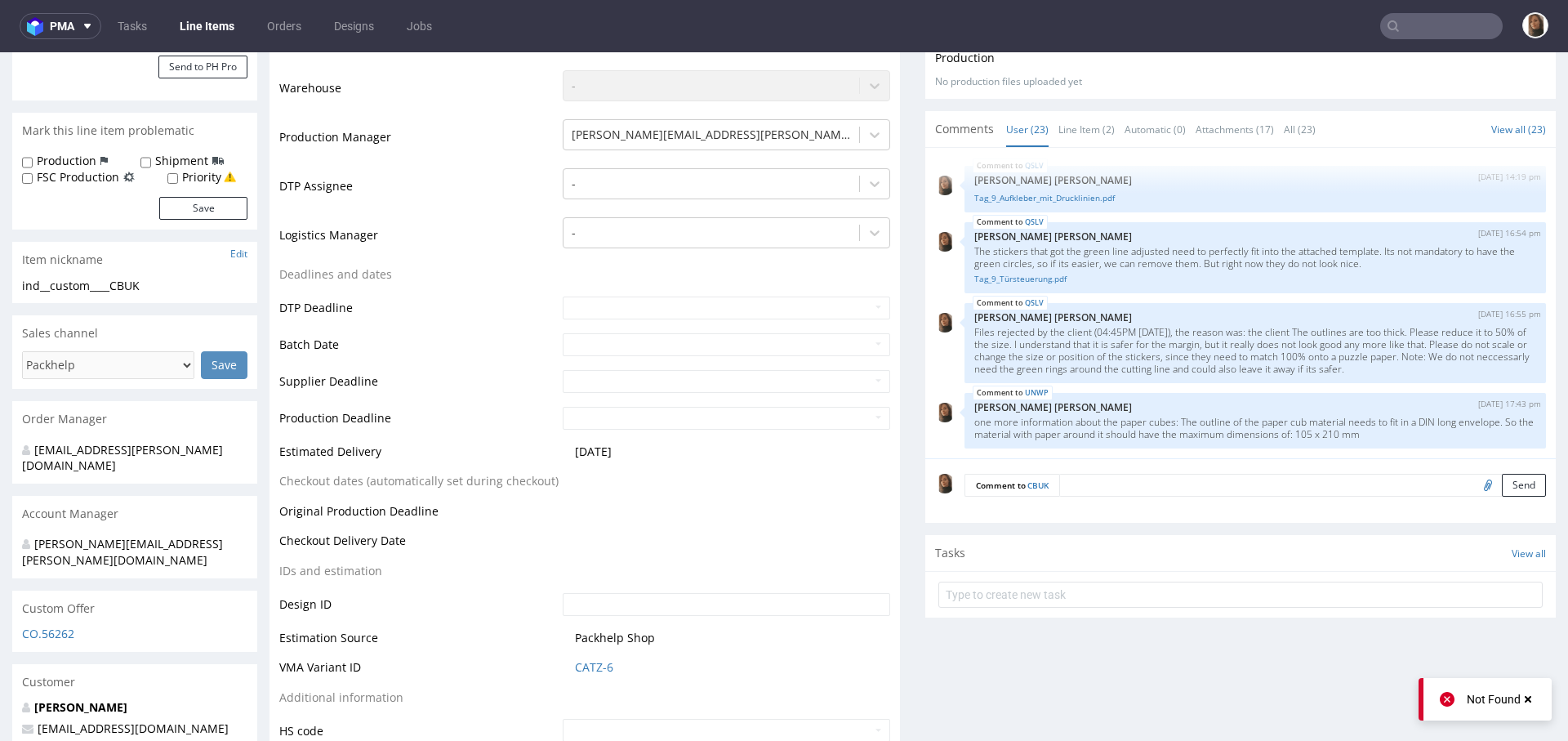
scroll to position [416, 0]
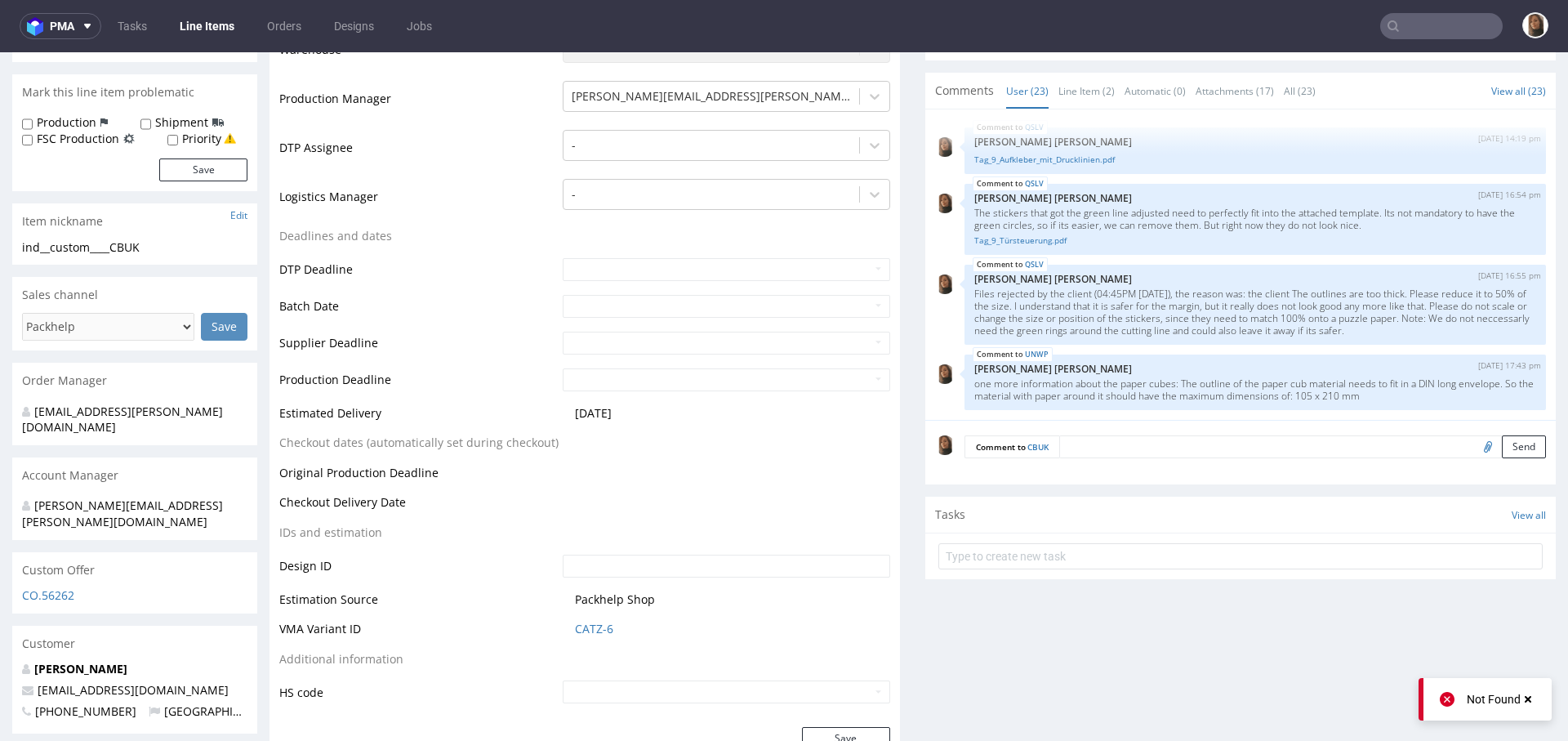
click at [1090, 451] on textarea at bounding box center [1303, 446] width 487 height 23
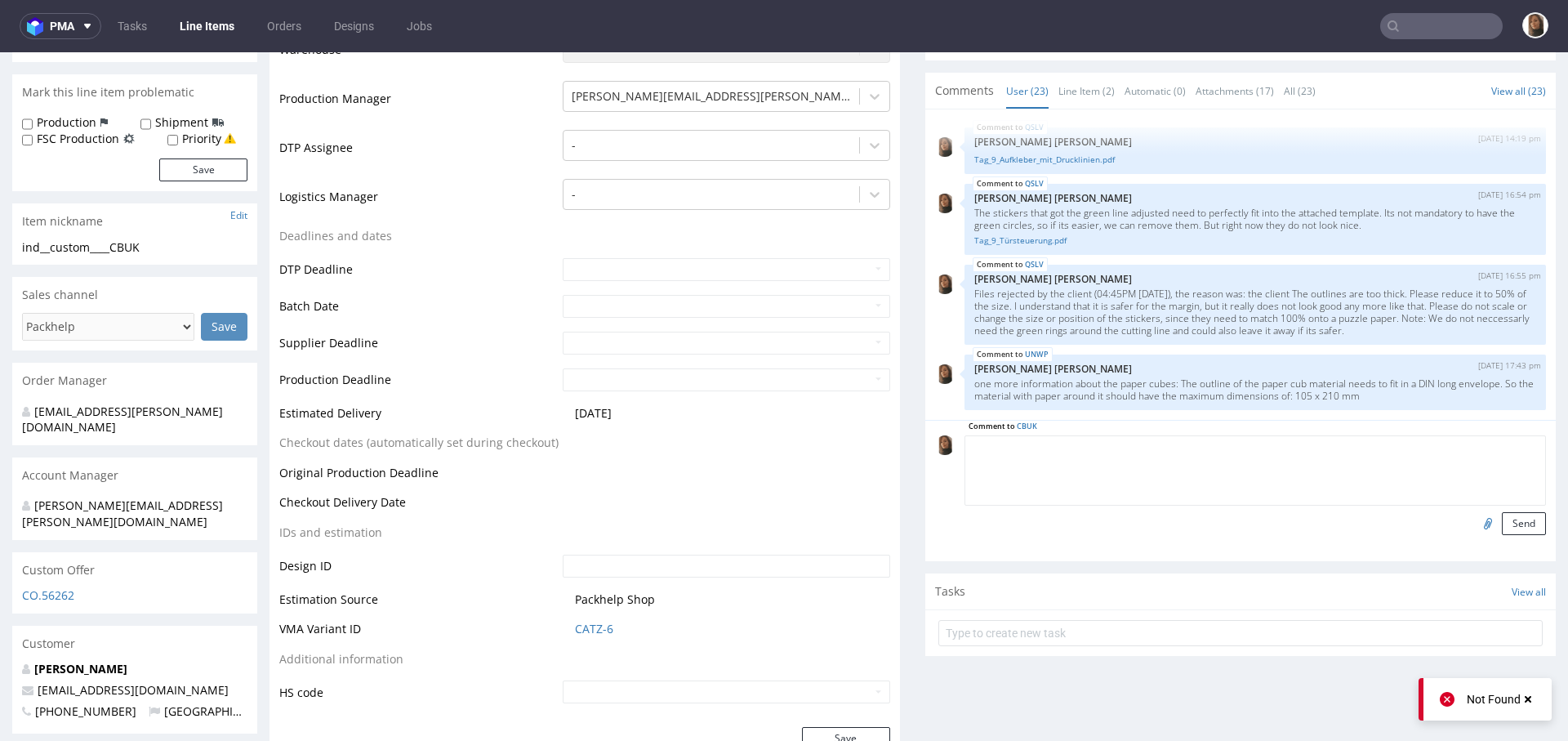
paste textarea "one more information about the paper cubes: The outline of the paper cub materi…"
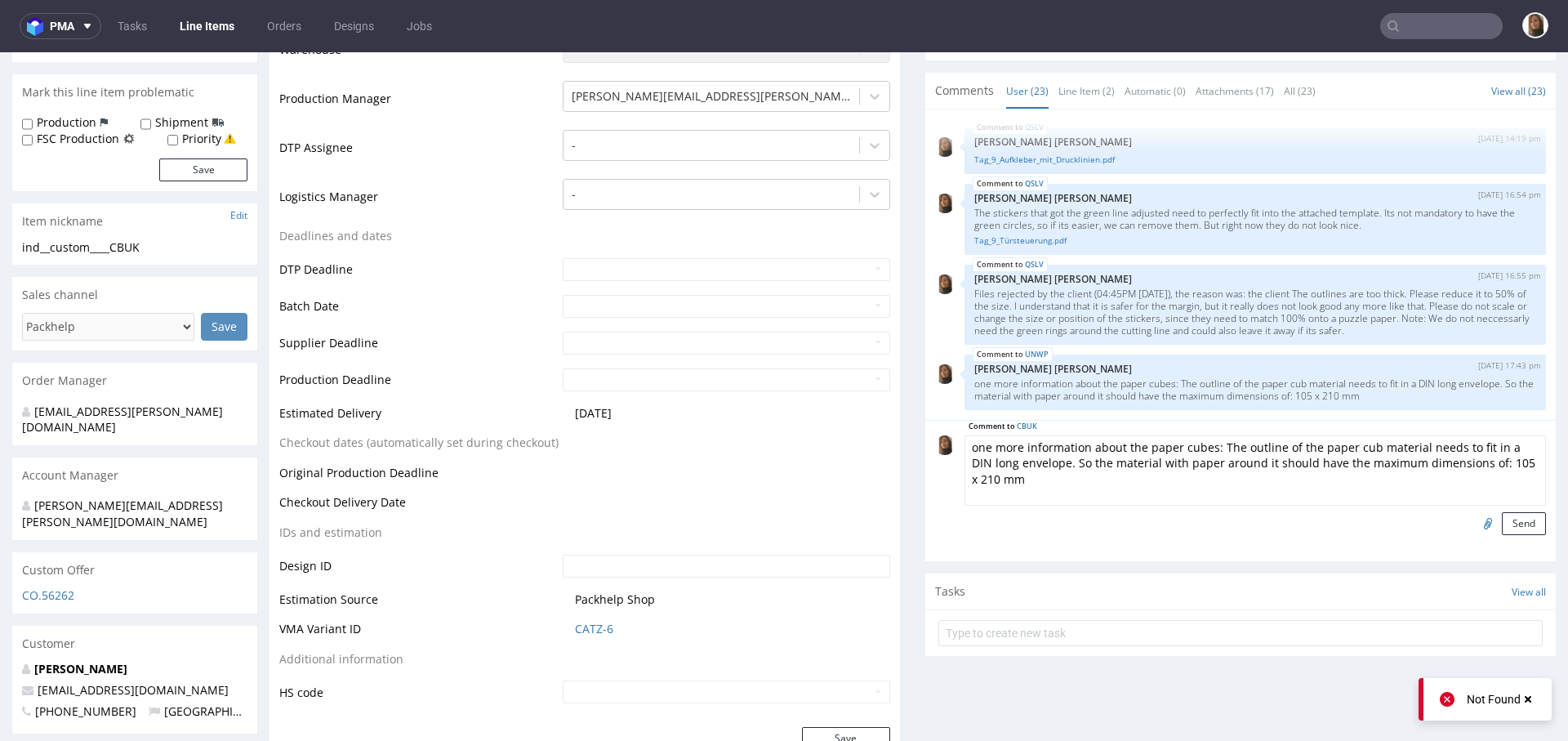
scroll to position [13, 0]
type textarea "one more information about the paper cubes: The outline of the paper cub materi…"
click at [1502, 525] on button "Send" at bounding box center [1524, 523] width 44 height 23
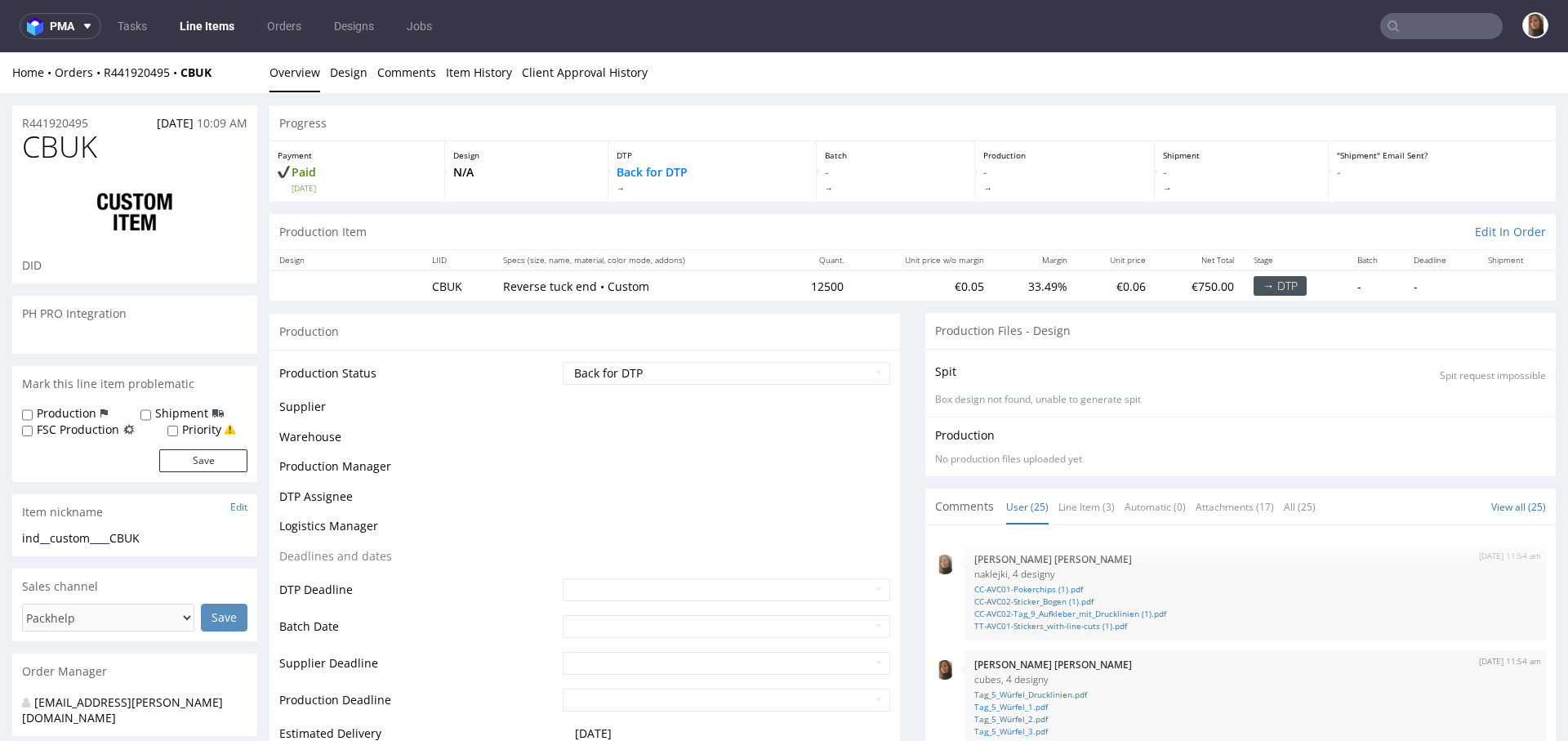
scroll to position [1312, 0]
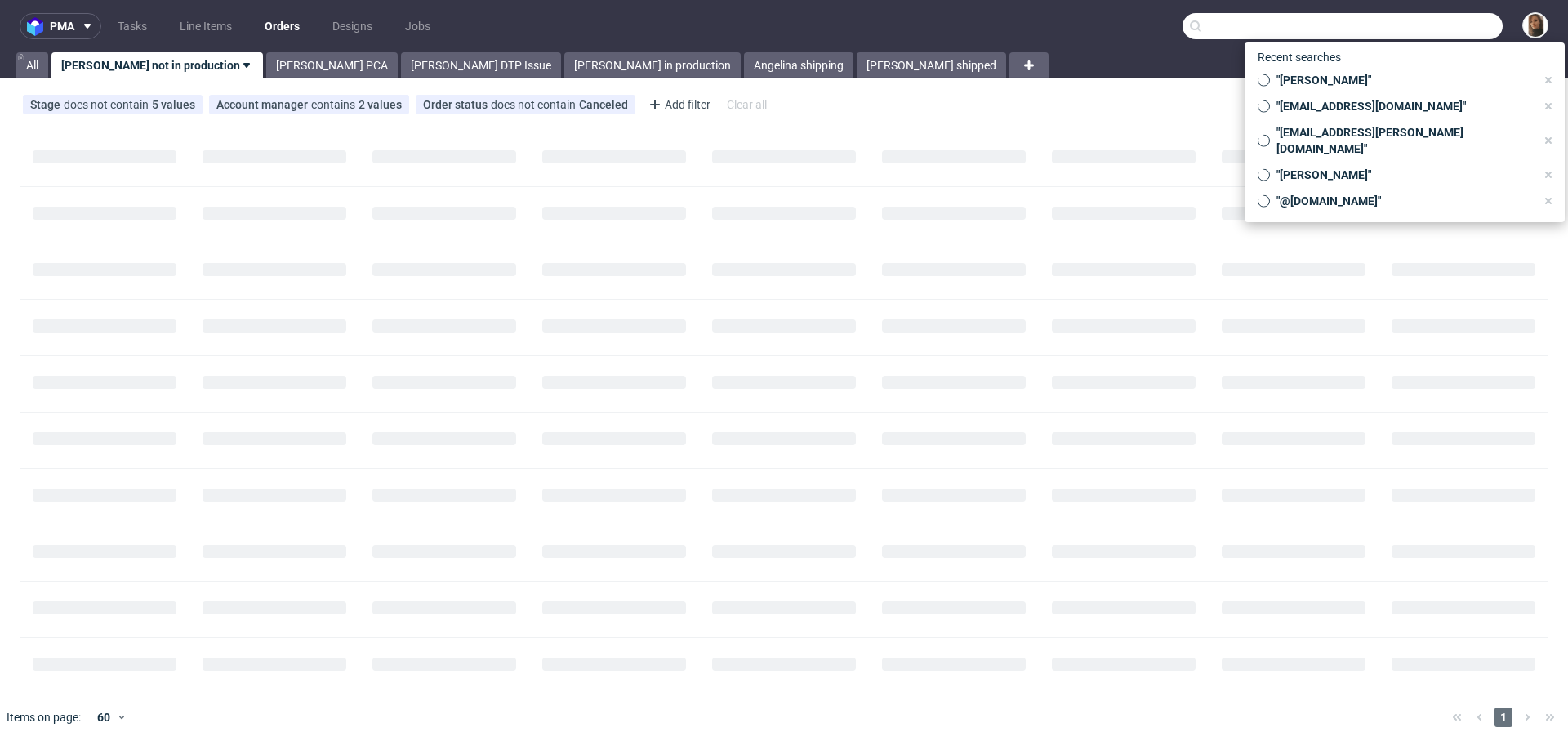
click at [1425, 28] on input "text" at bounding box center [1343, 26] width 321 height 26
paste input "[EMAIL_ADDRESS][DOMAIN_NAME]"
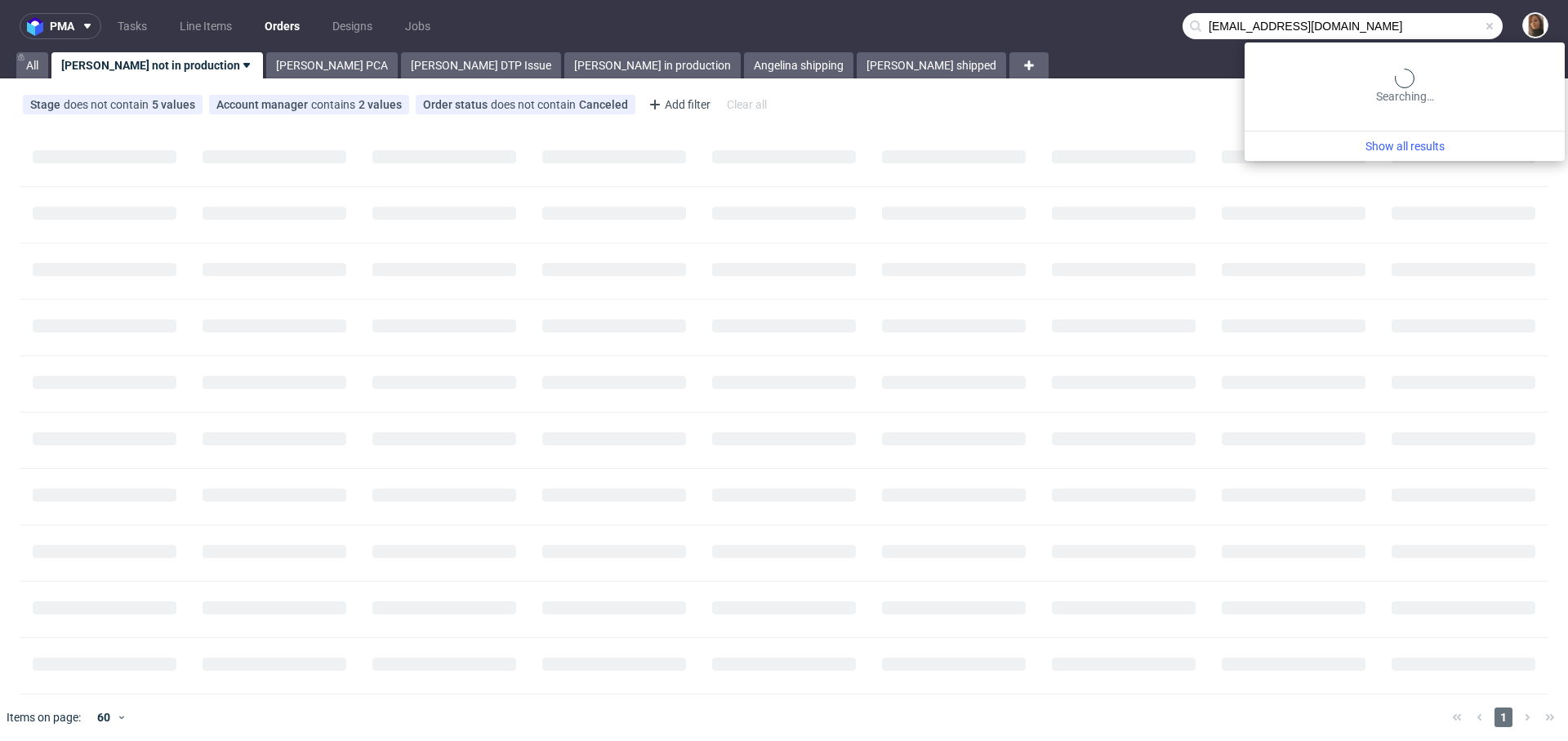
type input "[EMAIL_ADDRESS][DOMAIN_NAME]"
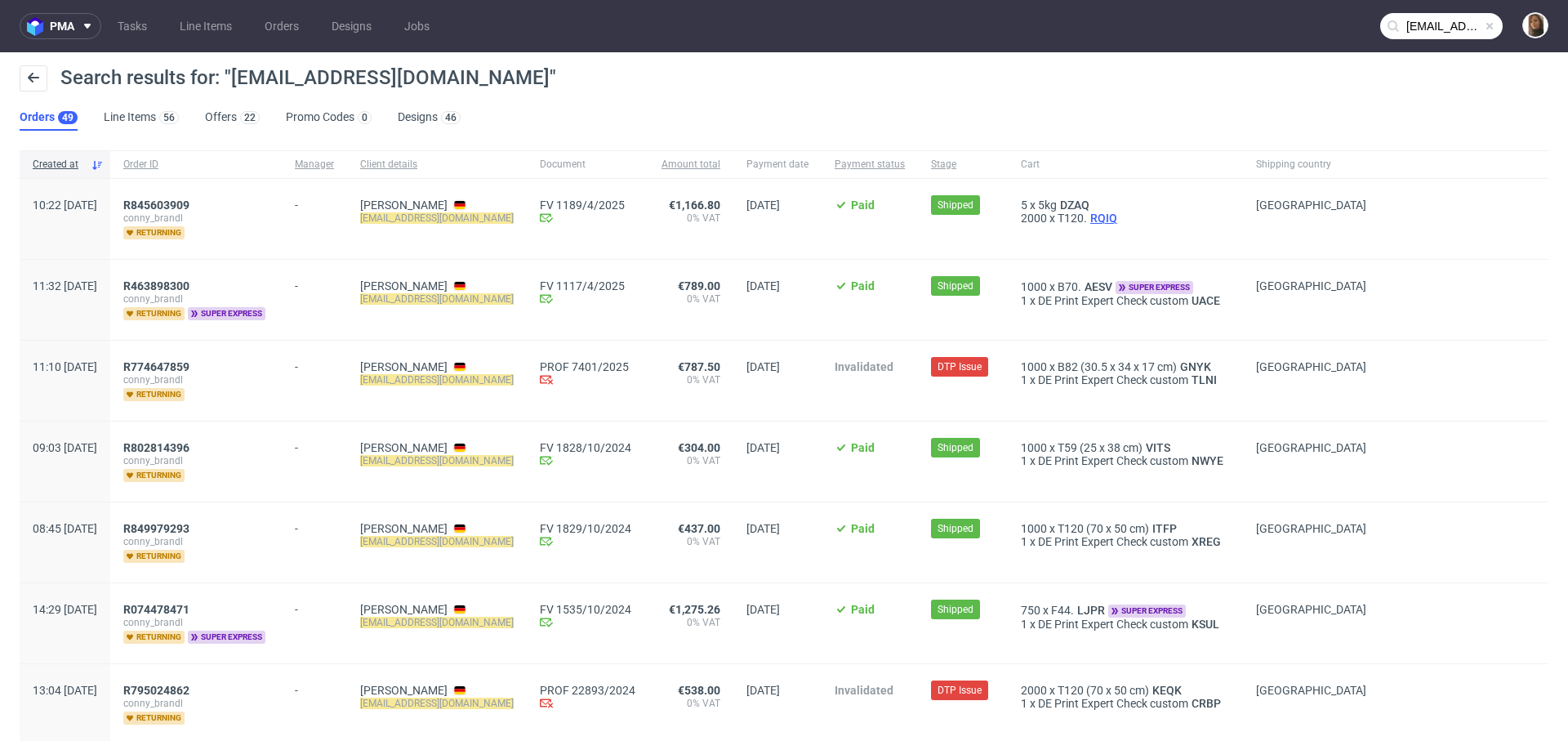
click at [1121, 212] on span "RQIQ" at bounding box center [1104, 218] width 33 height 13
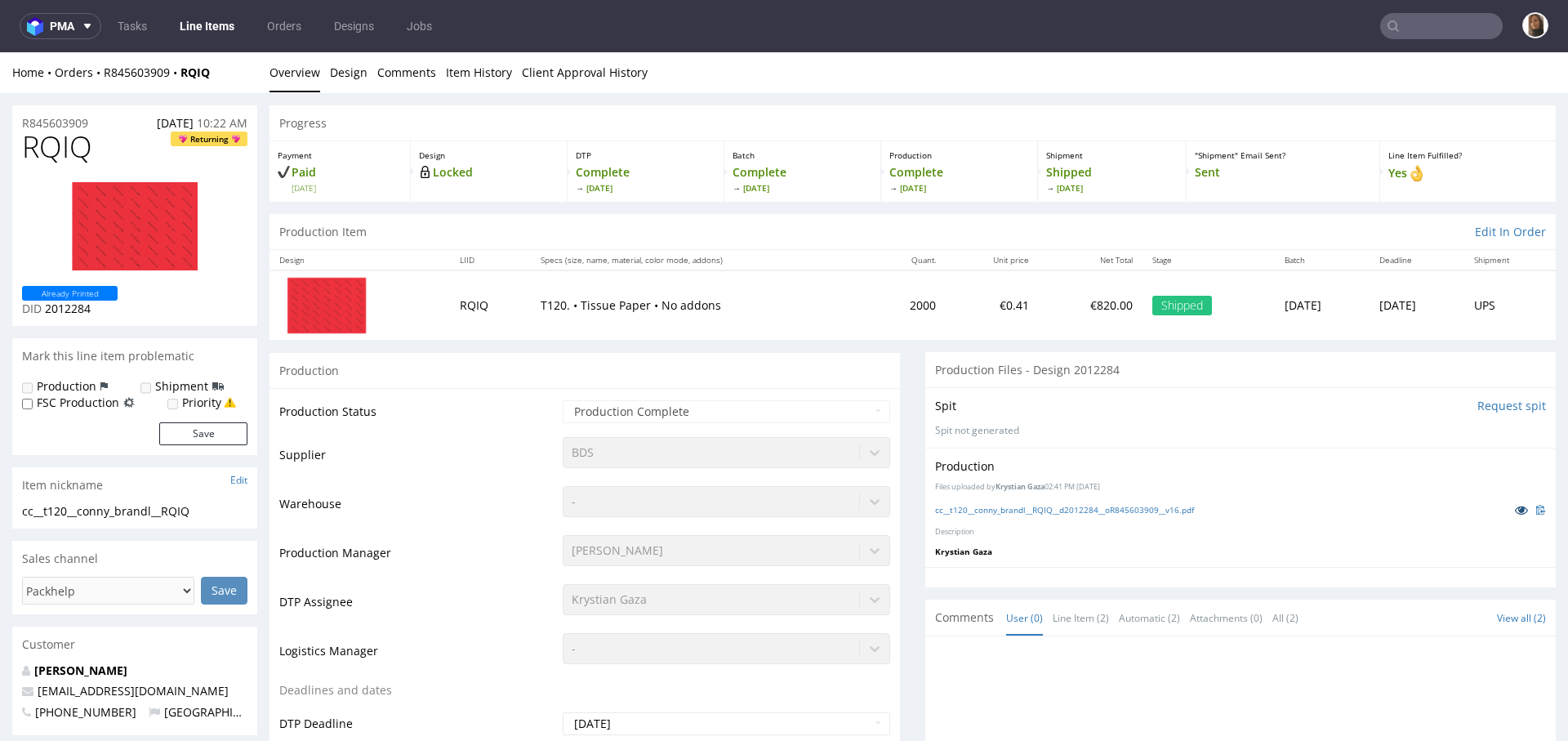
click at [1507, 500] on link at bounding box center [1522, 510] width 29 height 18
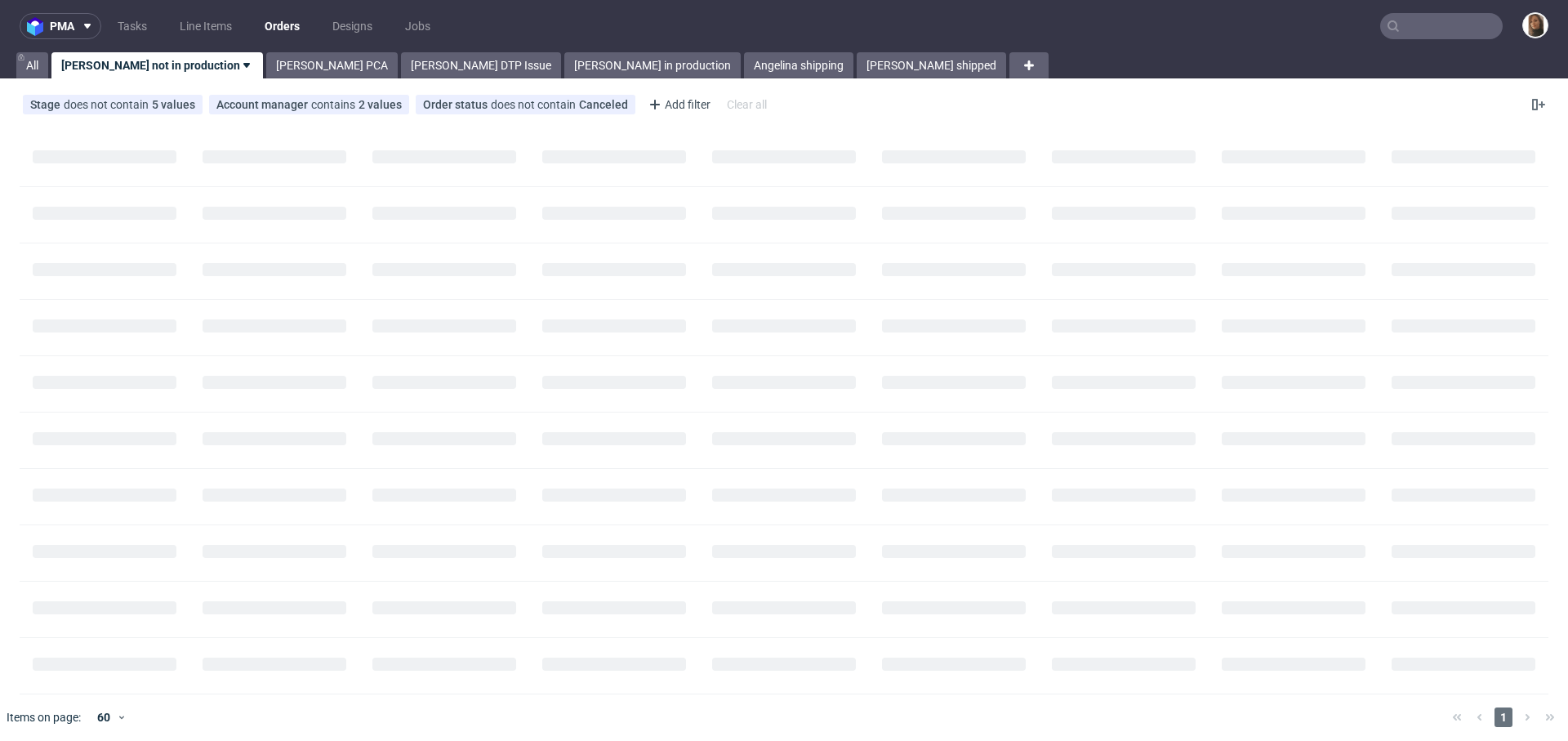
click at [1457, 27] on input "text" at bounding box center [1441, 26] width 122 height 26
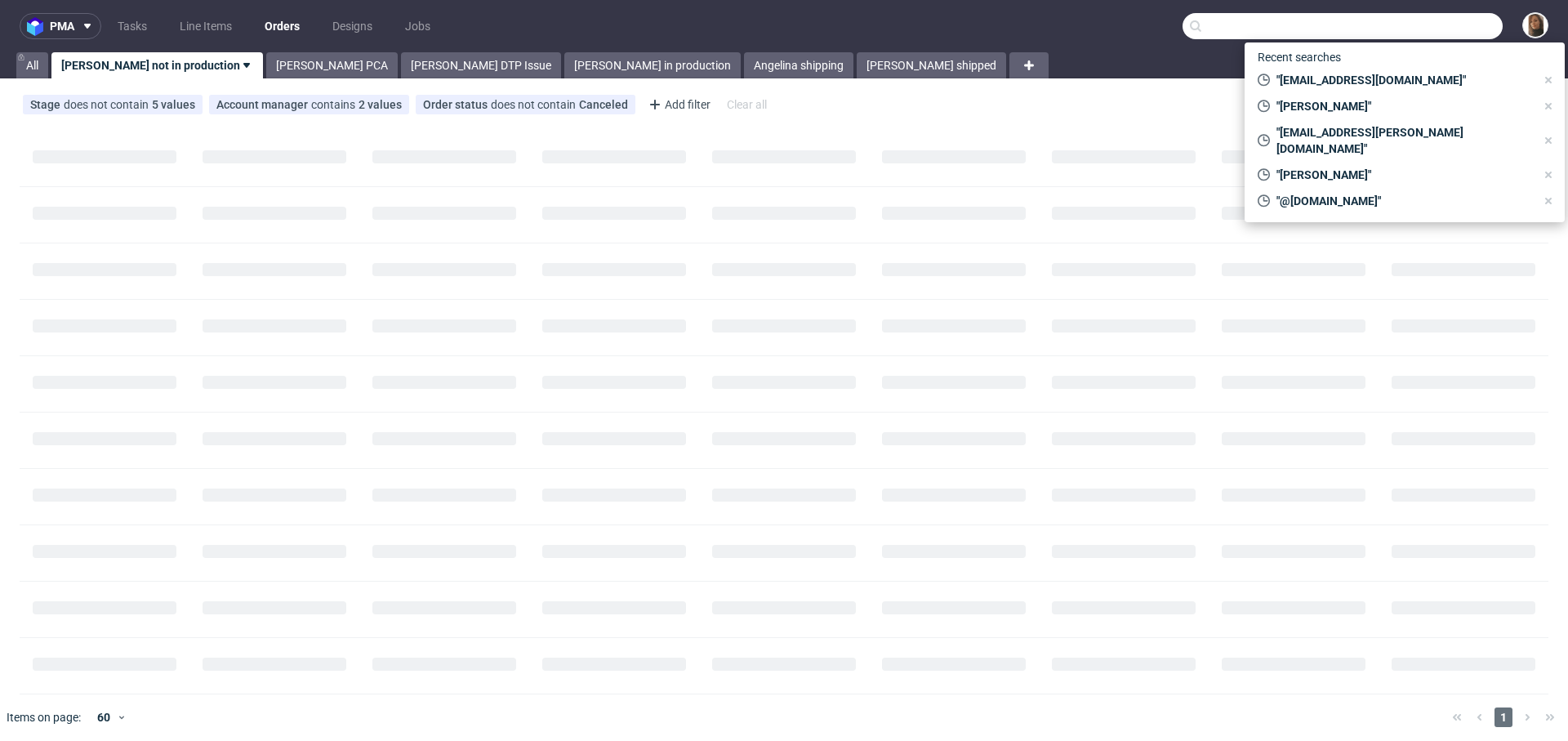
paste input "[EMAIL_ADDRESS][DOMAIN_NAME]"
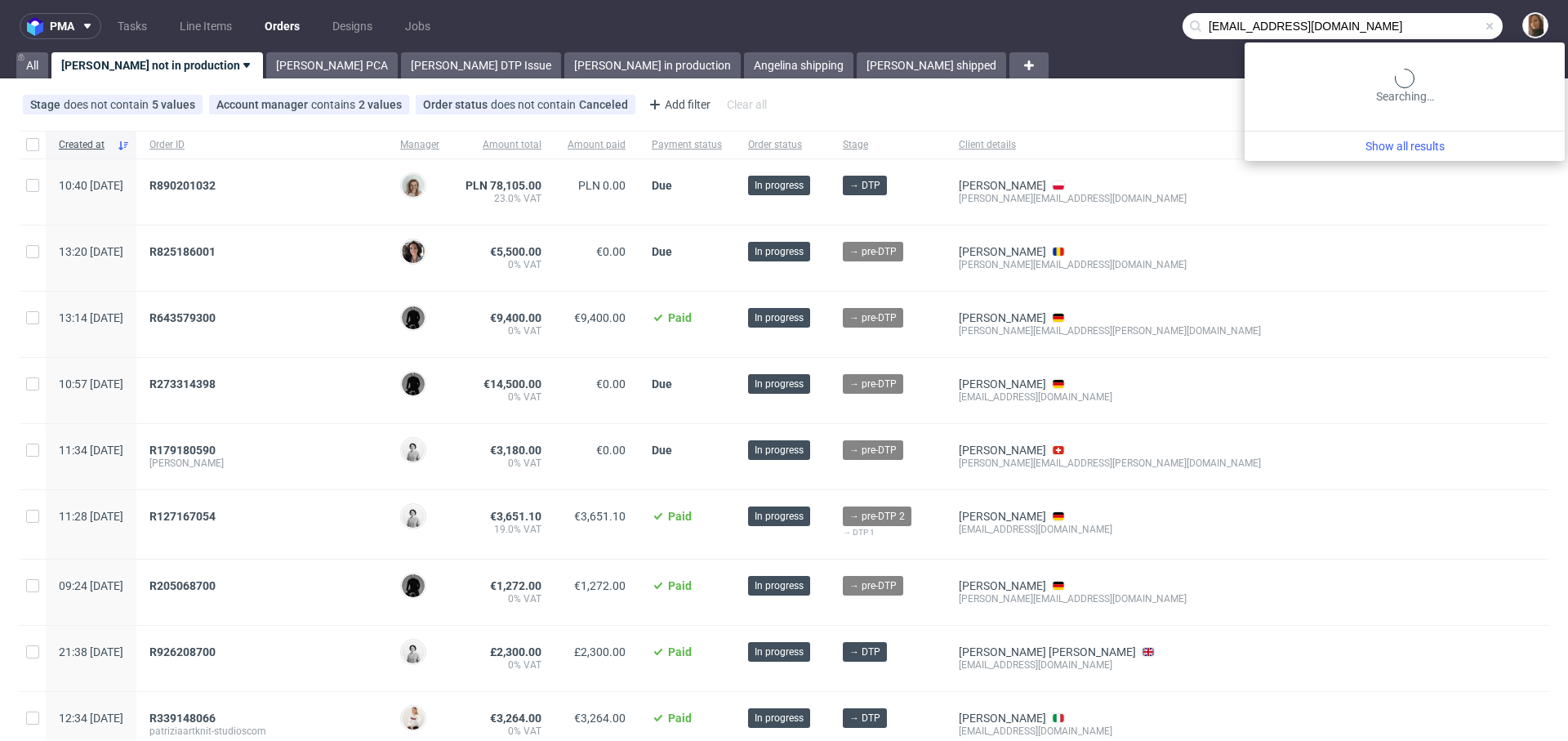
type input "[EMAIL_ADDRESS][DOMAIN_NAME]"
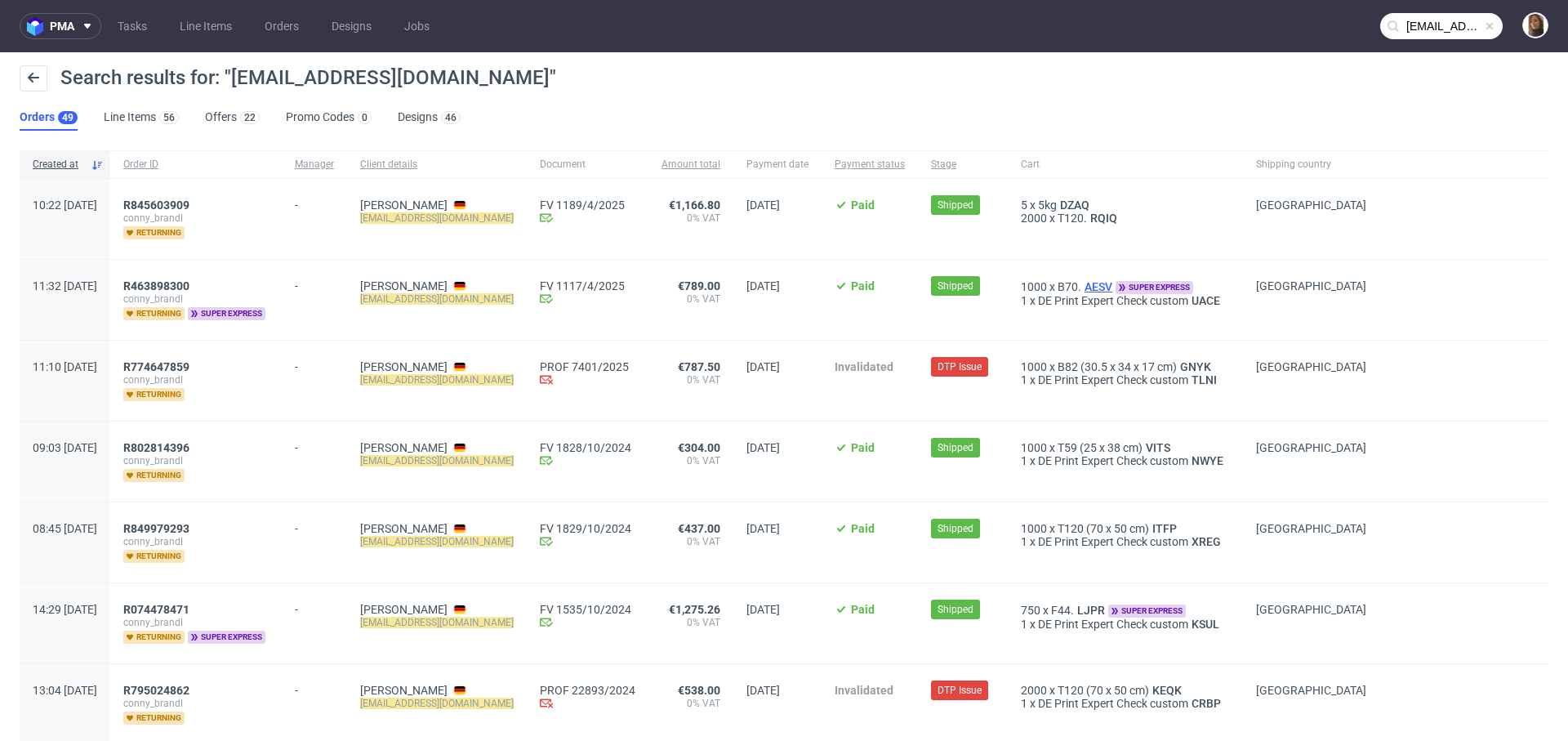
click at [1116, 284] on span "AESV" at bounding box center [1098, 286] width 34 height 13
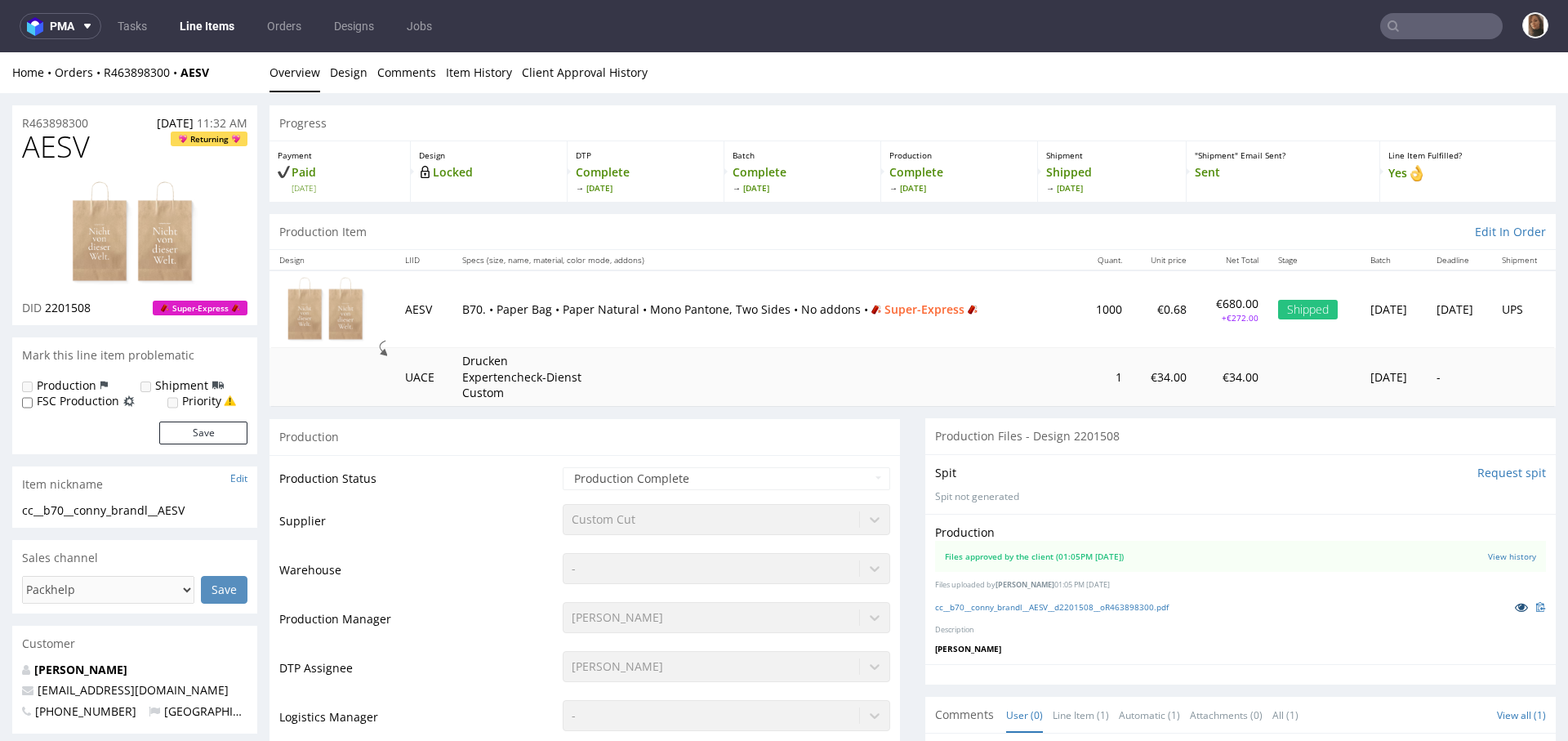
click at [1516, 609] on icon at bounding box center [1522, 607] width 13 height 11
type input "[EMAIL_ADDRESS][DOMAIN_NAME]"
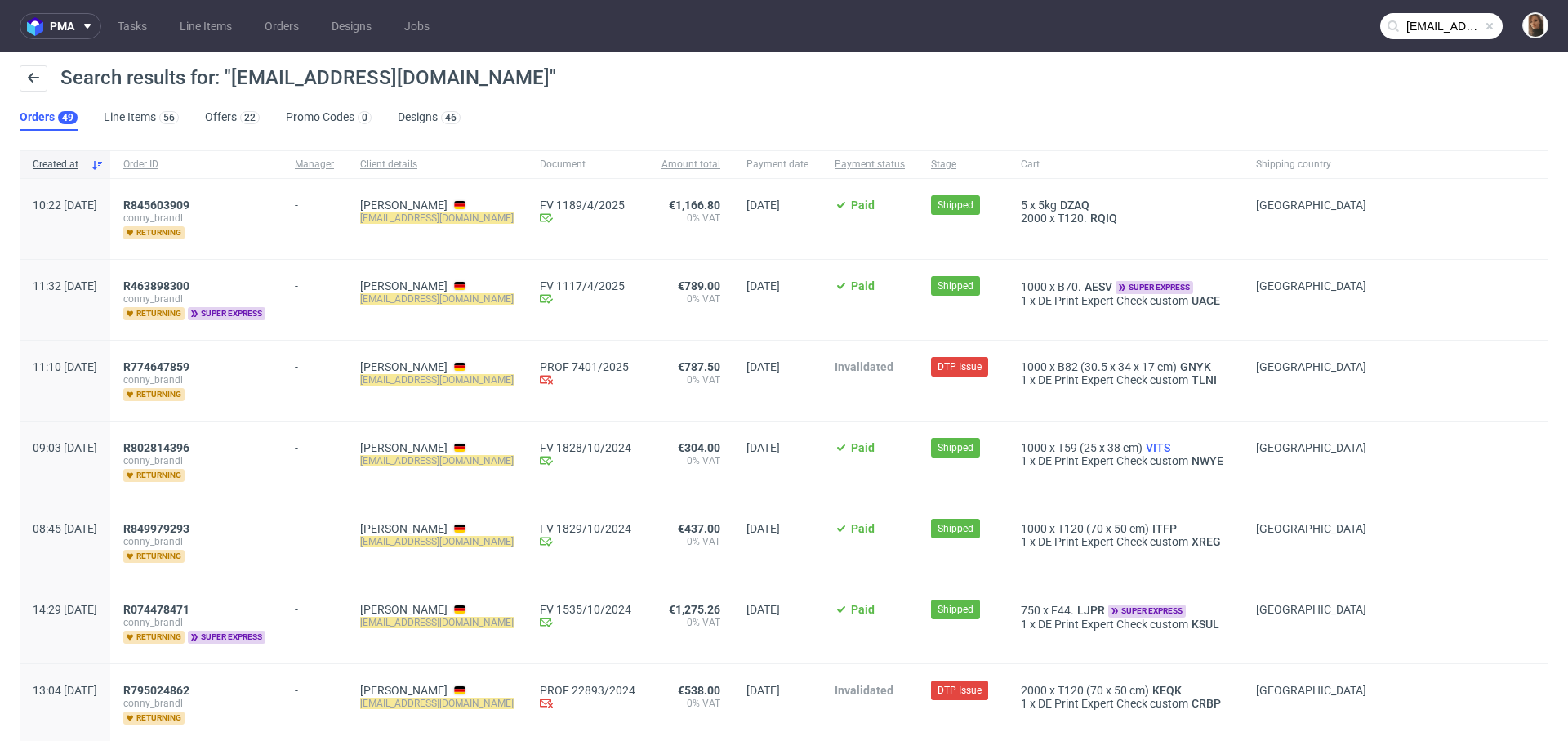
click at [1174, 447] on span "VITS" at bounding box center [1158, 447] width 31 height 13
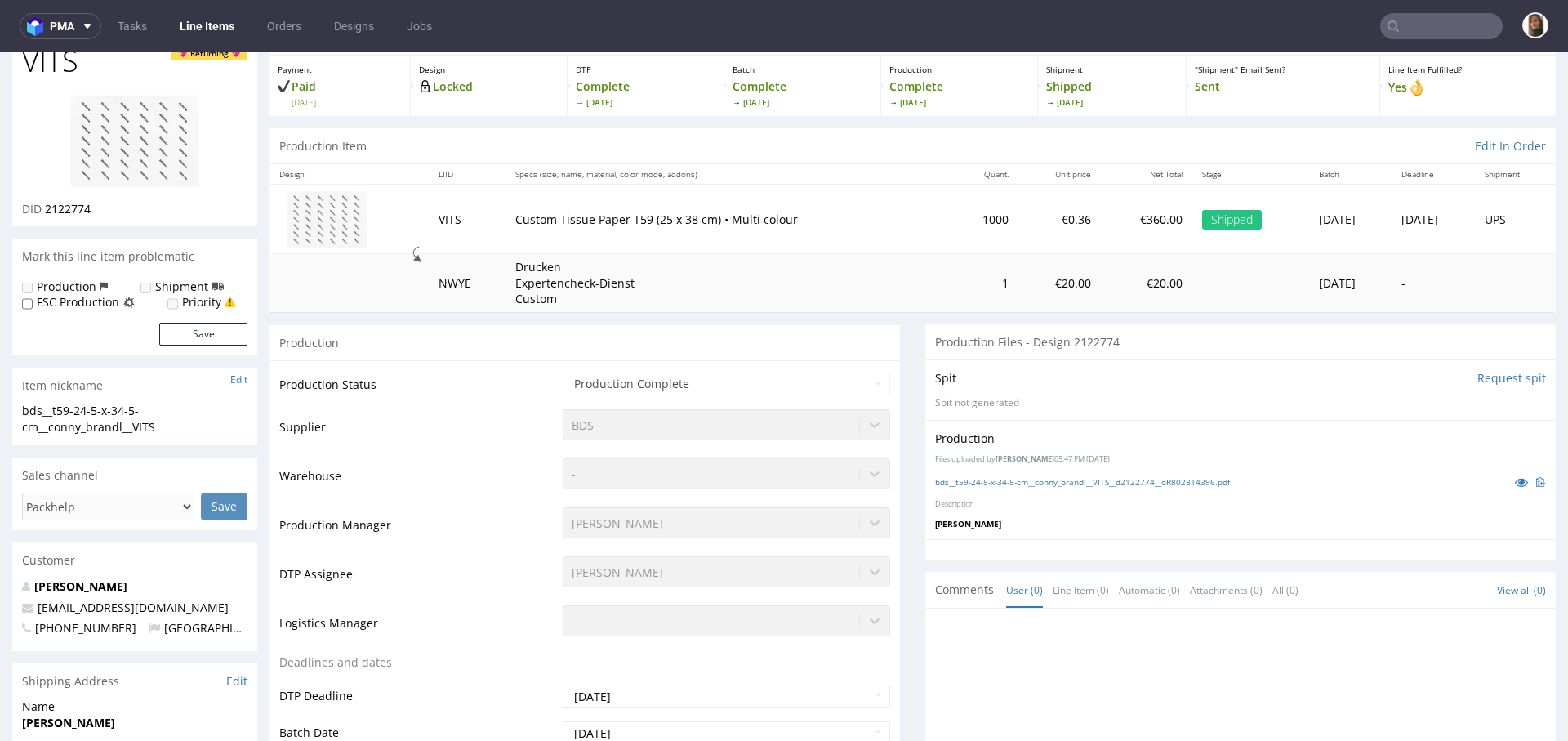
scroll to position [95, 0]
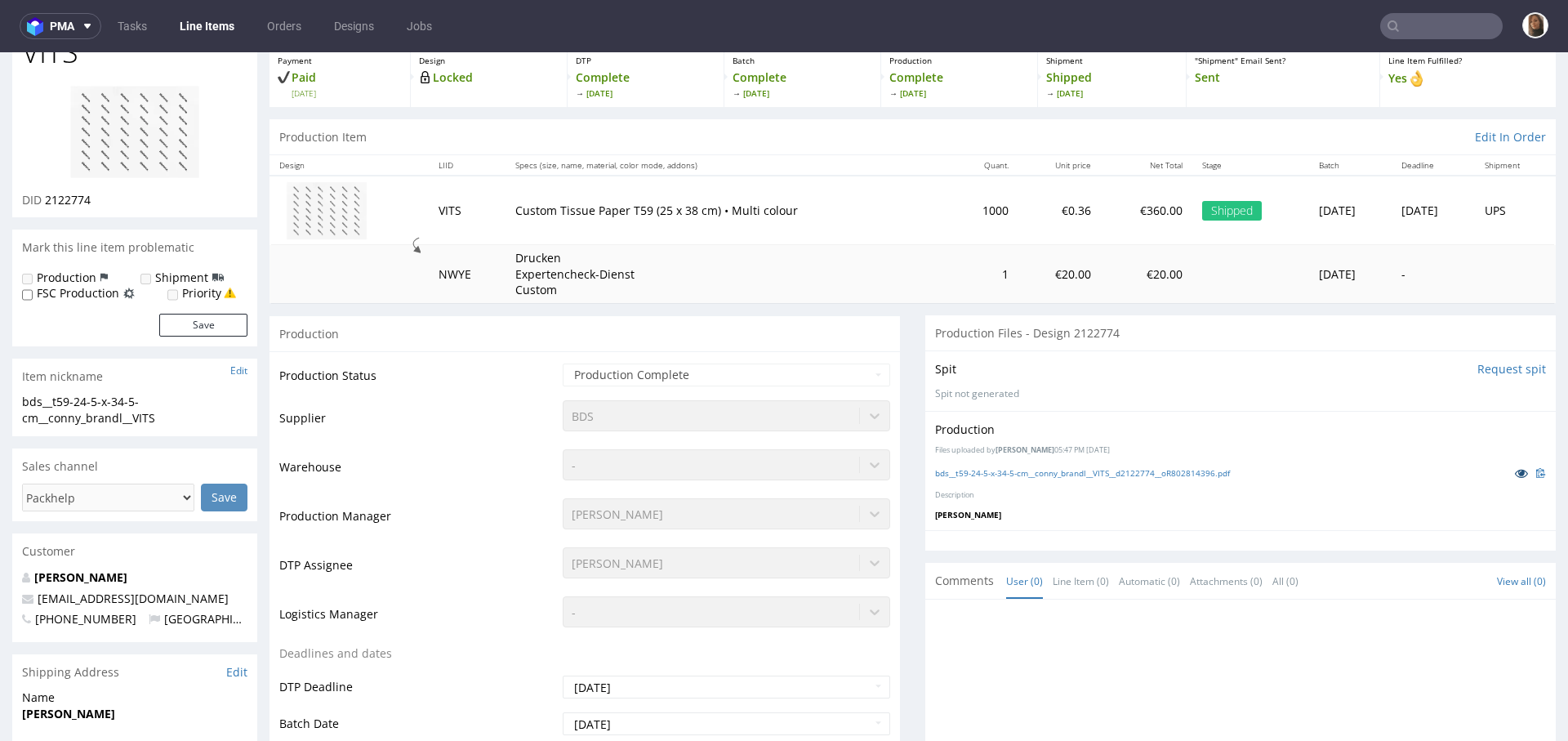
click at [1516, 472] on icon at bounding box center [1522, 473] width 13 height 11
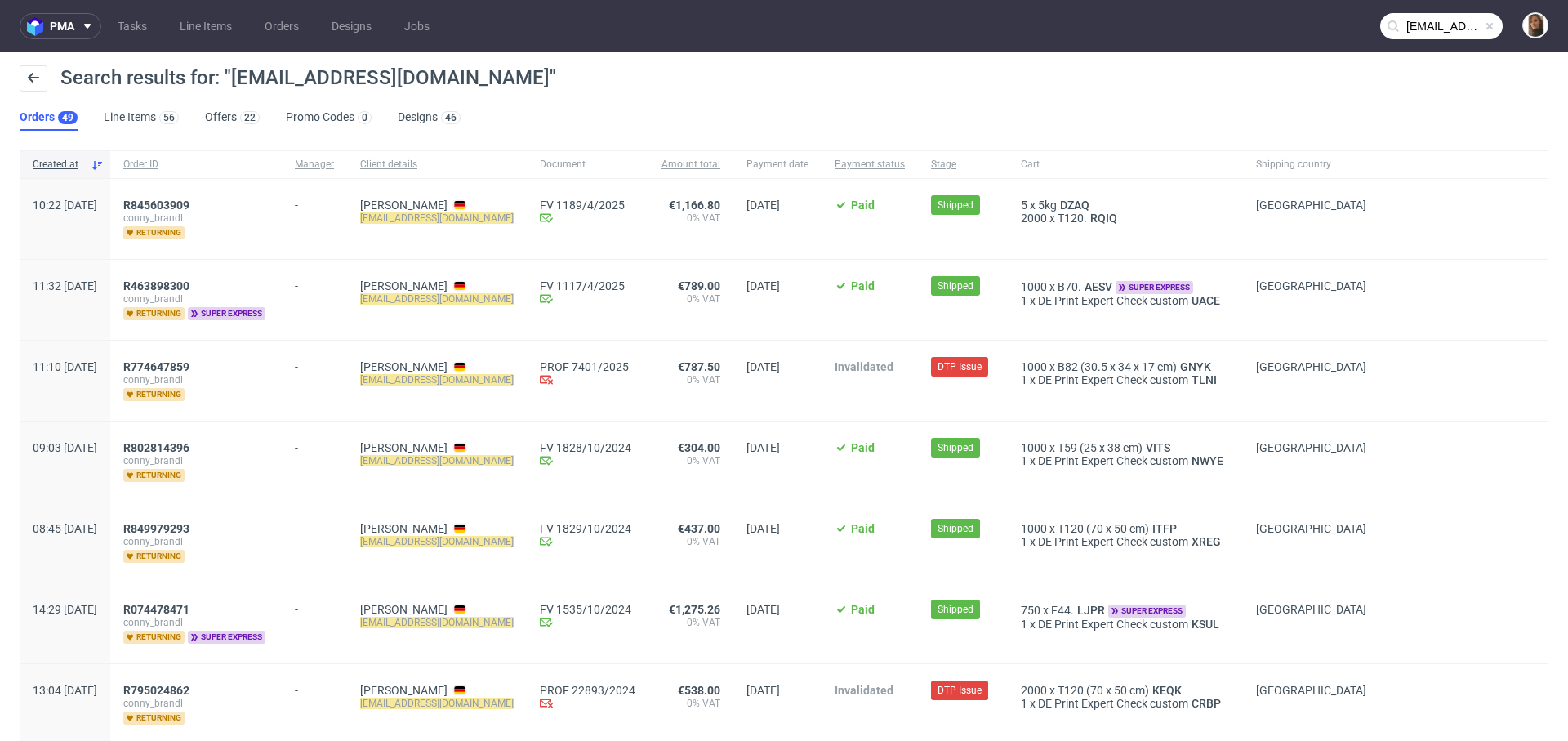
click at [715, 95] on div "Search results for: "[EMAIL_ADDRESS][DOMAIN_NAME]"" at bounding box center [784, 84] width 1529 height 39
click at [1433, 10] on nav "pma Tasks Line Items Orders Designs Jobs [EMAIL_ADDRESS][DOMAIN_NAME]" at bounding box center [784, 26] width 1568 height 52
click at [1438, 32] on input "[EMAIL_ADDRESS][DOMAIN_NAME]" at bounding box center [1441, 26] width 122 height 26
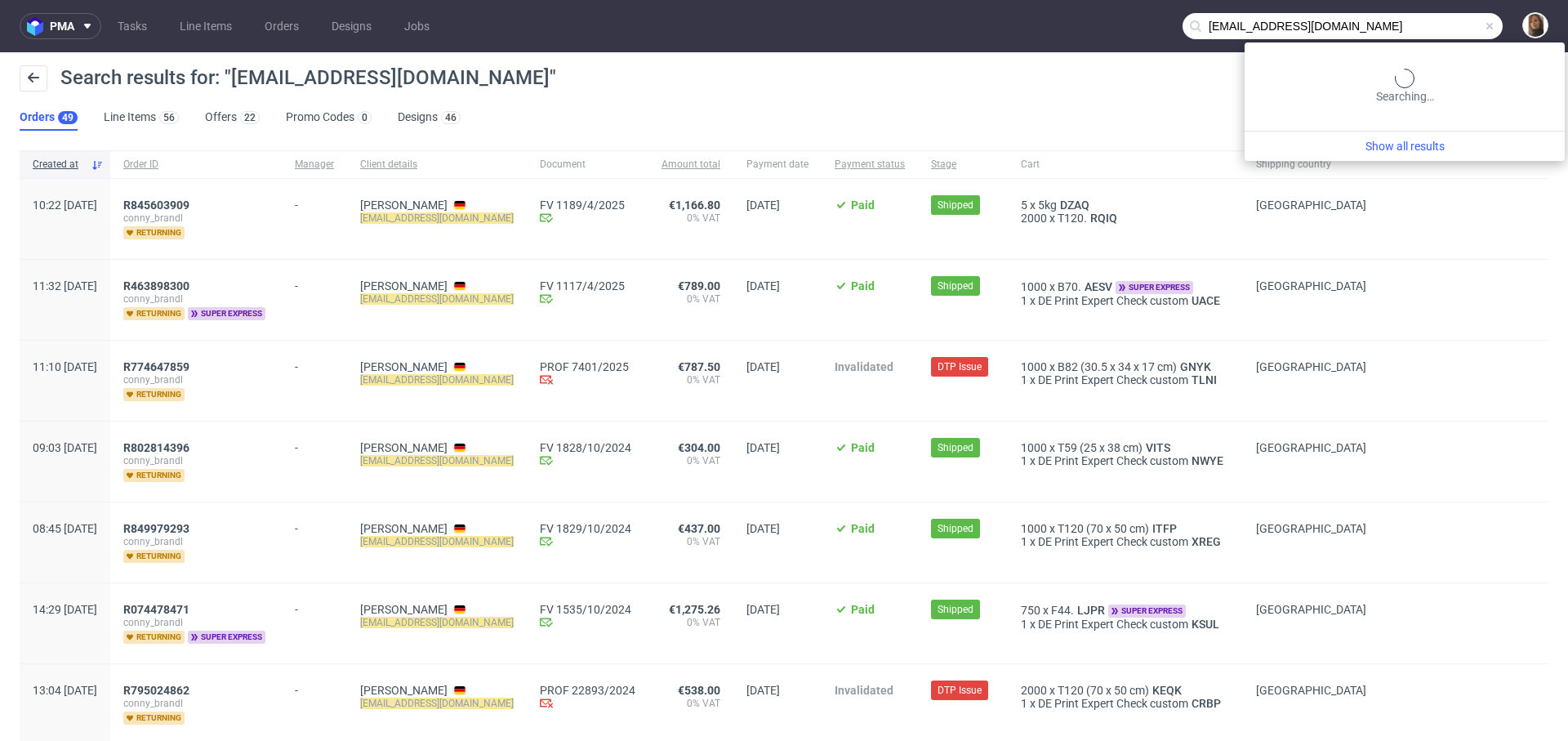
click at [1438, 32] on input "[EMAIL_ADDRESS][DOMAIN_NAME]" at bounding box center [1343, 26] width 321 height 26
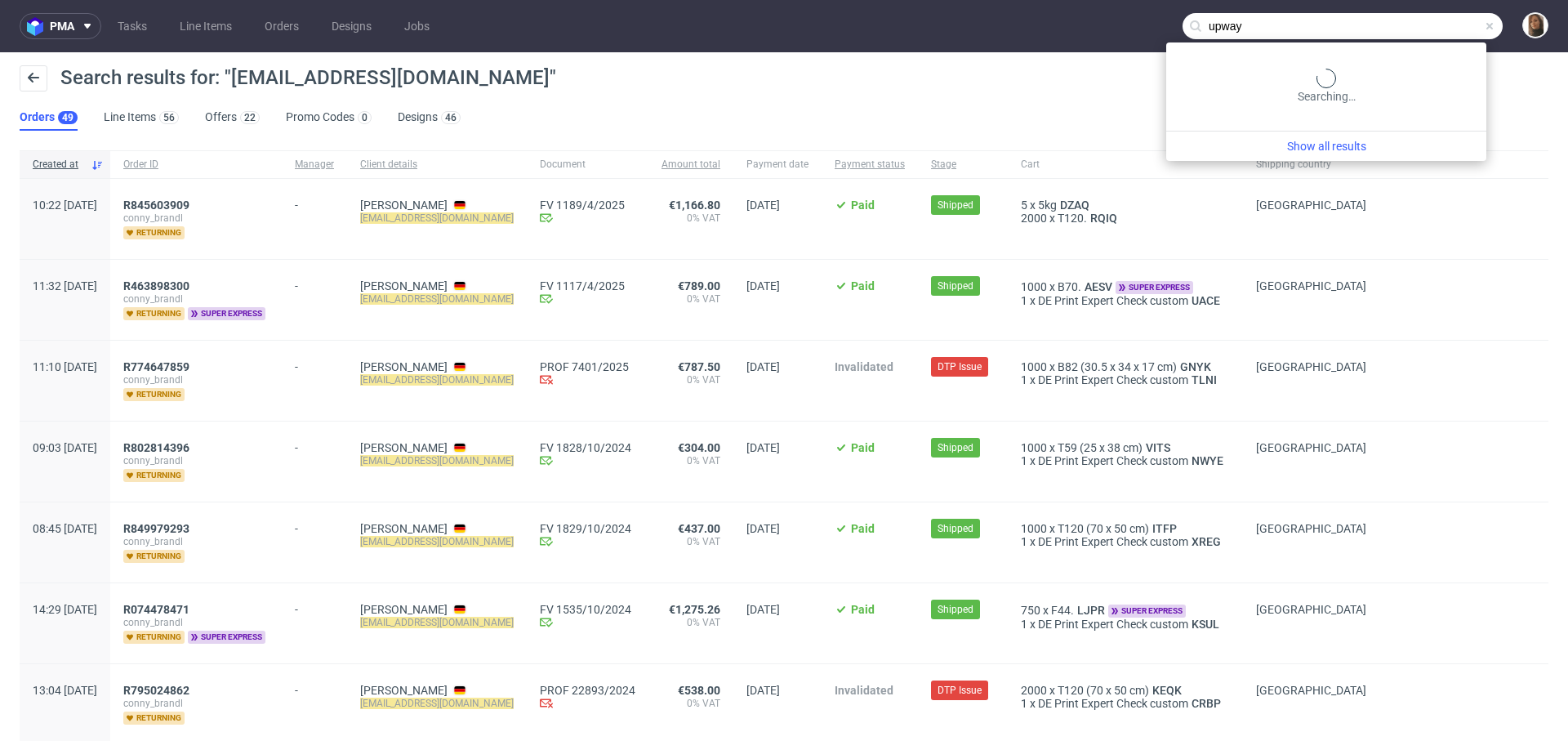
type input "upway"
